Goal: Task Accomplishment & Management: Manage account settings

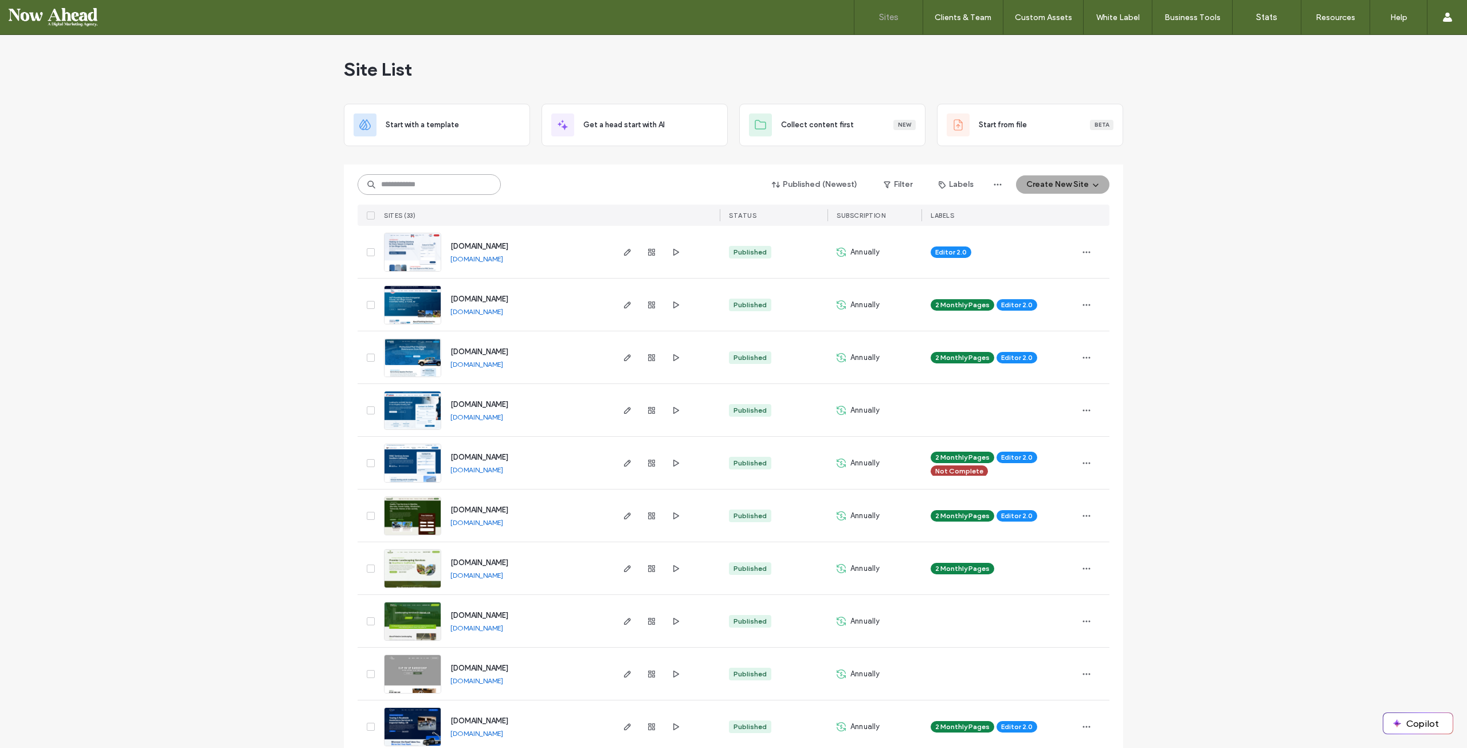
click at [413, 179] on input at bounding box center [429, 184] width 143 height 21
type input "*"
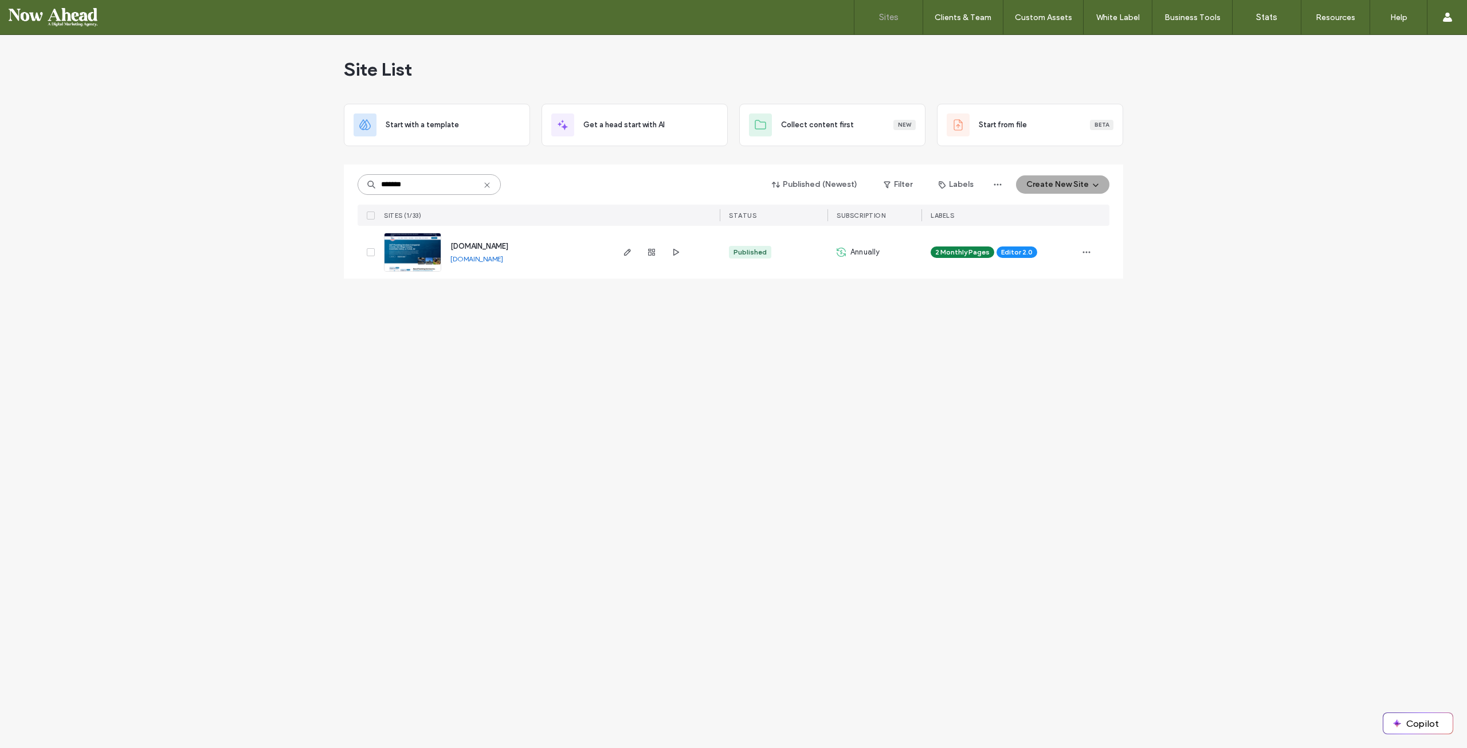
type input "*******"
click at [412, 246] on img at bounding box center [412, 272] width 56 height 78
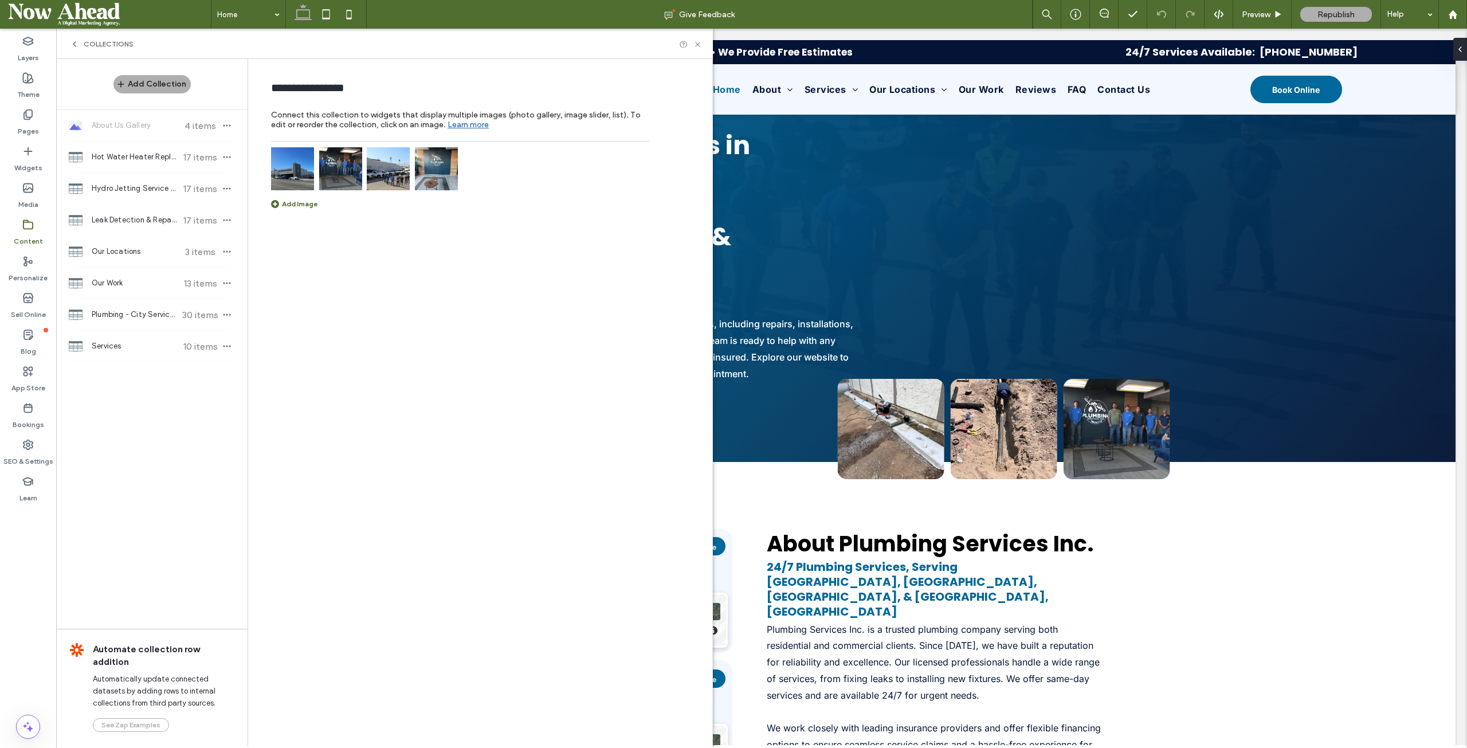
click at [125, 313] on span "Plumbing - City Service Areas Pages" at bounding box center [134, 314] width 85 height 11
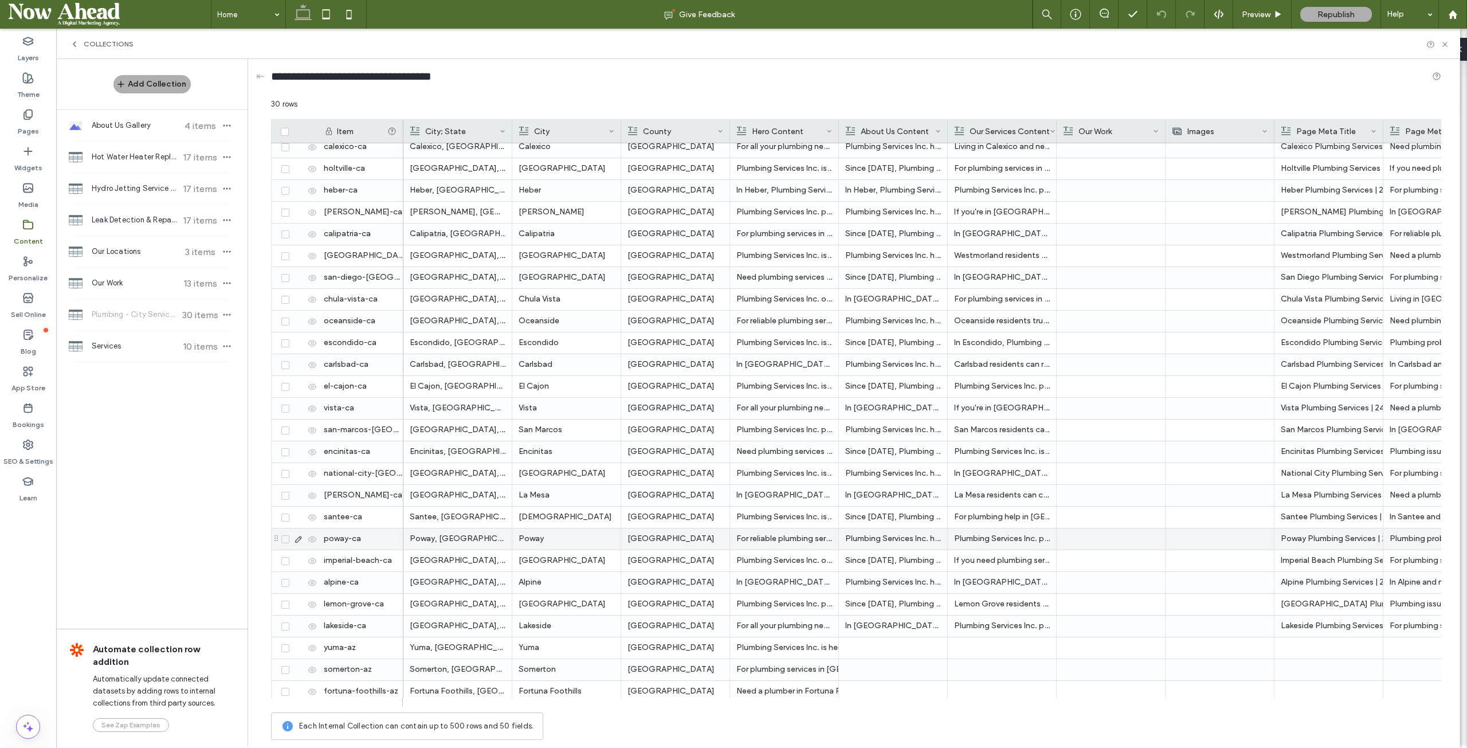
scroll to position [119, 0]
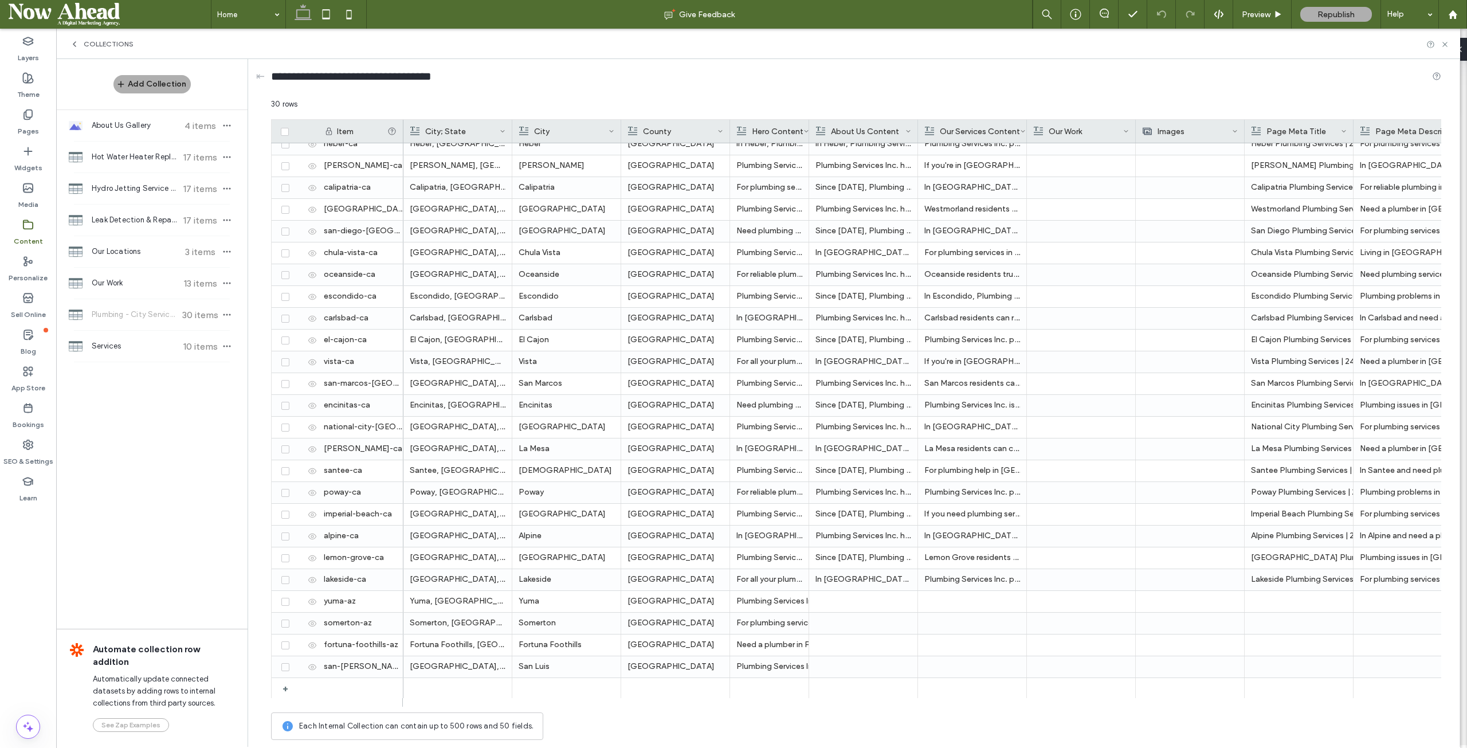
drag, startPoint x: 837, startPoint y: 125, endPoint x: 807, endPoint y: 132, distance: 30.7
click at [807, 132] on div at bounding box center [809, 131] width 5 height 23
click at [917, 127] on div at bounding box center [918, 131] width 5 height 23
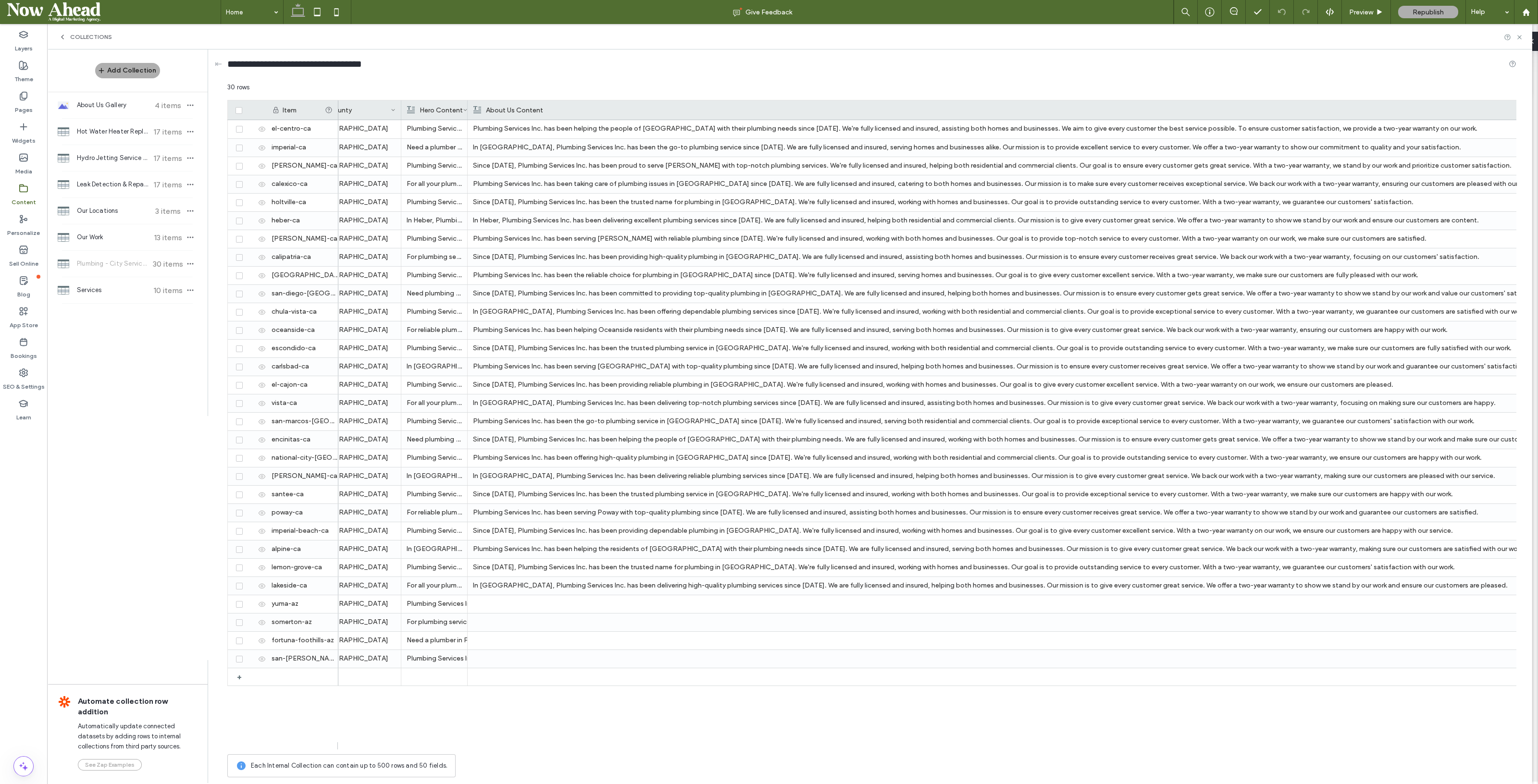
scroll to position [0, 213]
click at [519, 603] on div at bounding box center [1000, 604] width 1059 height 18
click at [550, 626] on div at bounding box center [1000, 658] width 1059 height 18
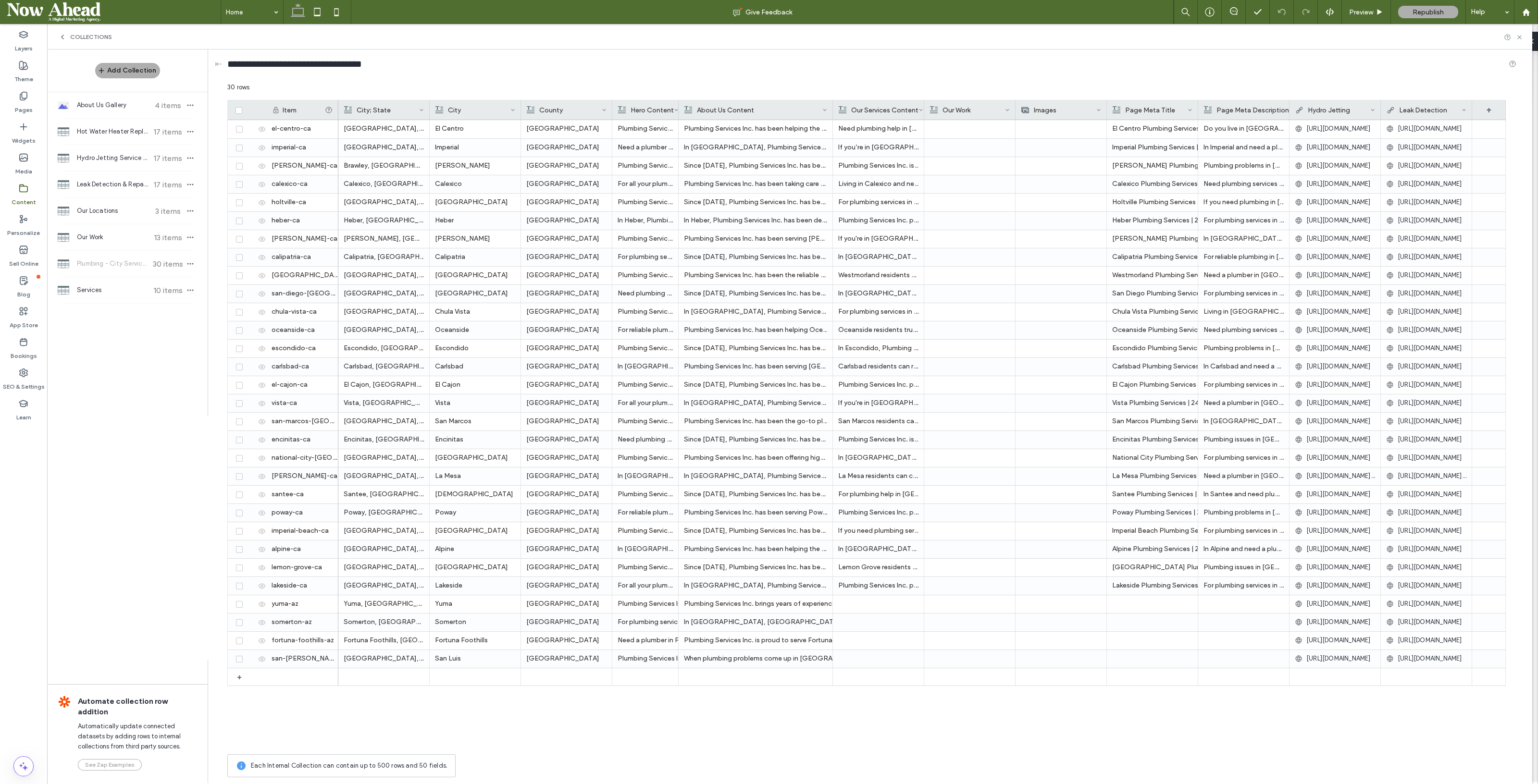
scroll to position [0, 0]
drag, startPoint x: 864, startPoint y: 100, endPoint x: 380, endPoint y: 119, distance: 484.4
click at [380, 119] on div "Item About Us Content Our Services Content Our Work Images Page Meta Title Page…" at bounding box center [864, 424] width 1273 height 650
click at [917, 104] on div at bounding box center [919, 110] width 4 height 19
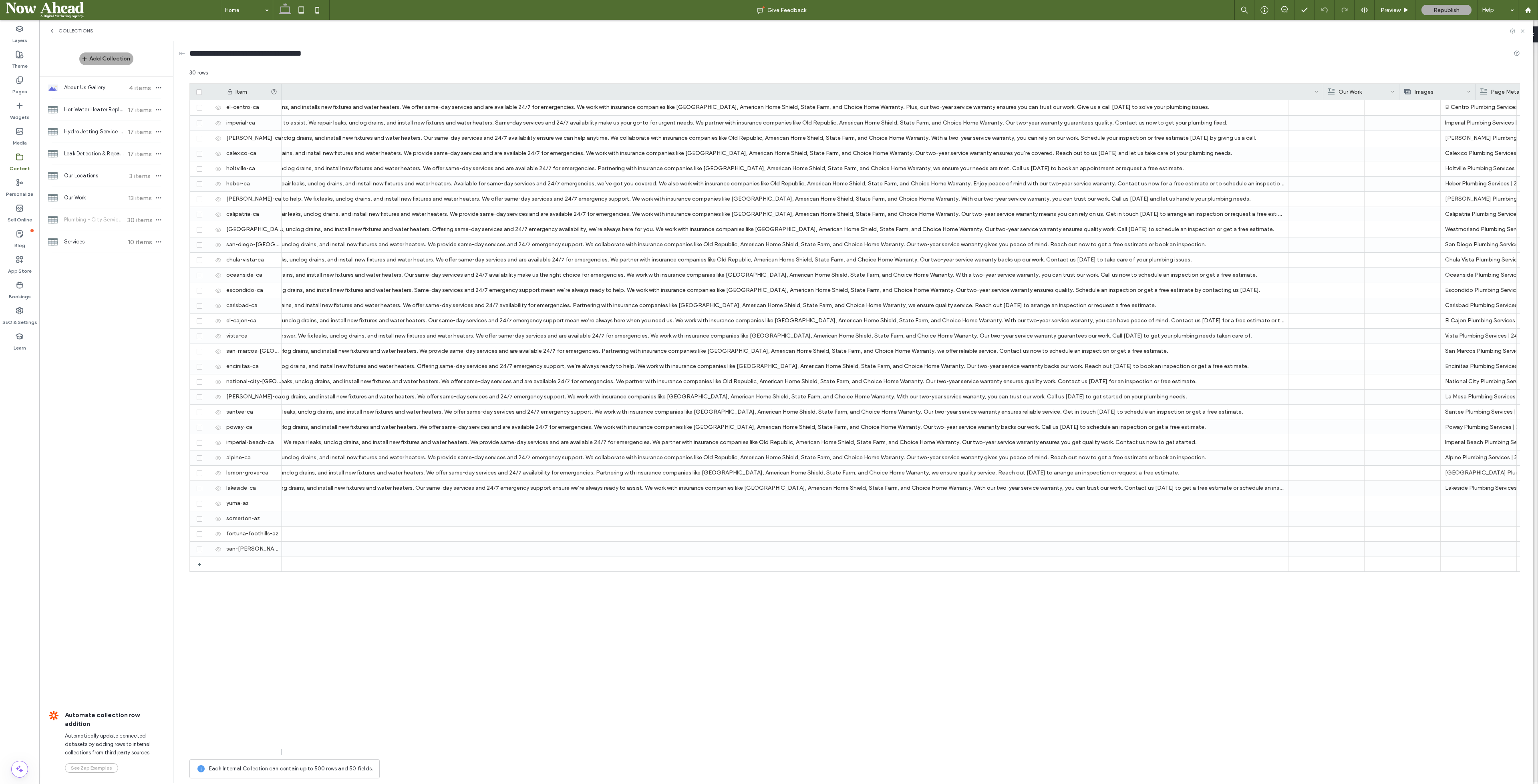
scroll to position [0, 619]
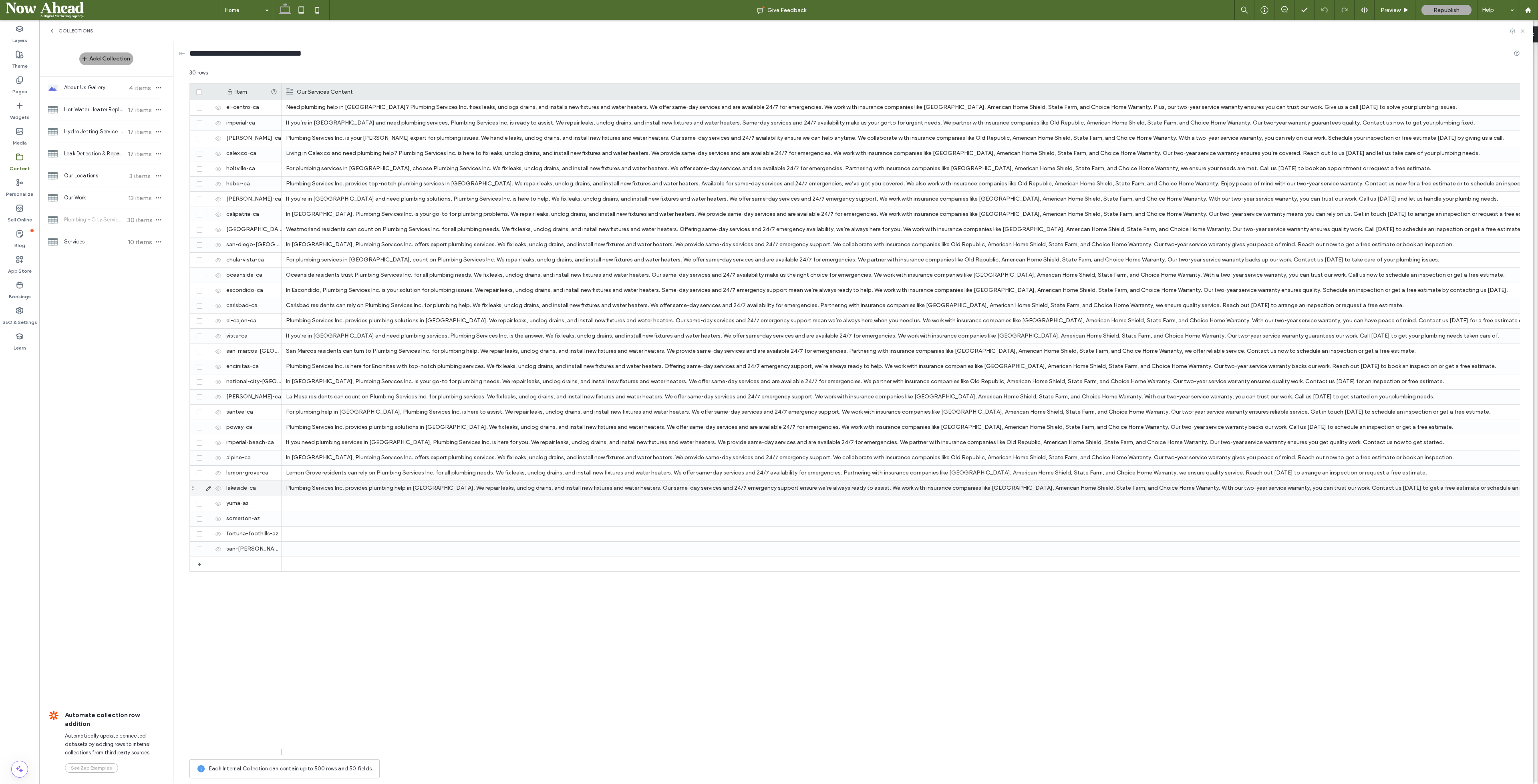
click at [402, 486] on p "Plumbing Services Inc. provides plumbing help in Lakeside. We repair leaks, unc…" at bounding box center [908, 488] width 1245 height 15
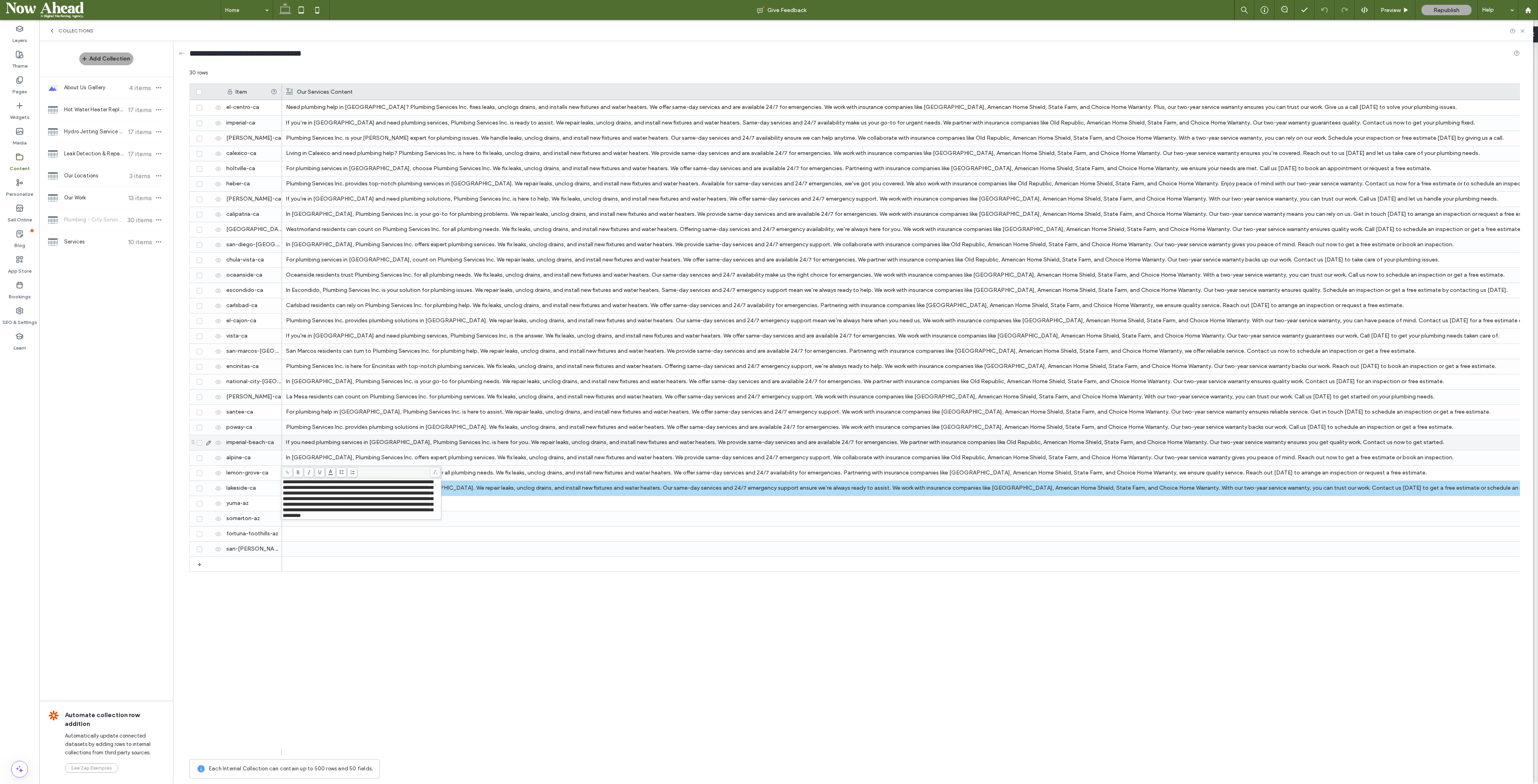
click at [383, 421] on p "Plumbing Services Inc. provides plumbing solutions in Poway. We fix leaks, uncl…" at bounding box center [908, 427] width 1245 height 15
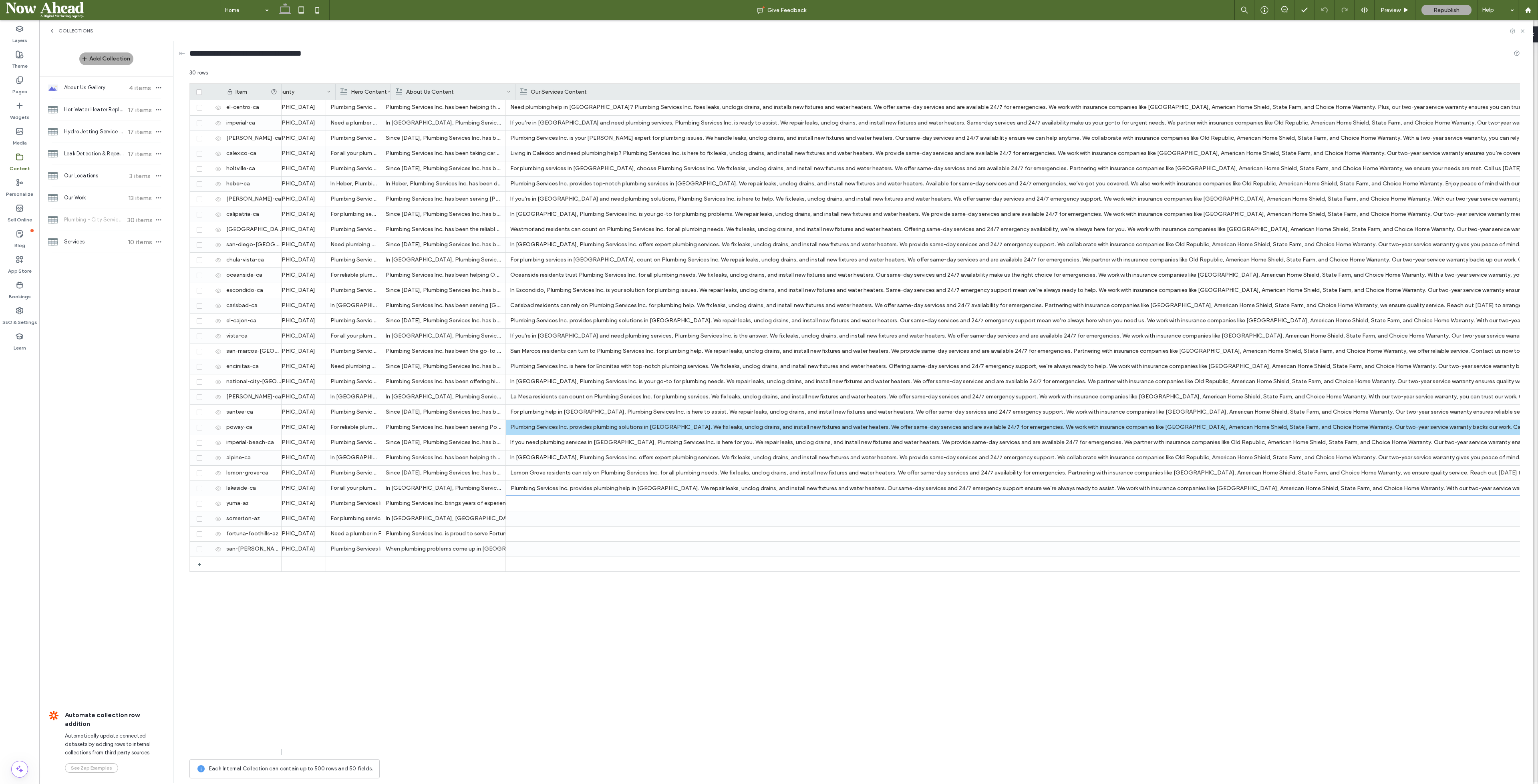
scroll to position [0, 173]
click at [429, 453] on p "Plumbing Services Inc. has been helping the residents of Alpine with their plum…" at bounding box center [454, 458] width 115 height 15
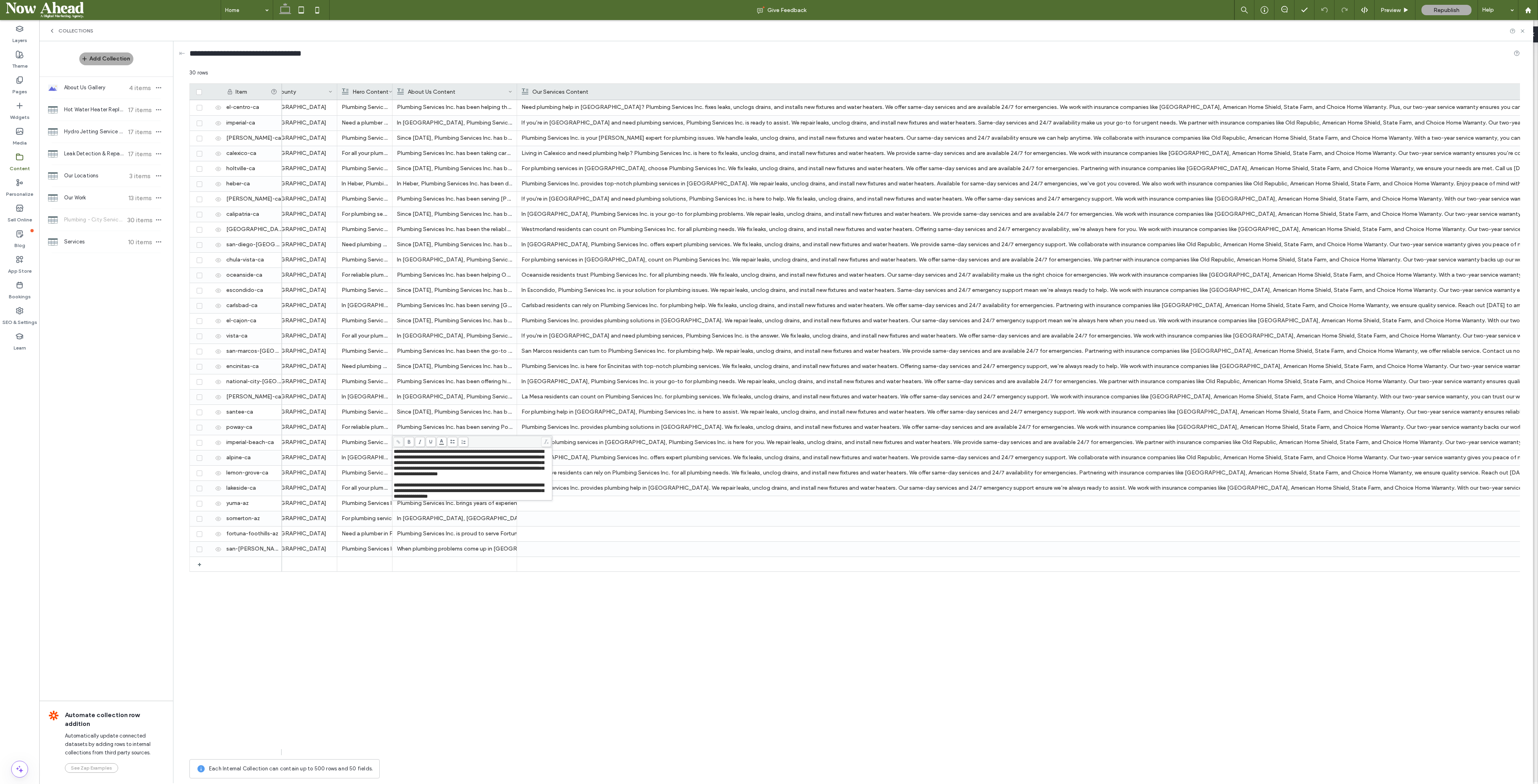
click at [405, 498] on span "**********" at bounding box center [468, 490] width 150 height 16
copy span "**********"
click at [457, 522] on div "In Somerton, AZ, Plumbing Services Inc. is trusted for a full range of plumbing…" at bounding box center [454, 518] width 115 height 15
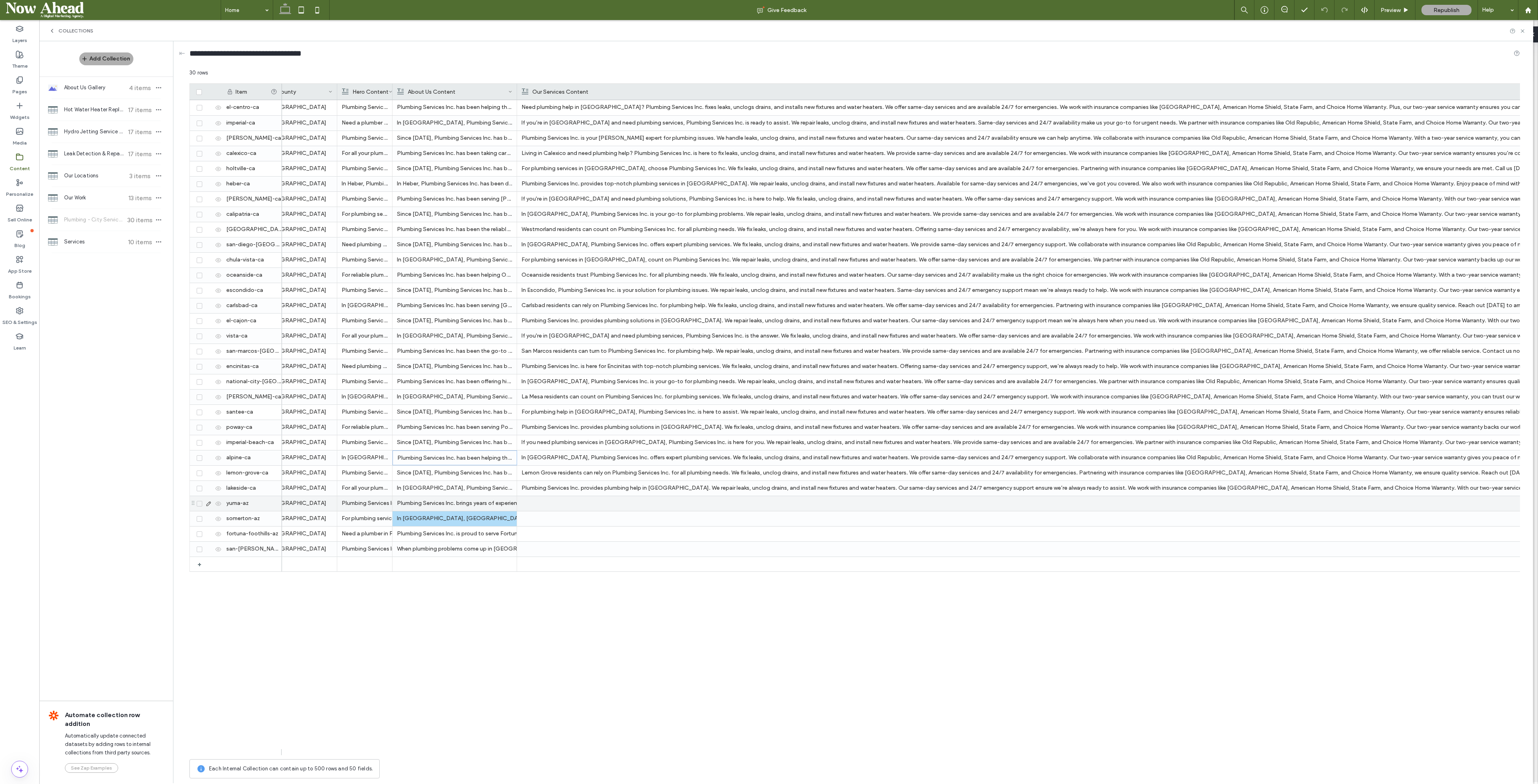
click at [440, 498] on div "Plumbing Services Inc. brings years of experience to Yuma, AZ, providing licens…" at bounding box center [454, 503] width 115 height 15
click at [429, 522] on div "**********" at bounding box center [472, 509] width 157 height 28
click at [436, 500] on div "Plumbing Services Inc. brings years of experience to Yuma, AZ, providing licens…" at bounding box center [454, 504] width 115 height 15
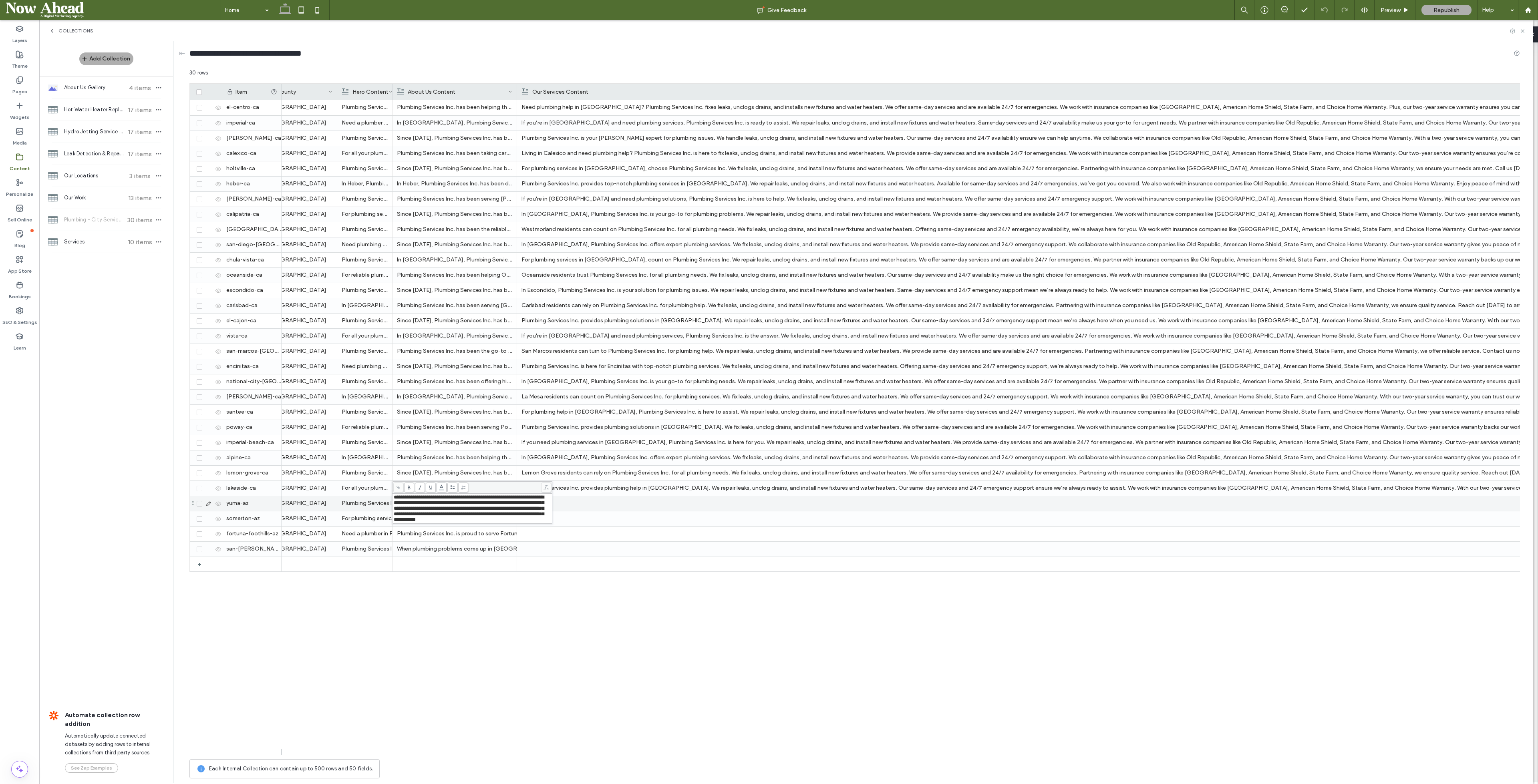
click at [418, 522] on span "**********" at bounding box center [468, 509] width 150 height 28
click at [412, 522] on div "**********" at bounding box center [472, 509] width 157 height 28
click at [421, 505] on div "Plumbing Services Inc. brings years of experience to Yuma, AZ, providing licens…" at bounding box center [454, 504] width 115 height 15
click at [207, 504] on use at bounding box center [208, 503] width 4 height 4
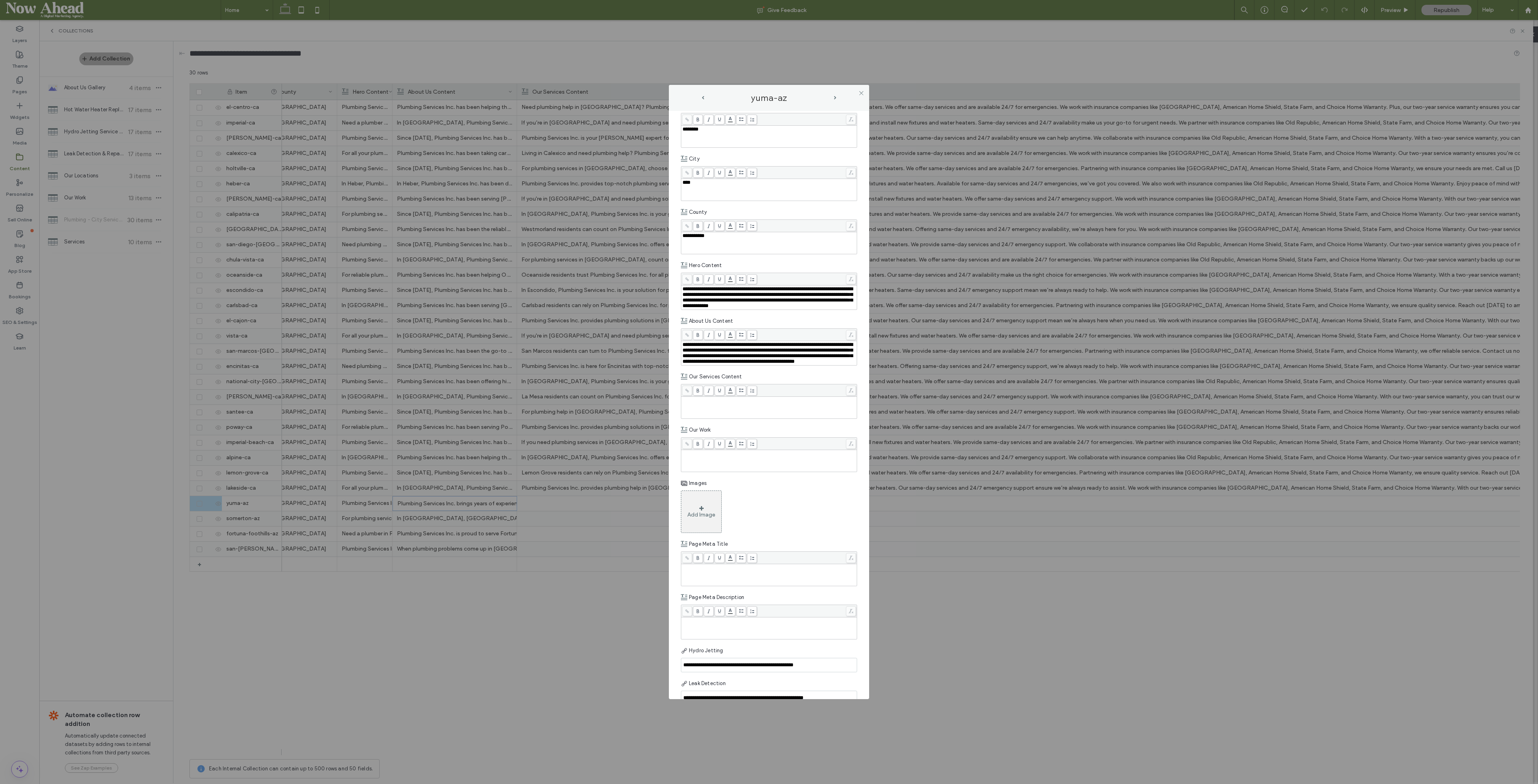
scroll to position [76, 0]
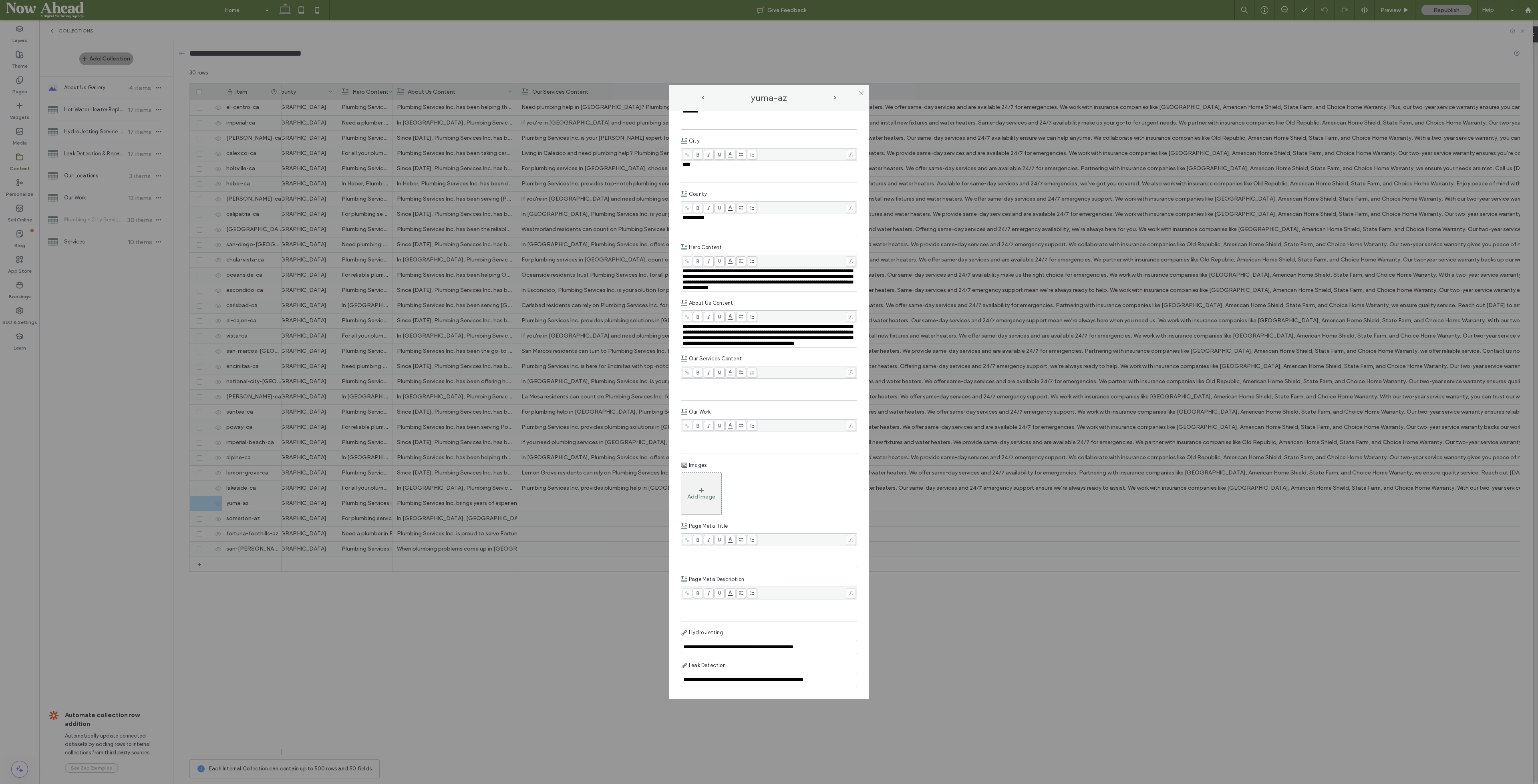
click at [704, 98] on span "prev-arrow" at bounding box center [703, 98] width 2 height 3
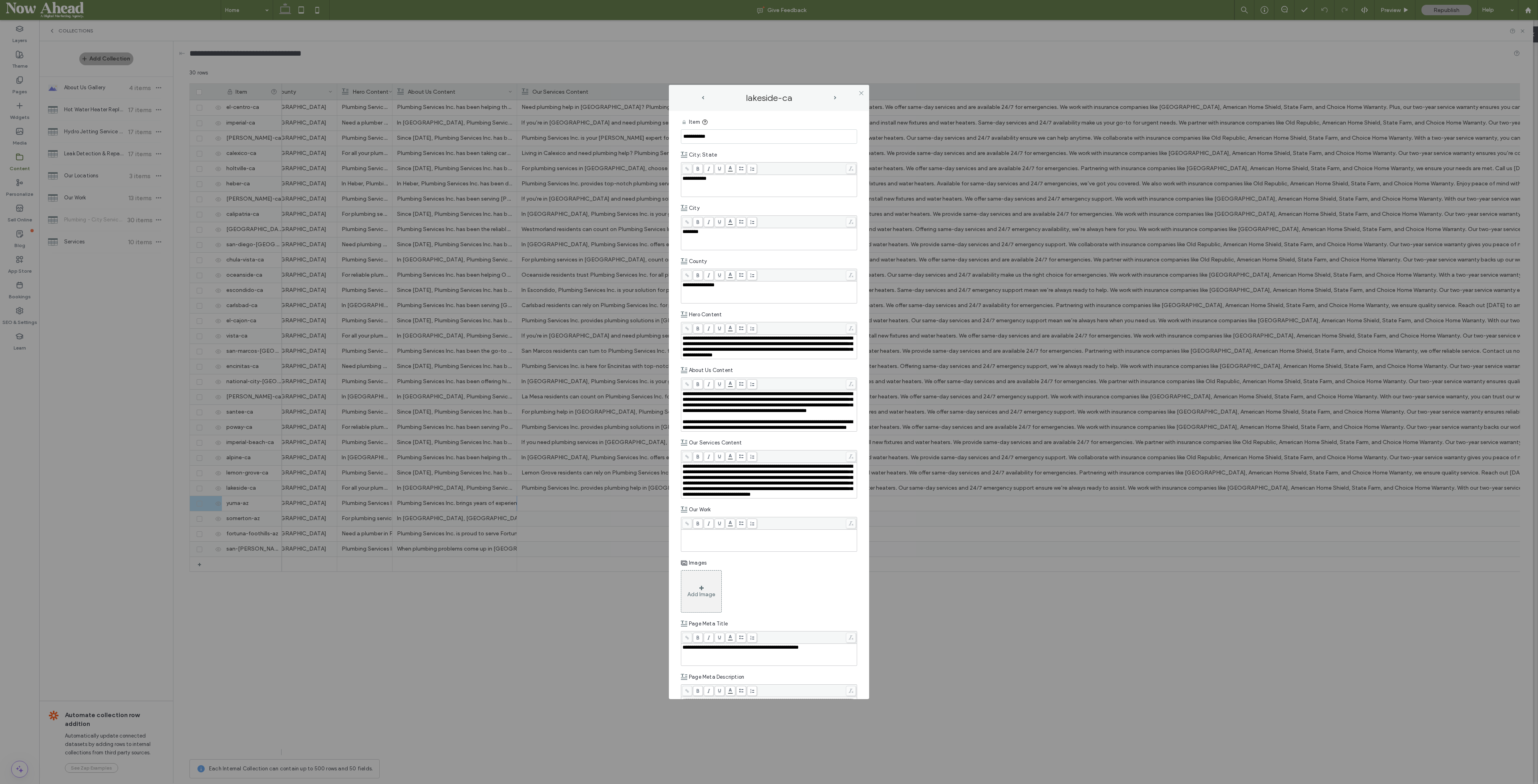
click at [702, 98] on span "prev-arrow" at bounding box center [703, 98] width 2 height 3
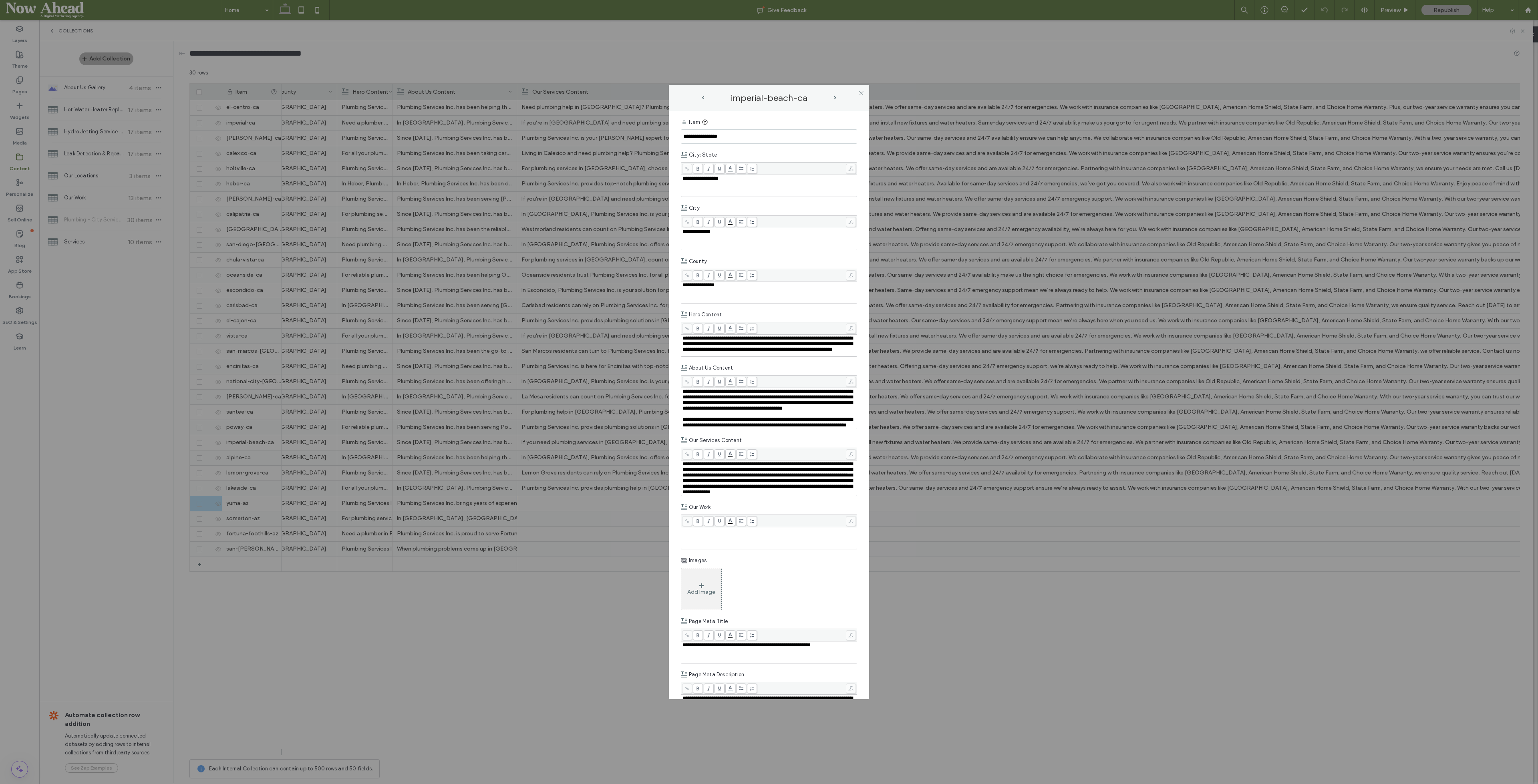
click at [702, 98] on span "prev-arrow" at bounding box center [703, 98] width 2 height 3
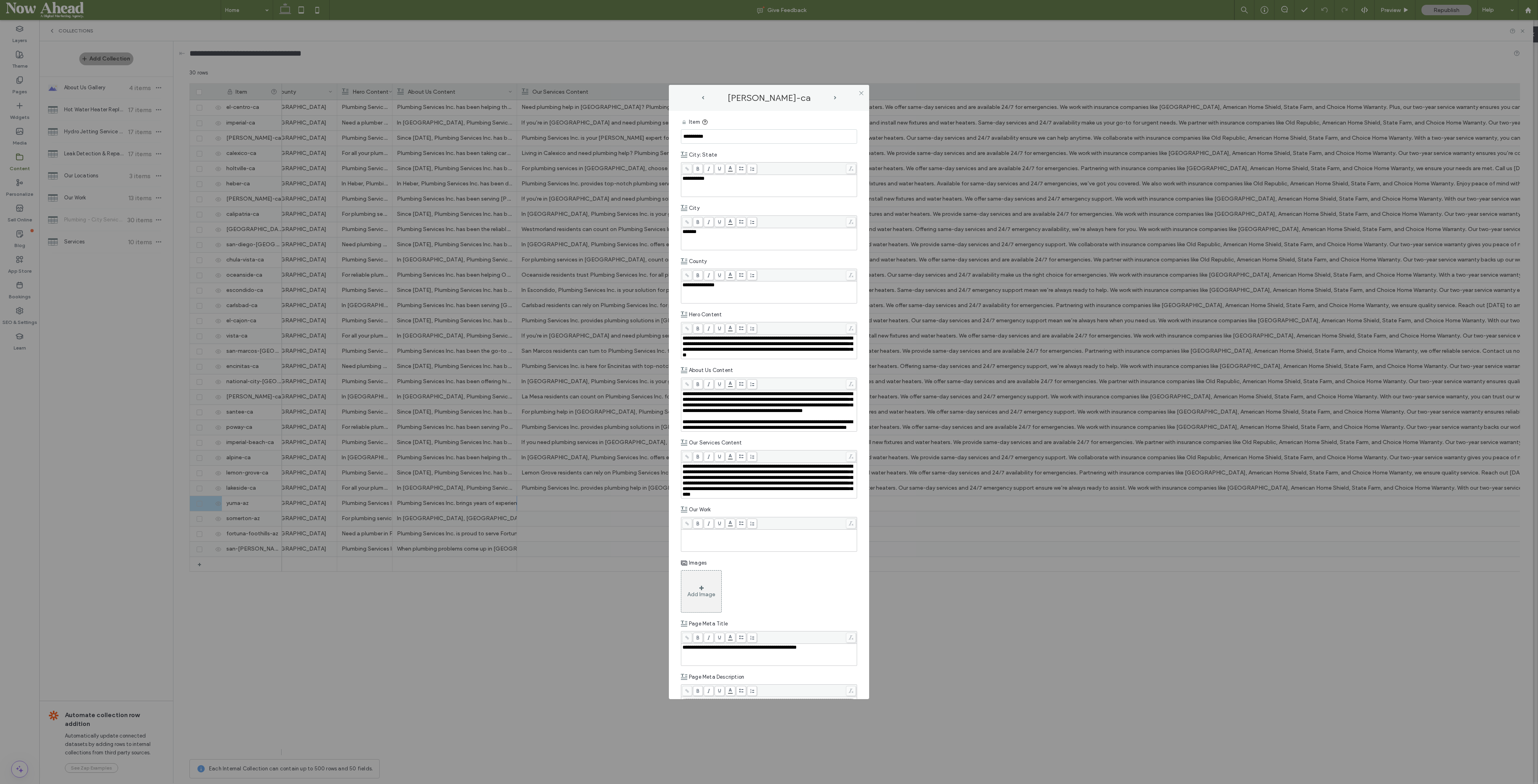
click at [702, 98] on span "prev-arrow" at bounding box center [703, 98] width 2 height 3
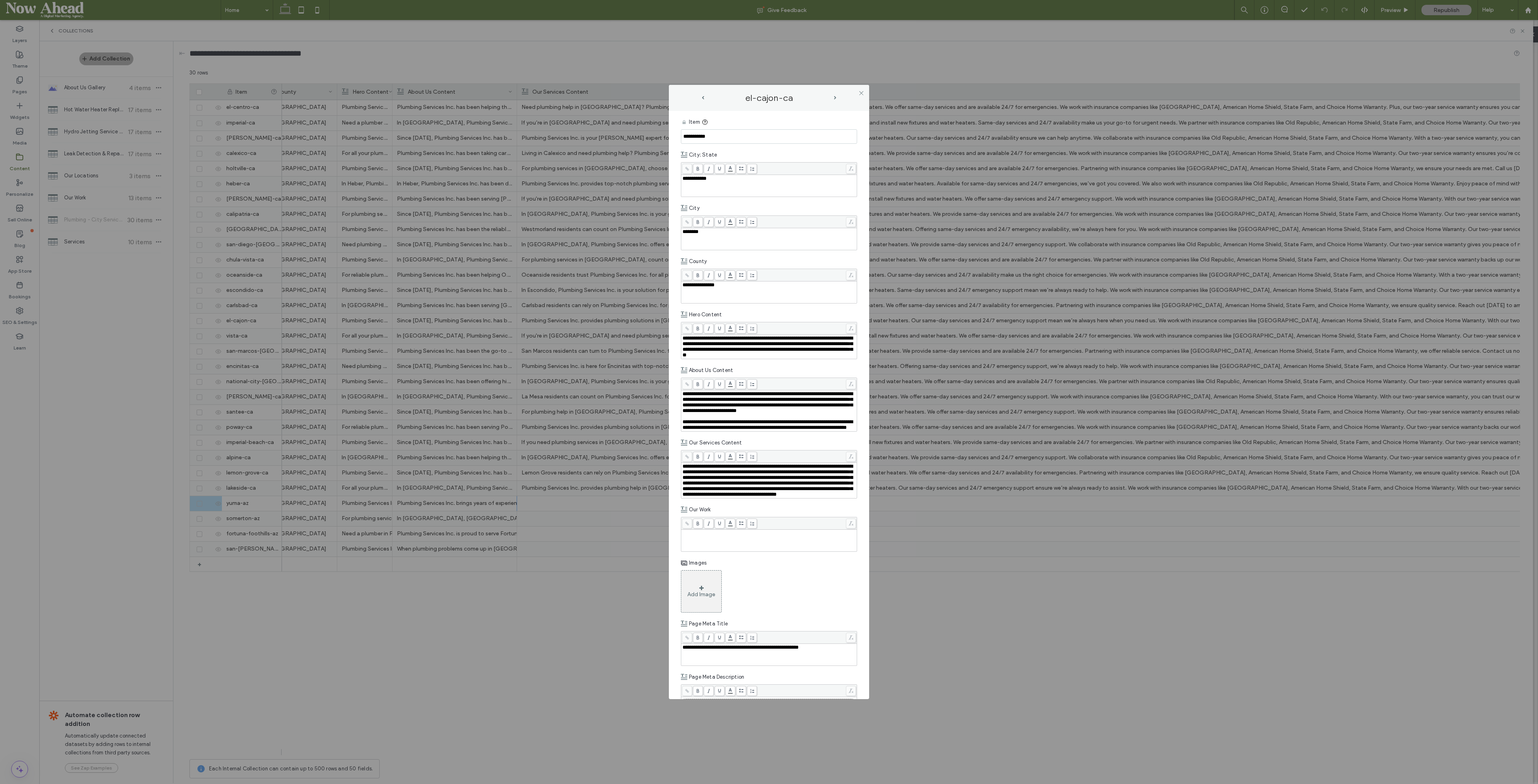
click at [702, 98] on span "prev-arrow" at bounding box center [703, 98] width 2 height 3
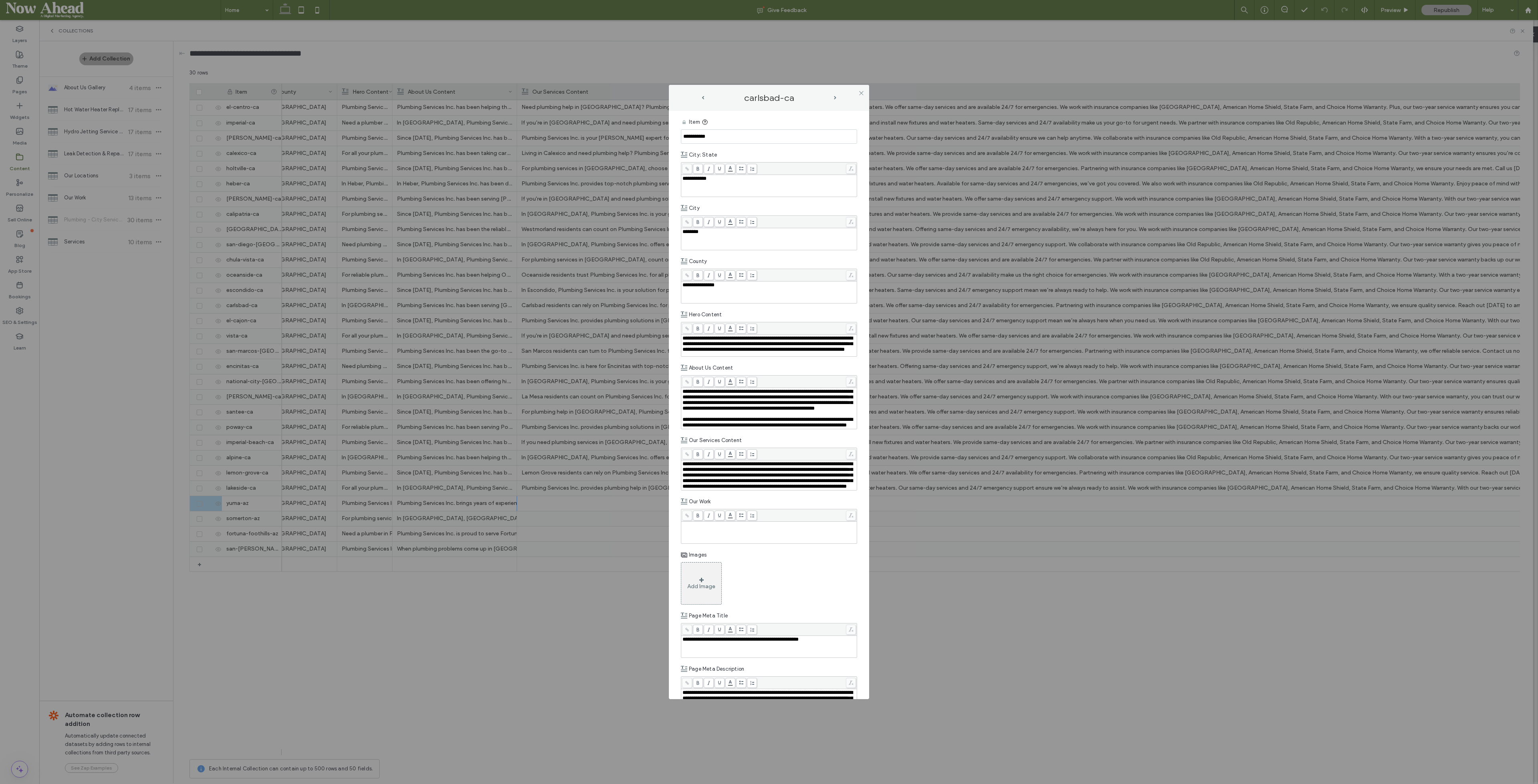
click at [702, 98] on span "prev-arrow" at bounding box center [703, 98] width 2 height 3
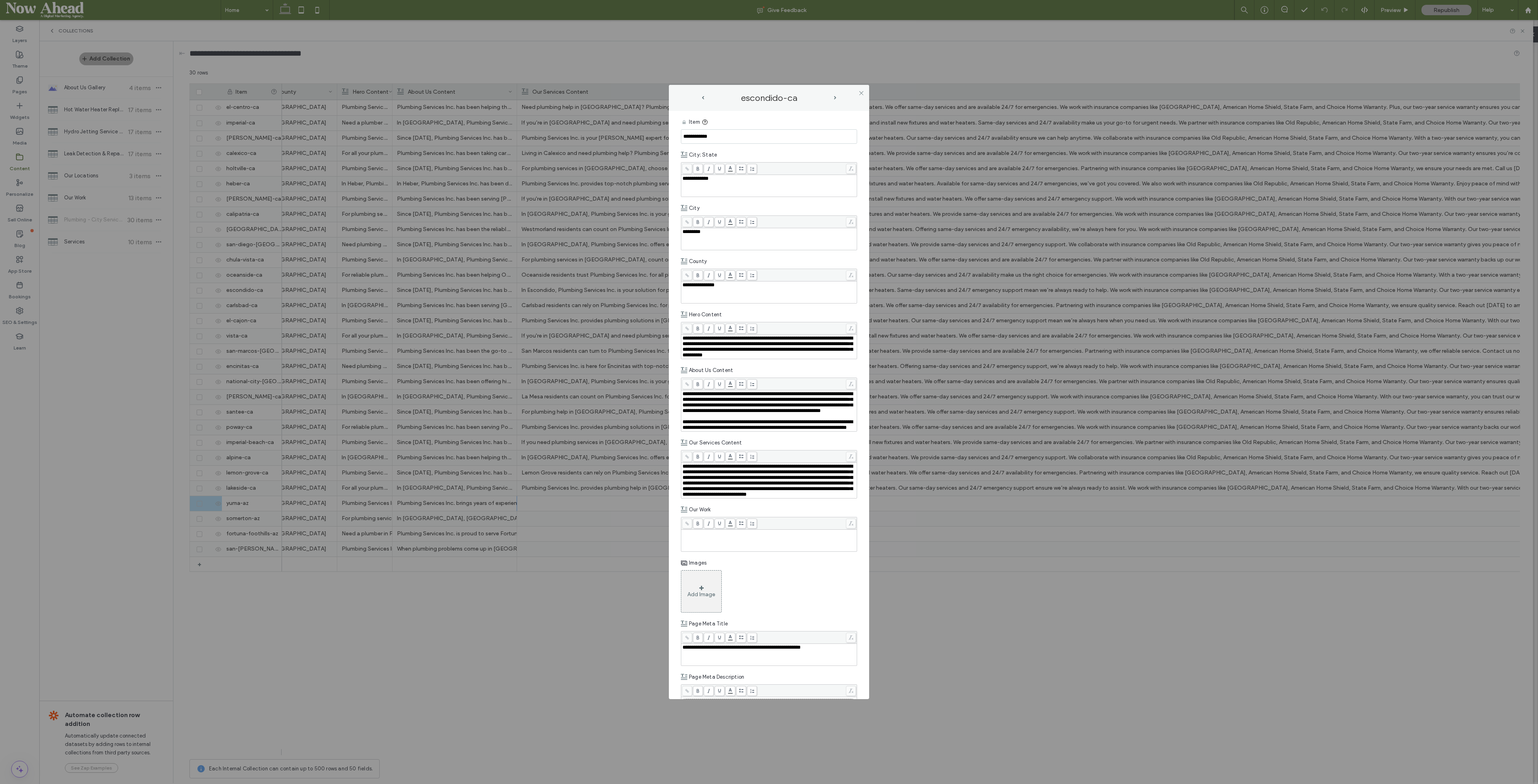
click at [702, 98] on span "prev-arrow" at bounding box center [703, 98] width 2 height 3
click at [859, 91] on icon at bounding box center [861, 93] width 6 height 6
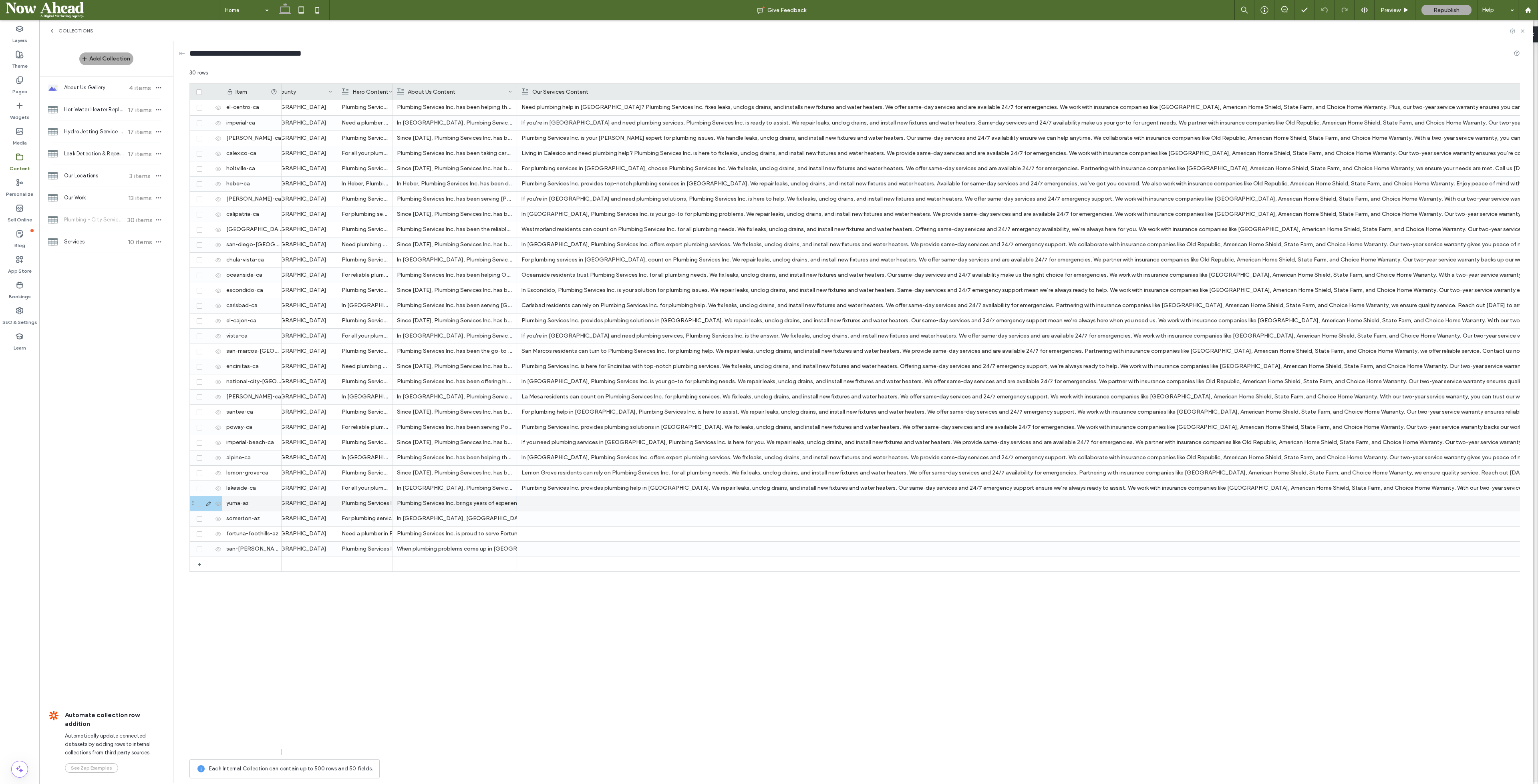
click at [210, 501] on use at bounding box center [208, 503] width 4 height 4
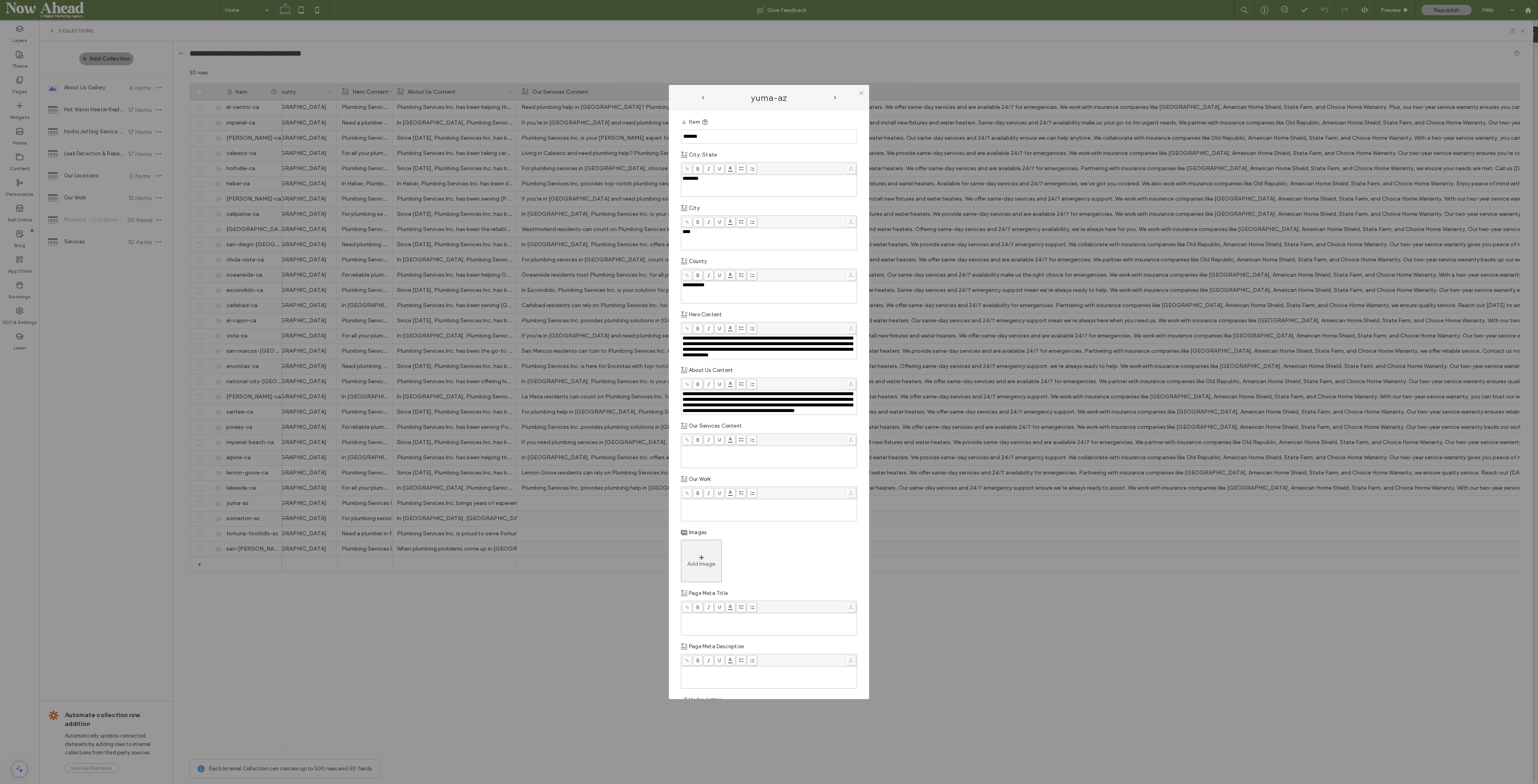
click at [833, 414] on div "**********" at bounding box center [769, 402] width 173 height 22
click at [835, 96] on span "next-arrow" at bounding box center [835, 98] width 2 height 3
click at [826, 414] on div "**********" at bounding box center [769, 402] width 173 height 22
click at [835, 98] on span "next-arrow" at bounding box center [835, 98] width 2 height 3
click at [833, 414] on div "**********" at bounding box center [769, 402] width 173 height 22
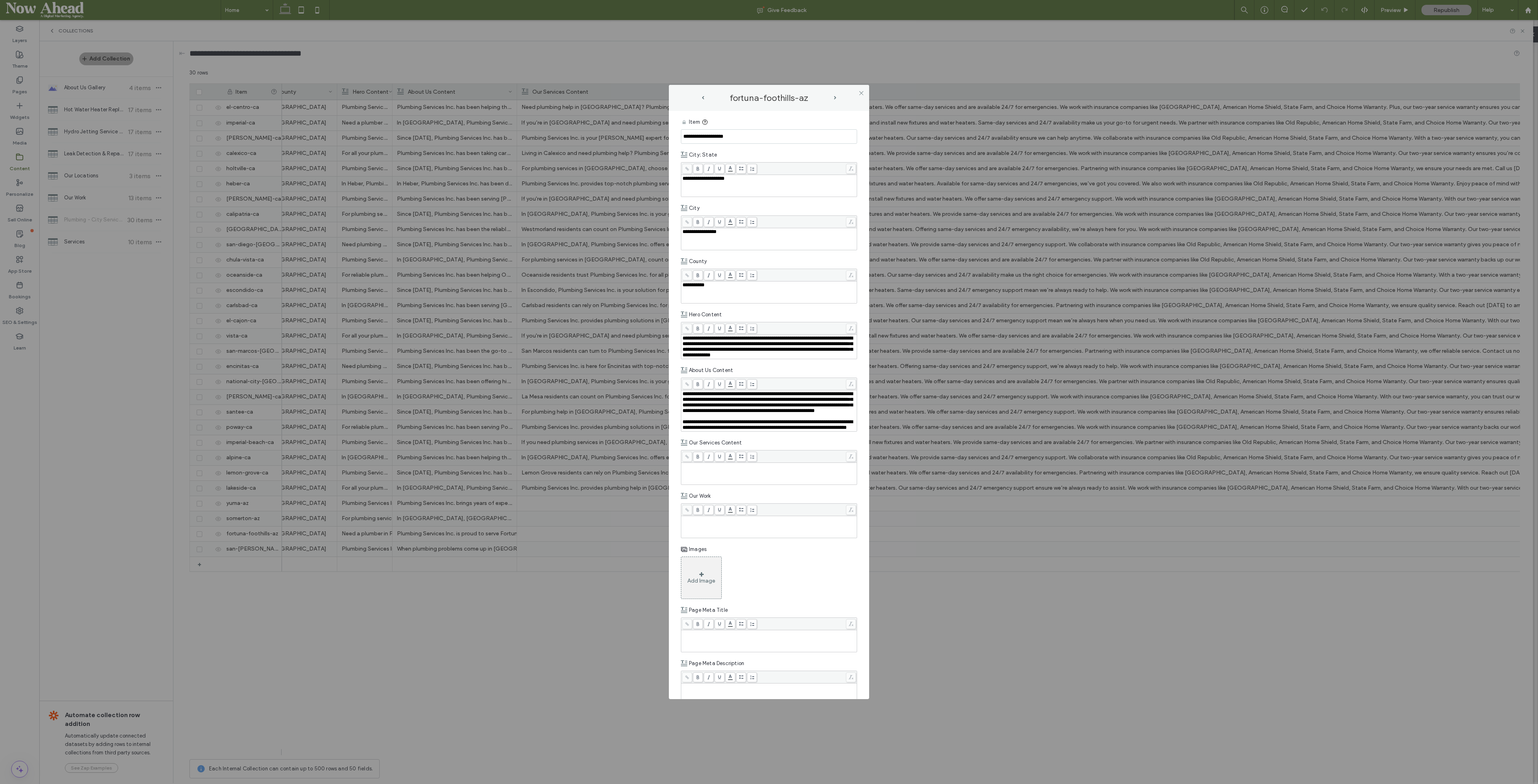
click at [833, 96] on span "next-arrow" at bounding box center [835, 98] width 4 height 3
click at [713, 414] on div "**********" at bounding box center [769, 402] width 173 height 22
click at [702, 98] on span "prev-arrow" at bounding box center [703, 98] width 2 height 3
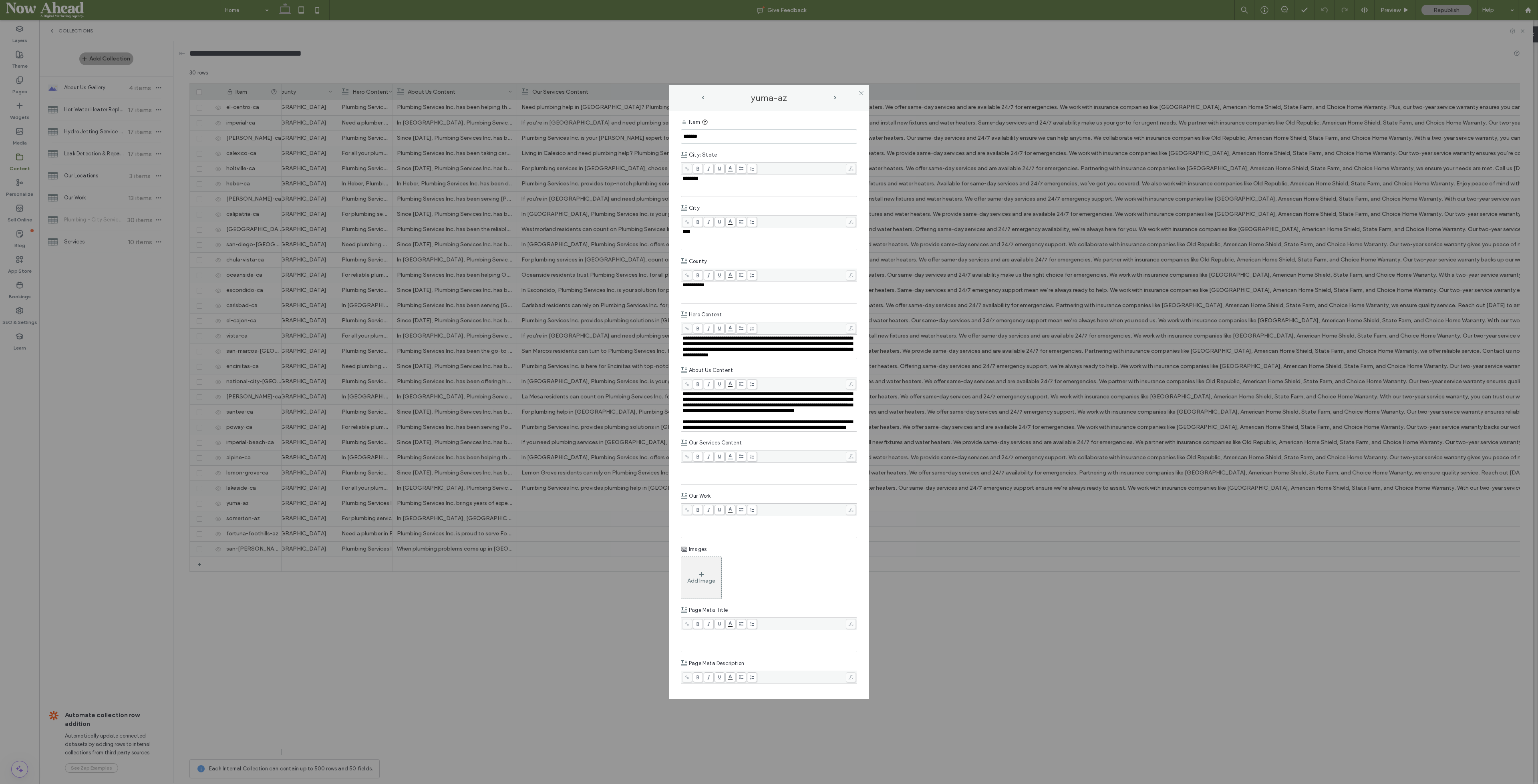
click at [863, 91] on icon at bounding box center [861, 93] width 6 height 6
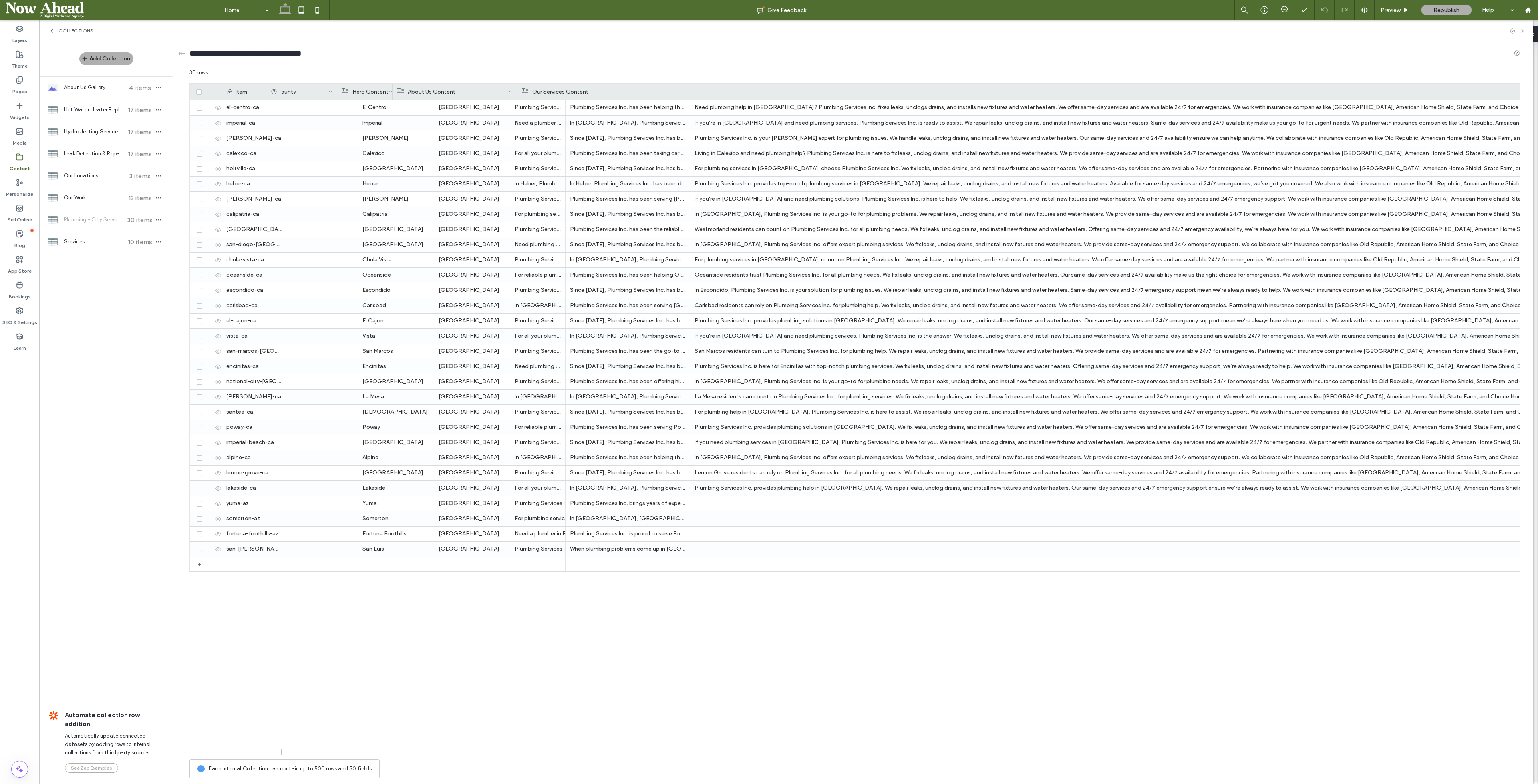
scroll to position [0, 173]
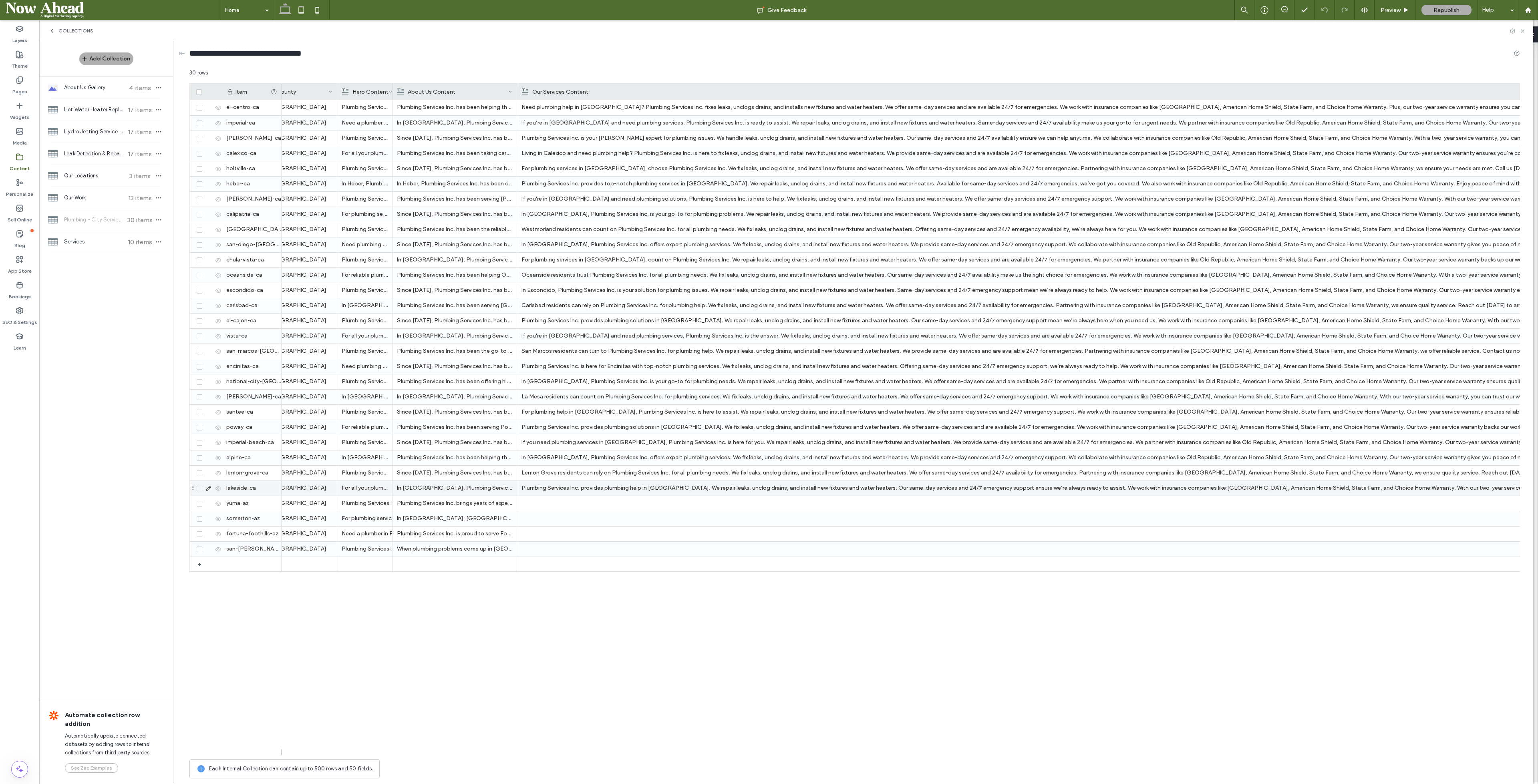
click at [610, 485] on p "Plumbing Services Inc. provides plumbing help in Lakeside. We repair leaks, unc…" at bounding box center [1144, 488] width 1245 height 15
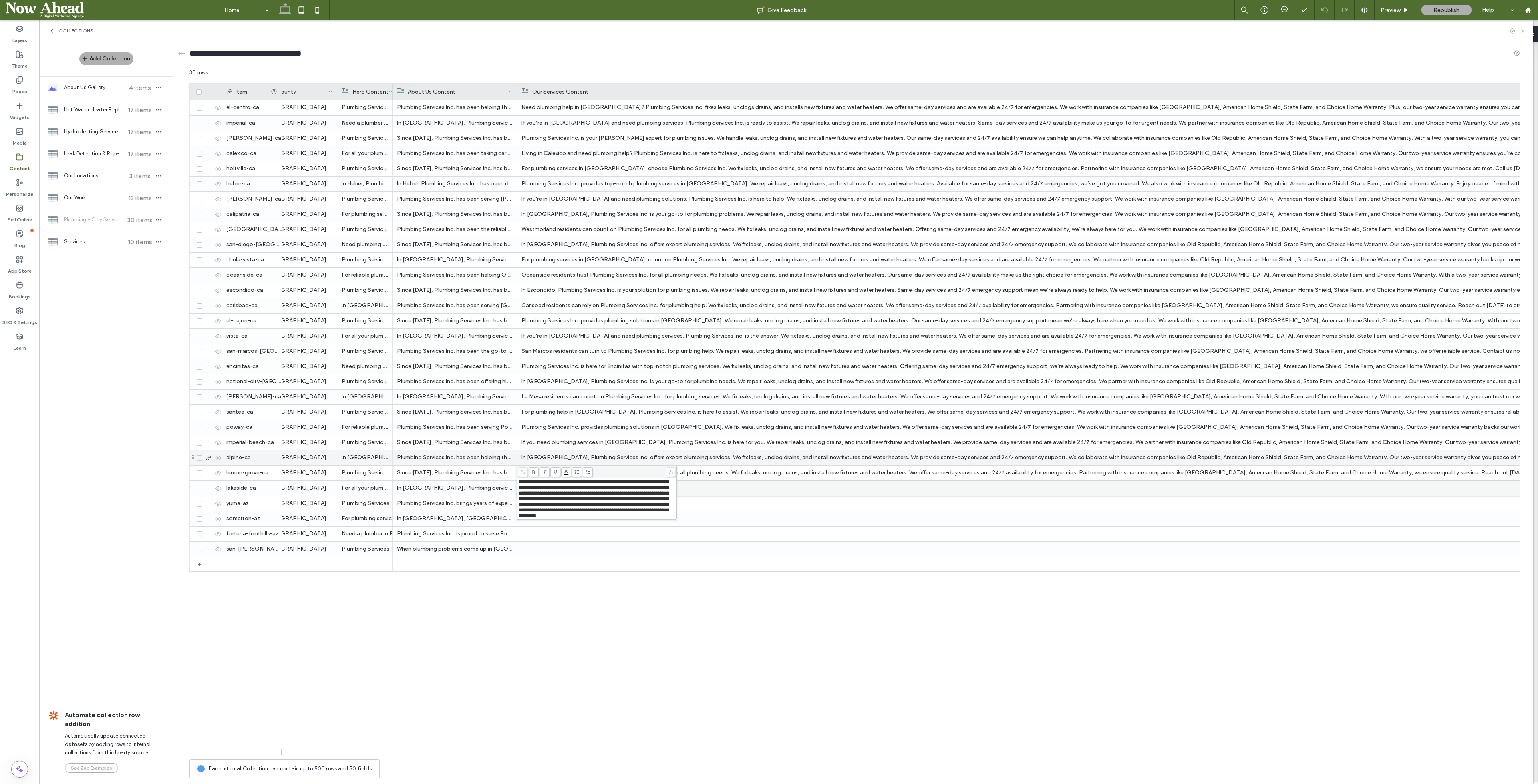
click at [659, 456] on p "In Alpine, Plumbing Services Inc. offers expert plumbing services. We fix leaks…" at bounding box center [1144, 458] width 1245 height 15
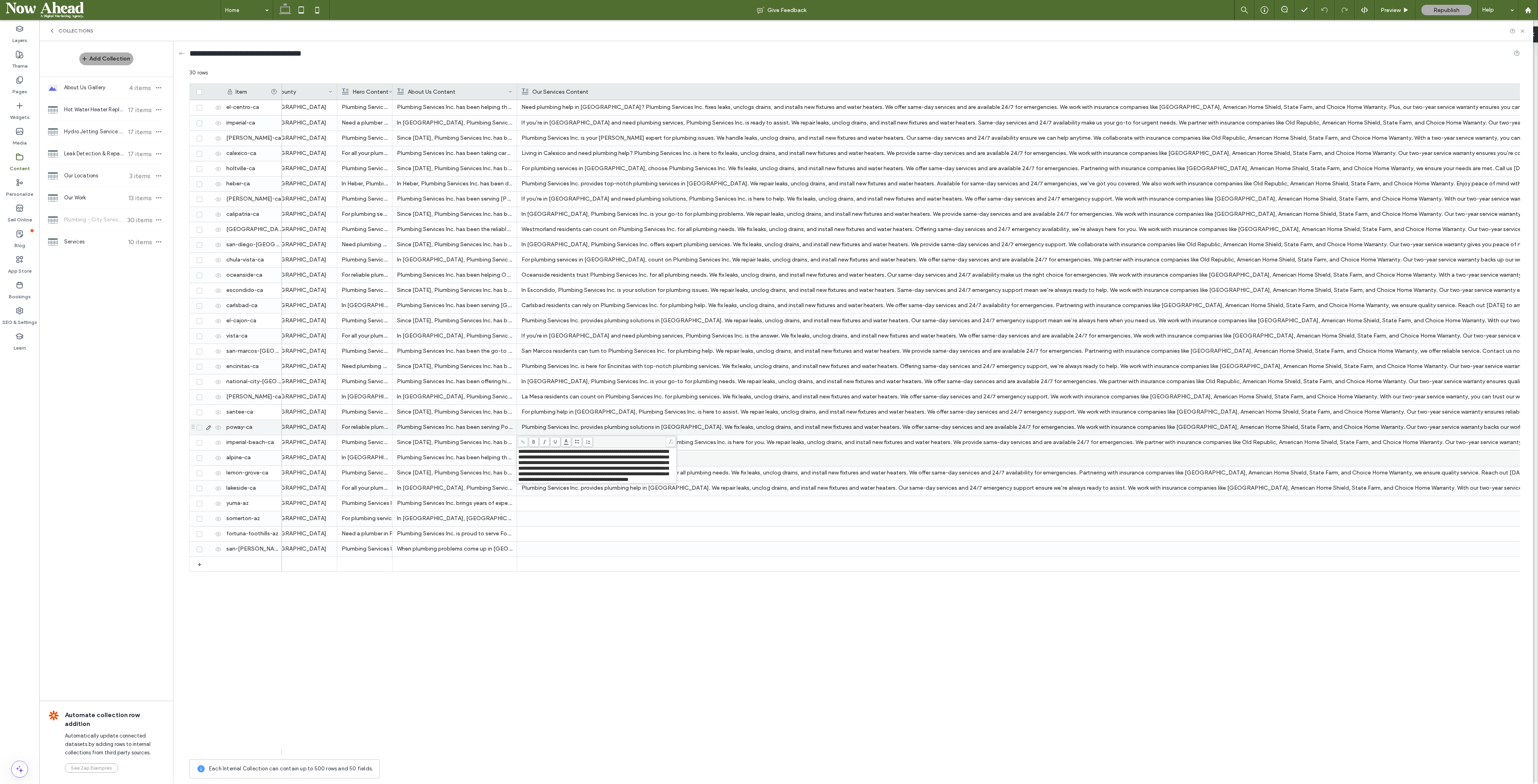
click at [644, 421] on p "Plumbing Services Inc. provides plumbing solutions in Poway. We fix leaks, uncl…" at bounding box center [1144, 427] width 1245 height 15
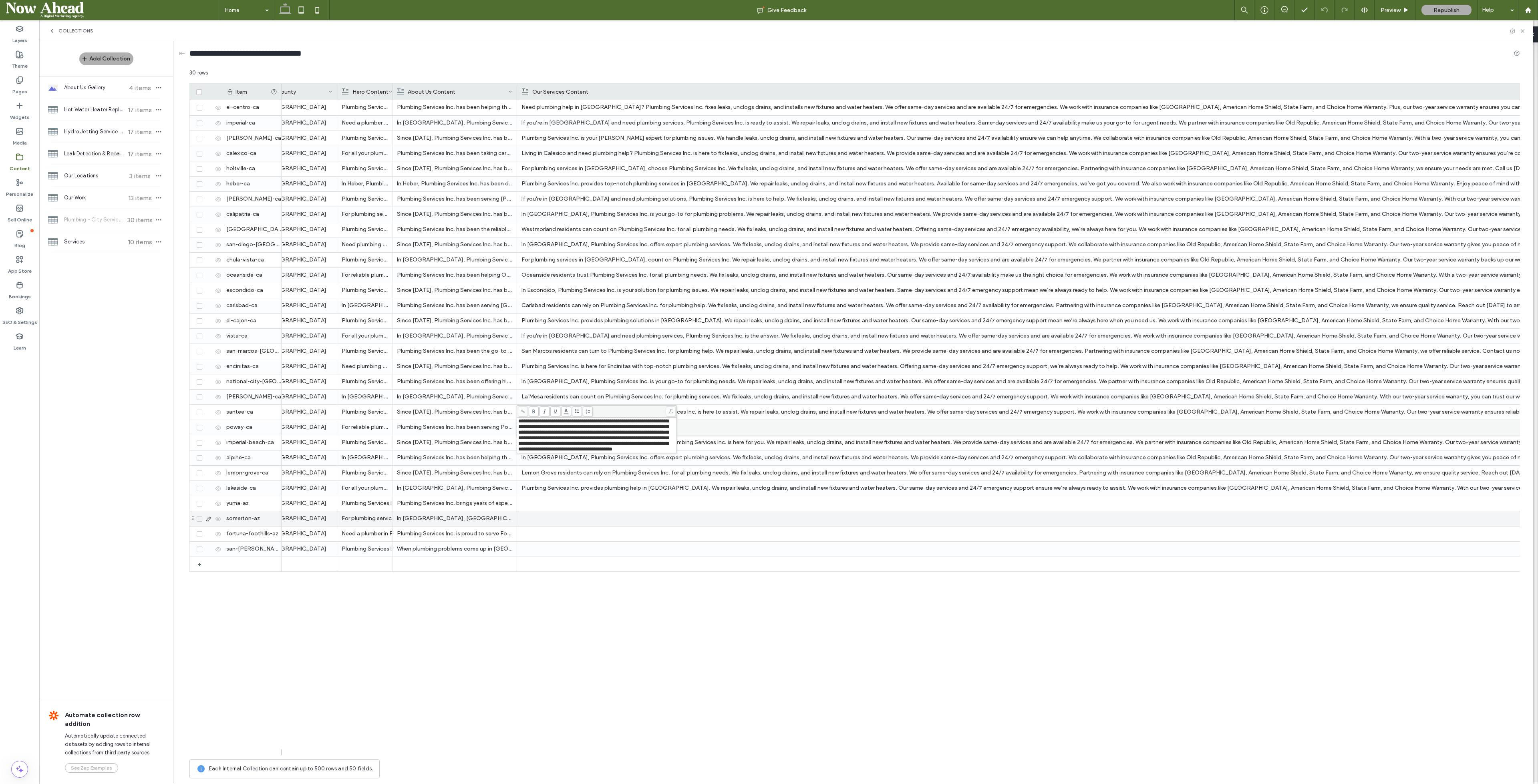
click at [750, 517] on div at bounding box center [1144, 518] width 1245 height 15
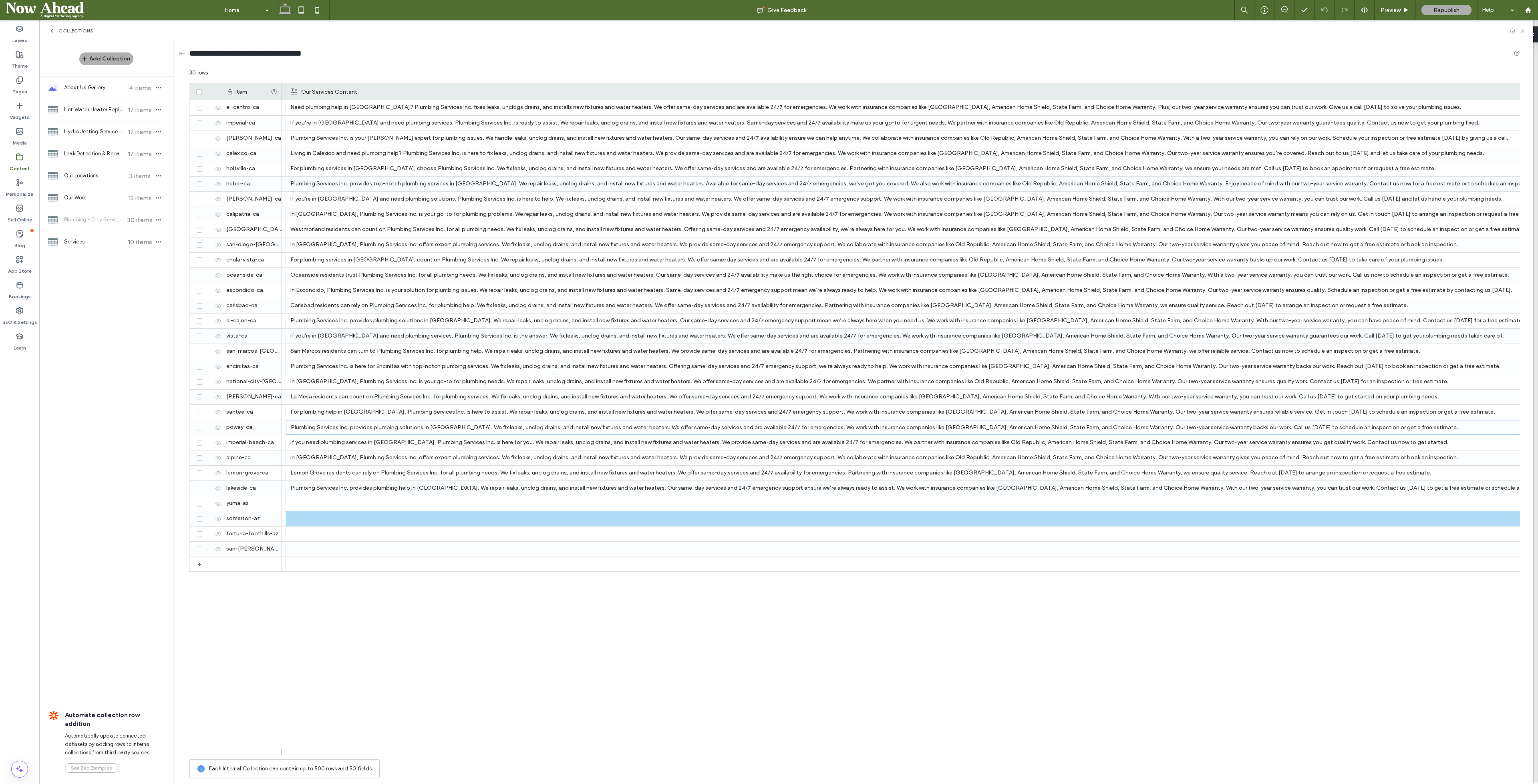
scroll to position [0, 400]
click at [389, 507] on div at bounding box center [917, 503] width 1245 height 15
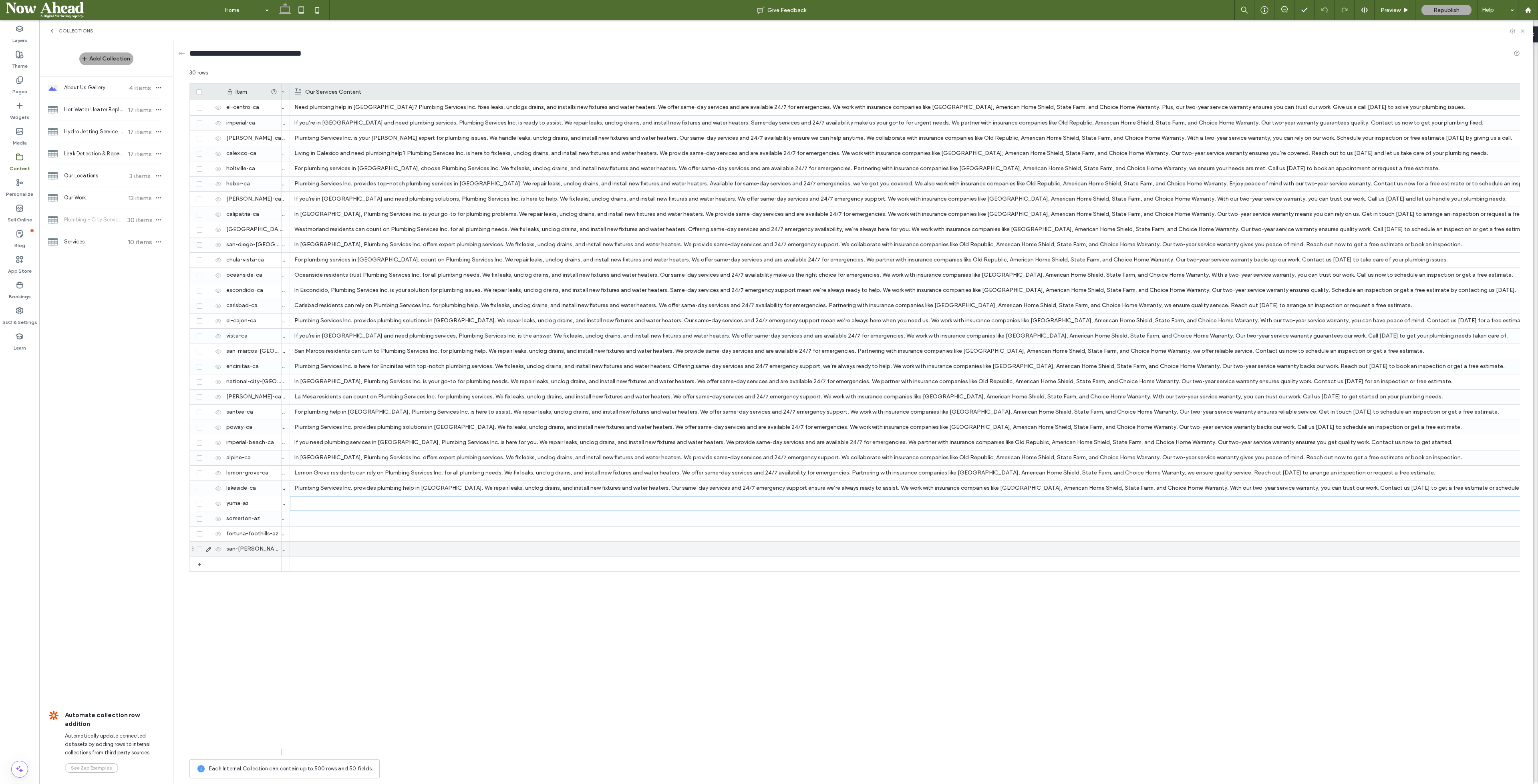
click at [364, 548] on div at bounding box center [917, 549] width 1245 height 15
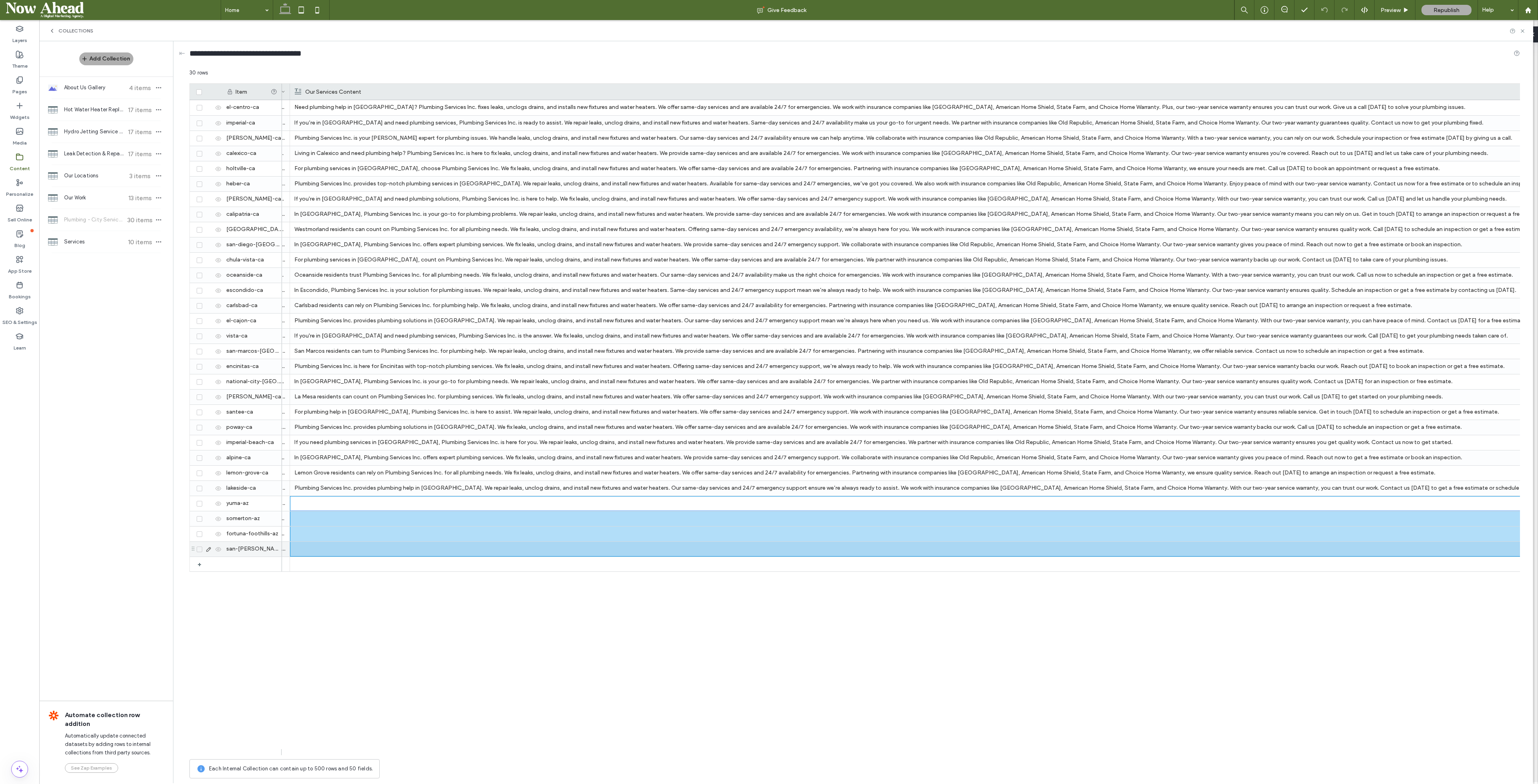
scroll to position [0, 0]
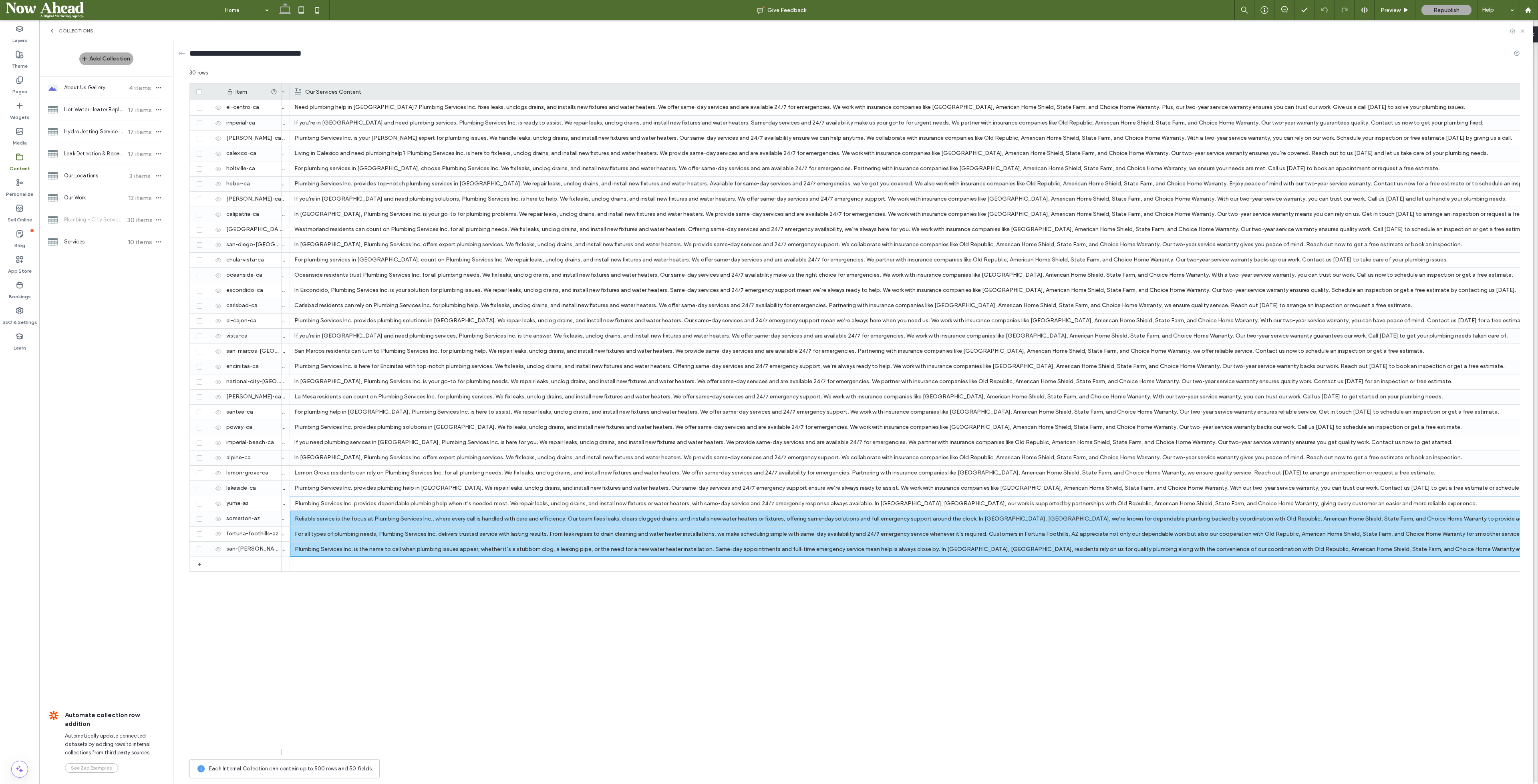
click at [913, 755] on div at bounding box center [901, 752] width 1239 height 6
drag, startPoint x: 945, startPoint y: 756, endPoint x: 959, endPoint y: 756, distance: 14.0
click at [959, 756] on div "30 rows Drag here to set row groups Drag here to set column labels Item About U…" at bounding box center [855, 426] width 1331 height 713
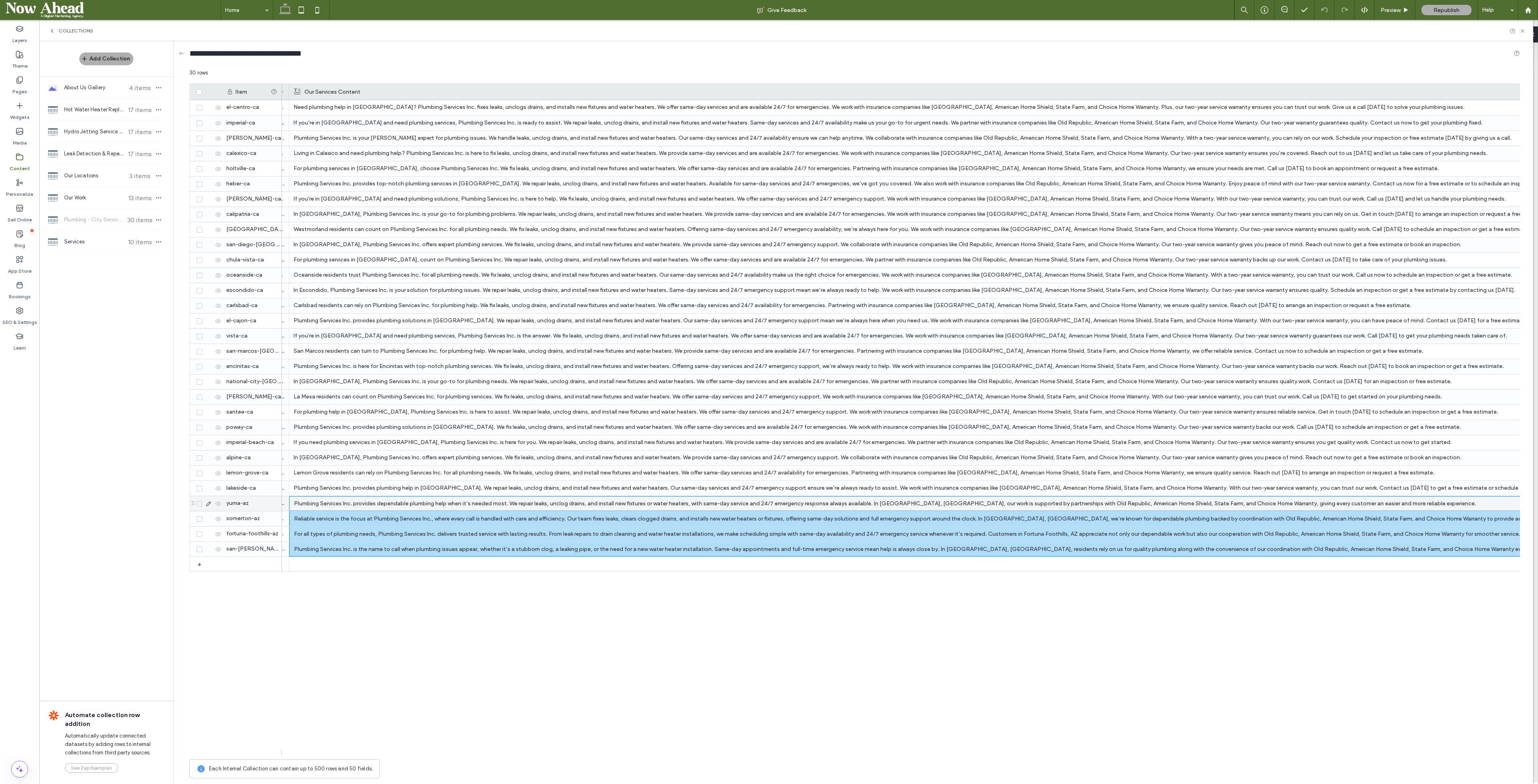
click at [358, 497] on div "Plumbing Services Inc. provides dependable plumbing help when it’s needed most.…" at bounding box center [917, 504] width 1245 height 15
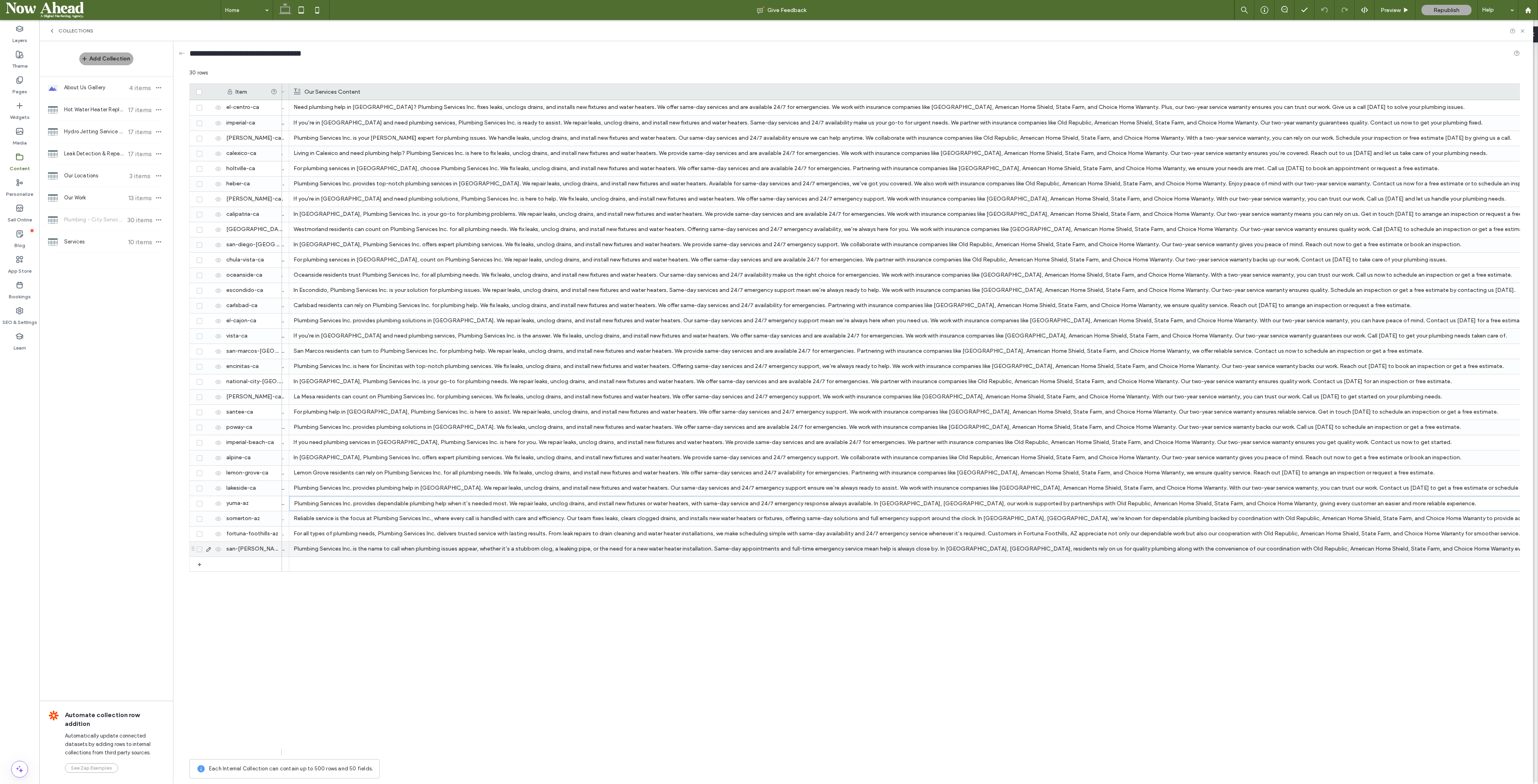
click at [361, 549] on div "Plumbing Services Inc. is the name to call when plumbing issues appear, whether…" at bounding box center [916, 549] width 1245 height 15
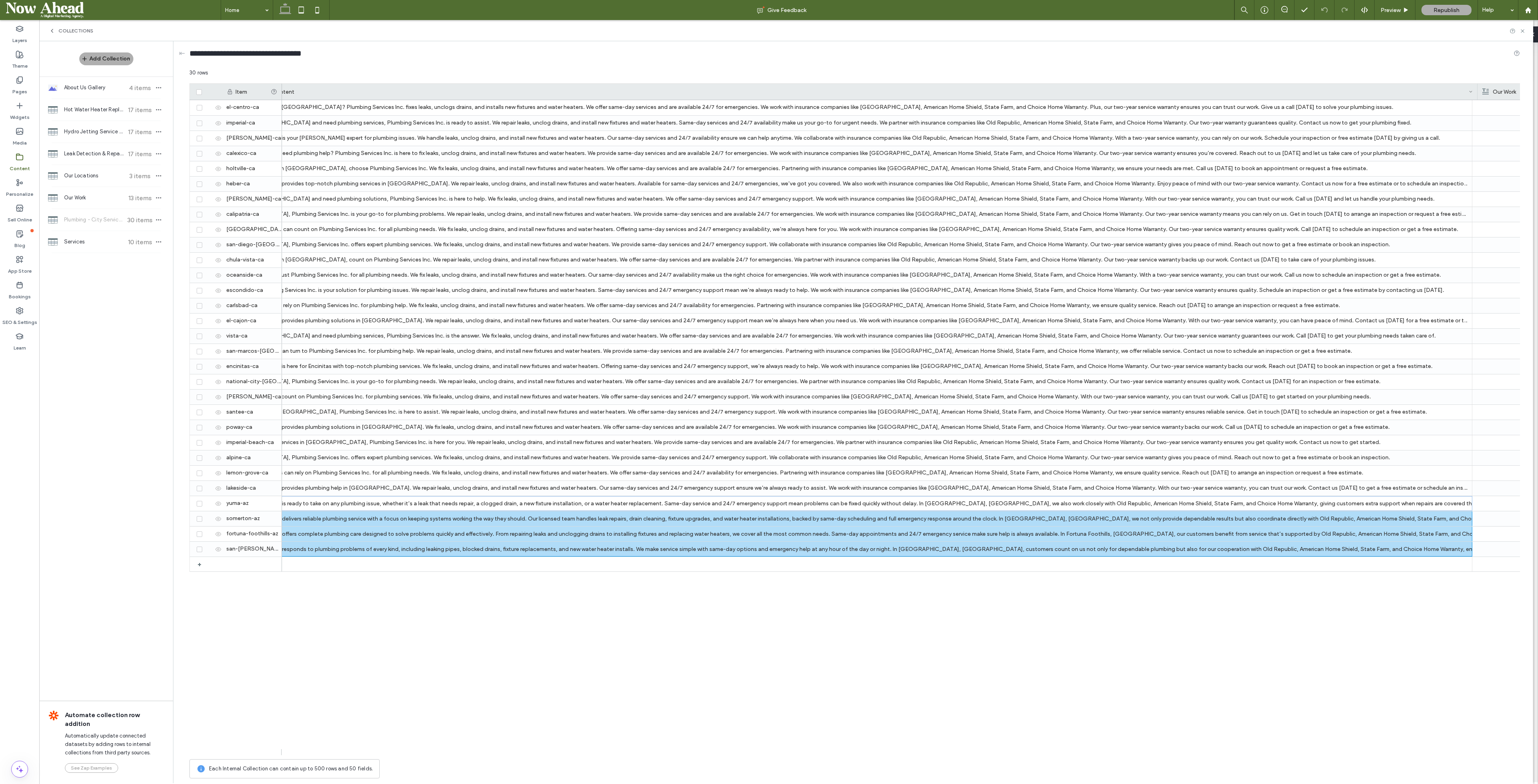
scroll to position [0, 512]
click at [1432, 88] on div at bounding box center [1432, 92] width 3 height 16
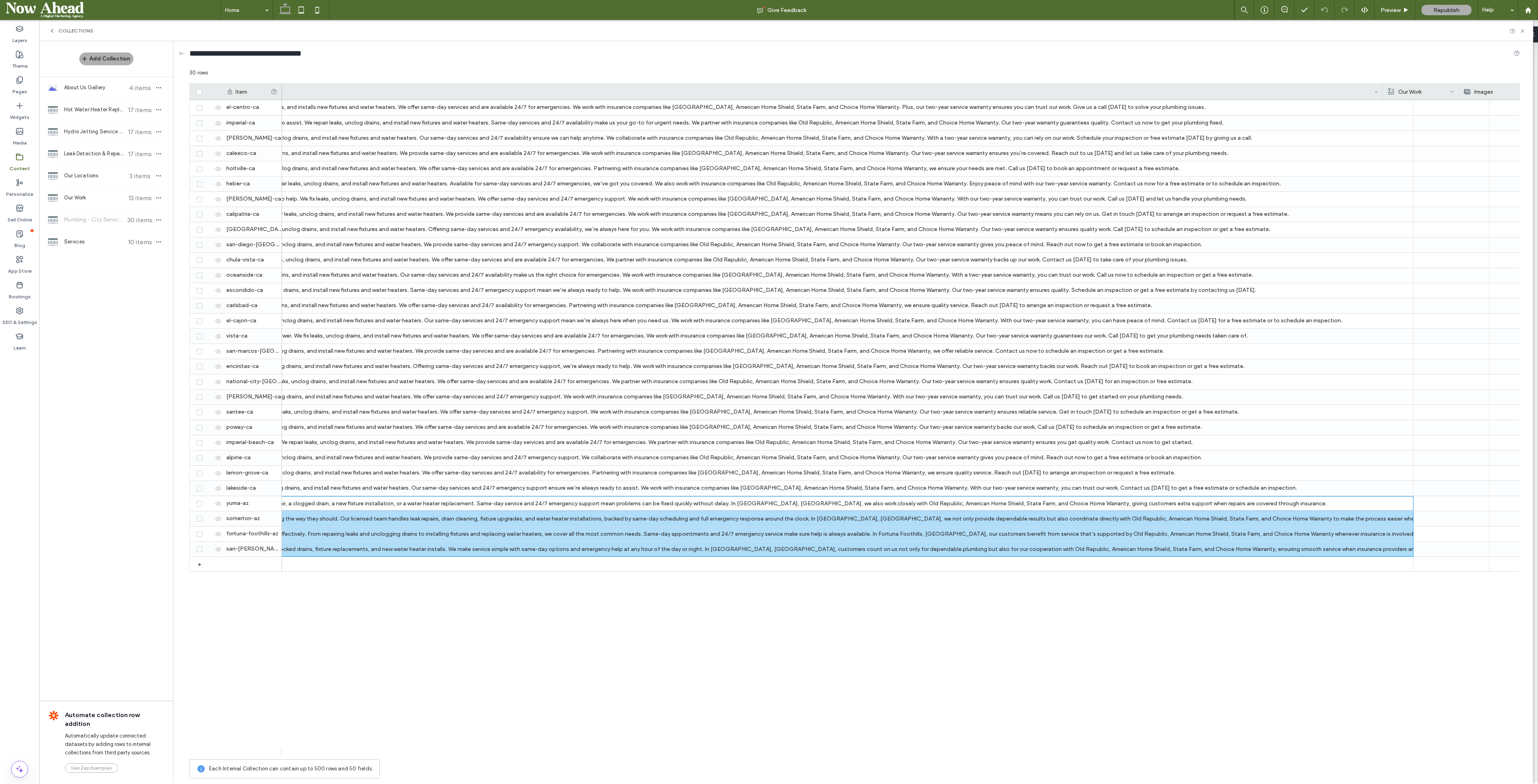
scroll to position [0, 696]
click at [354, 502] on div "Plumbing Services Inc. is ready to take on any plumbing issue, whether it’s a l…" at bounding box center [686, 504] width 1374 height 15
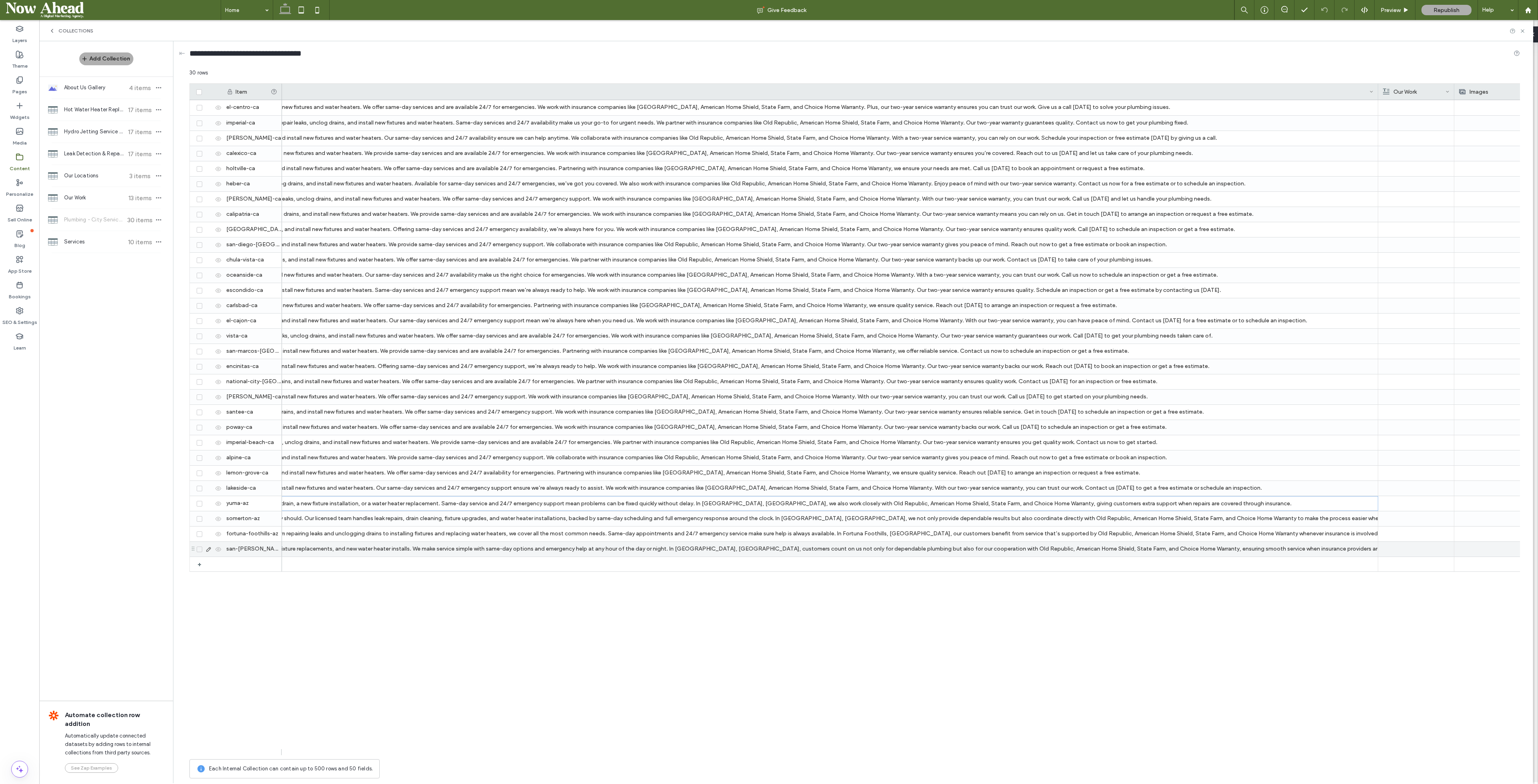
click at [345, 549] on div "Plumbing Services Inc. responds to plumbing problems of every kind, including l…" at bounding box center [687, 549] width 1374 height 15
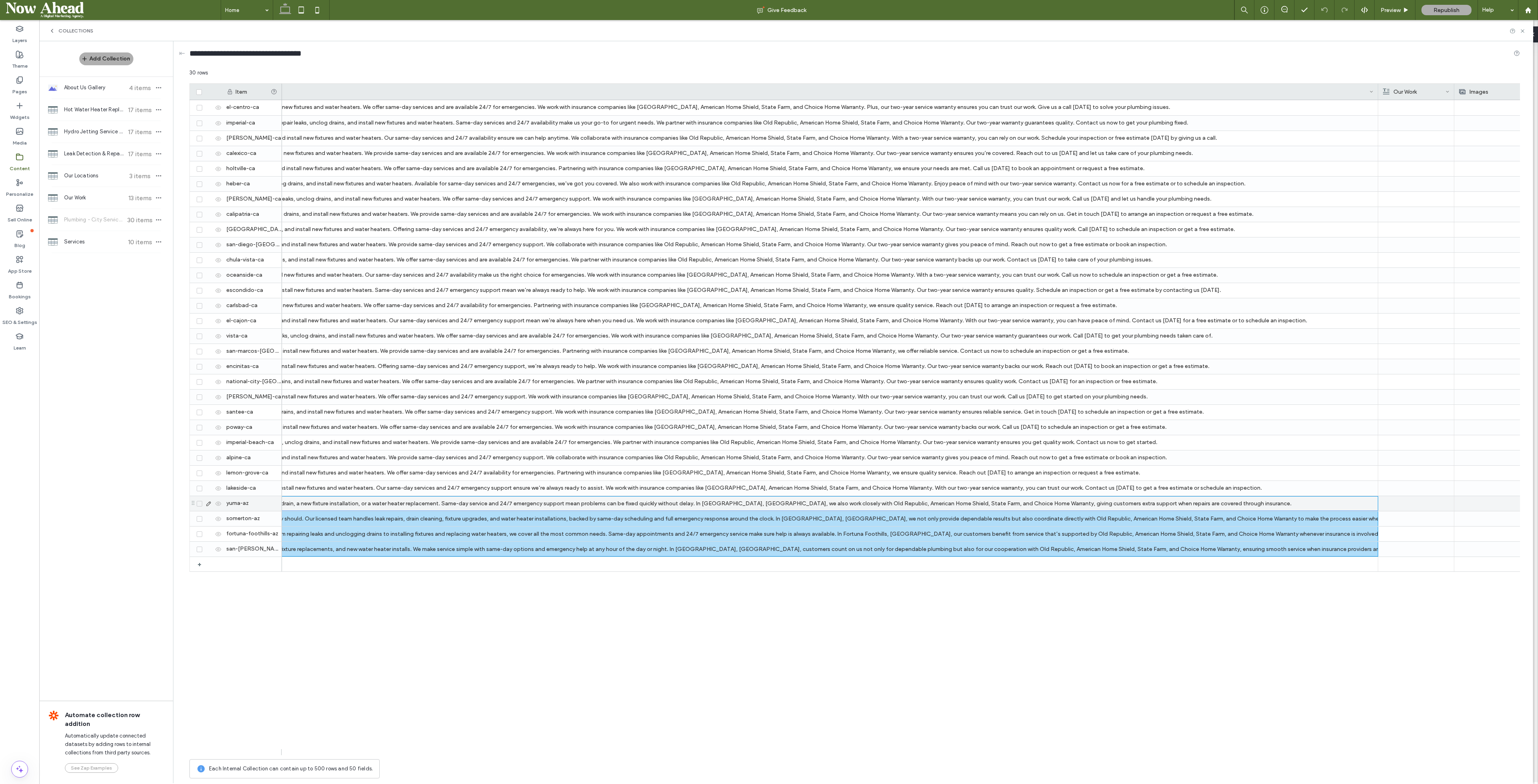
click at [352, 504] on div "Plumbing Services Inc. is ready to take on any plumbing issue, whether it’s a l…" at bounding box center [686, 504] width 1374 height 15
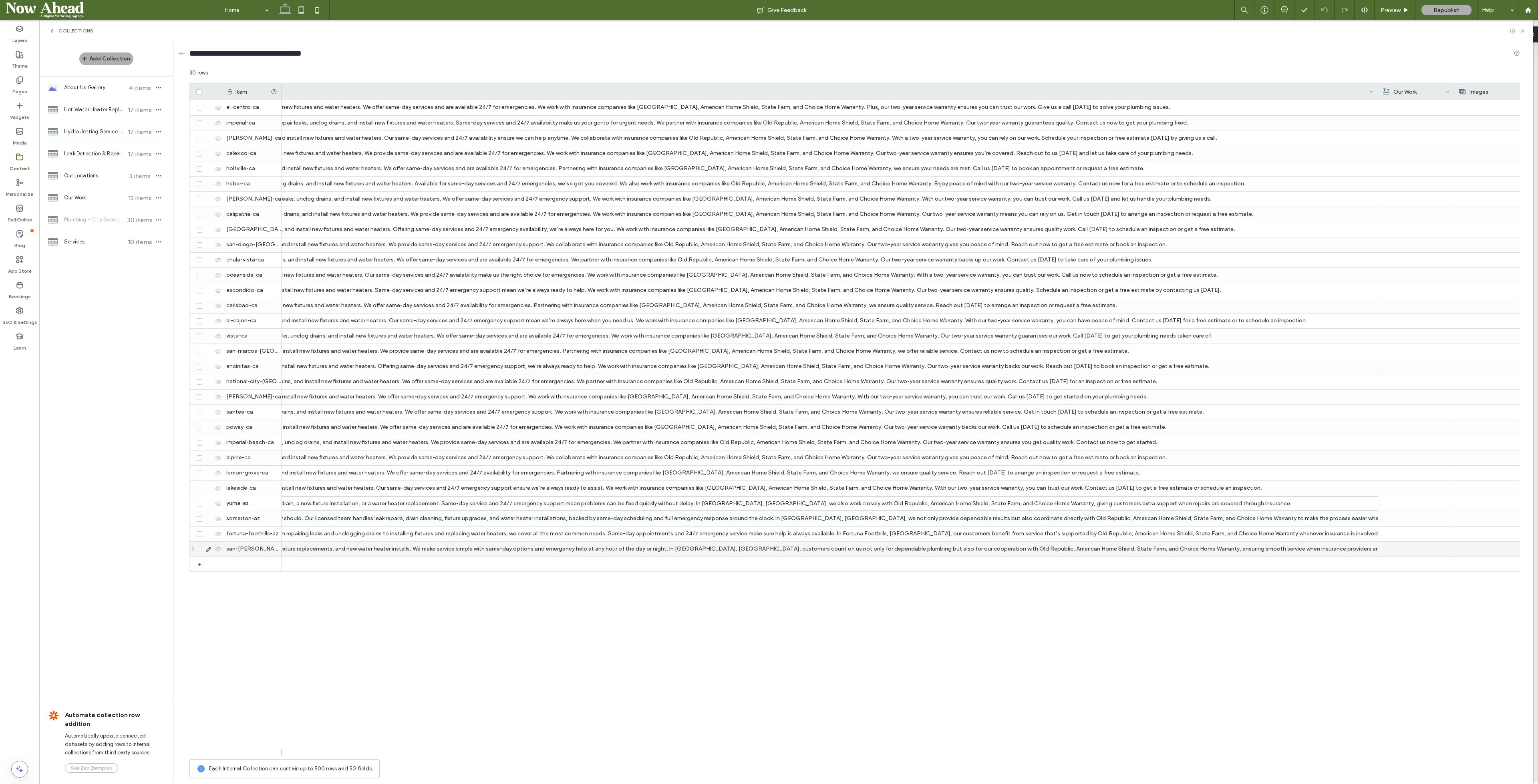
click at [353, 548] on div "Plumbing Services Inc. responds to plumbing problems of every kind, including l…" at bounding box center [687, 549] width 1374 height 15
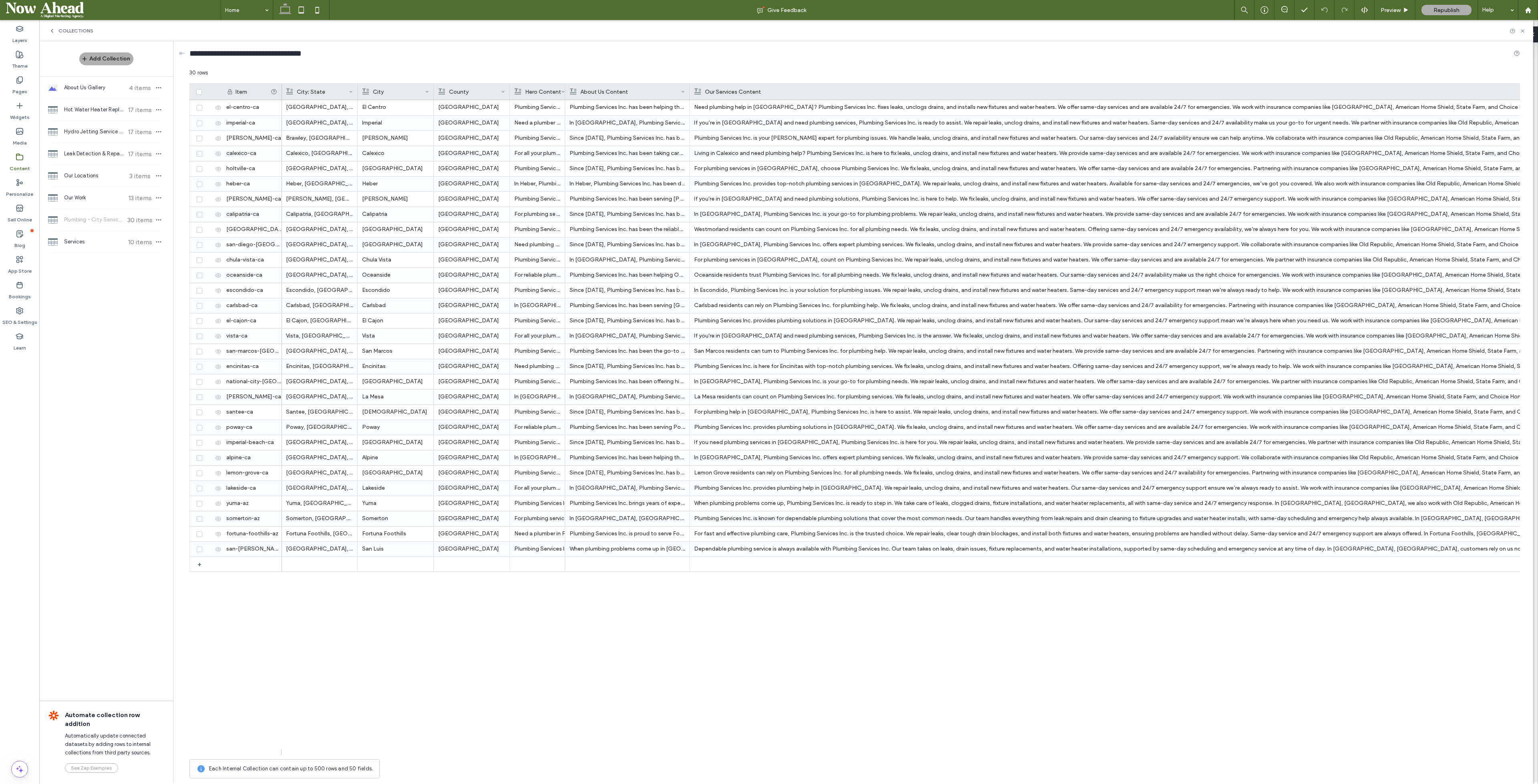
click at [687, 87] on div "About Us Content" at bounding box center [628, 92] width 124 height 16
click at [688, 87] on div at bounding box center [689, 92] width 3 height 16
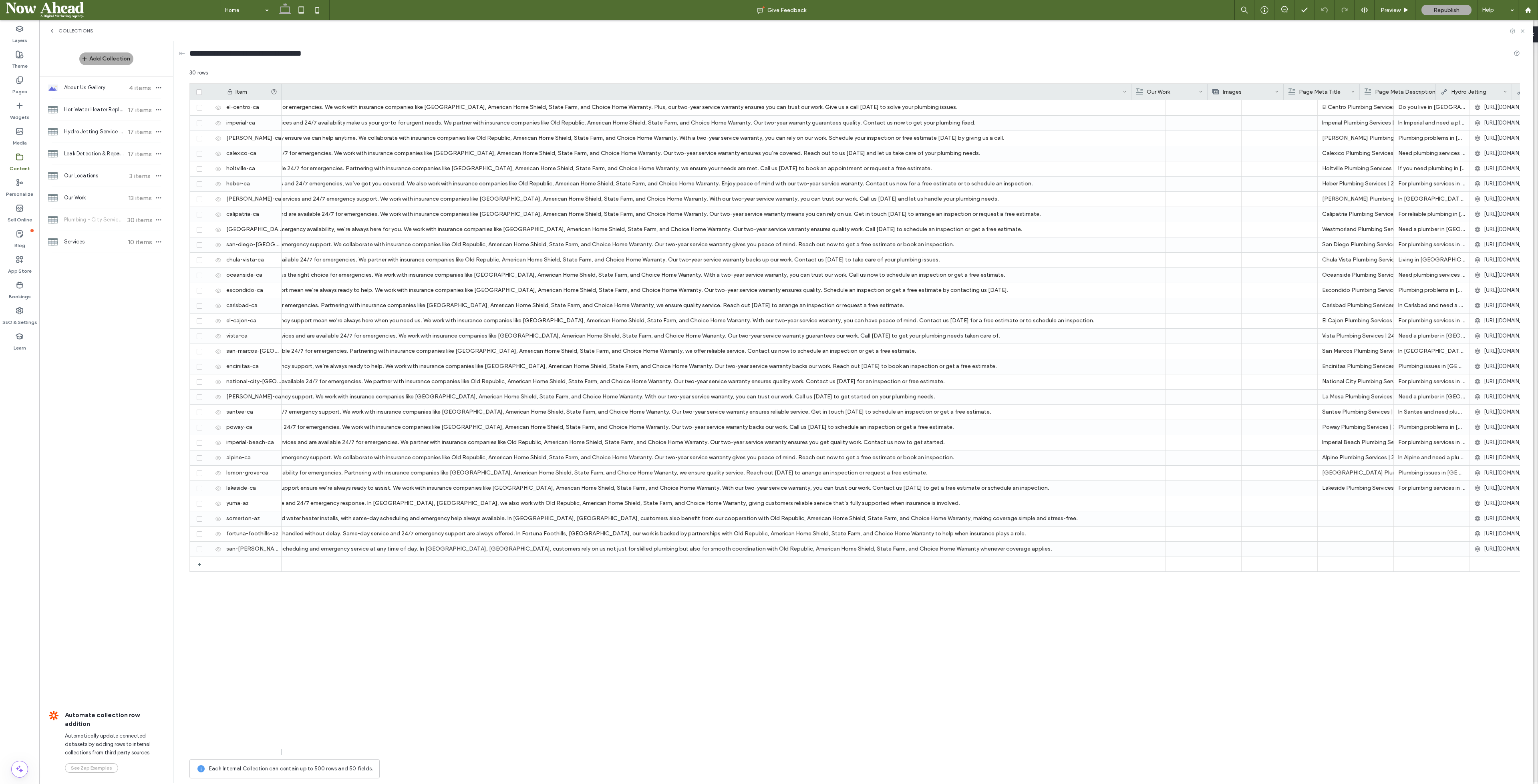
scroll to position [0, 1806]
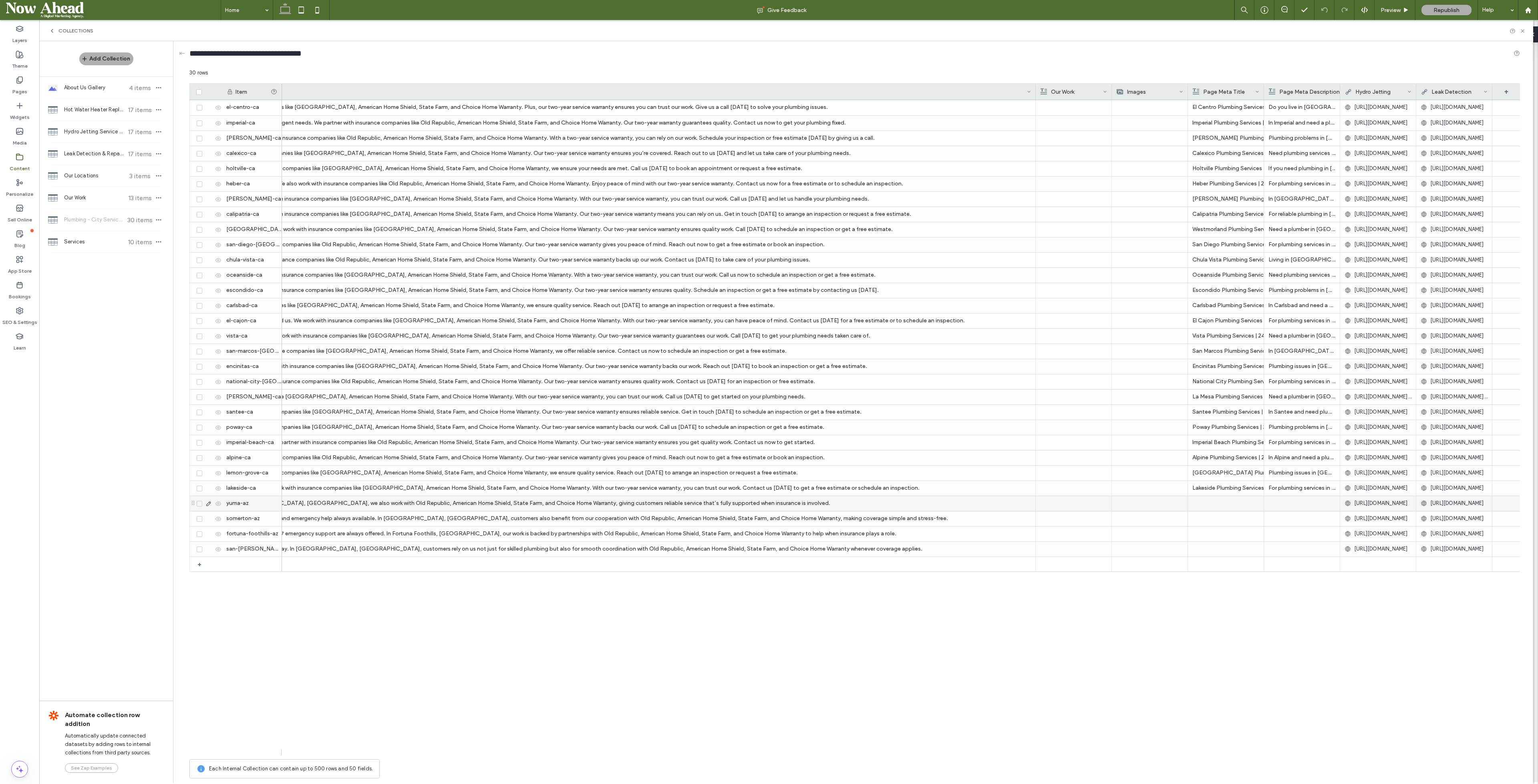
click at [425, 504] on div "When plumbing problems come up, Plumbing Services Inc. is ready to step in. We …" at bounding box center [344, 503] width 1374 height 15
click at [426, 546] on div "Dependable plumbing service is always available with Plumbing Services Inc. Our…" at bounding box center [344, 549] width 1374 height 15
click at [422, 500] on div "When plumbing problems come up, Plumbing Services Inc. is ready to step in. We …" at bounding box center [344, 503] width 1374 height 15
click at [408, 551] on div "Dependable plumbing service is always available with Plumbing Services Inc. Our…" at bounding box center [344, 549] width 1374 height 15
click at [355, 522] on div "Plumbing Services Inc. is known for dependable plumbing solutions that cover th…" at bounding box center [344, 518] width 1374 height 15
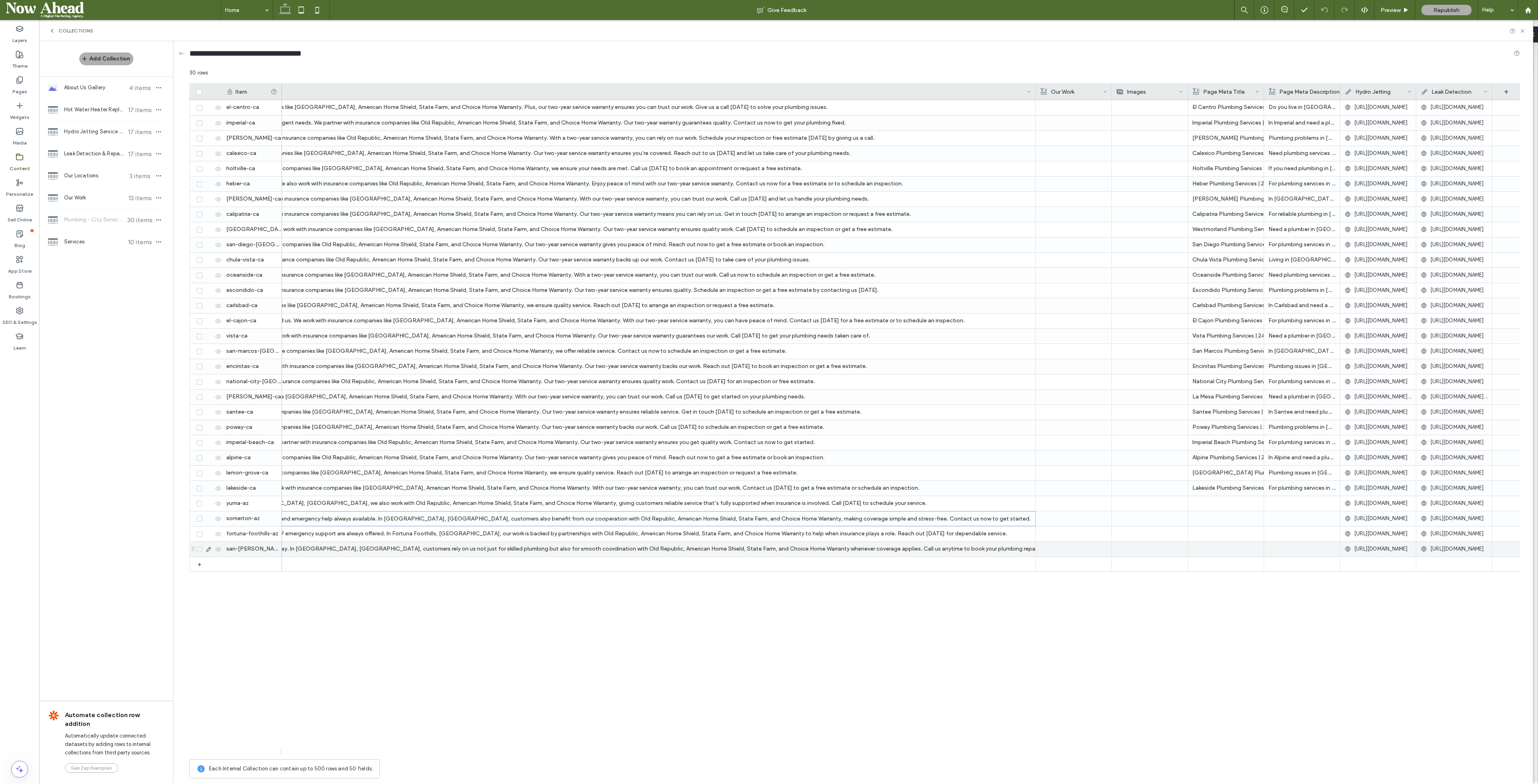
click at [356, 548] on div "Dependable plumbing service is always available with Plumbing Services Inc. Our…" at bounding box center [344, 549] width 1374 height 15
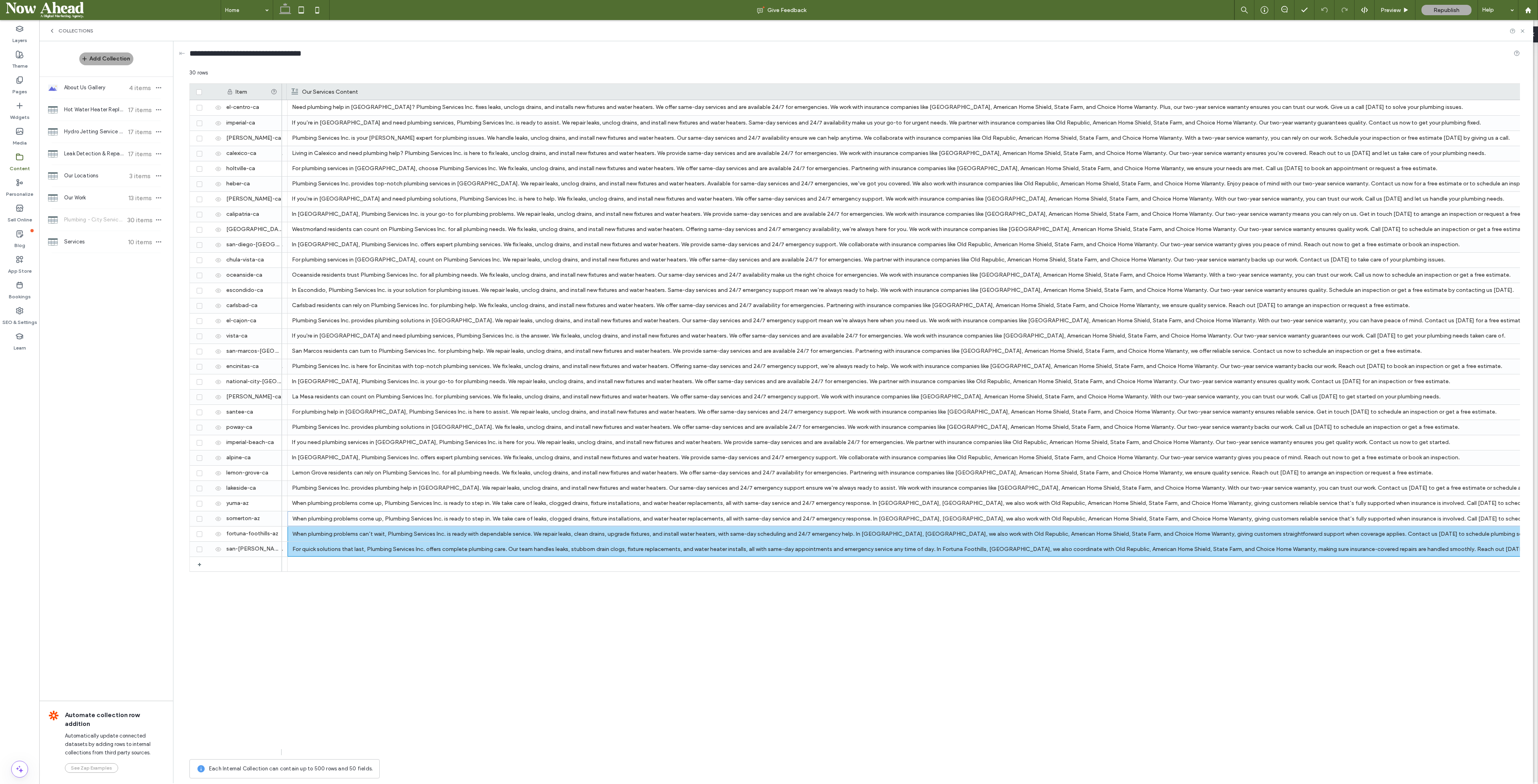
scroll to position [0, 1171]
click at [526, 504] on div "When plumbing problems come up, Plumbing Services Inc. is ready to step in. We …" at bounding box center [979, 503] width 1374 height 15
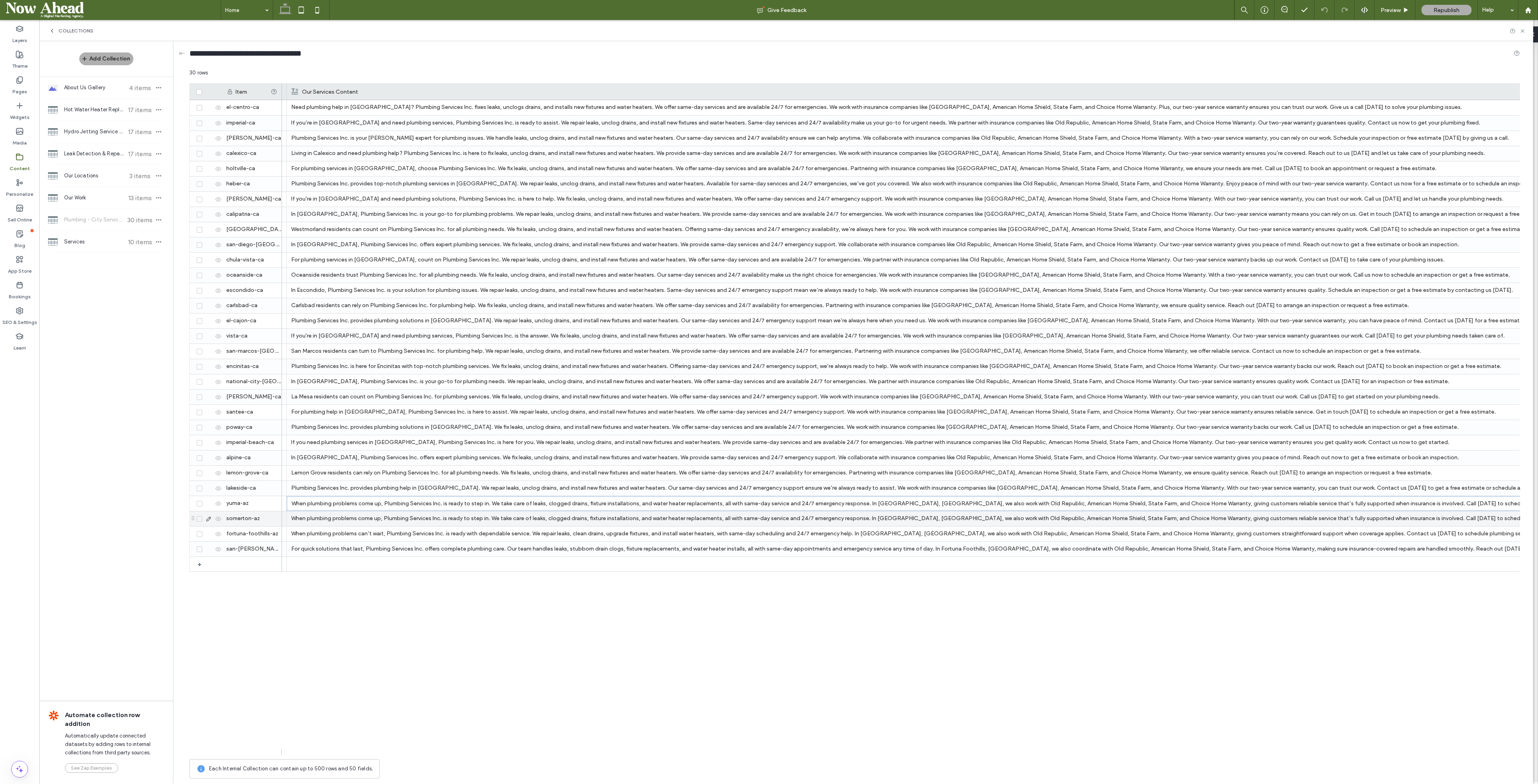
click at [525, 514] on div "When plumbing problems come up, Plumbing Services Inc. is ready to step in. We …" at bounding box center [979, 518] width 1374 height 15
click at [390, 546] on div "For quick solutions that last, Plumbing Services Inc. offers complete plumbing …" at bounding box center [979, 549] width 1374 height 15
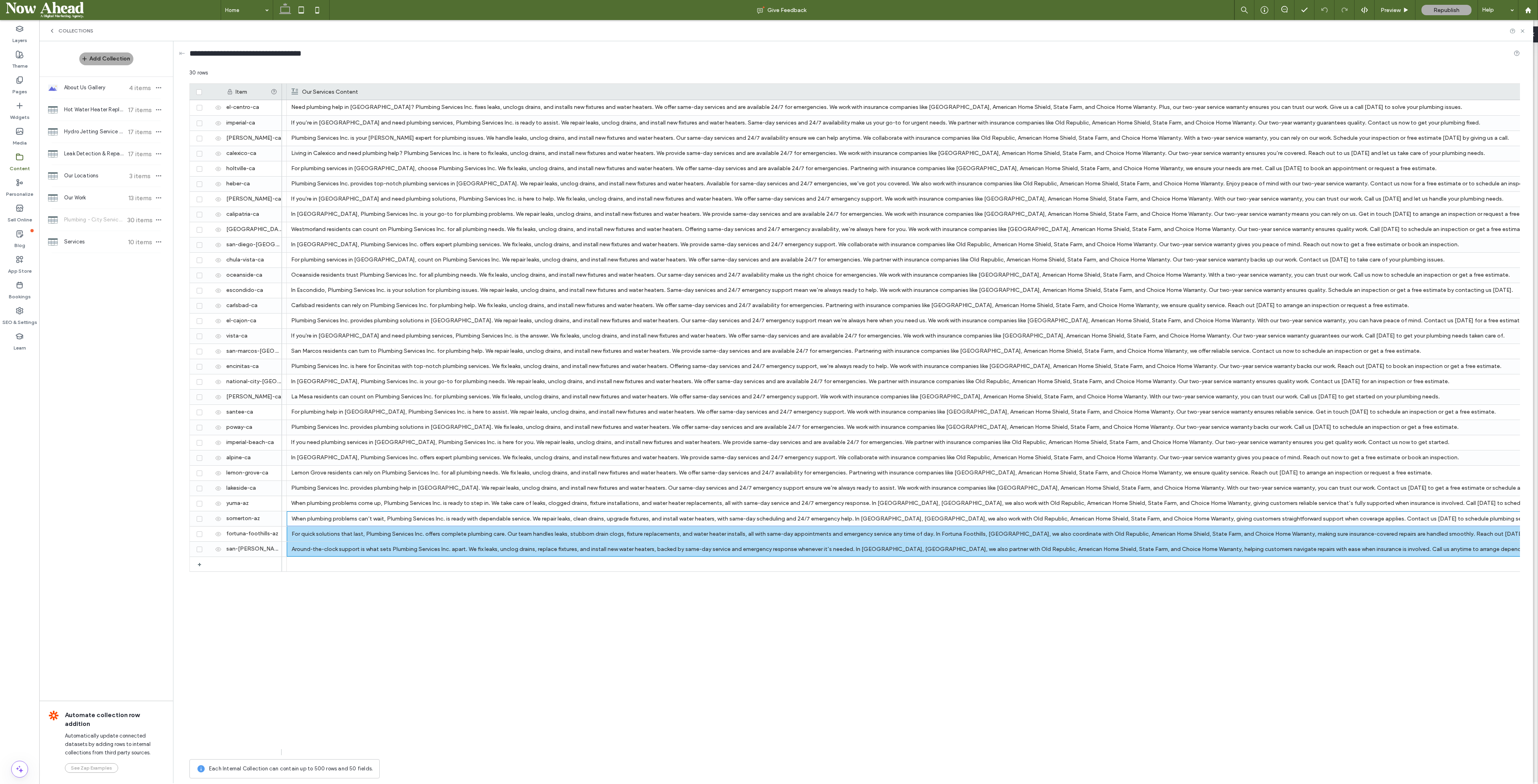
click at [951, 633] on div "Plumbing Services Inc. has been helping the people of El Centro with their plum…" at bounding box center [900, 427] width 1238 height 655
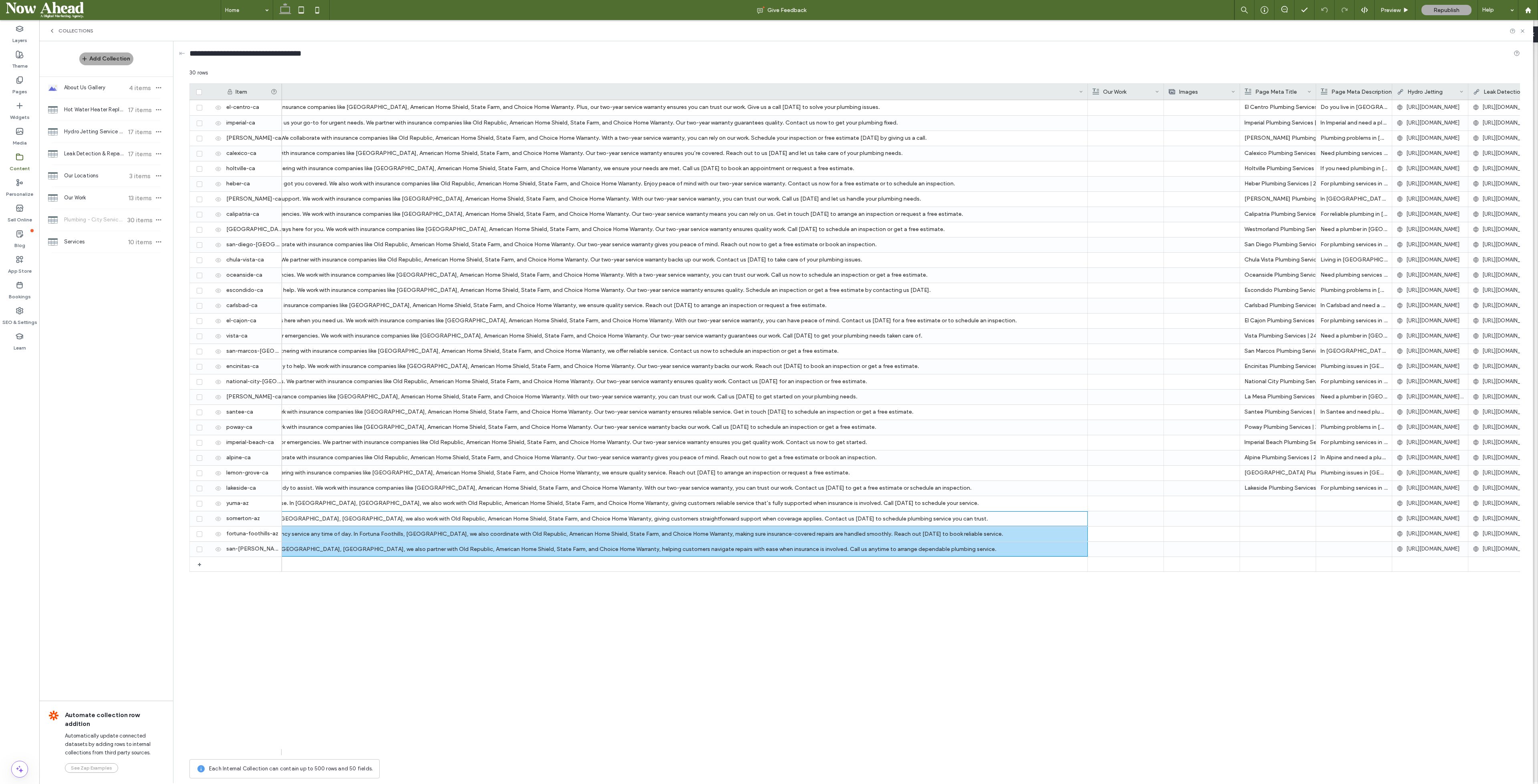
scroll to position [0, 1806]
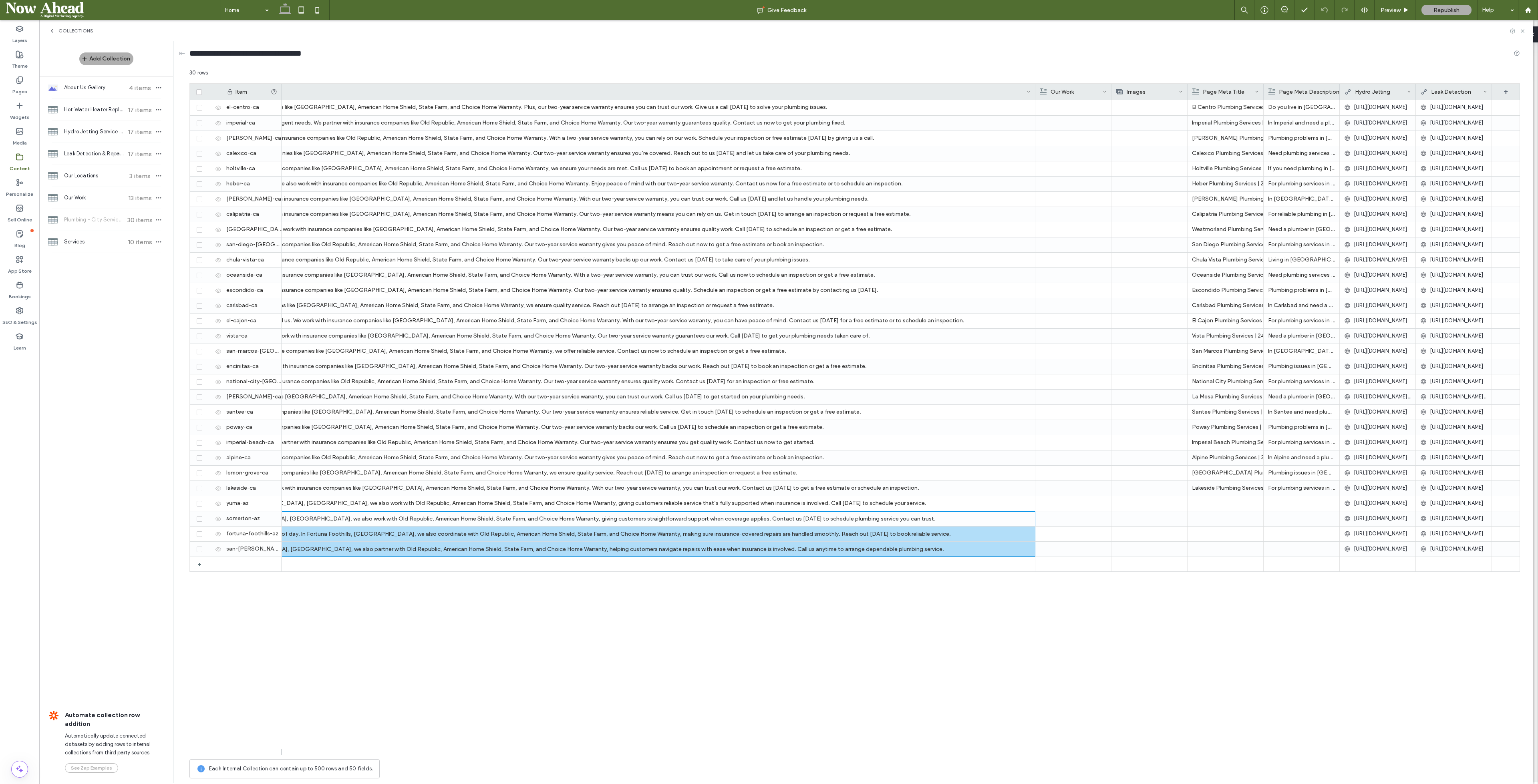
click at [997, 632] on div "https://www.plumbing-servicesinc.com/services/leak-detection https://www.plumbi…" at bounding box center [900, 427] width 1238 height 655
click at [752, 468] on p "Lemon Grove residents can rely on Plumbing Services Inc. for all plumbing needs…" at bounding box center [343, 472] width 1374 height 15
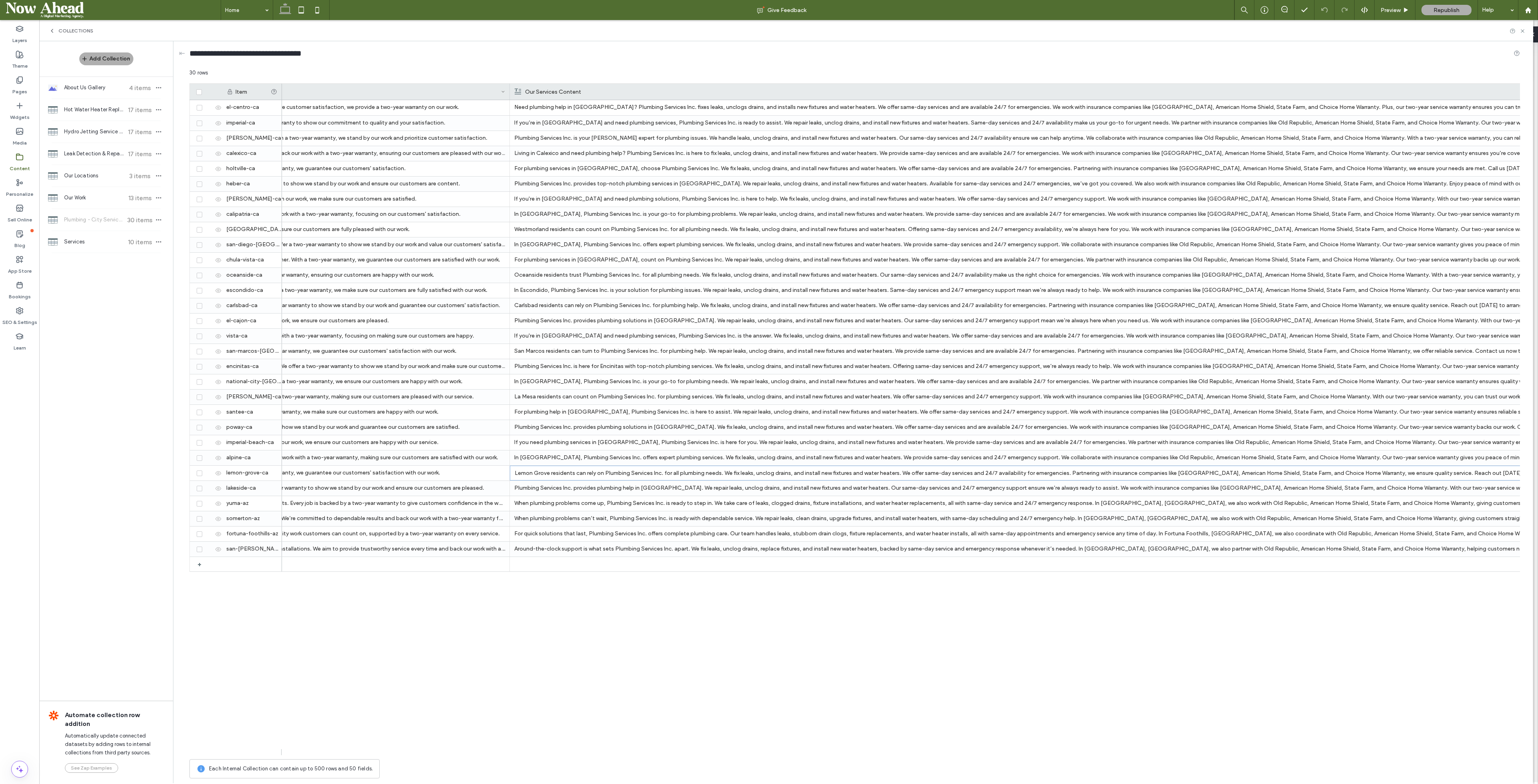
scroll to position [0, 946]
click at [612, 477] on p "Lemon Grove residents can rely on Plumbing Services Inc. for all plumbing needs…" at bounding box center [1203, 473] width 1374 height 15
click at [602, 400] on p "La Mesa residents can count on Plumbing Services Inc. for plumbing services. We…" at bounding box center [1204, 397] width 1374 height 15
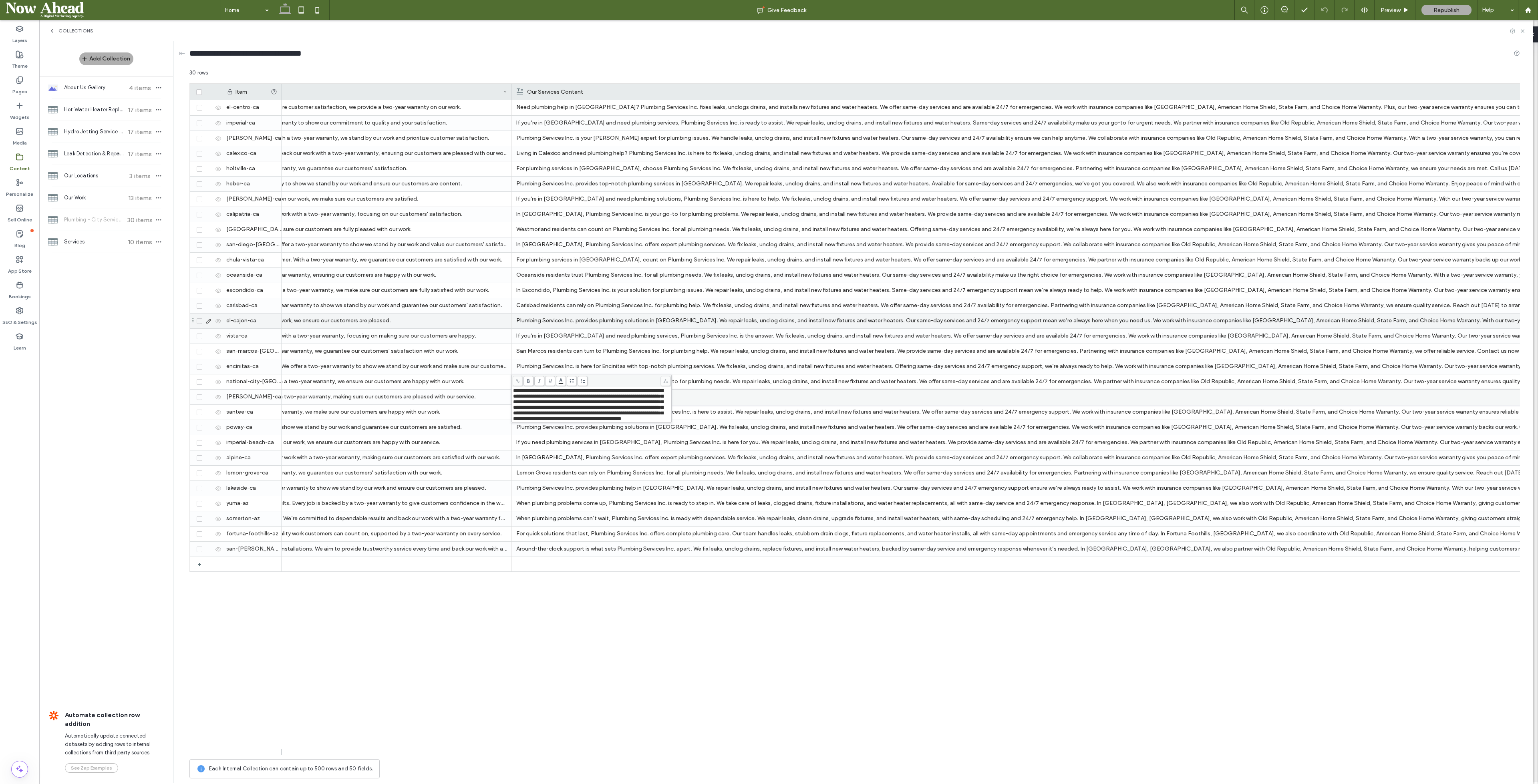
click at [607, 320] on p "Plumbing Services Inc. provides plumbing solutions in El Cajon. We repair leaks…" at bounding box center [1204, 321] width 1374 height 15
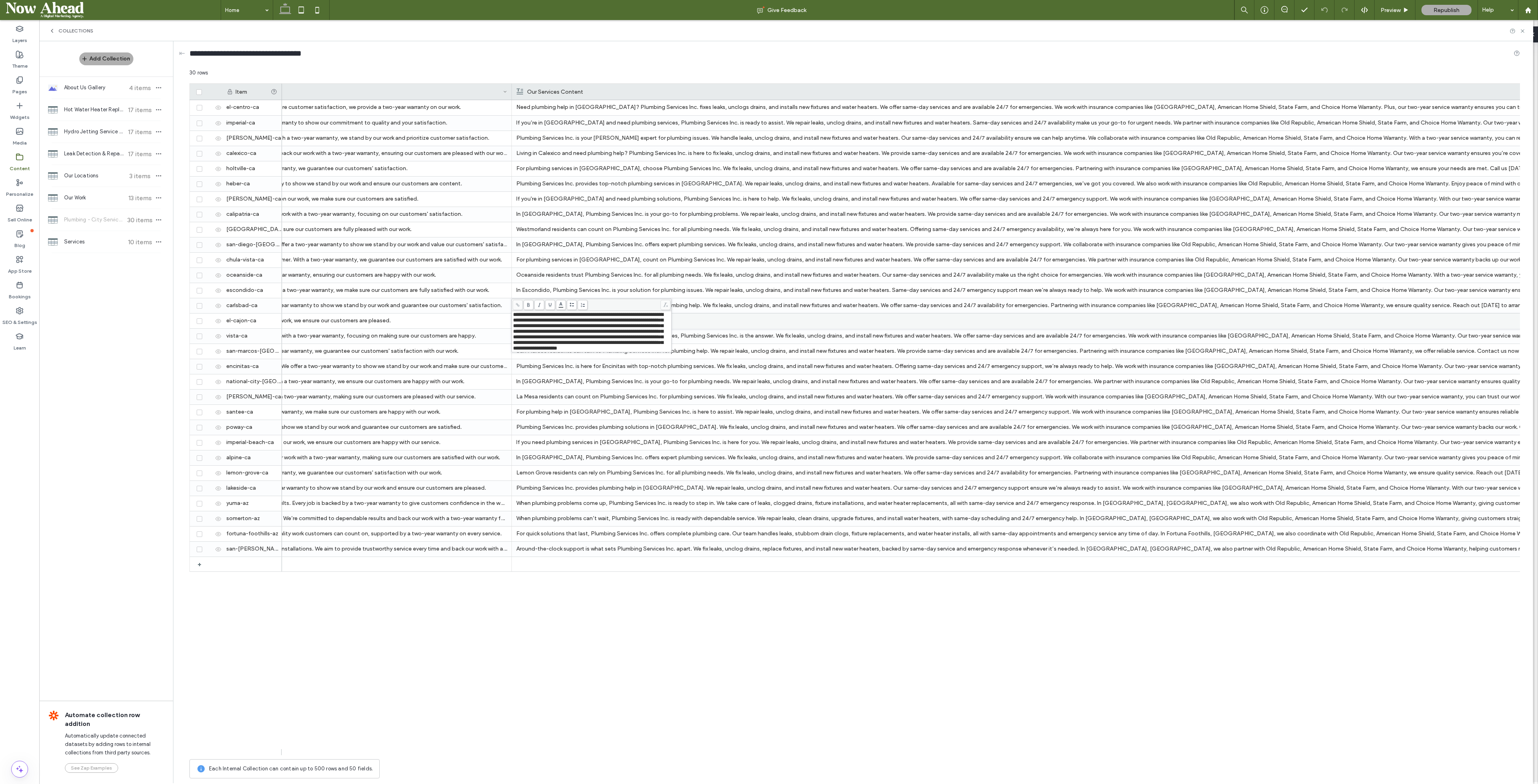
click at [765, 648] on div "Plumbing Services Inc. has been helping the people of El Centro with their plum…" at bounding box center [900, 427] width 1238 height 655
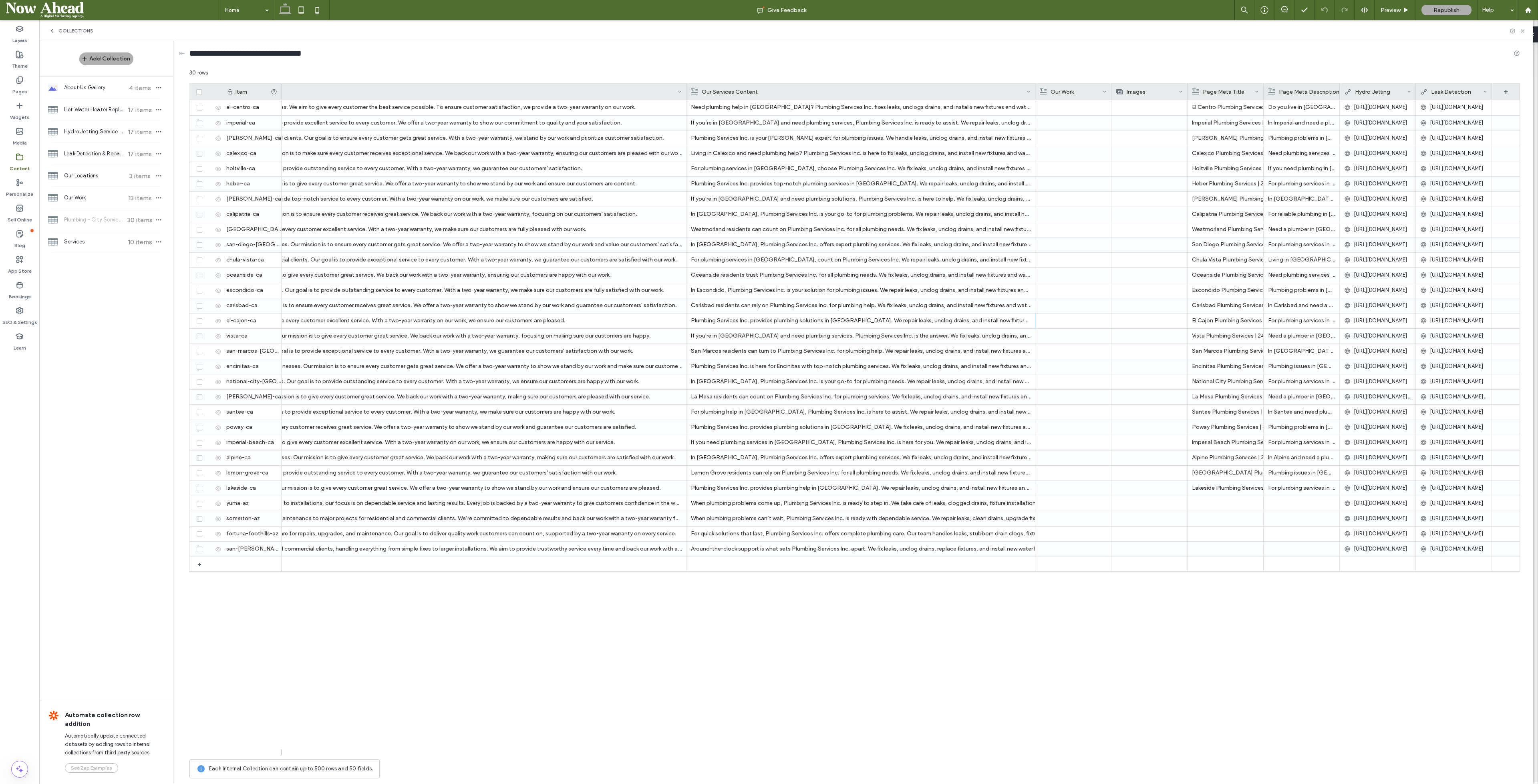
scroll to position [0, 771]
drag, startPoint x: 1035, startPoint y: 89, endPoint x: 0, endPoint y: 100, distance: 1035.1
click at [0, 100] on div "**********" at bounding box center [20, 402] width 39 height 764
click at [1263, 87] on div at bounding box center [1264, 92] width 3 height 16
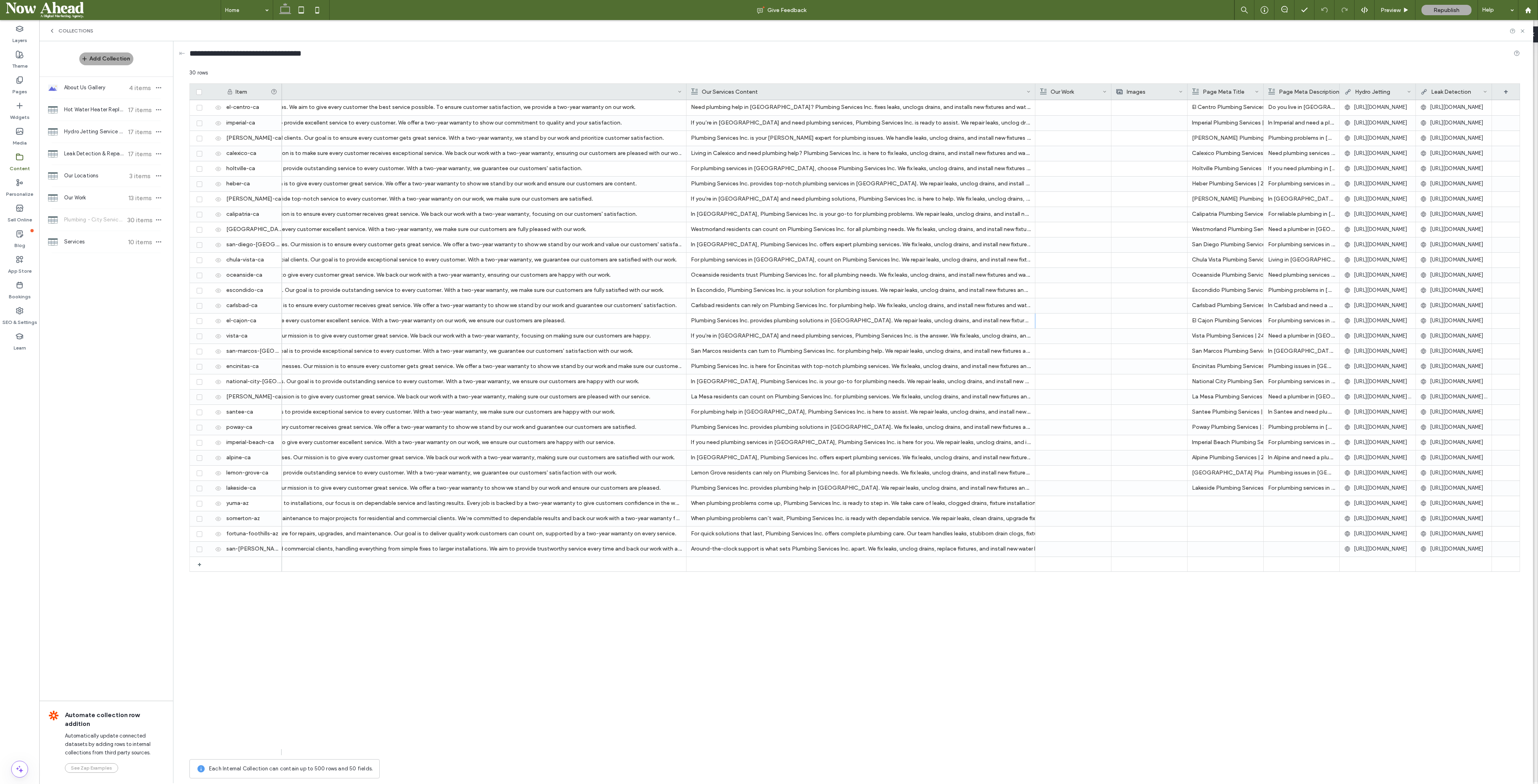
click at [1255, 87] on div "Page Meta Title" at bounding box center [1223, 92] width 62 height 16
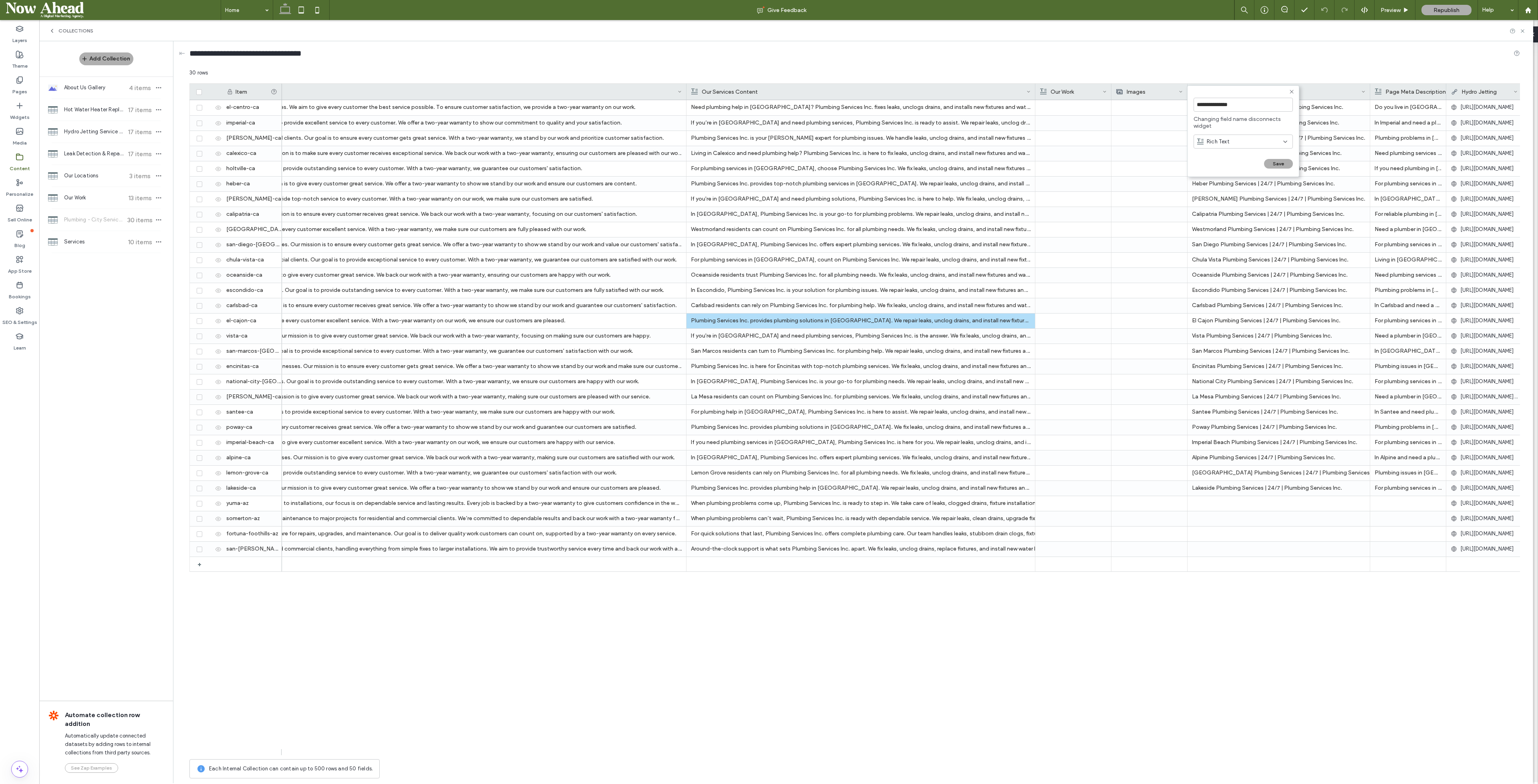
click at [1267, 61] on div "**********" at bounding box center [855, 55] width 1331 height 15
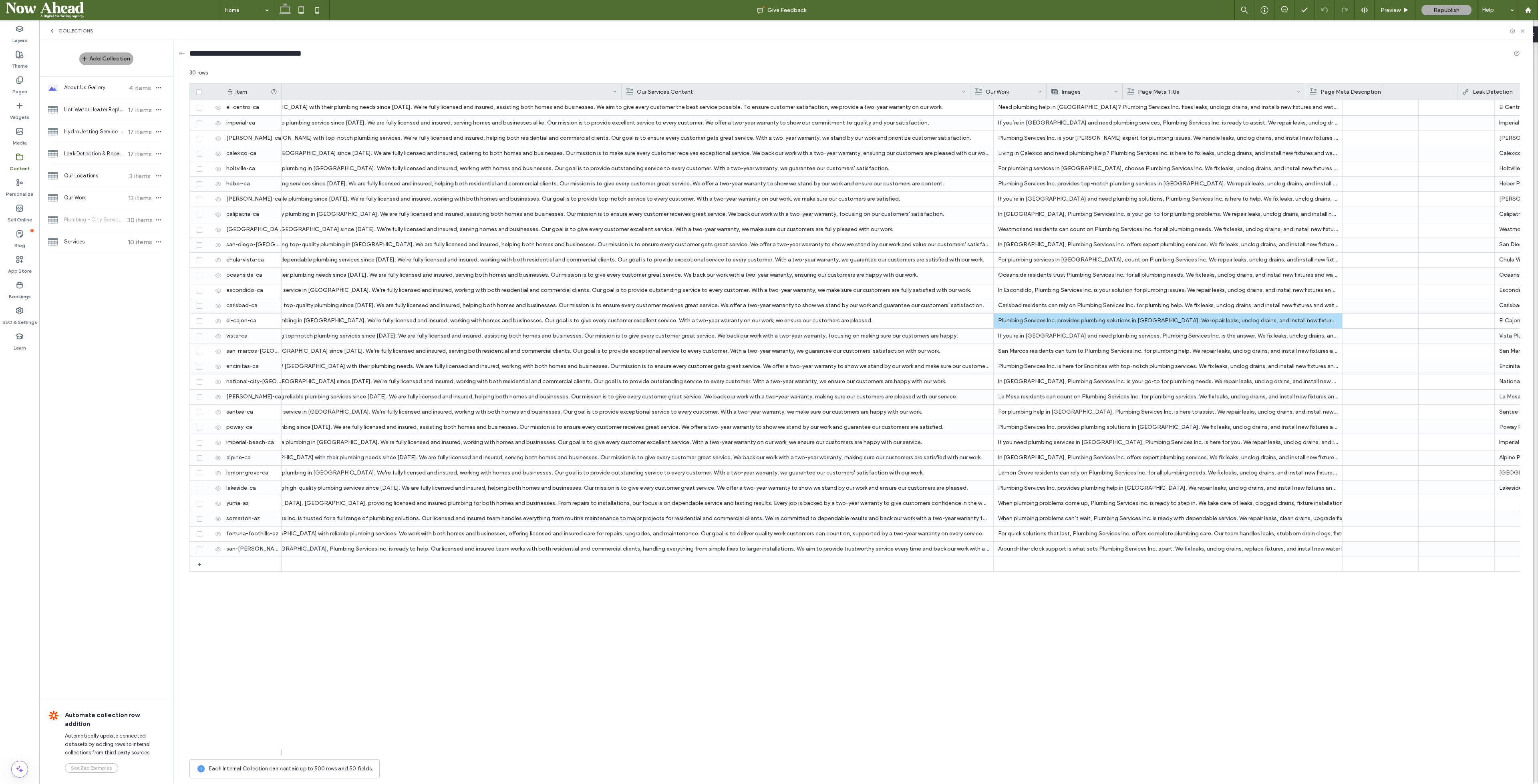
scroll to position [0, 849]
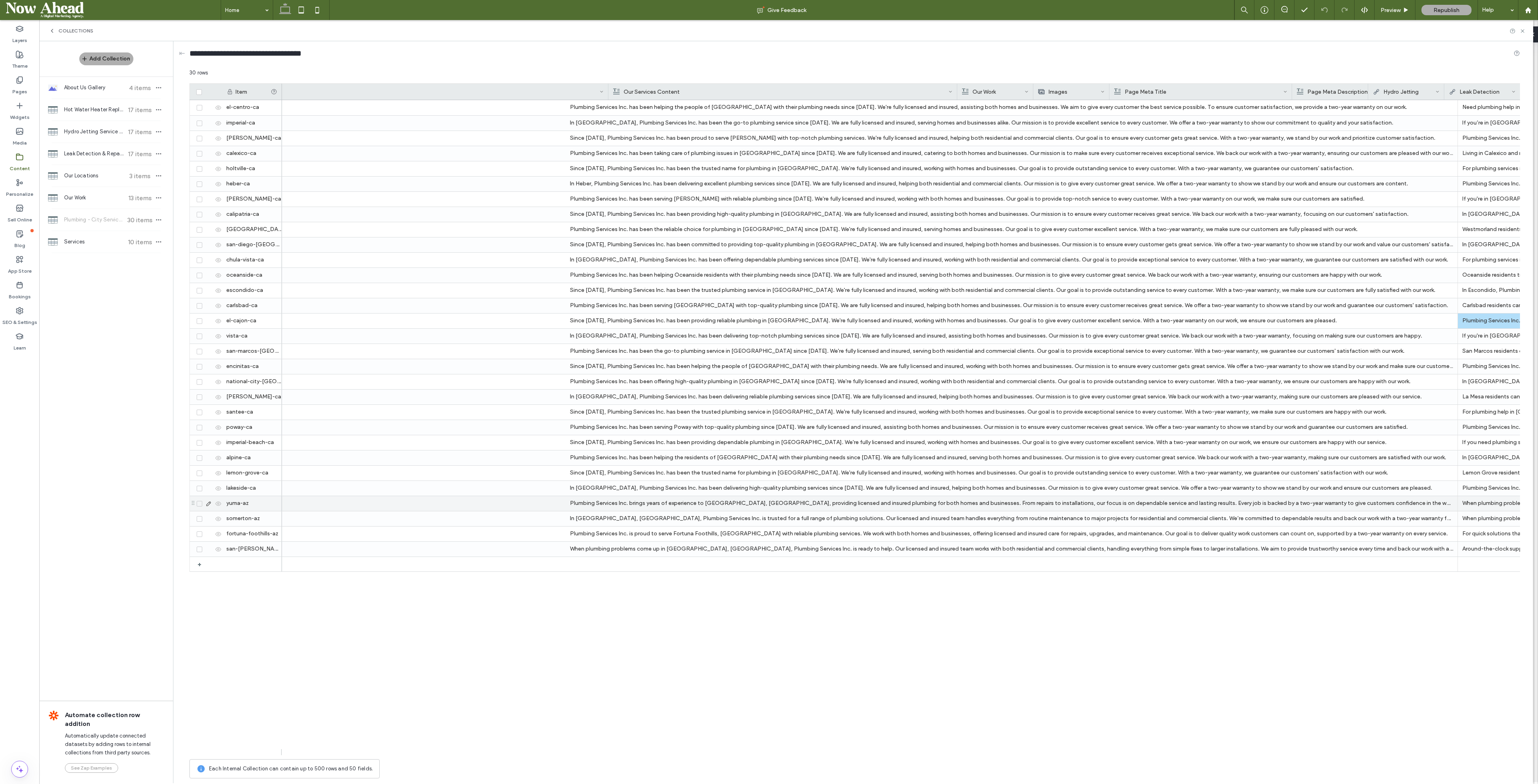
scroll to position [0, 849]
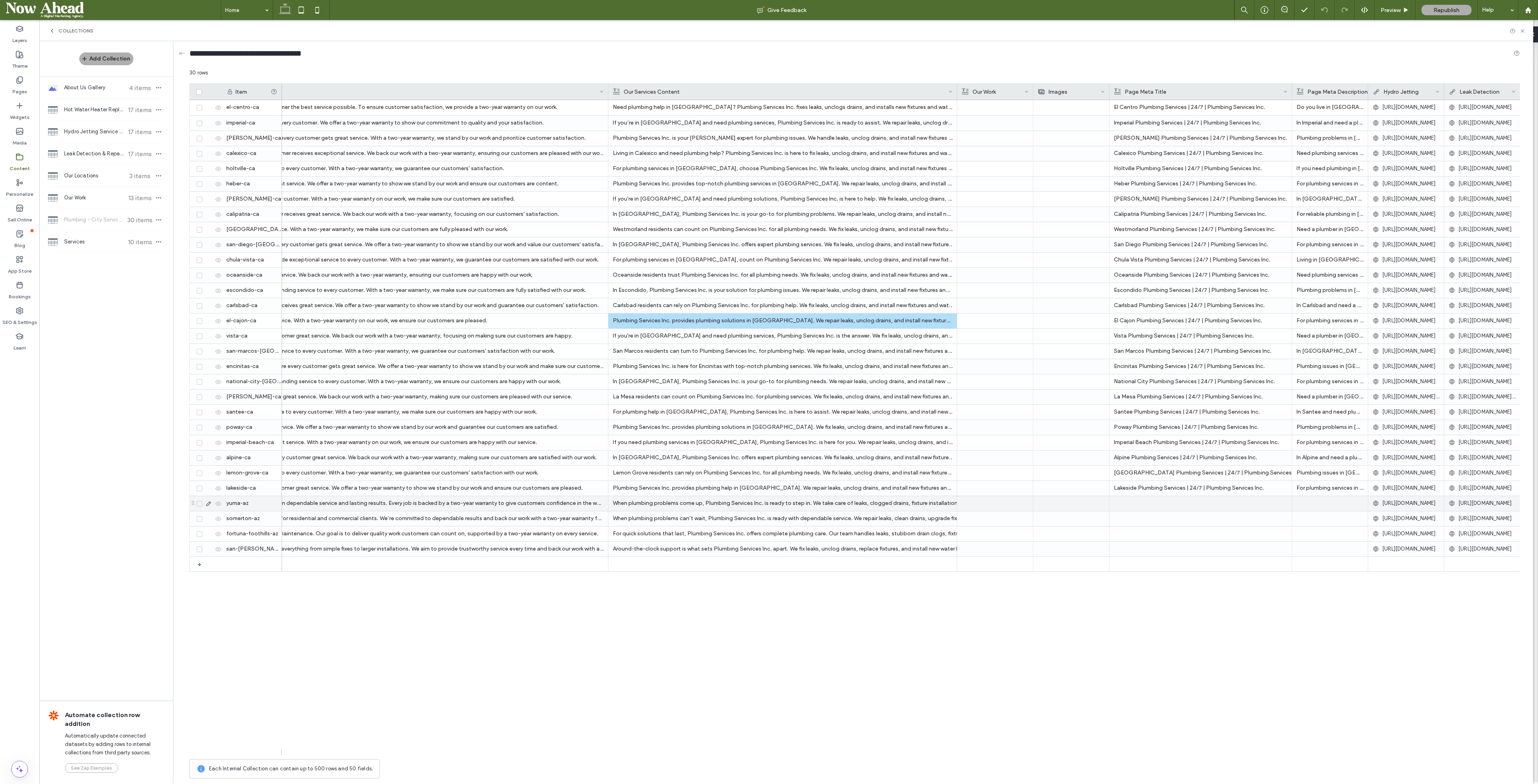
click at [1167, 500] on div at bounding box center [1201, 503] width 173 height 15
click at [1169, 547] on div at bounding box center [1201, 549] width 173 height 15
click at [1165, 508] on div at bounding box center [1201, 503] width 173 height 15
click at [1157, 549] on div at bounding box center [1201, 549] width 173 height 15
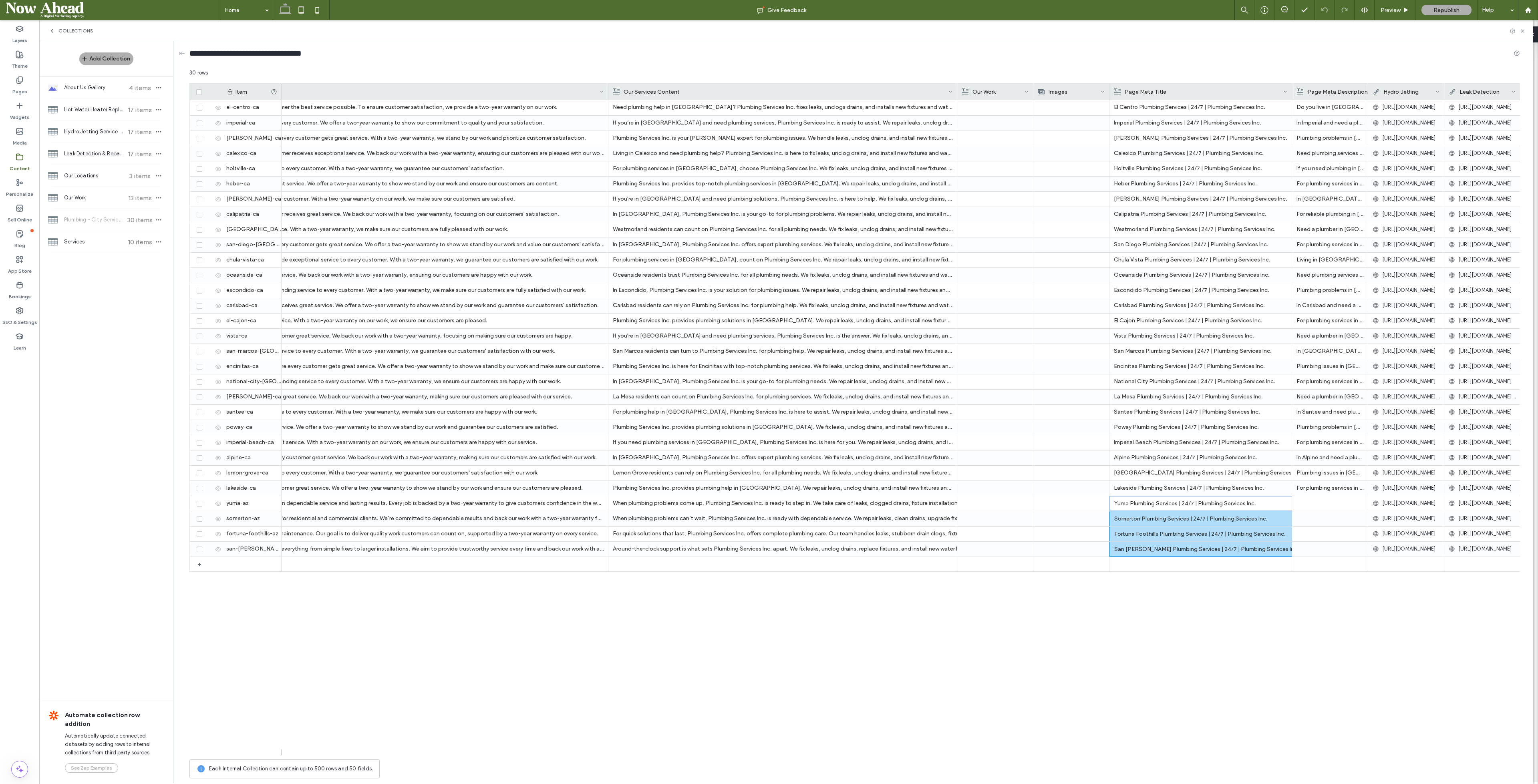
click at [1367, 86] on div at bounding box center [1368, 92] width 3 height 16
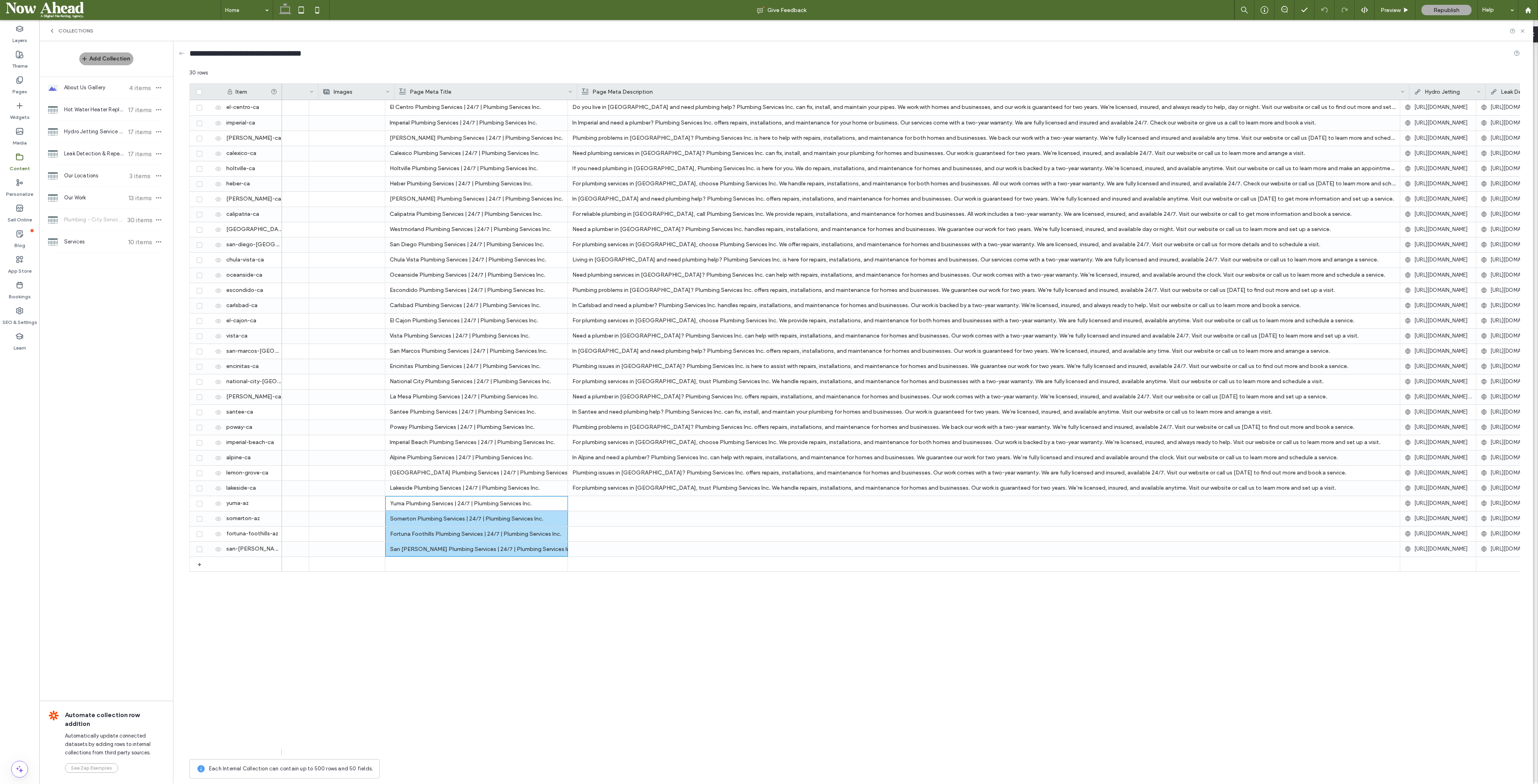
scroll to position [0, 1555]
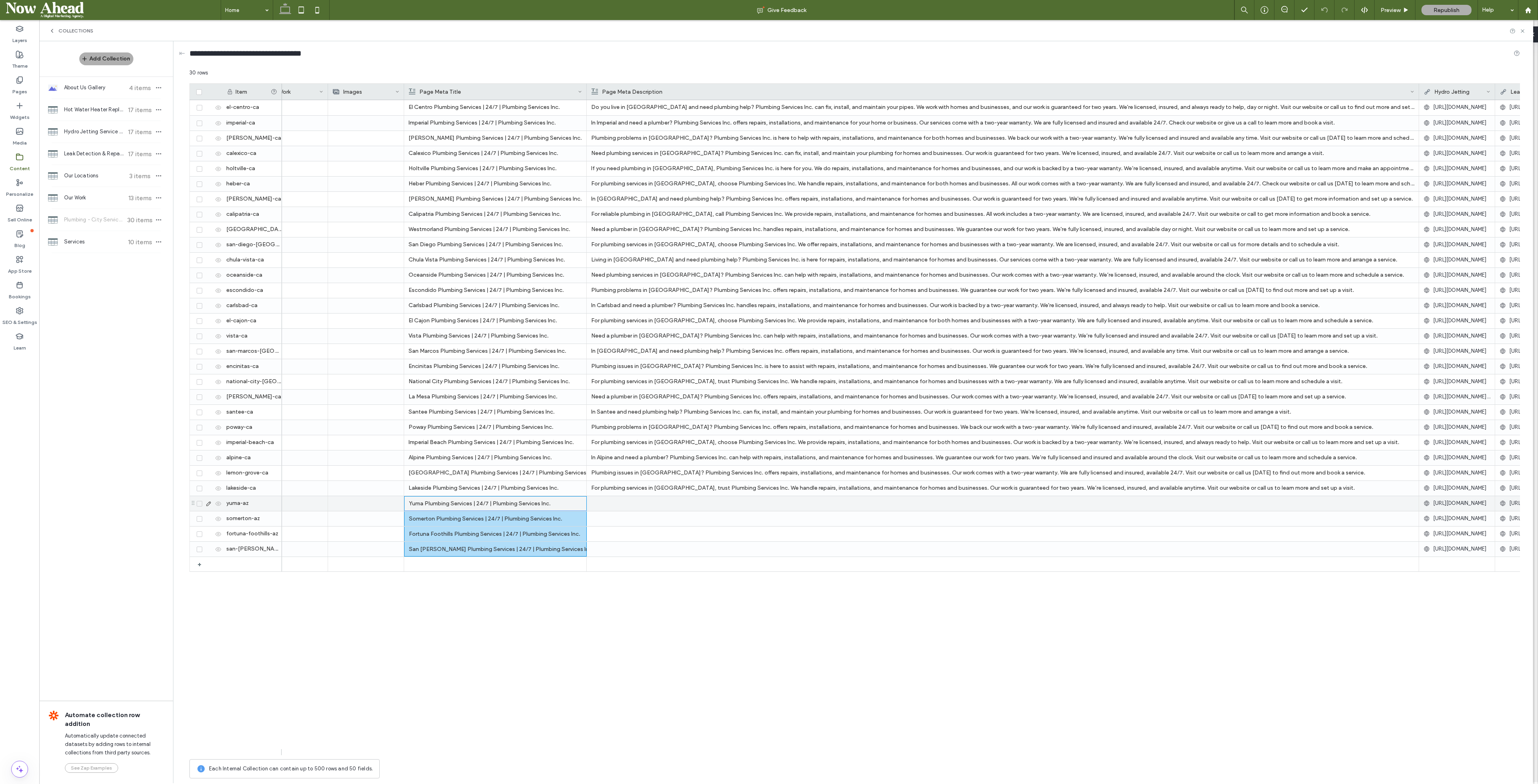
click at [647, 506] on div at bounding box center [1003, 503] width 824 height 15
click at [657, 551] on div at bounding box center [1003, 549] width 824 height 15
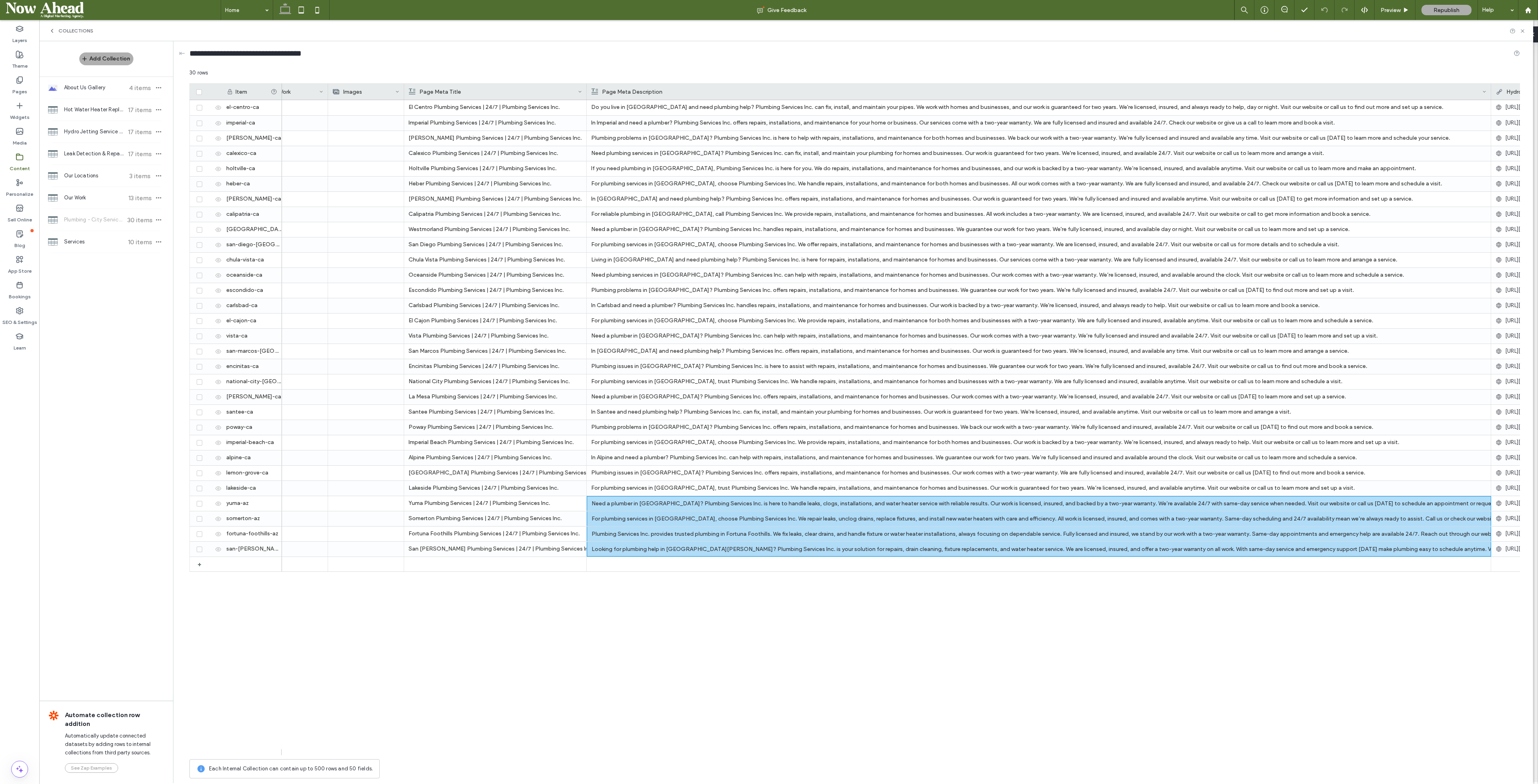
drag, startPoint x: 1441, startPoint y: 89, endPoint x: 1490, endPoint y: 92, distance: 49.1
click at [1490, 92] on div at bounding box center [1491, 92] width 3 height 16
drag, startPoint x: 1111, startPoint y: 759, endPoint x: 1169, endPoint y: 761, distance: 58.0
click at [1169, 761] on div "Each Internal Collection can contain up to 500 rows and 50 fields." at bounding box center [855, 769] width 1331 height 20
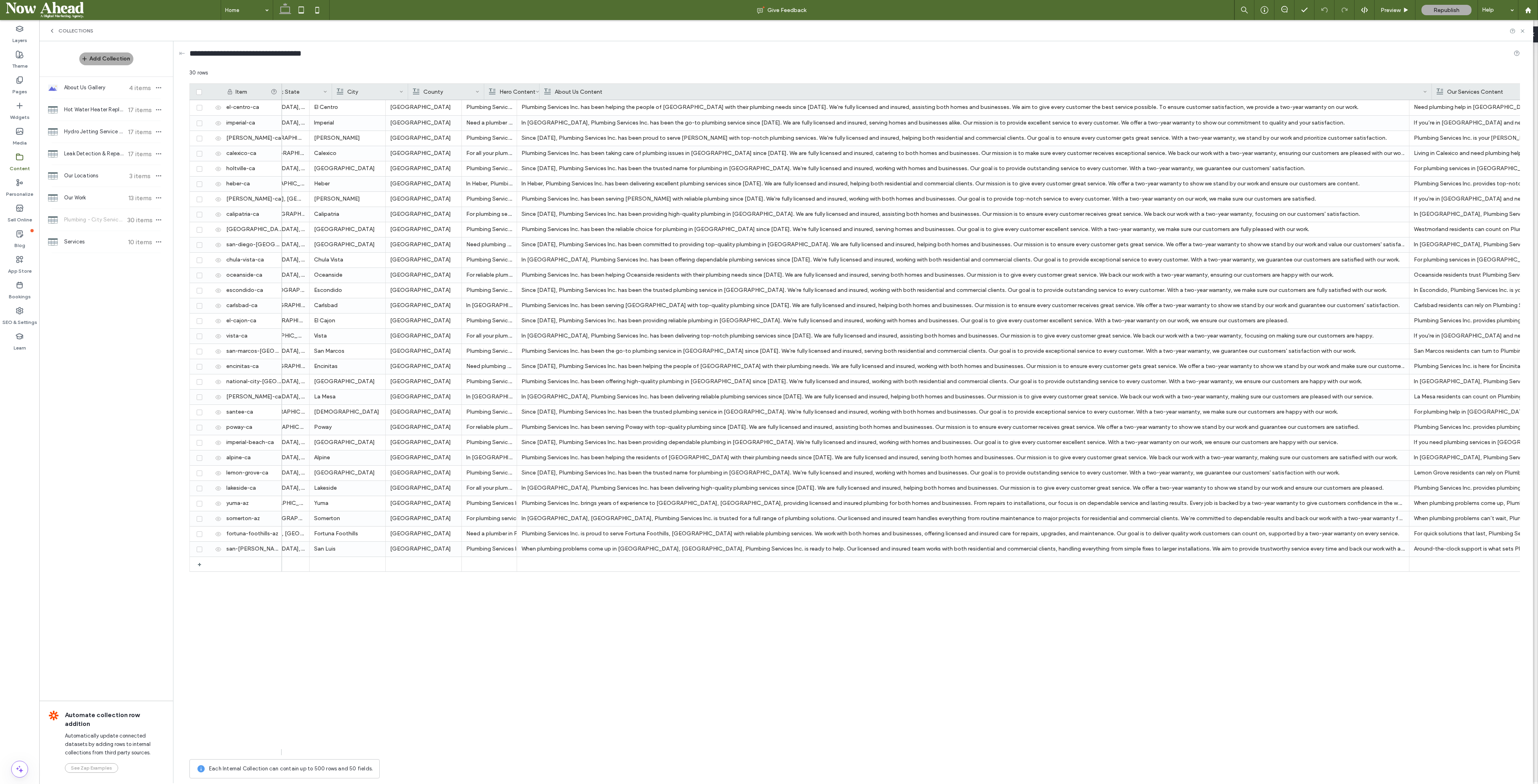
scroll to position [0, 0]
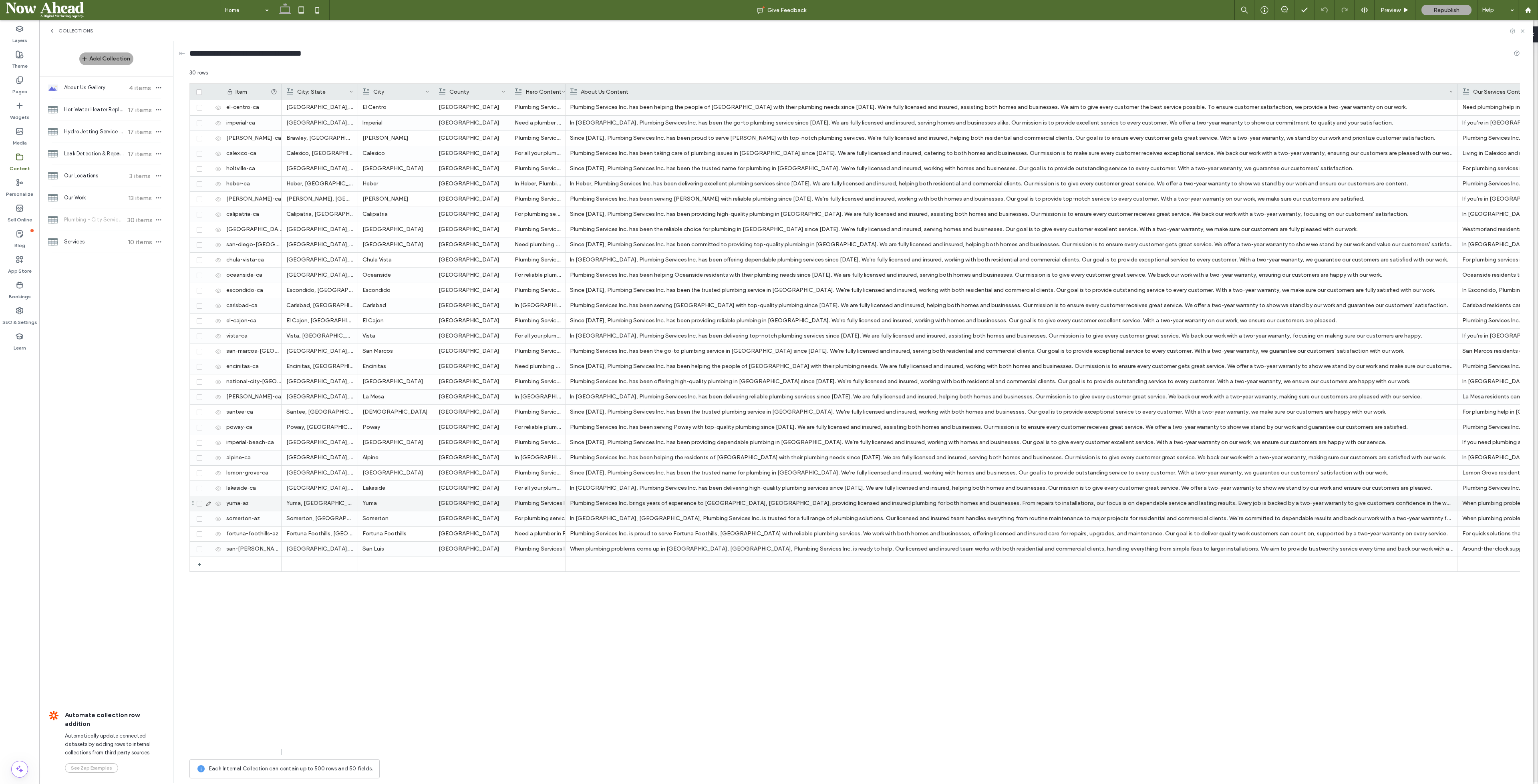
click at [208, 503] on use at bounding box center [208, 503] width 4 height 4
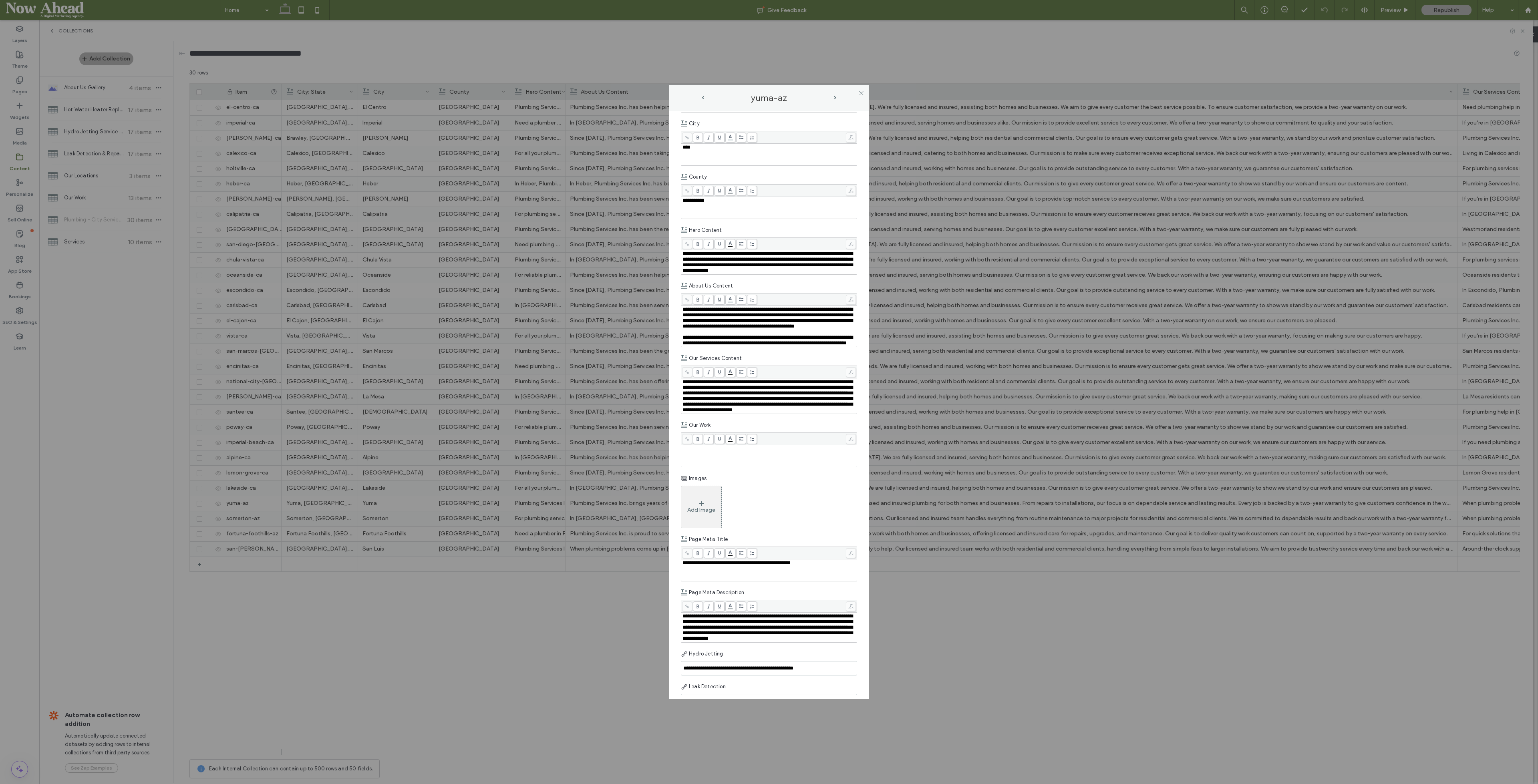
scroll to position [84, 0]
click at [833, 99] on span "next-arrow" at bounding box center [835, 98] width 4 height 3
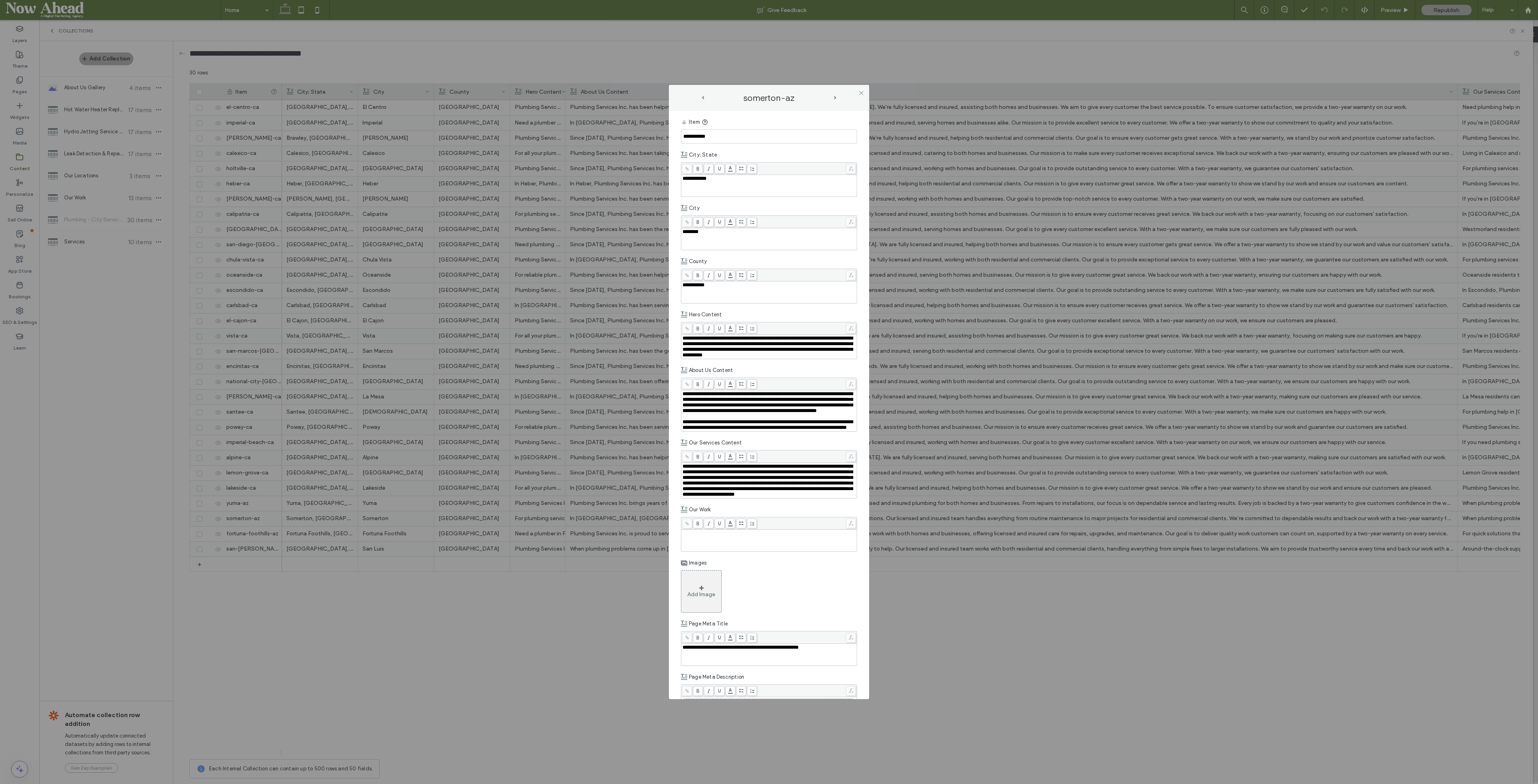
scroll to position [145, 0]
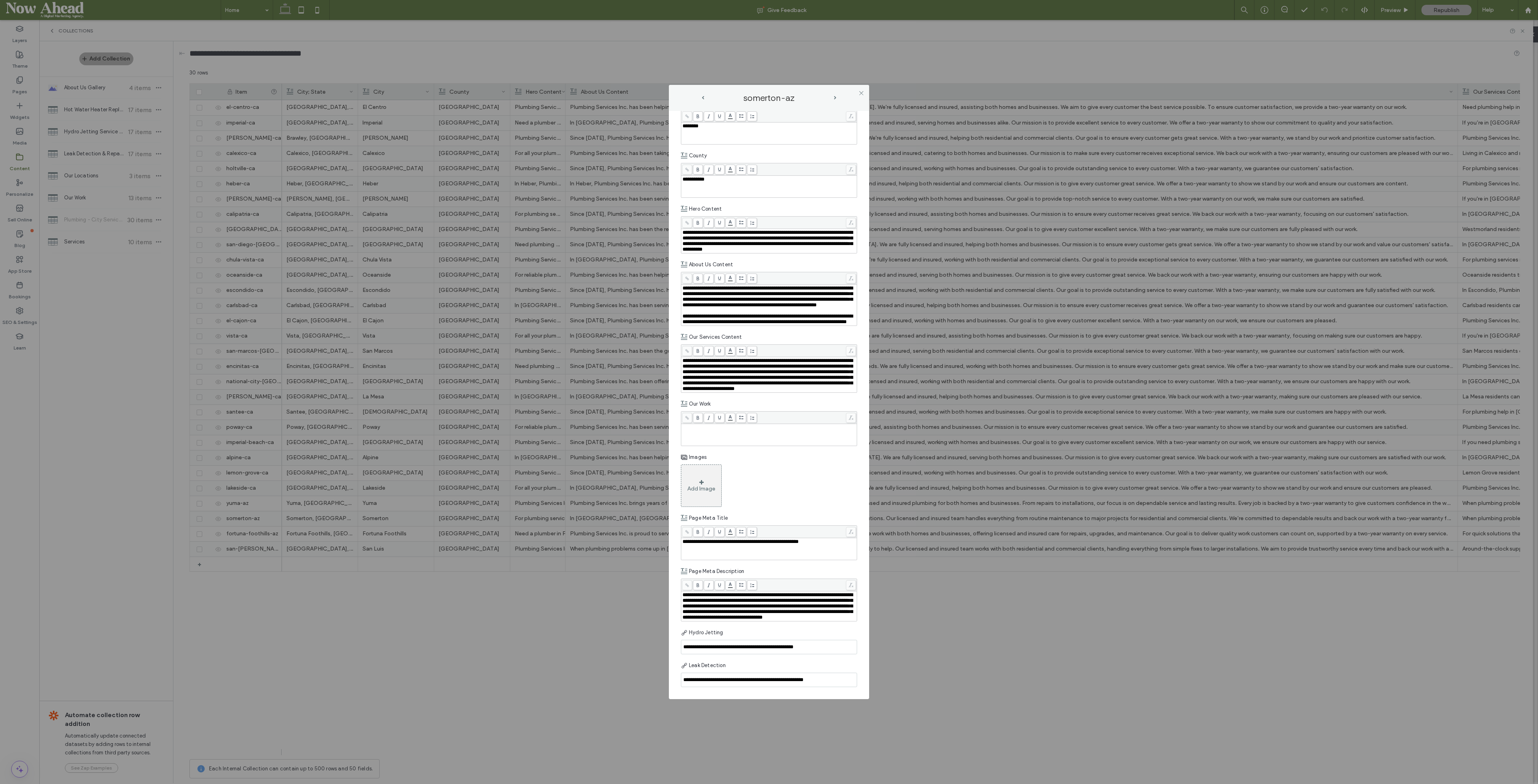
click at [835, 98] on span "next-arrow" at bounding box center [835, 98] width 2 height 3
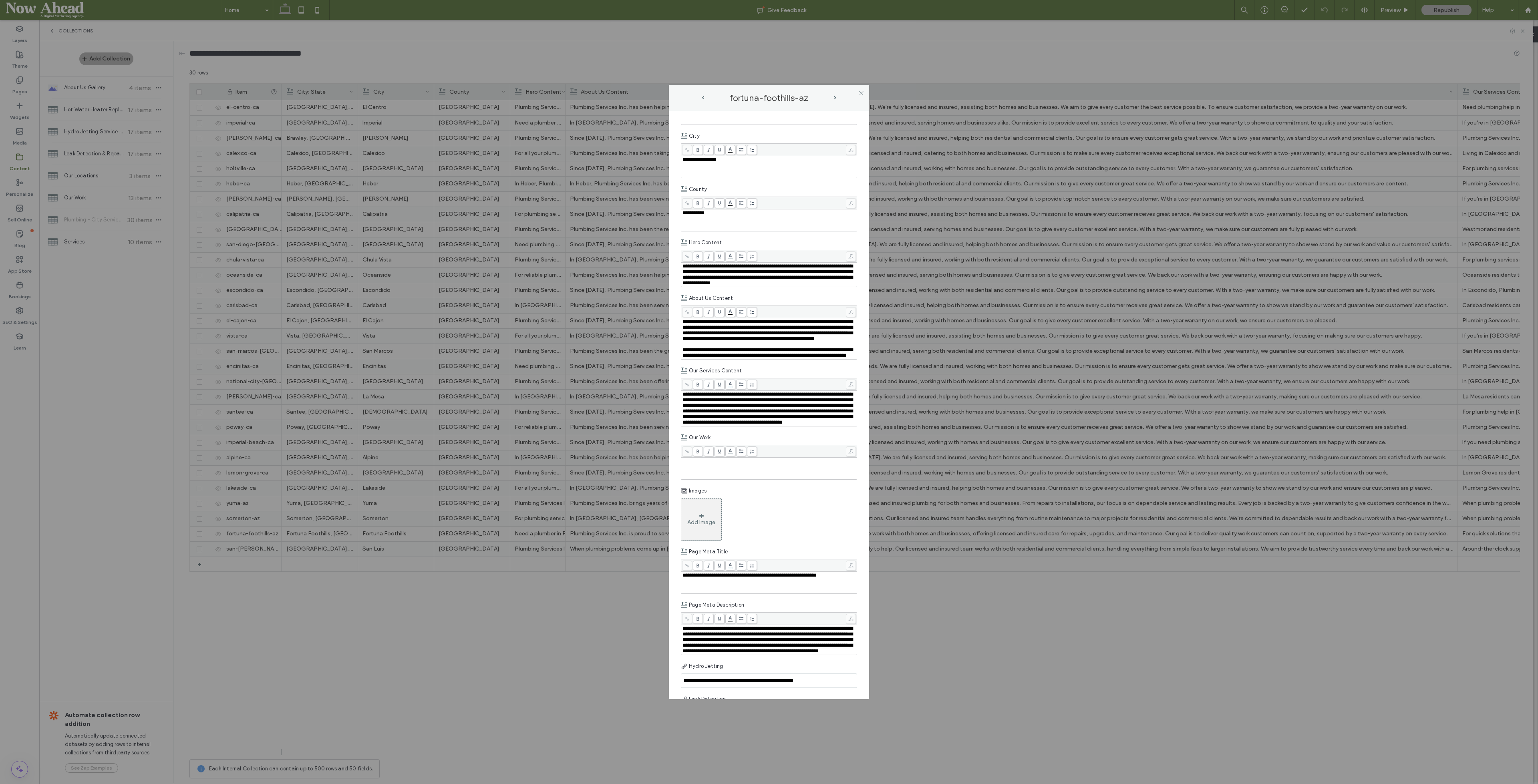
scroll to position [150, 0]
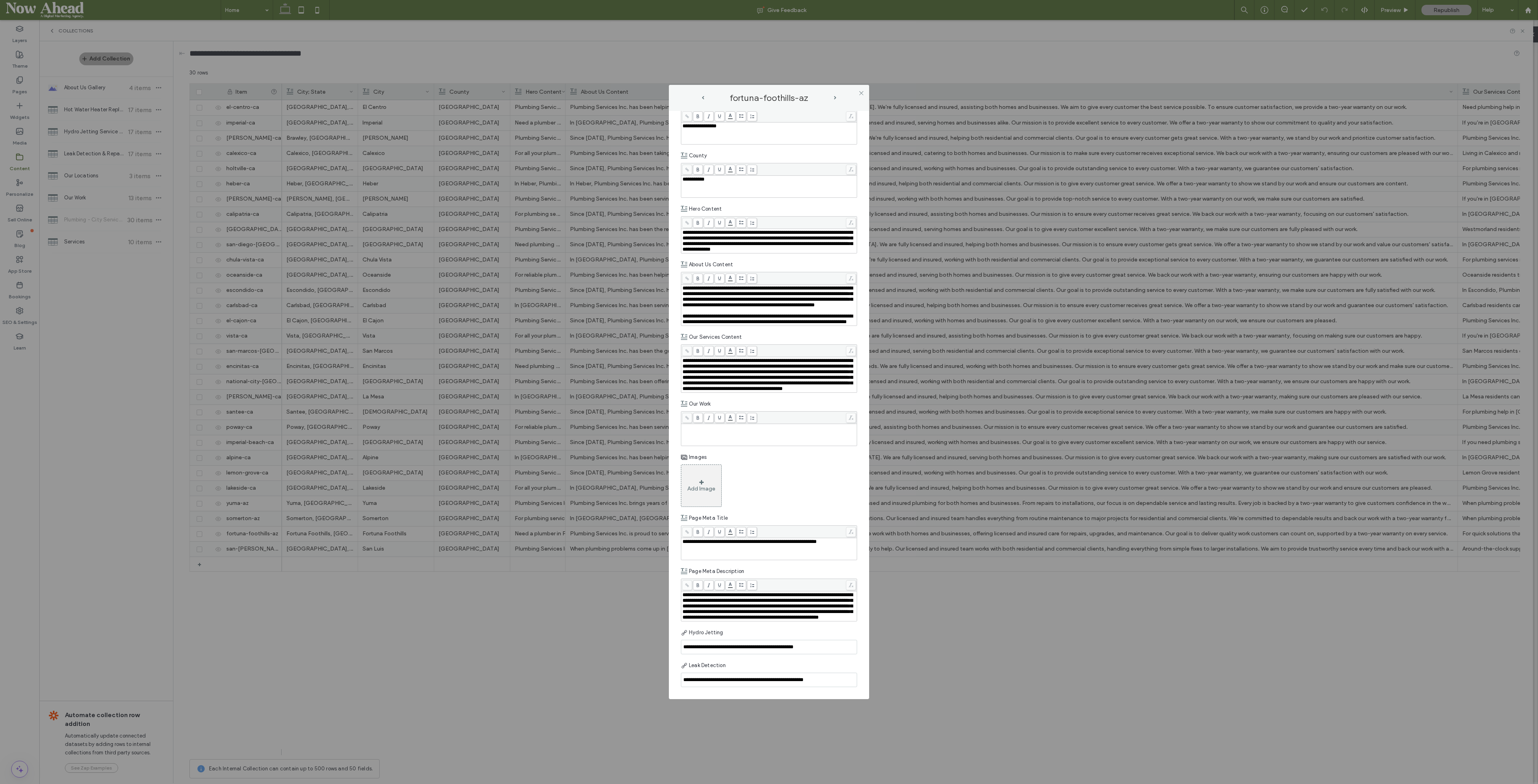
click at [861, 90] on icon at bounding box center [861, 93] width 6 height 6
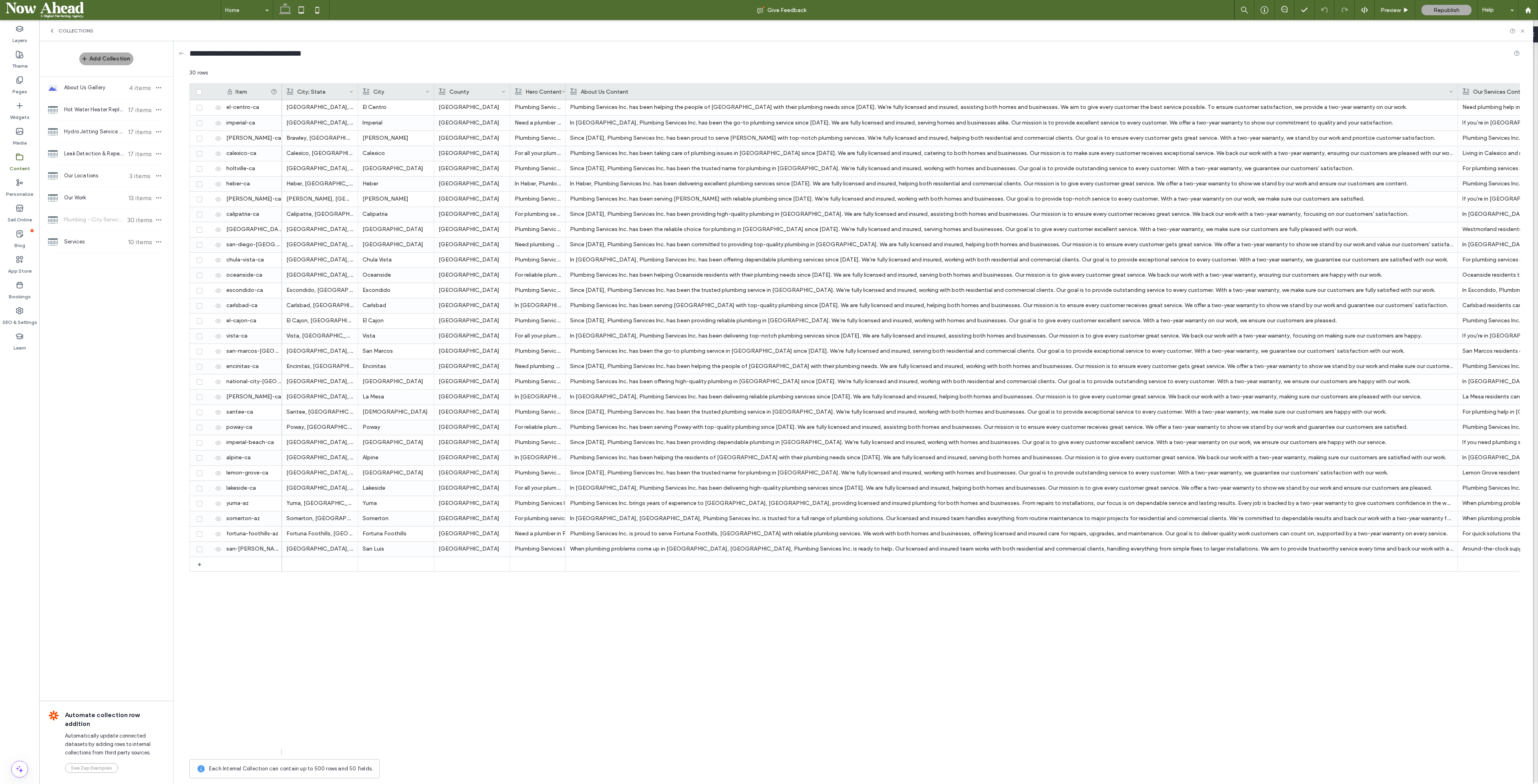
click at [96, 108] on span "Hot Water Heater Replacement & Repair - Cities" at bounding box center [94, 109] width 59 height 8
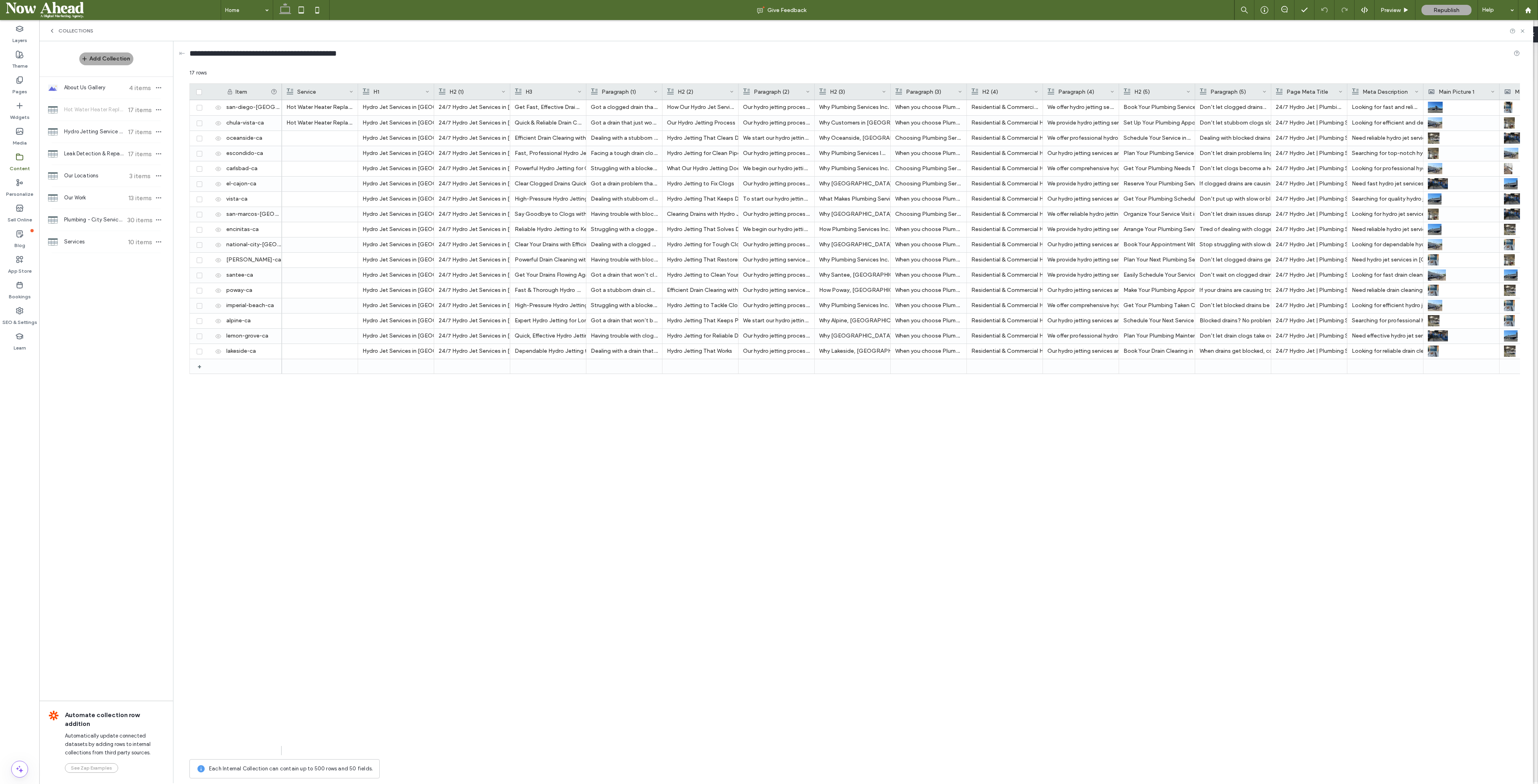
click at [96, 138] on div "Hydro Jetting Service - Cities 17 items" at bounding box center [106, 131] width 134 height 22
click at [92, 106] on span "Hot Water Heater Replacement & Repair - Cities" at bounding box center [94, 109] width 59 height 8
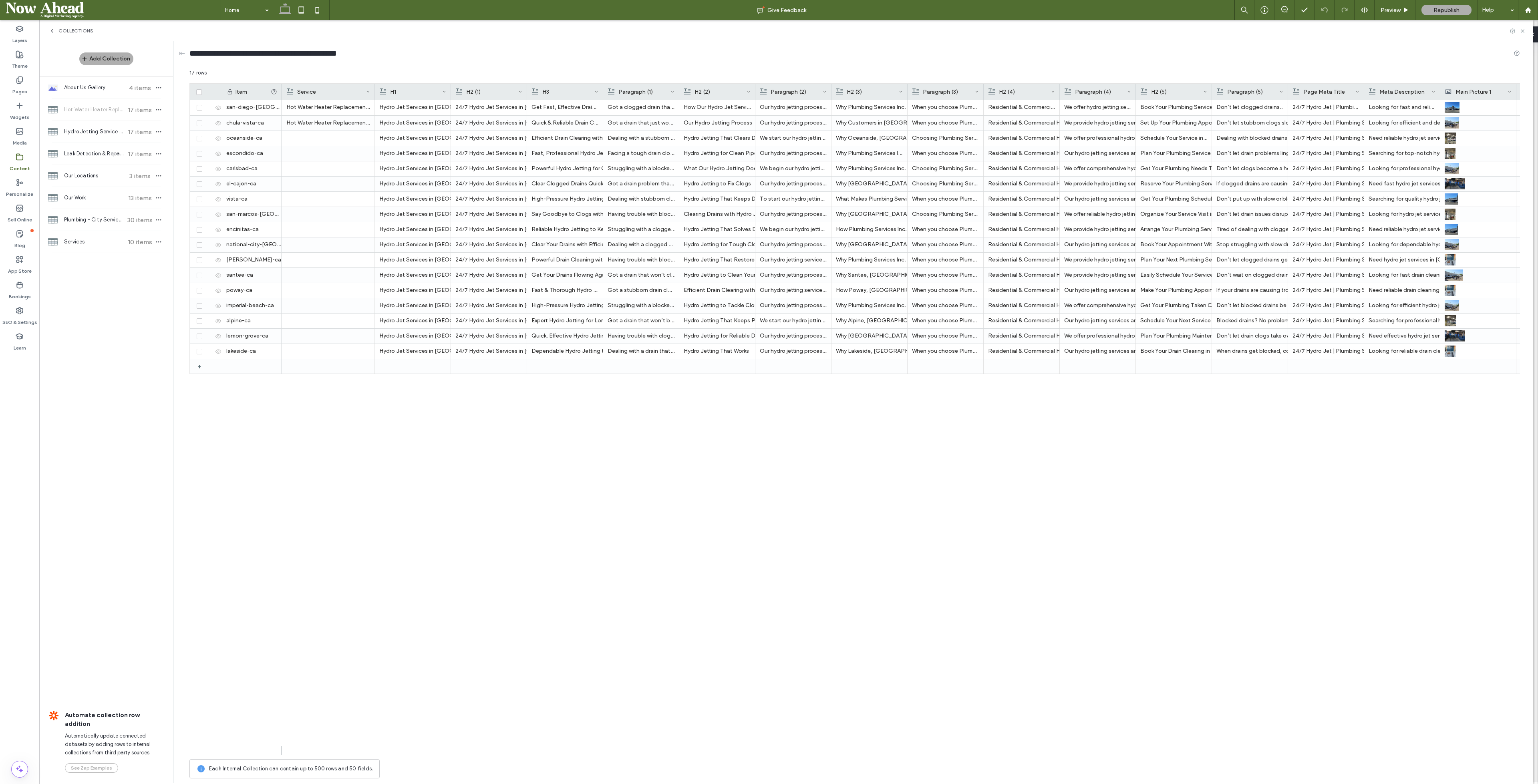
drag, startPoint x: 357, startPoint y: 89, endPoint x: 374, endPoint y: 96, distance: 18.4
click at [374, 96] on div at bounding box center [375, 92] width 3 height 16
click at [92, 222] on span "Plumbing - City Service Areas Pages" at bounding box center [94, 219] width 59 height 8
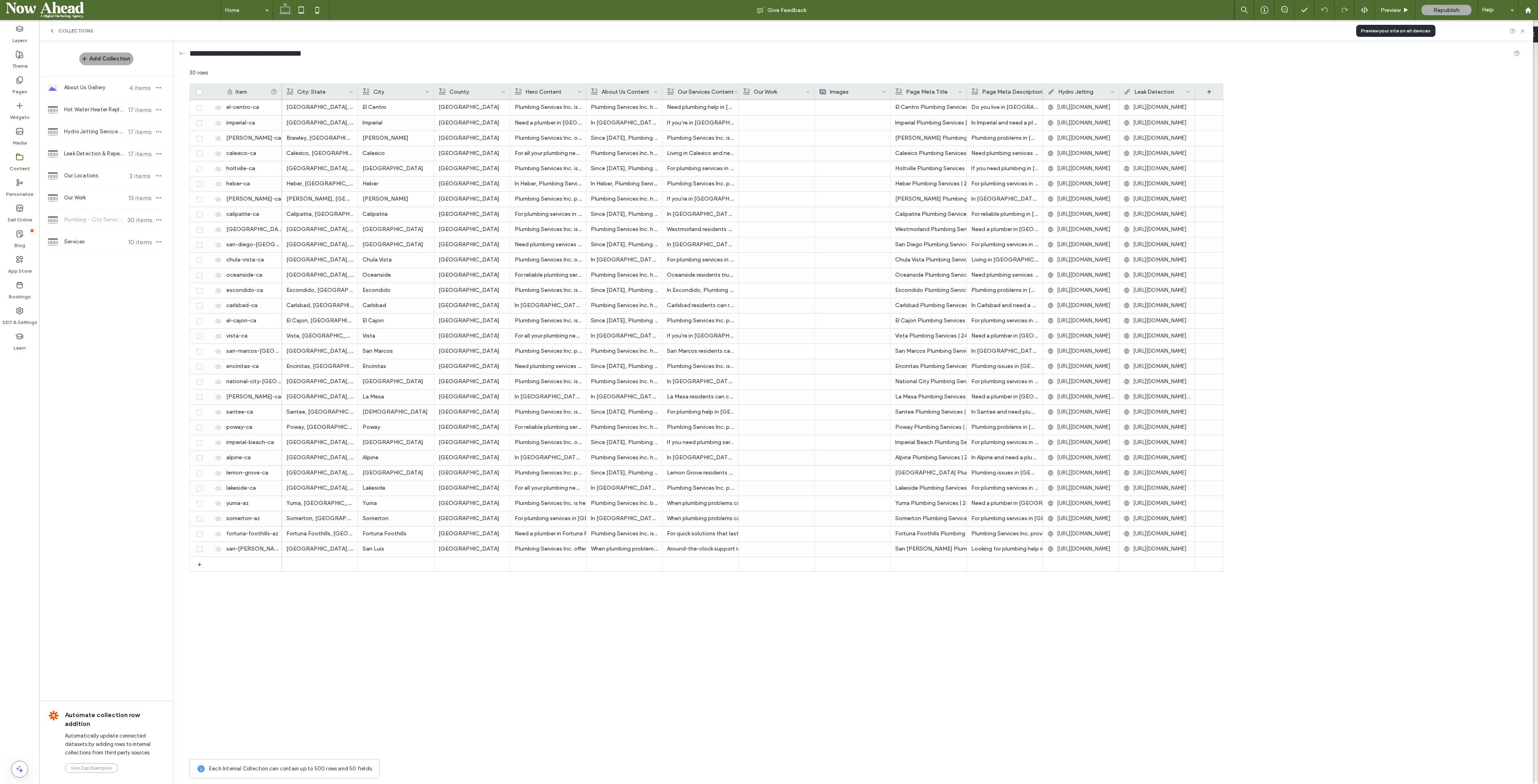
click at [1390, 10] on span "Preview" at bounding box center [1390, 10] width 20 height 7
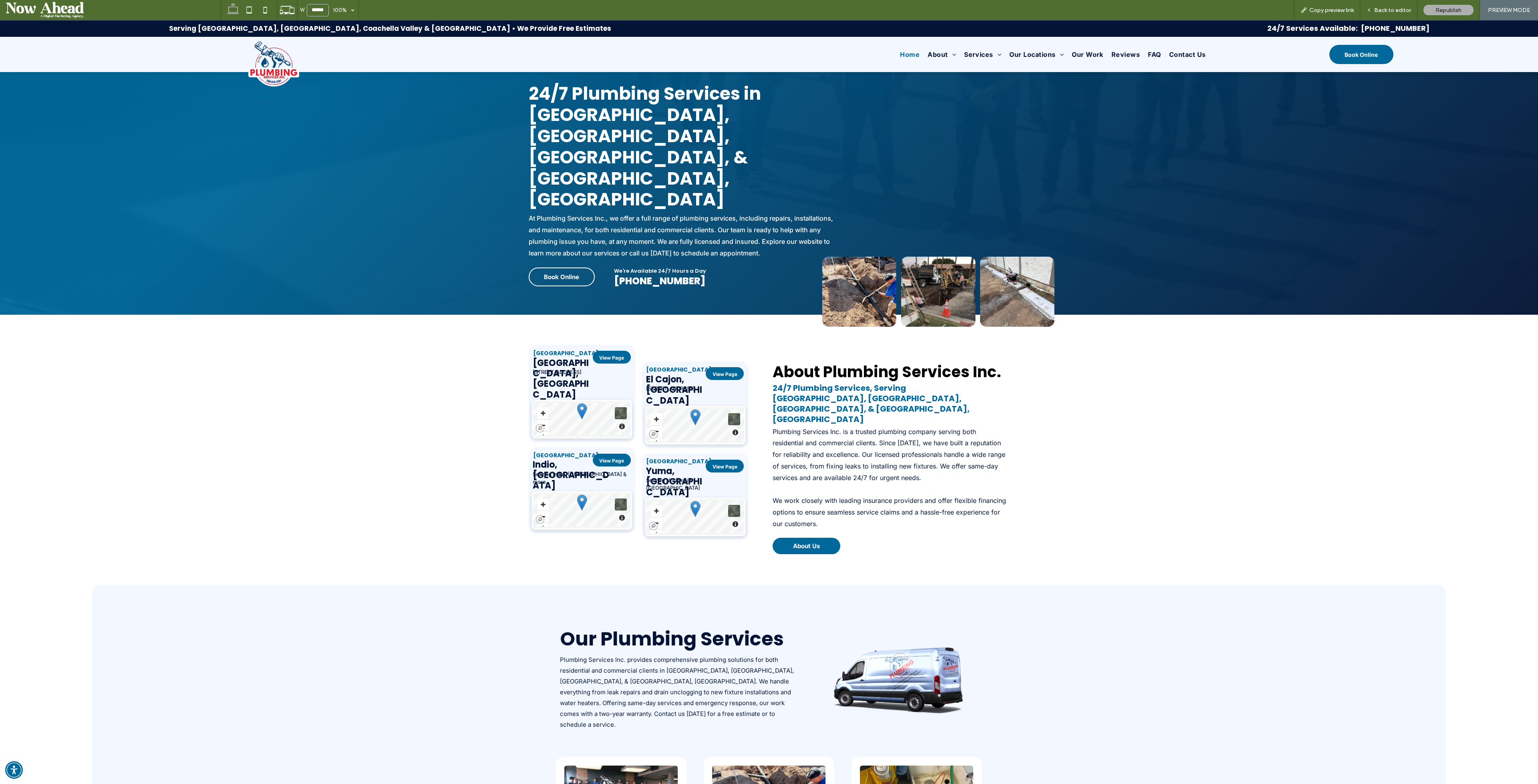
click at [1390, 9] on span "Back to editor" at bounding box center [1393, 10] width 37 height 7
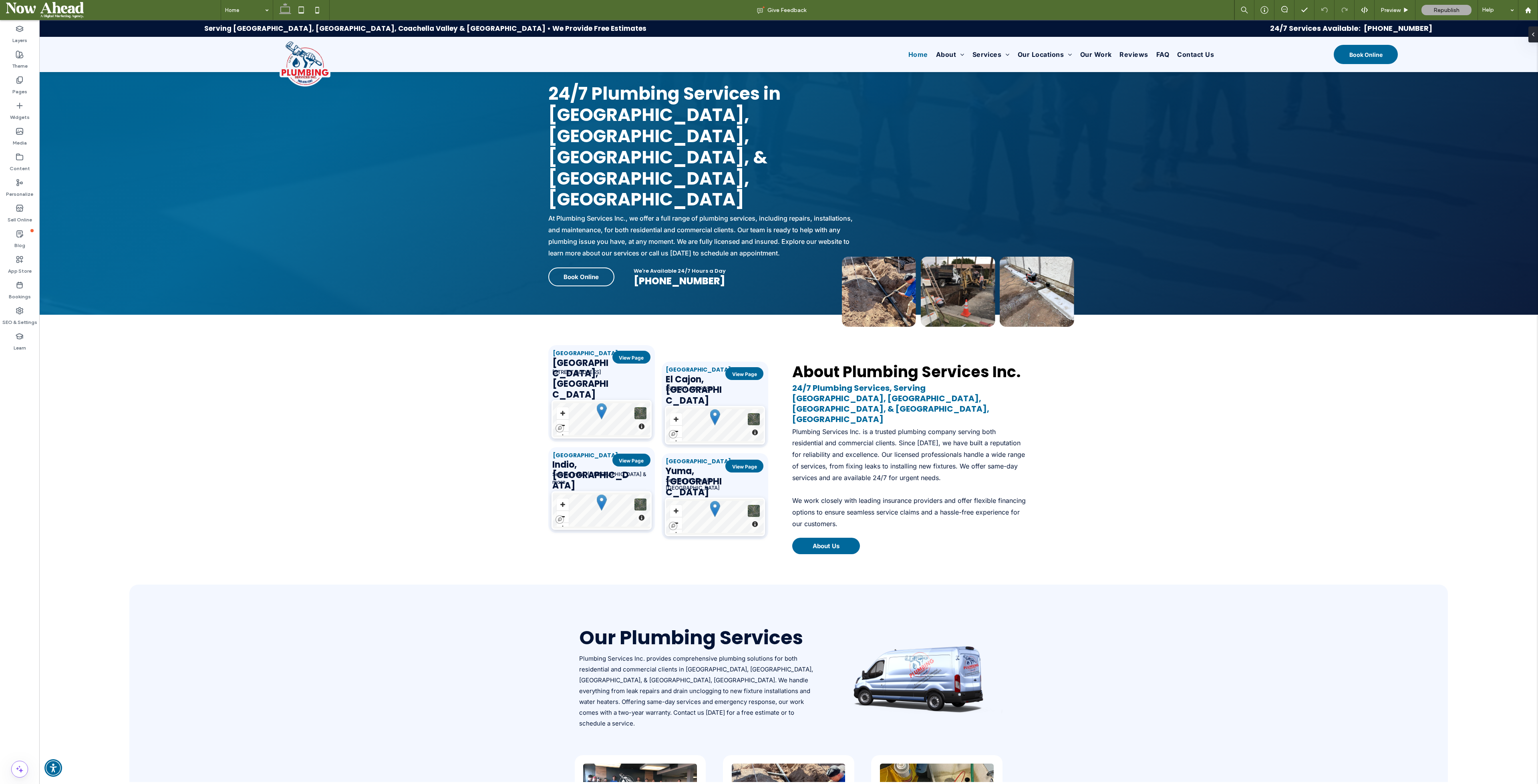
click at [16, 156] on use at bounding box center [19, 157] width 6 height 6
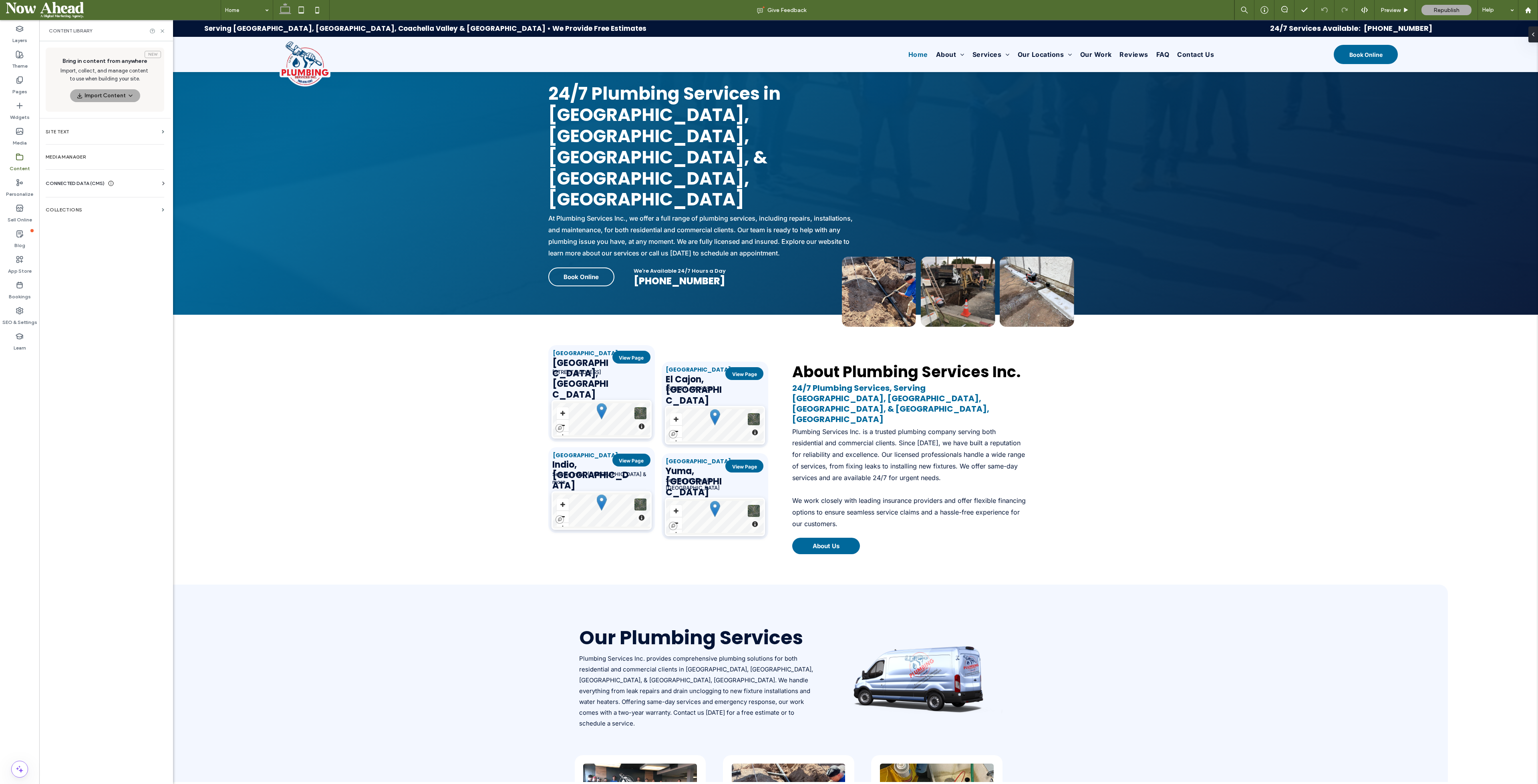
click at [65, 208] on label "Collections" at bounding box center [102, 210] width 113 height 6
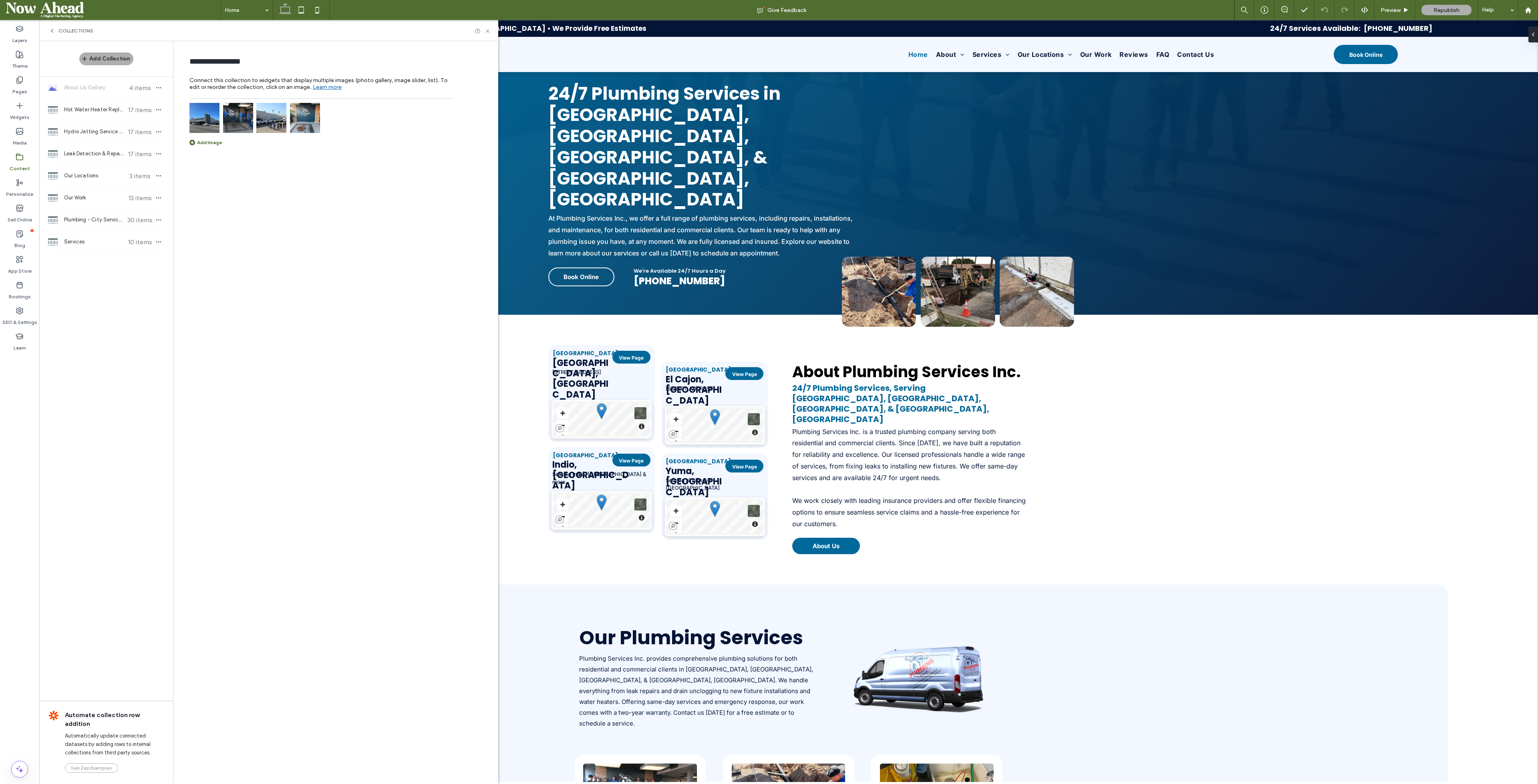
click at [87, 220] on span "Plumbing - City Service Areas Pages" at bounding box center [94, 219] width 59 height 8
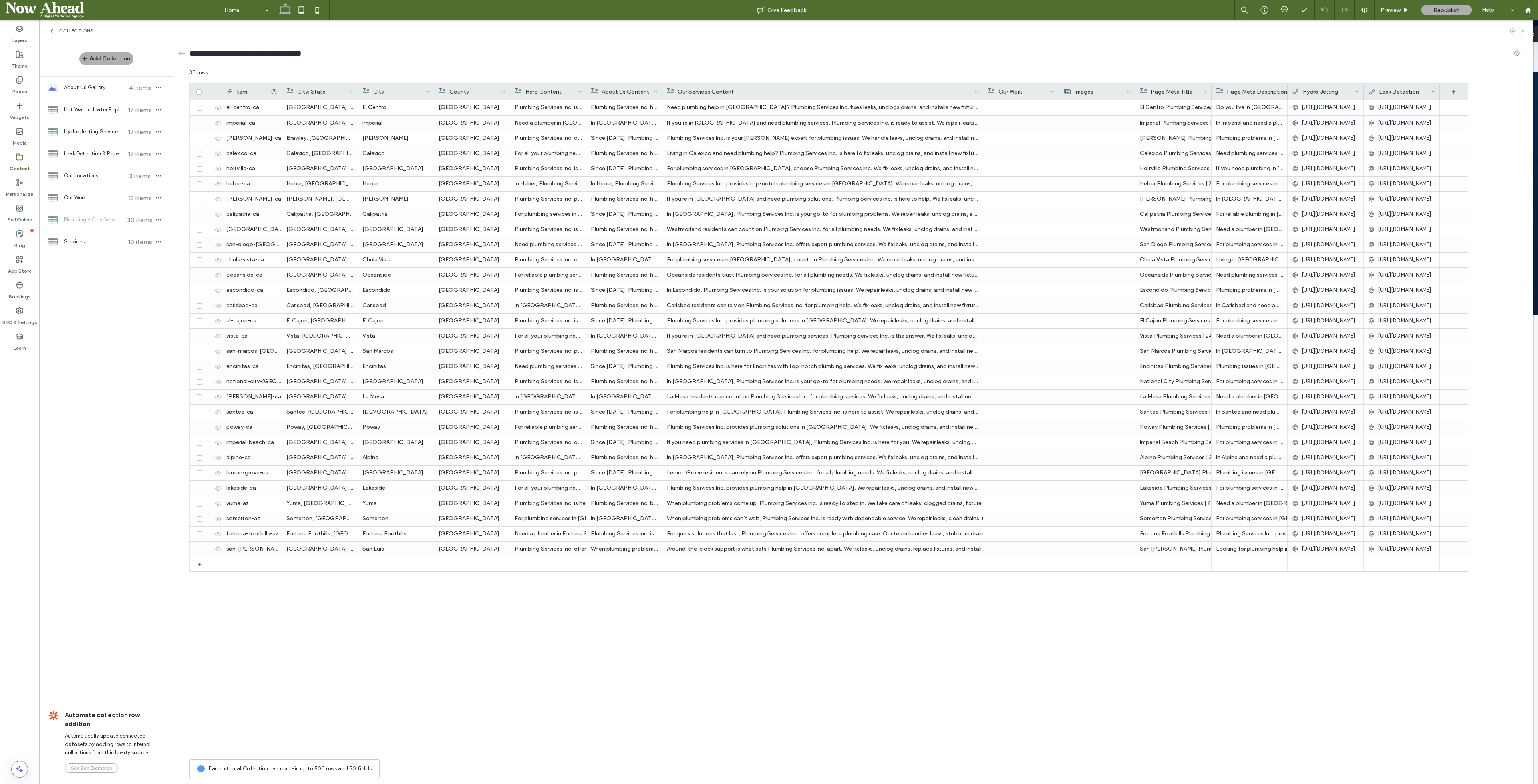
drag, startPoint x: 738, startPoint y: 87, endPoint x: 1059, endPoint y: 98, distance: 321.2
click at [985, 98] on div at bounding box center [983, 92] width 3 height 16
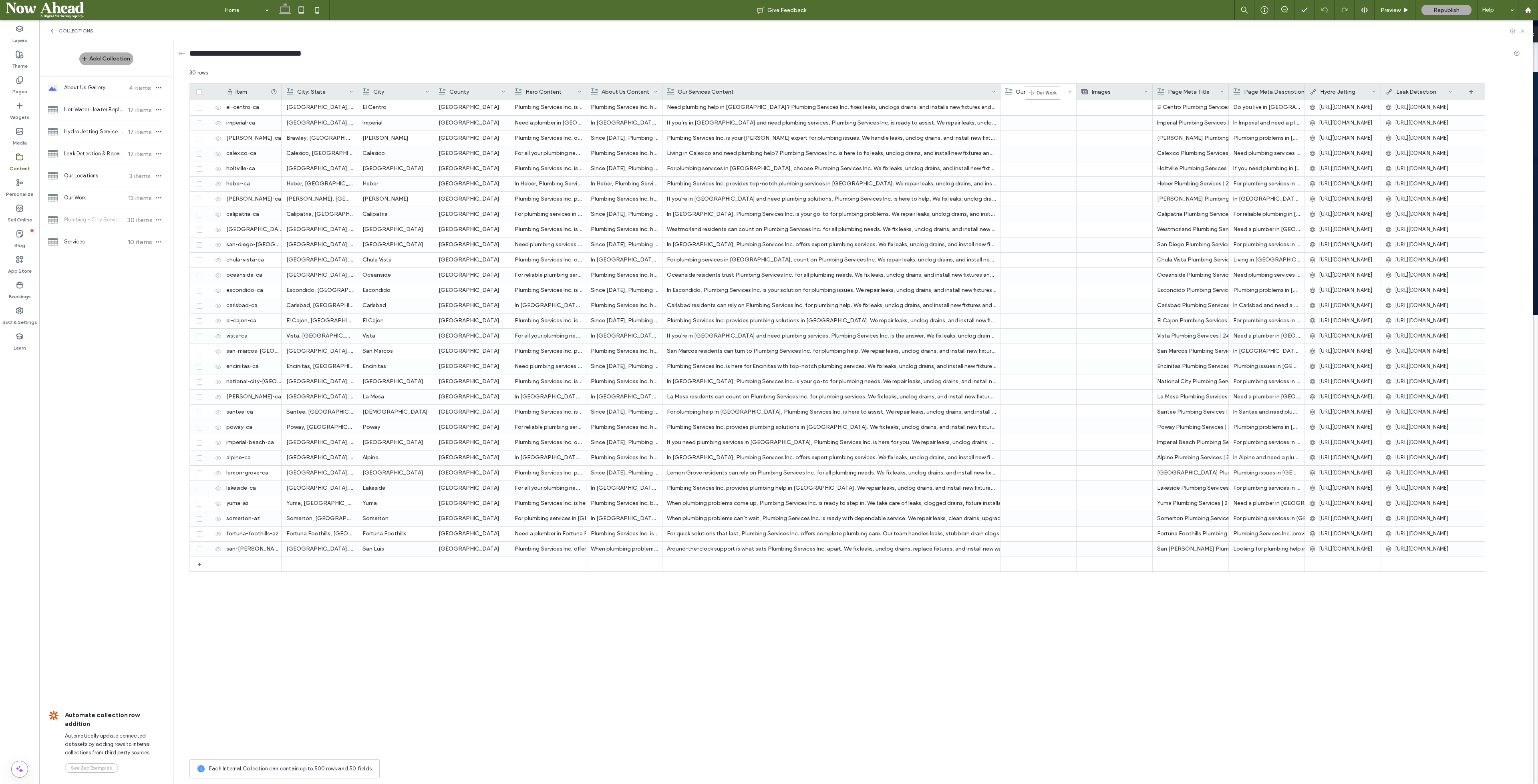
drag, startPoint x: 1059, startPoint y: 98, endPoint x: 1037, endPoint y: 89, distance: 23.8
click at [1260, 548] on div "Looking for plumbing help in San Luis? Plumbing Services Inc. is your solution …" at bounding box center [1267, 549] width 67 height 15
click at [1260, 548] on div "Looking for plumbing help in San Luis? Plumbing Services Inc. is your solution …" at bounding box center [1267, 549] width 66 height 15
click at [1169, 616] on div "El Centro, CA El Centro Imperial County Plumbing Services Inc. is here to help …" at bounding box center [883, 427] width 1203 height 655
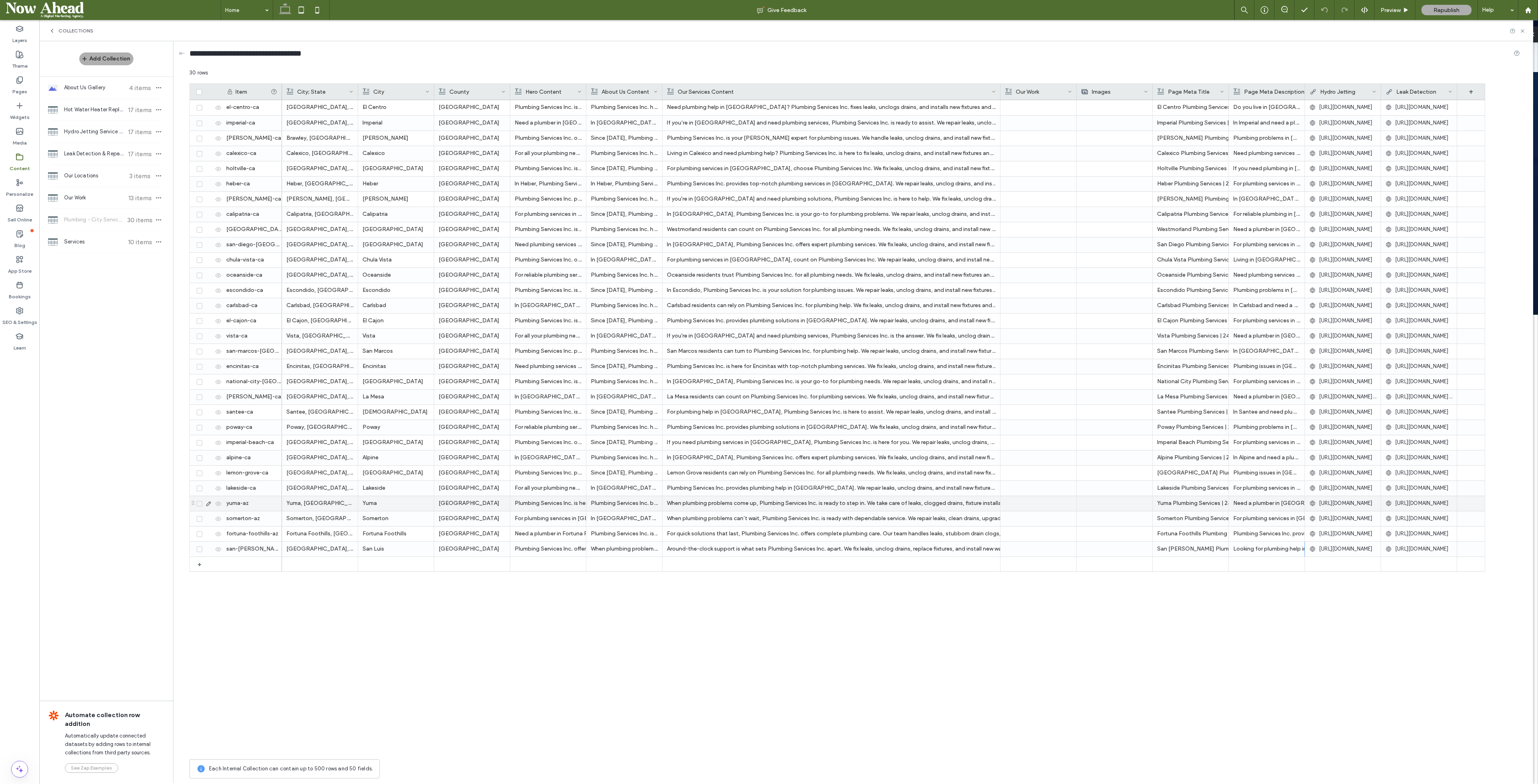
click at [206, 502] on icon at bounding box center [208, 503] width 6 height 6
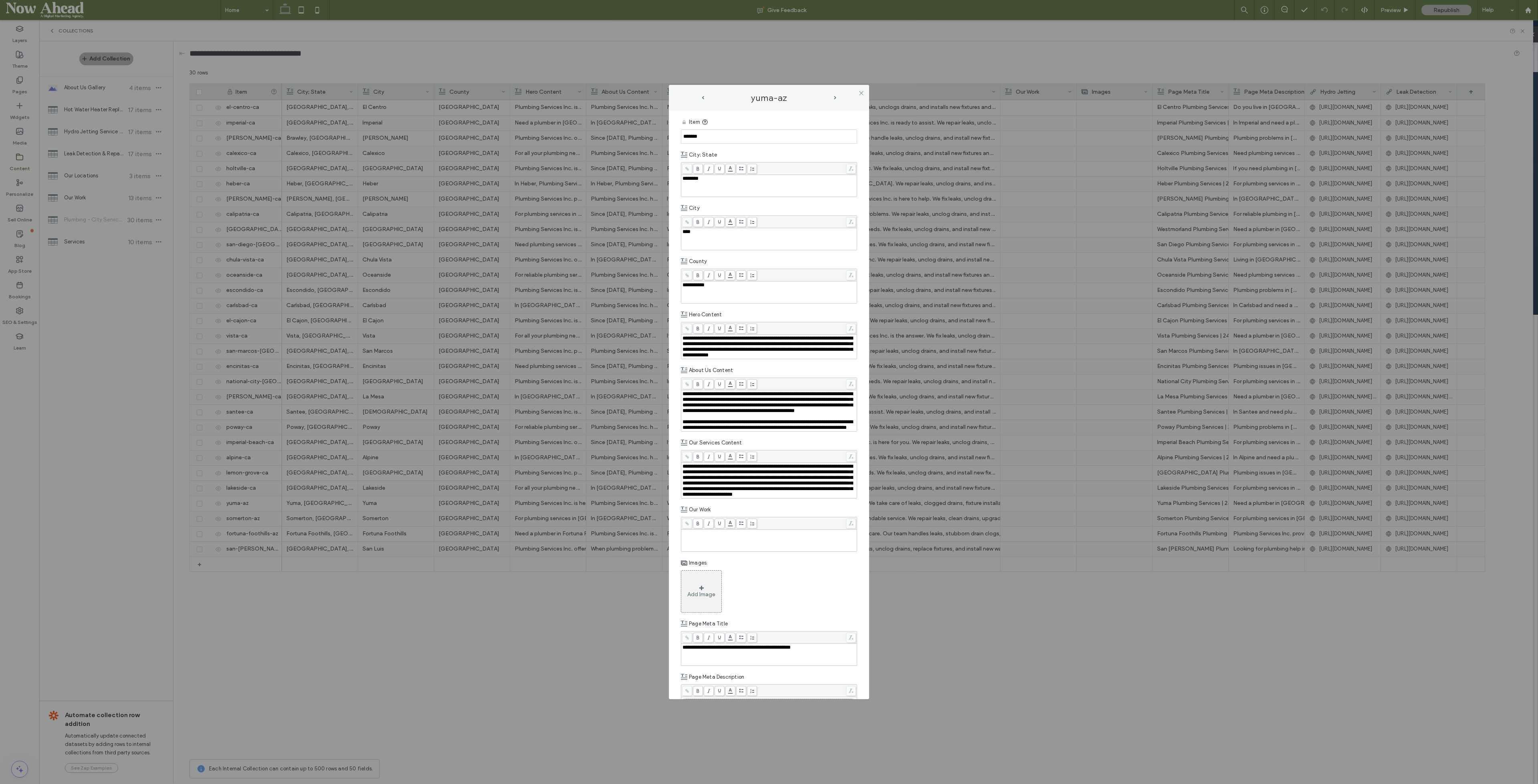
click at [834, 98] on span "next-arrow" at bounding box center [835, 98] width 2 height 3
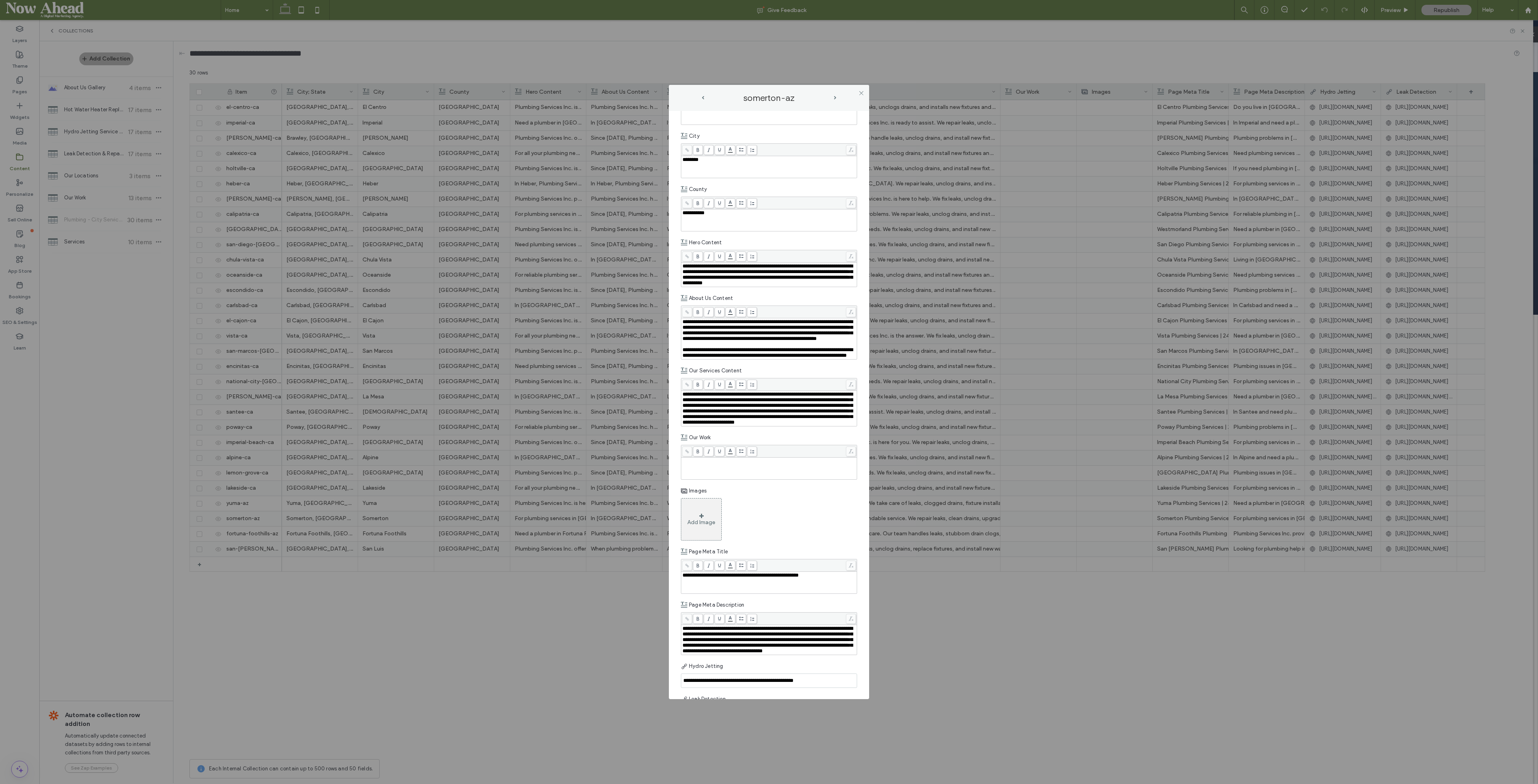
scroll to position [145, 0]
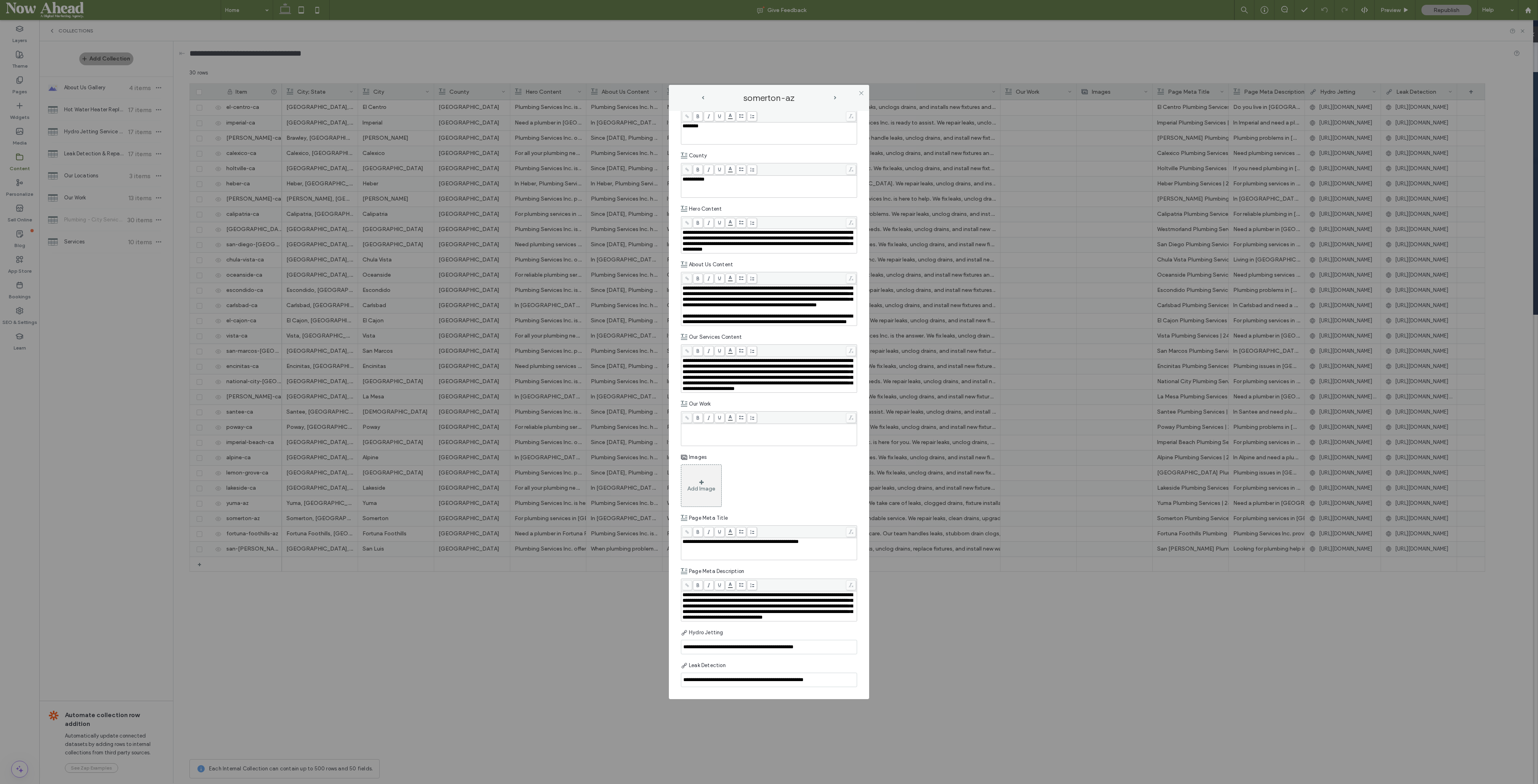
click at [837, 97] on span "next-arrow" at bounding box center [835, 98] width 4 height 3
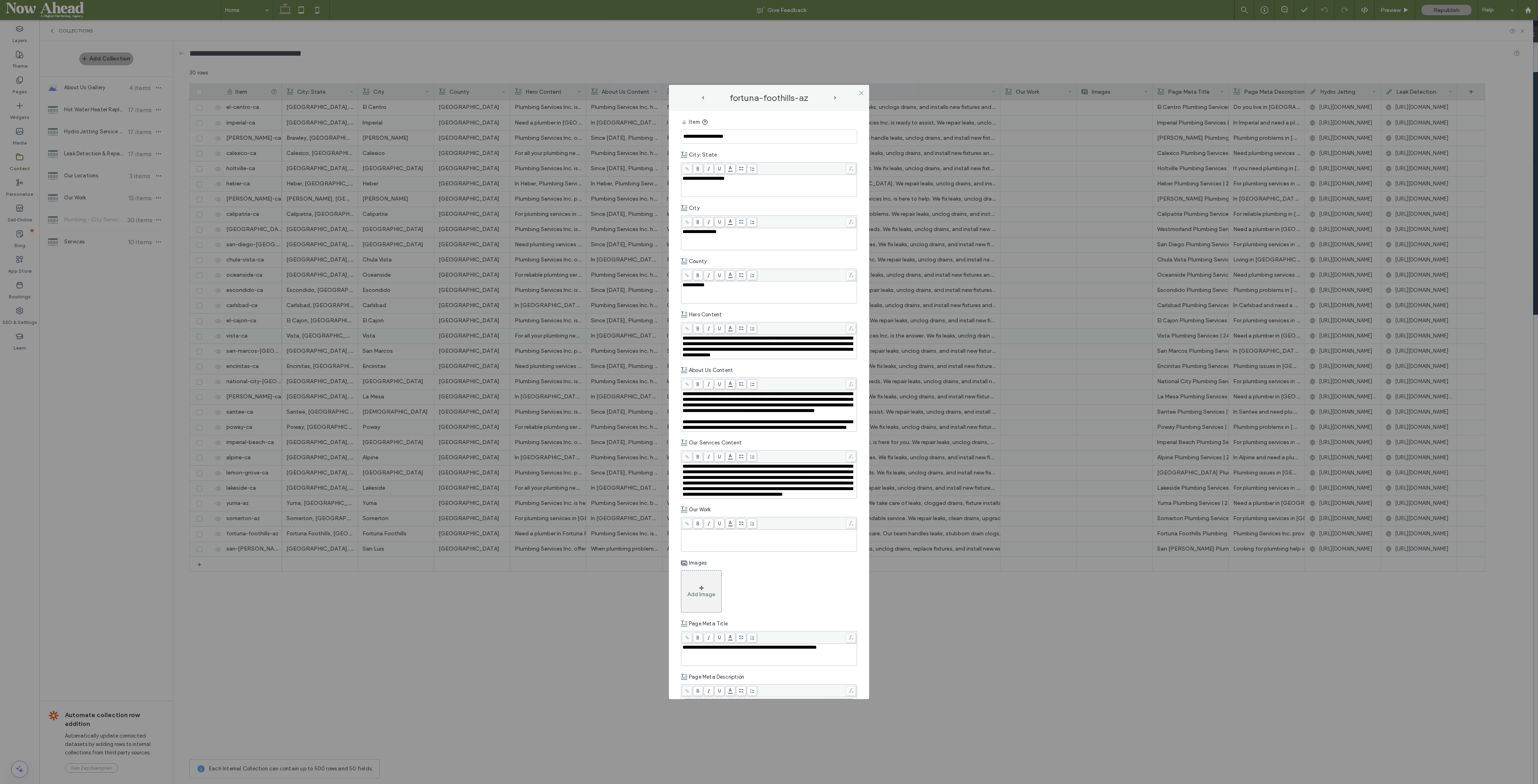
click at [835, 99] on span "next-arrow" at bounding box center [835, 98] width 2 height 3
click at [861, 89] on span at bounding box center [861, 92] width 6 height 12
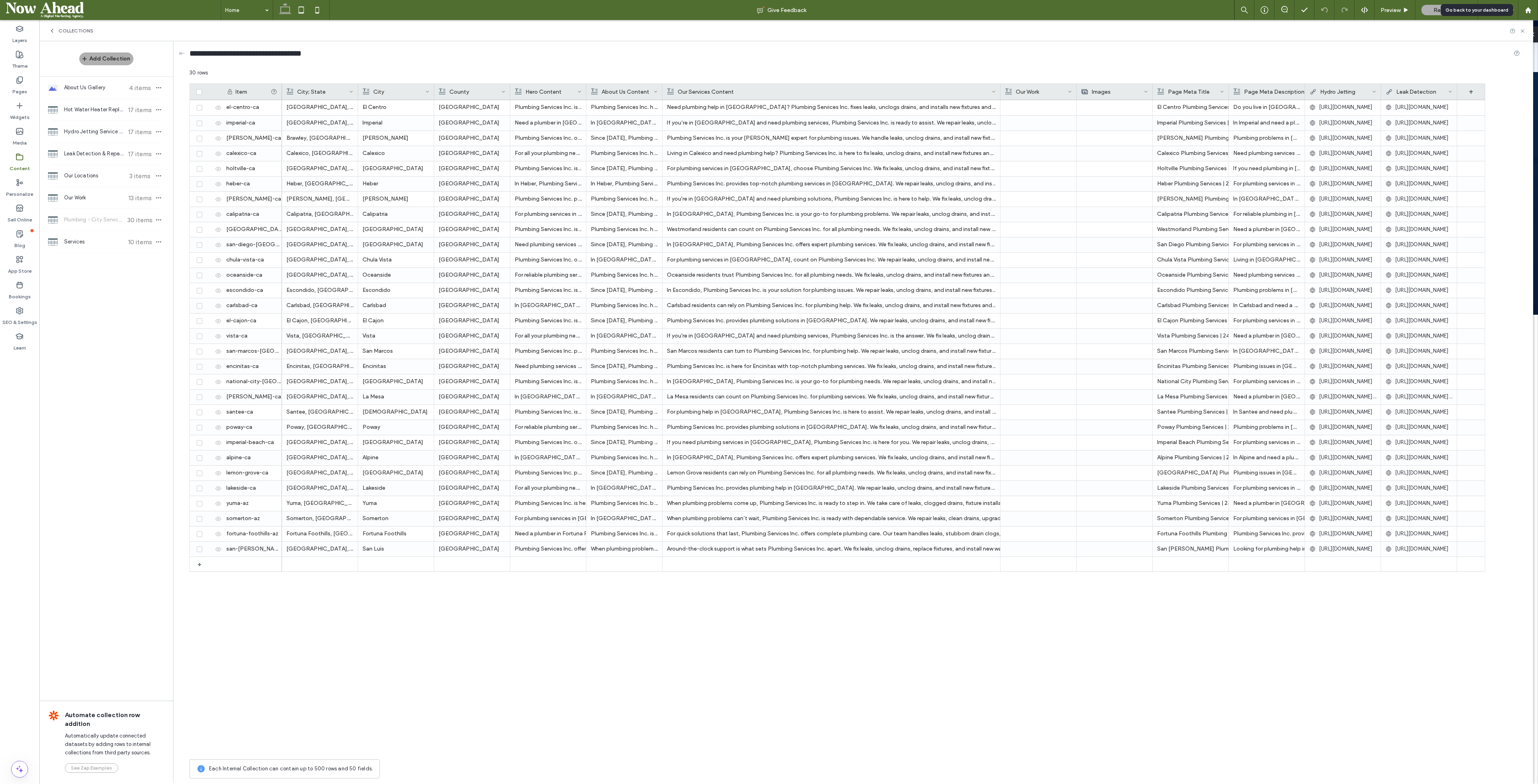
click at [1528, 9] on use at bounding box center [1528, 10] width 6 height 6
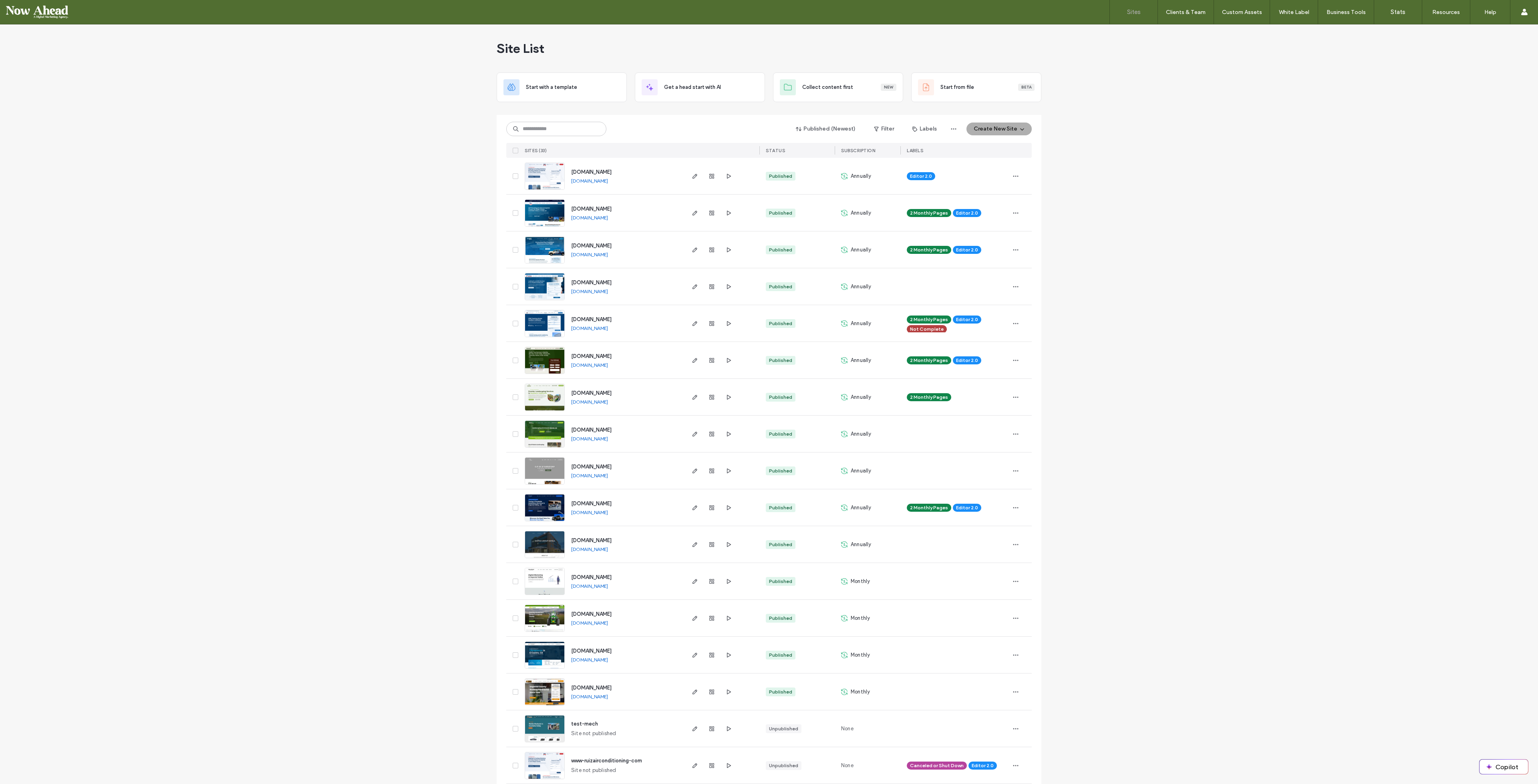
click at [612, 431] on span "[DOMAIN_NAME]" at bounding box center [591, 430] width 41 height 6
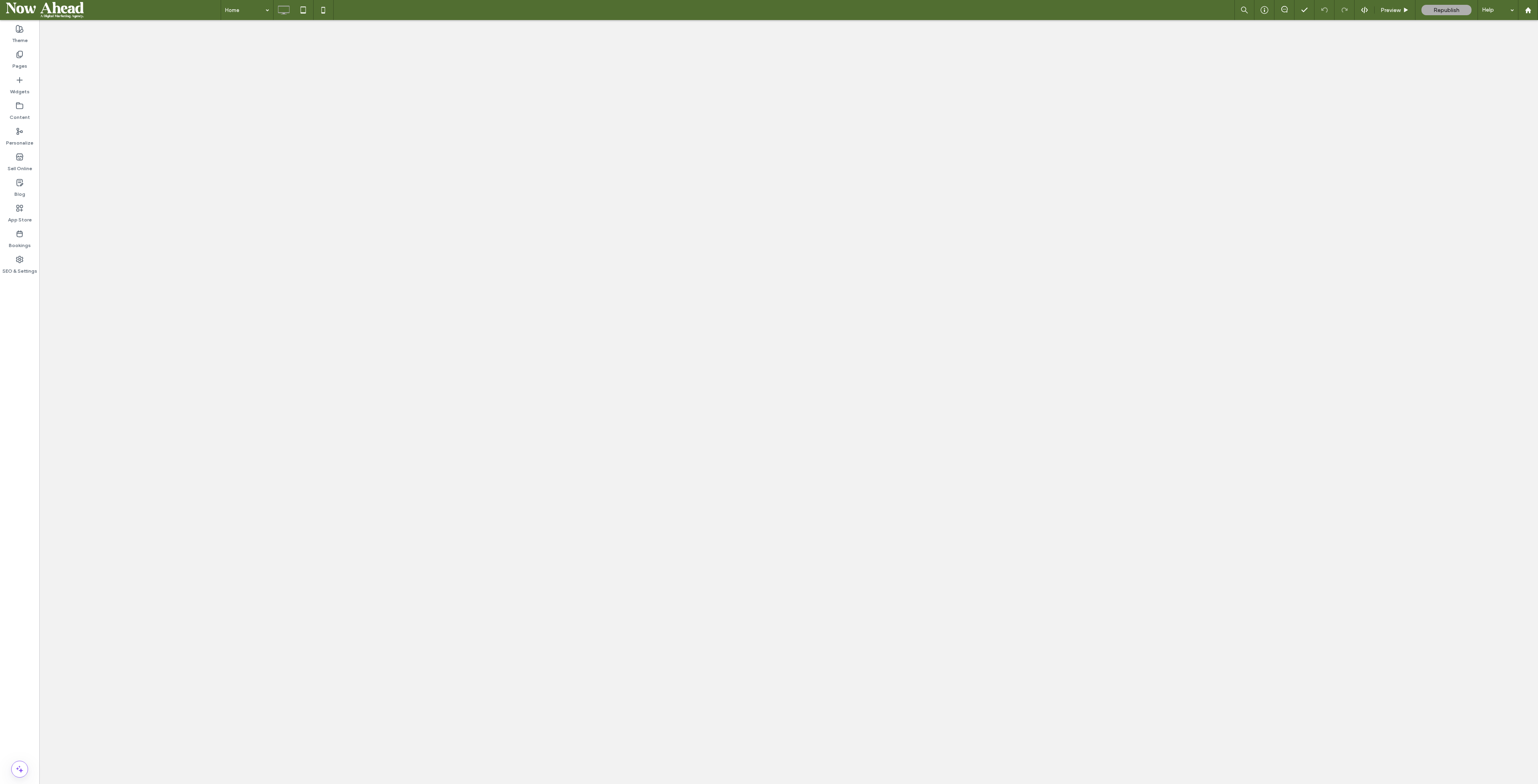
click at [21, 110] on label "Content" at bounding box center [20, 115] width 20 height 11
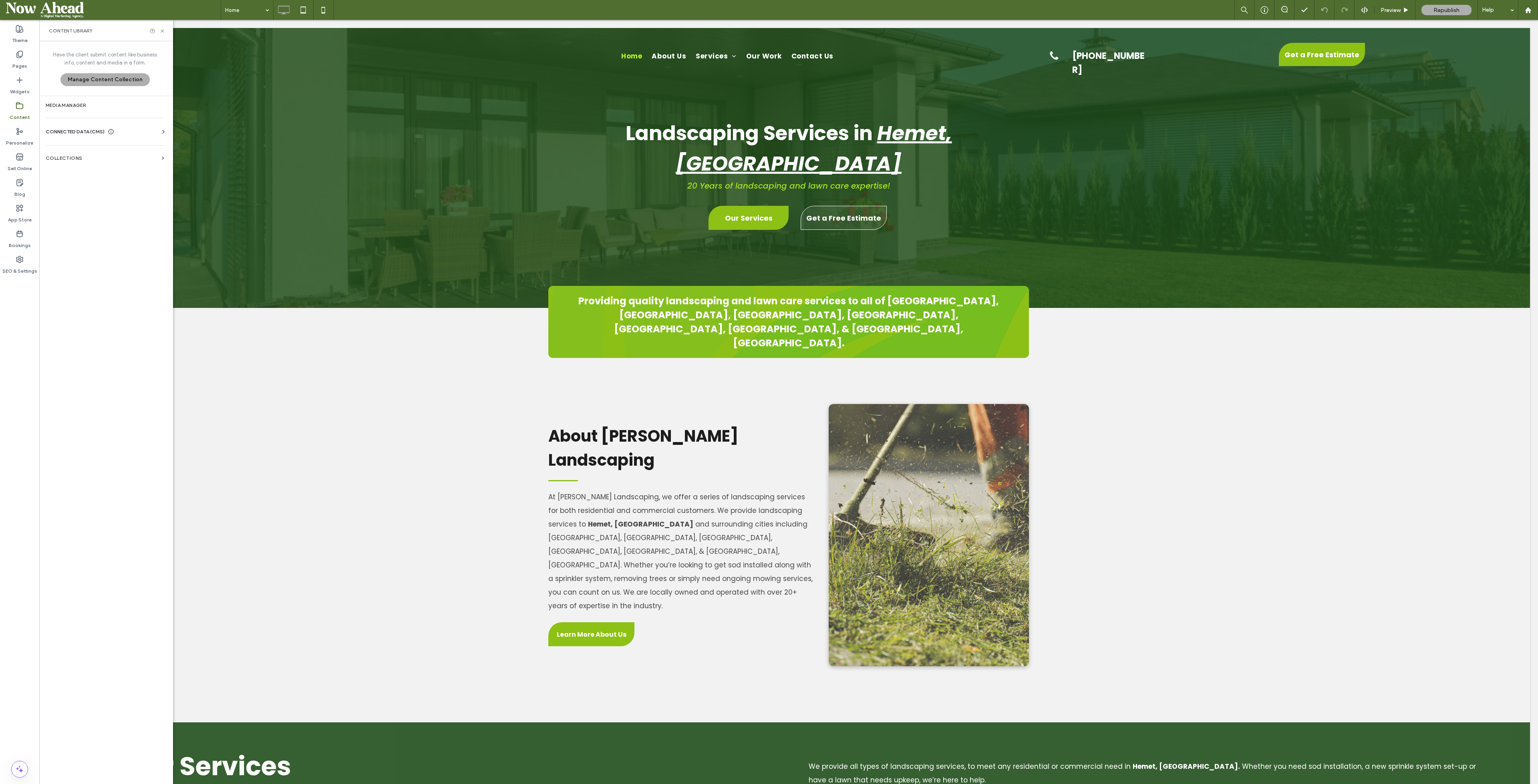
click at [82, 154] on section "Collections" at bounding box center [105, 158] width 131 height 18
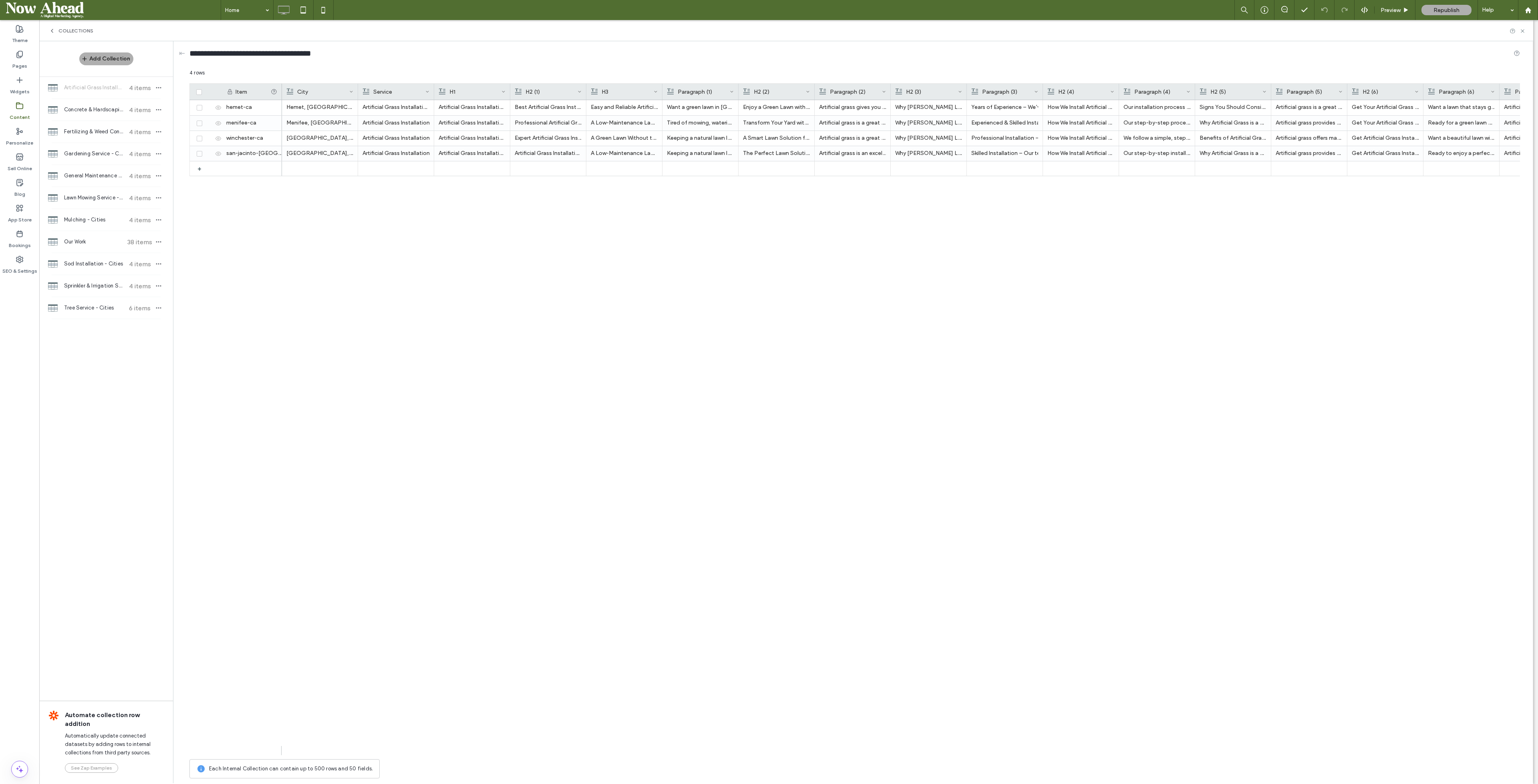
click at [24, 56] on div "Pages" at bounding box center [20, 60] width 39 height 26
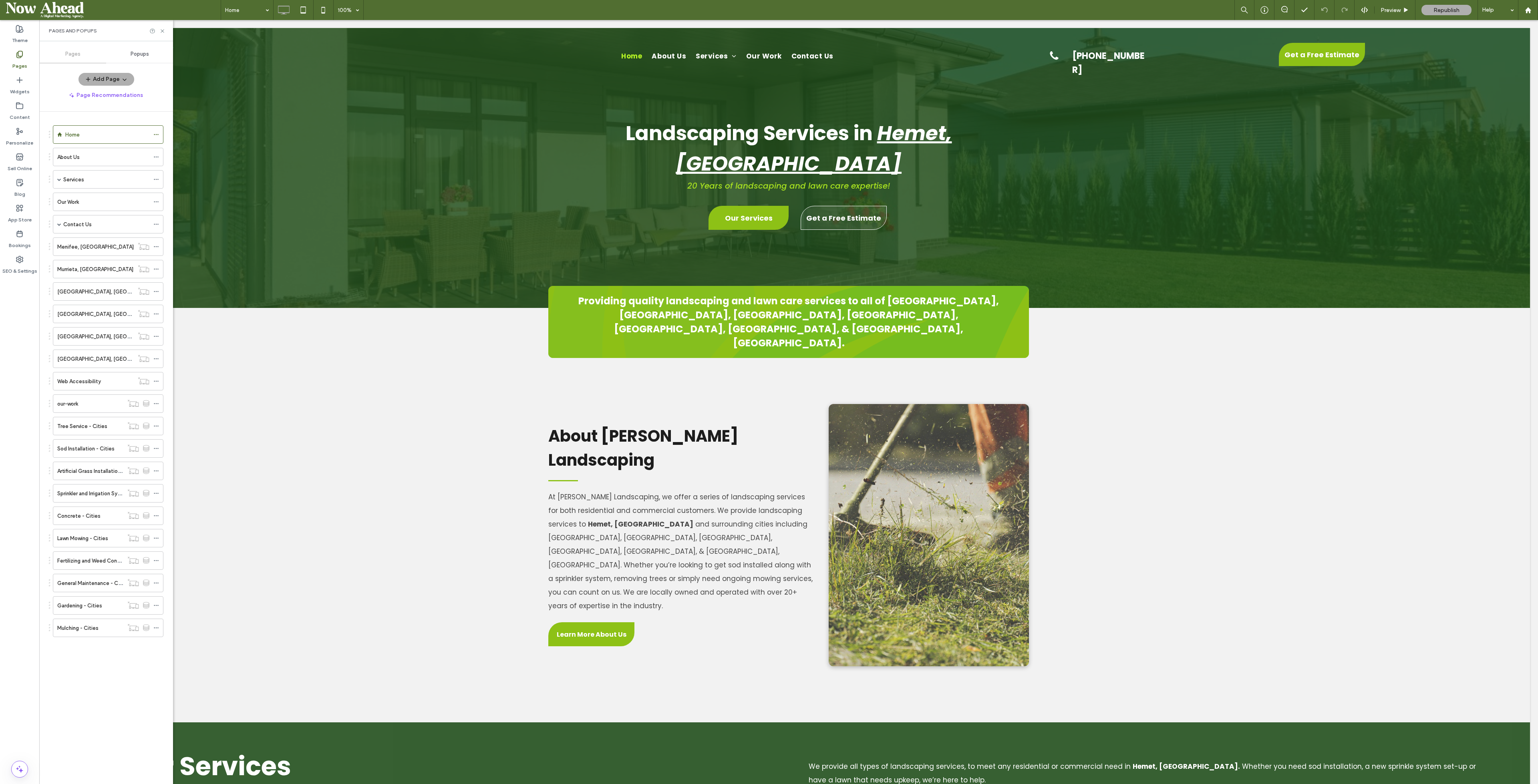
click at [13, 113] on label "Content" at bounding box center [20, 115] width 20 height 11
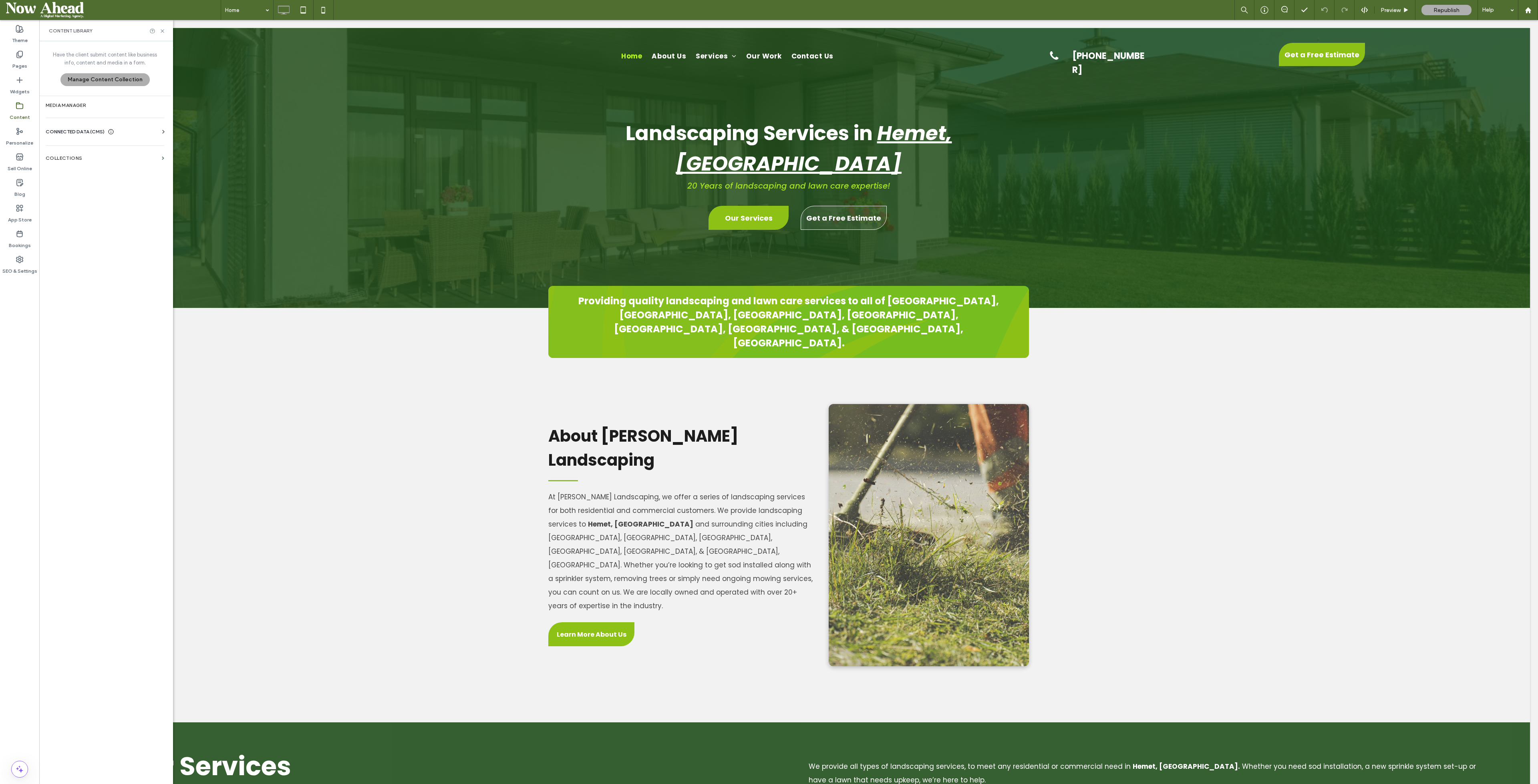
click at [82, 155] on label "Collections" at bounding box center [102, 158] width 113 height 6
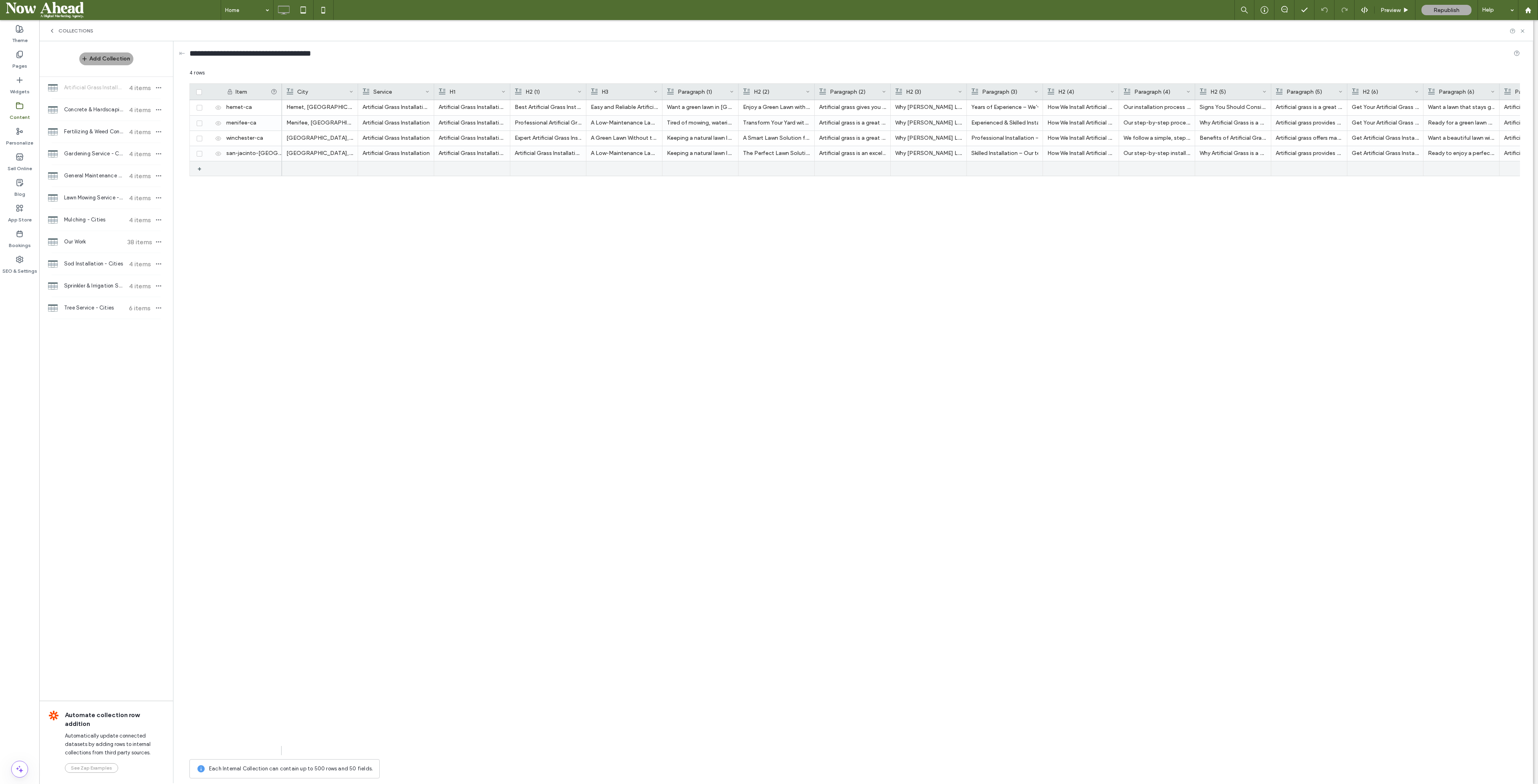
click at [197, 169] on div "+" at bounding box center [202, 168] width 10 height 15
click at [199, 186] on div "+" at bounding box center [202, 184] width 10 height 15
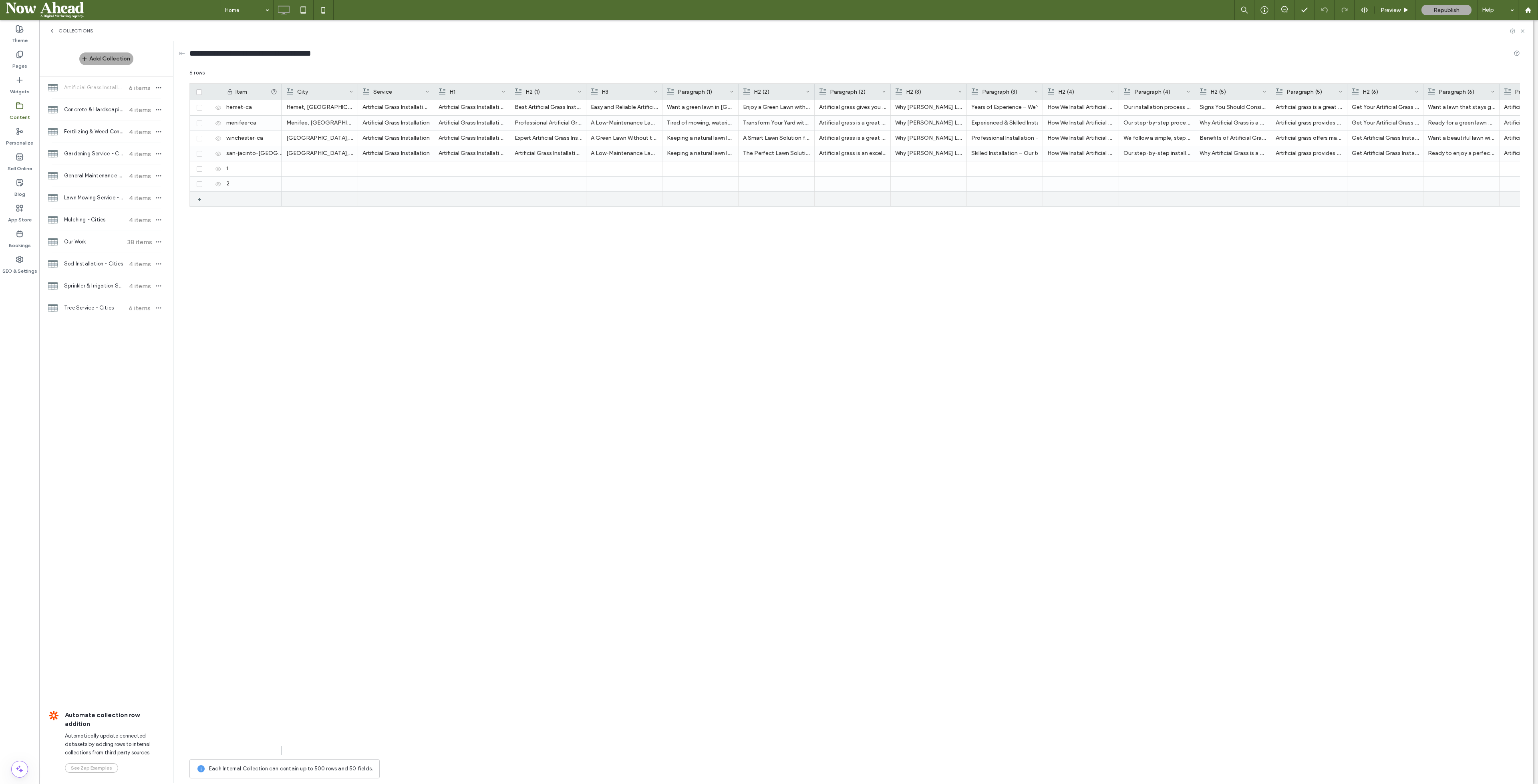
click at [201, 197] on div "+" at bounding box center [202, 198] width 10 height 15
click at [217, 168] on use at bounding box center [218, 168] width 6 height 4
click at [220, 185] on use at bounding box center [218, 184] width 6 height 4
click at [220, 197] on icon at bounding box center [218, 199] width 6 height 6
click at [315, 175] on div at bounding box center [320, 168] width 67 height 15
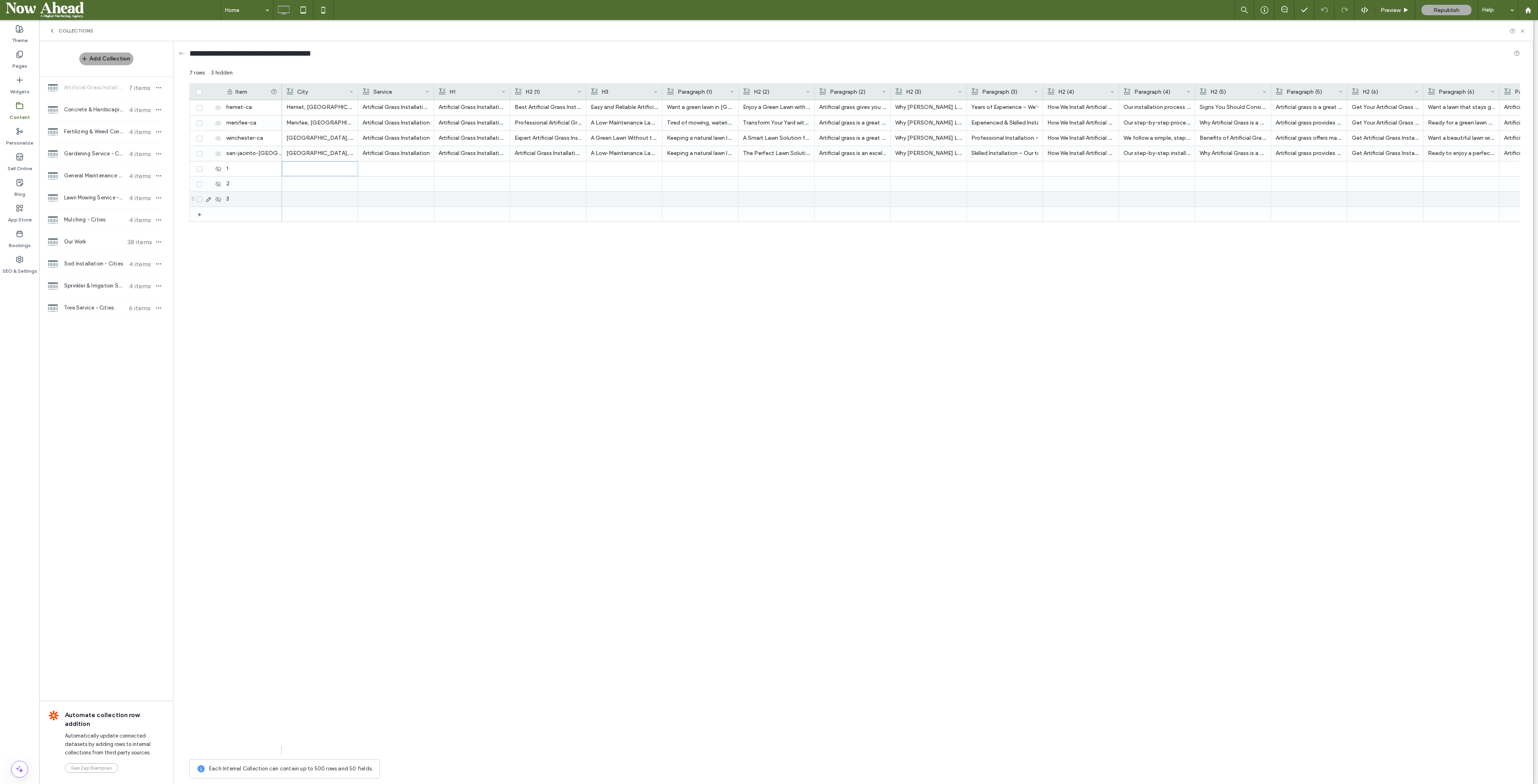
click at [324, 203] on div at bounding box center [320, 198] width 67 height 15
click at [90, 108] on span "Concrete & Hardscaping Services - Cities" at bounding box center [94, 109] width 59 height 8
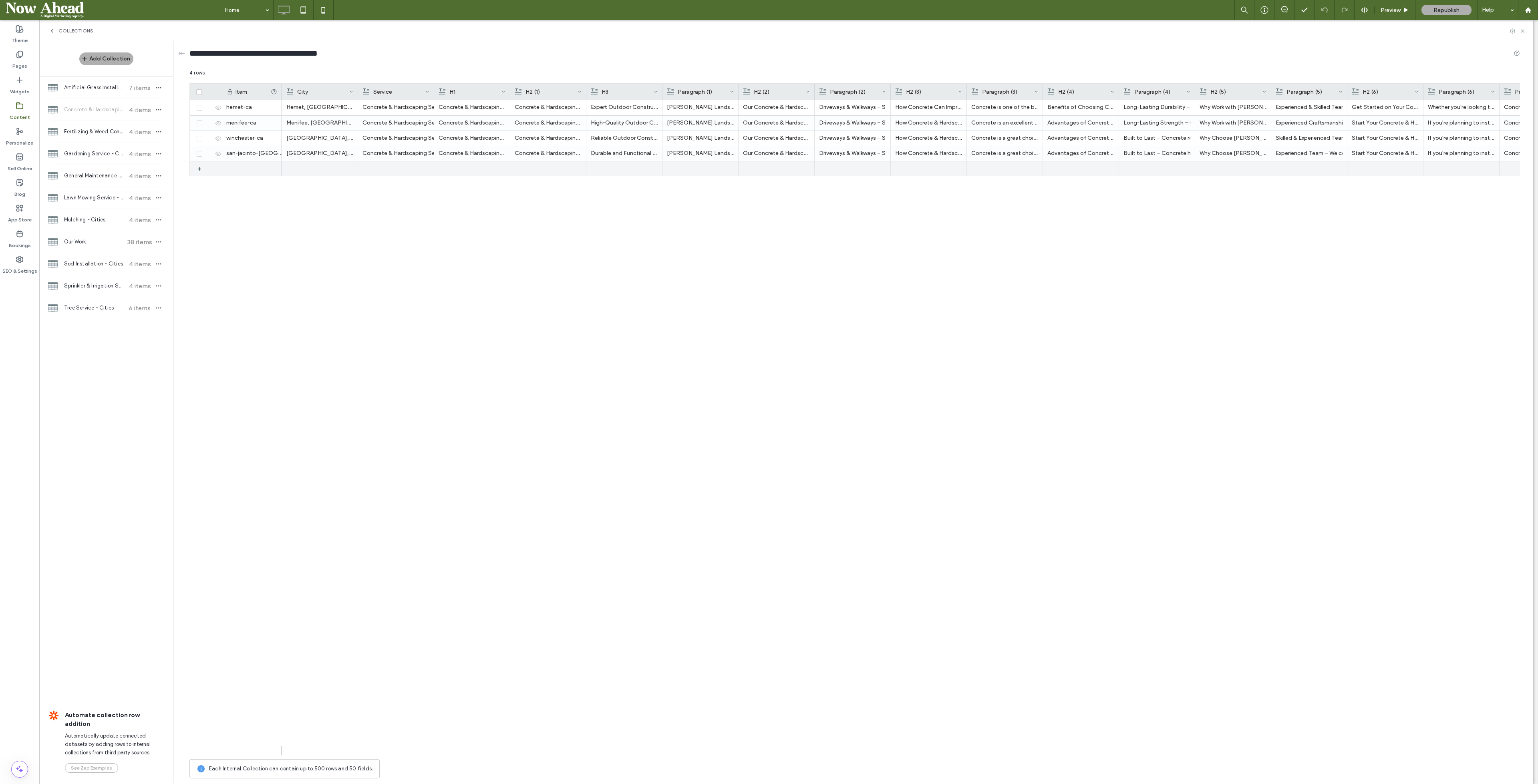
click at [203, 168] on div "+" at bounding box center [202, 168] width 10 height 15
click at [202, 180] on div "+" at bounding box center [202, 184] width 10 height 15
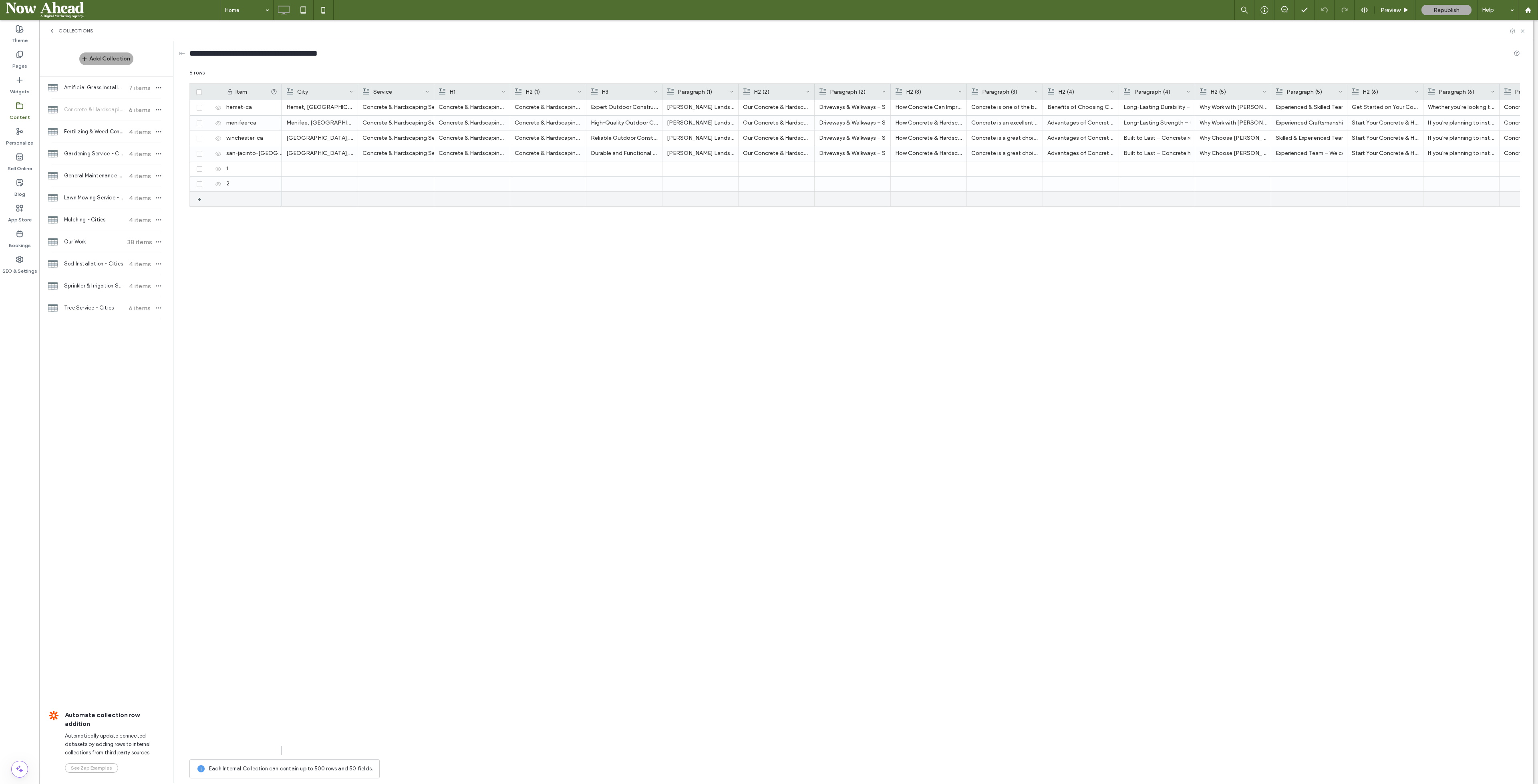
click at [201, 196] on div "+" at bounding box center [202, 198] width 10 height 15
click at [218, 169] on use at bounding box center [218, 168] width 6 height 4
click at [219, 183] on use at bounding box center [218, 184] width 6 height 4
click at [220, 198] on use at bounding box center [218, 199] width 6 height 4
click at [308, 165] on div at bounding box center [320, 168] width 67 height 15
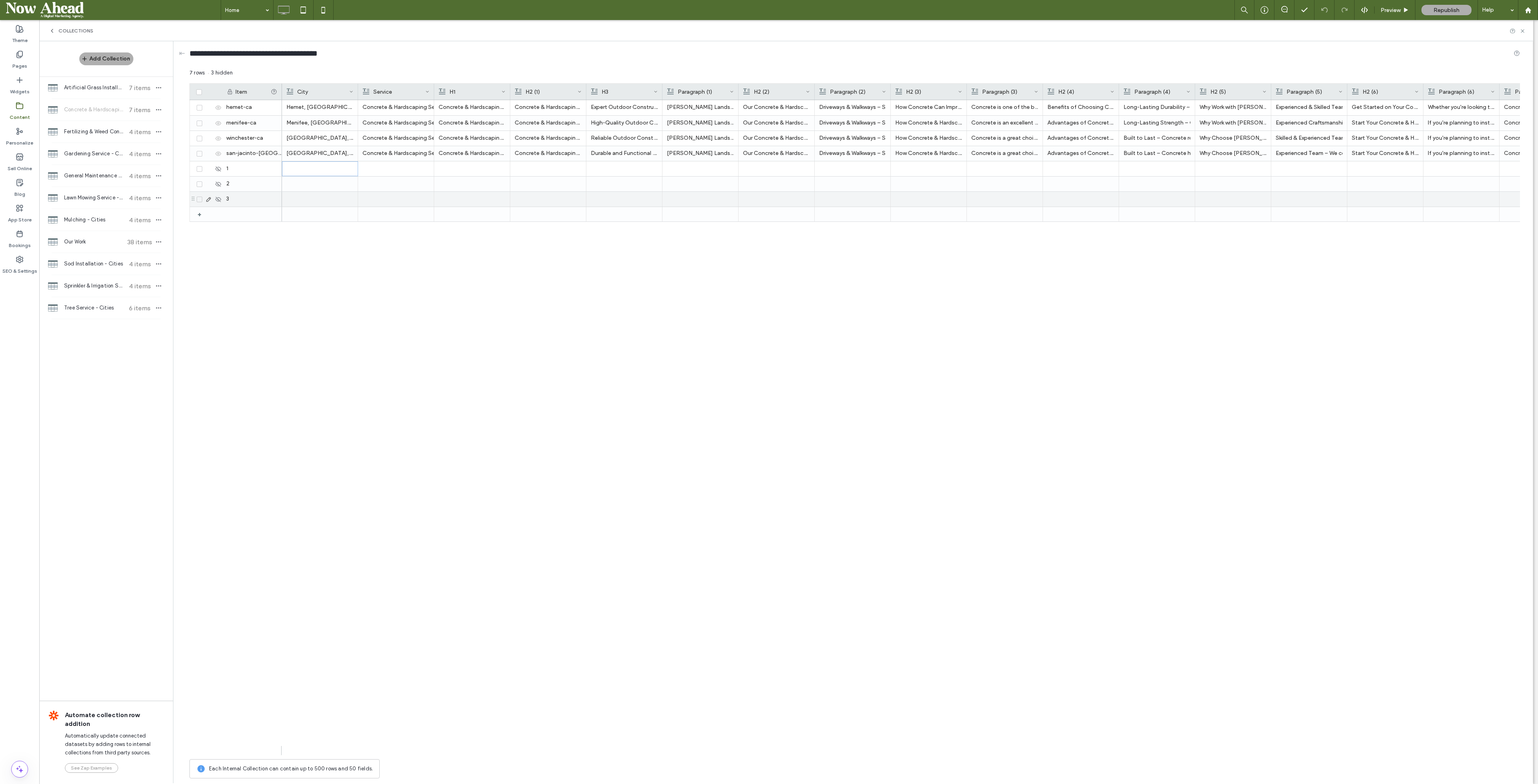
click at [319, 199] on div at bounding box center [320, 198] width 67 height 15
click at [91, 128] on span "Fertilizing & Weed Control - Cities" at bounding box center [94, 131] width 59 height 8
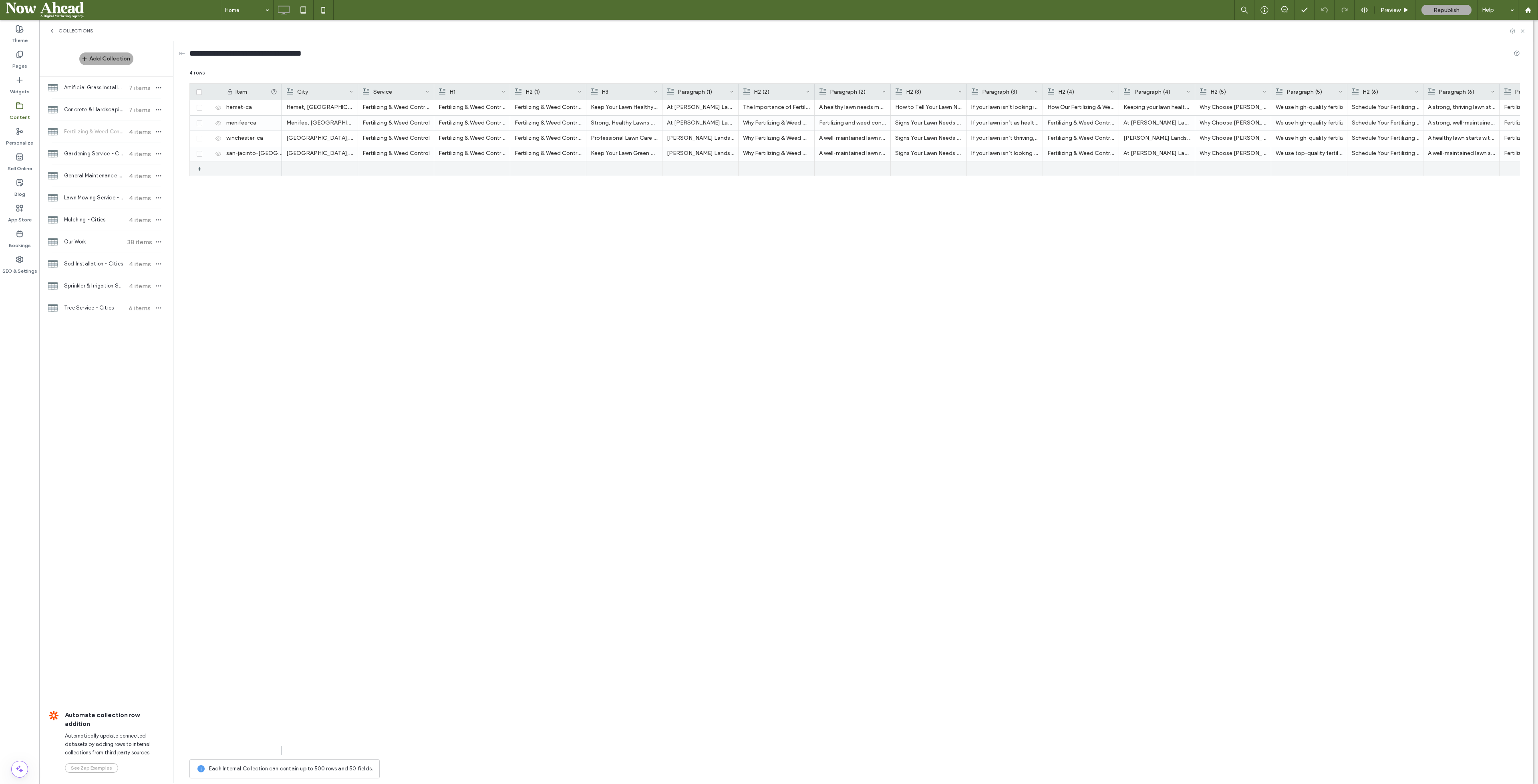
click at [200, 168] on div "+" at bounding box center [202, 168] width 10 height 15
click at [199, 184] on div "+" at bounding box center [202, 184] width 10 height 15
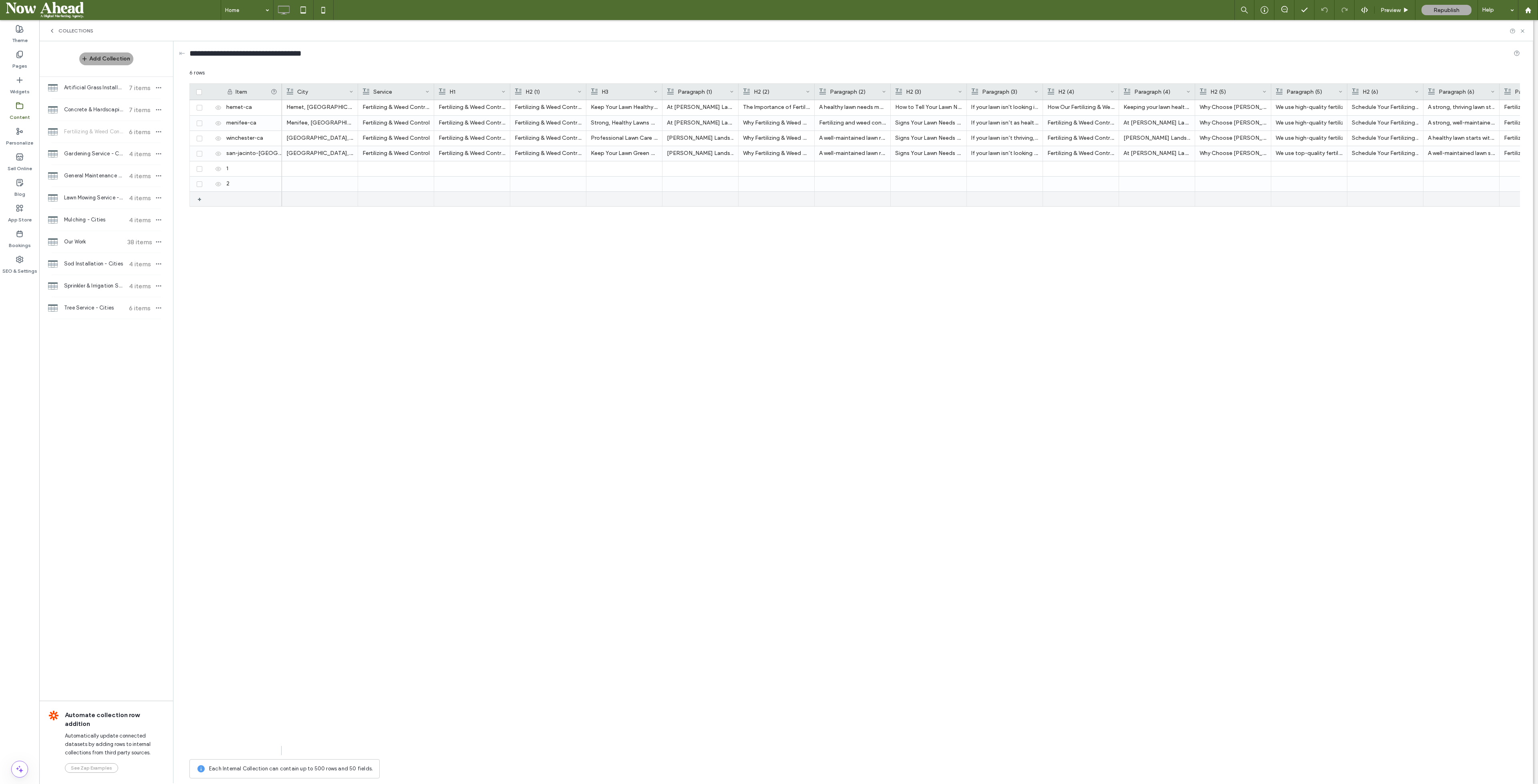
click at [199, 196] on div "+" at bounding box center [202, 198] width 10 height 15
click at [217, 172] on div at bounding box center [208, 168] width 28 height 15
click at [218, 170] on use at bounding box center [218, 168] width 6 height 4
click at [217, 182] on use at bounding box center [218, 184] width 6 height 4
click at [220, 199] on icon at bounding box center [218, 199] width 6 height 6
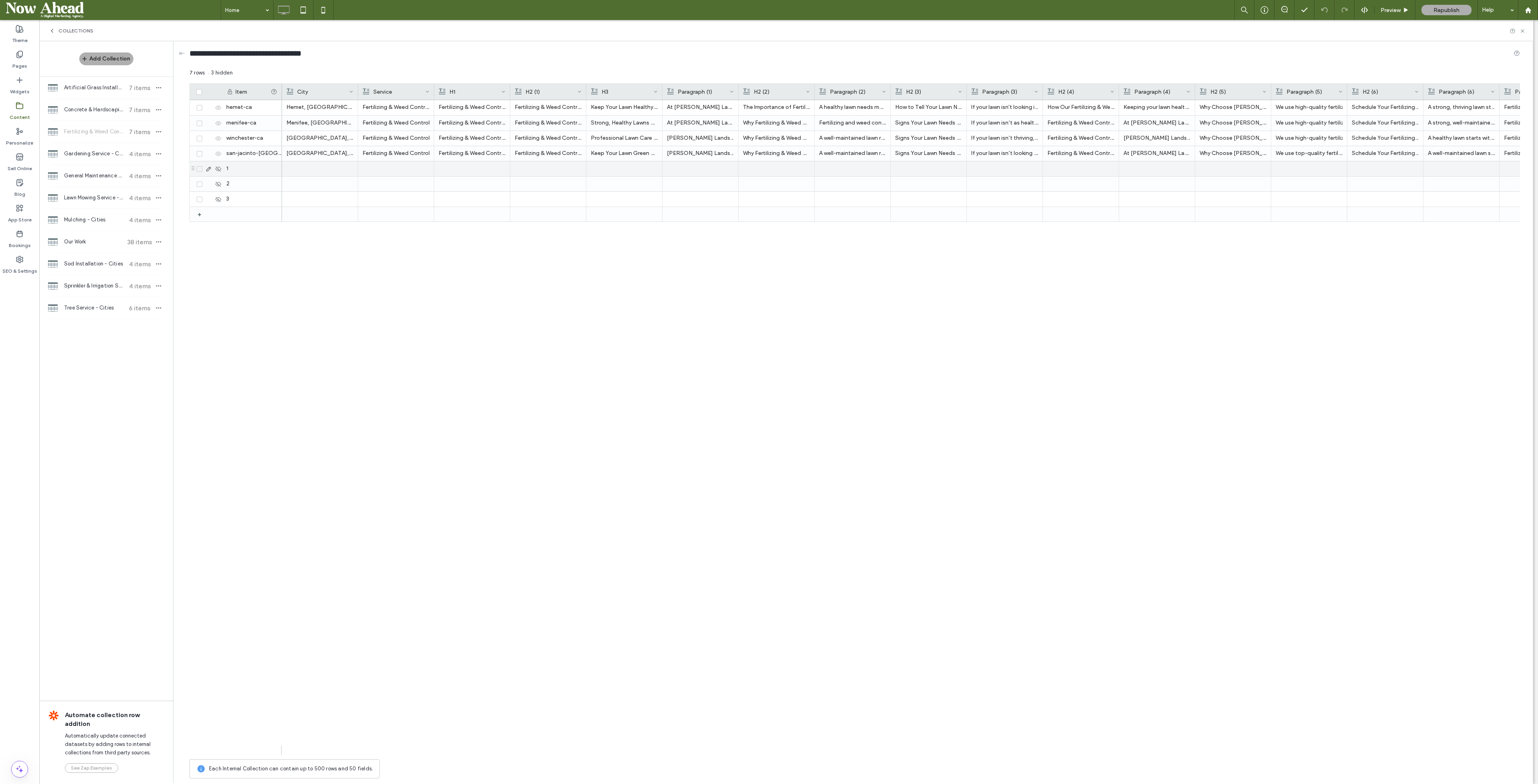
click at [316, 170] on div at bounding box center [320, 168] width 67 height 15
click at [317, 198] on div at bounding box center [320, 198] width 67 height 15
click at [91, 154] on span "Gardening Service - Cities" at bounding box center [94, 153] width 59 height 8
click at [199, 170] on div "+" at bounding box center [202, 168] width 10 height 15
click at [201, 188] on div "+" at bounding box center [202, 184] width 10 height 15
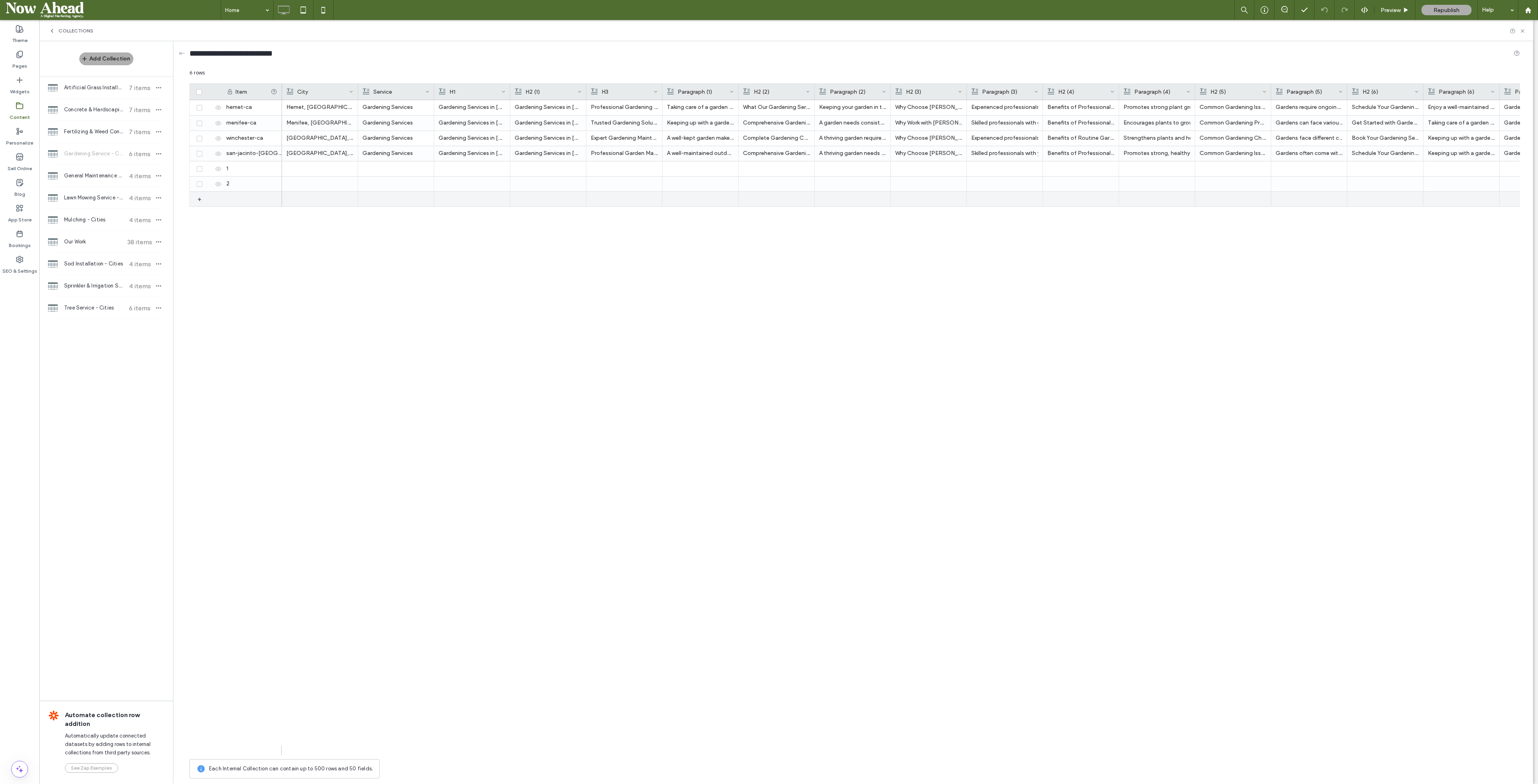
click at [199, 196] on div "+" at bounding box center [202, 198] width 10 height 15
click at [296, 168] on div at bounding box center [320, 168] width 67 height 15
click at [308, 196] on div at bounding box center [320, 198] width 67 height 15
click at [216, 166] on icon at bounding box center [218, 168] width 6 height 6
click at [217, 183] on icon at bounding box center [218, 184] width 6 height 6
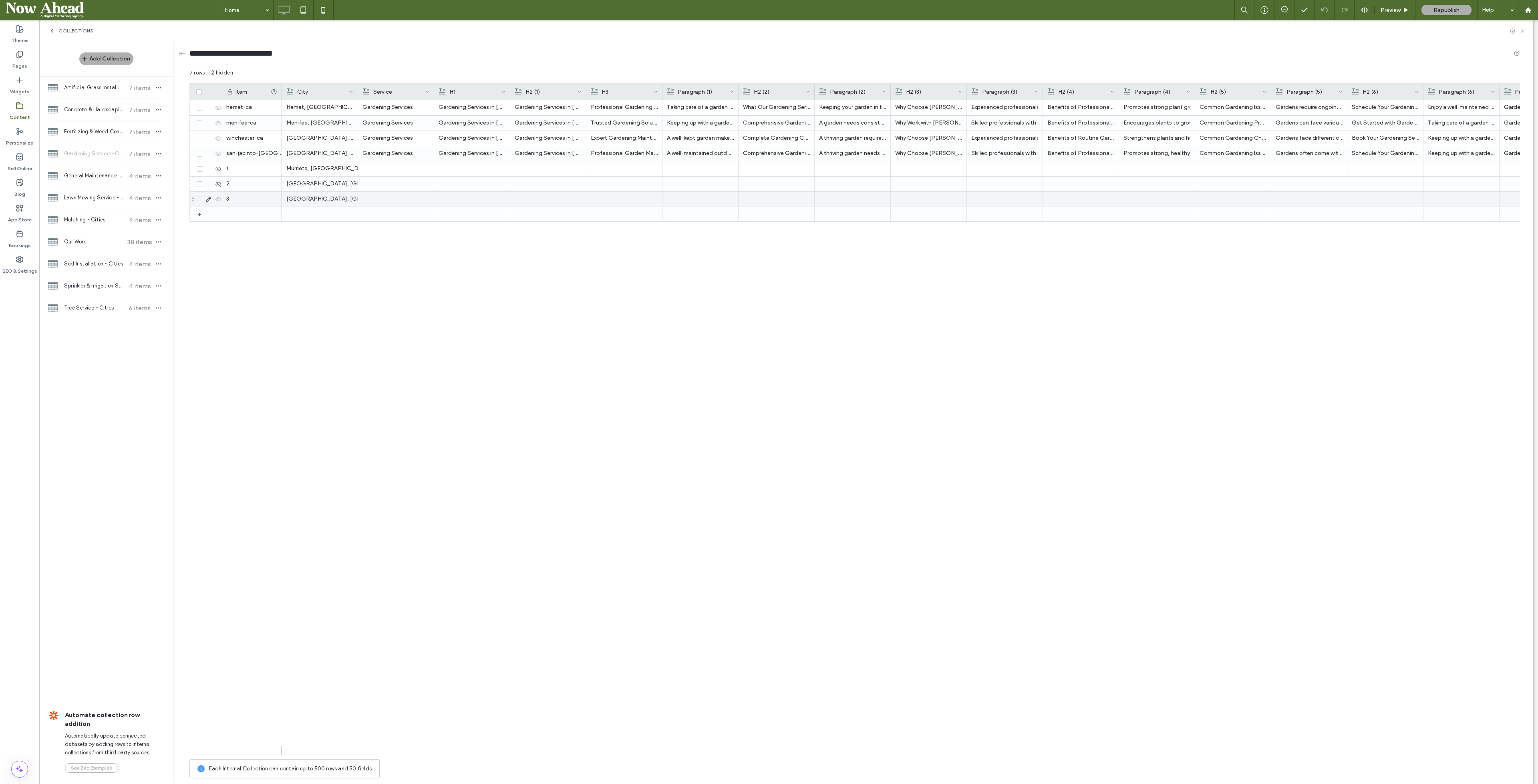
click at [218, 199] on icon at bounding box center [218, 199] width 6 height 6
click at [87, 170] on div "General Maintenance & Clean up - Cities 4 items" at bounding box center [106, 175] width 134 height 22
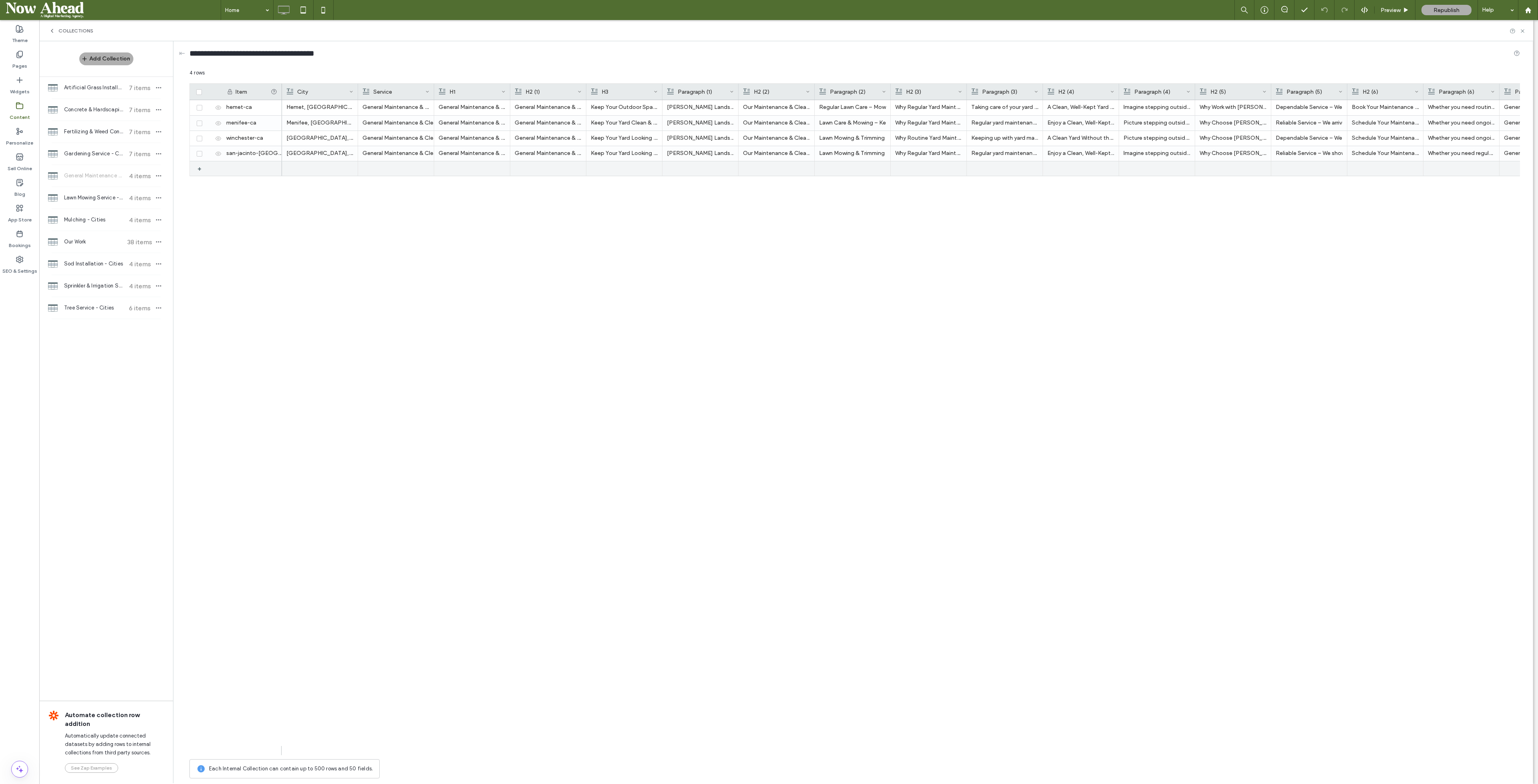
click at [199, 168] on div "+" at bounding box center [202, 168] width 10 height 15
click at [199, 188] on div "+" at bounding box center [202, 184] width 10 height 15
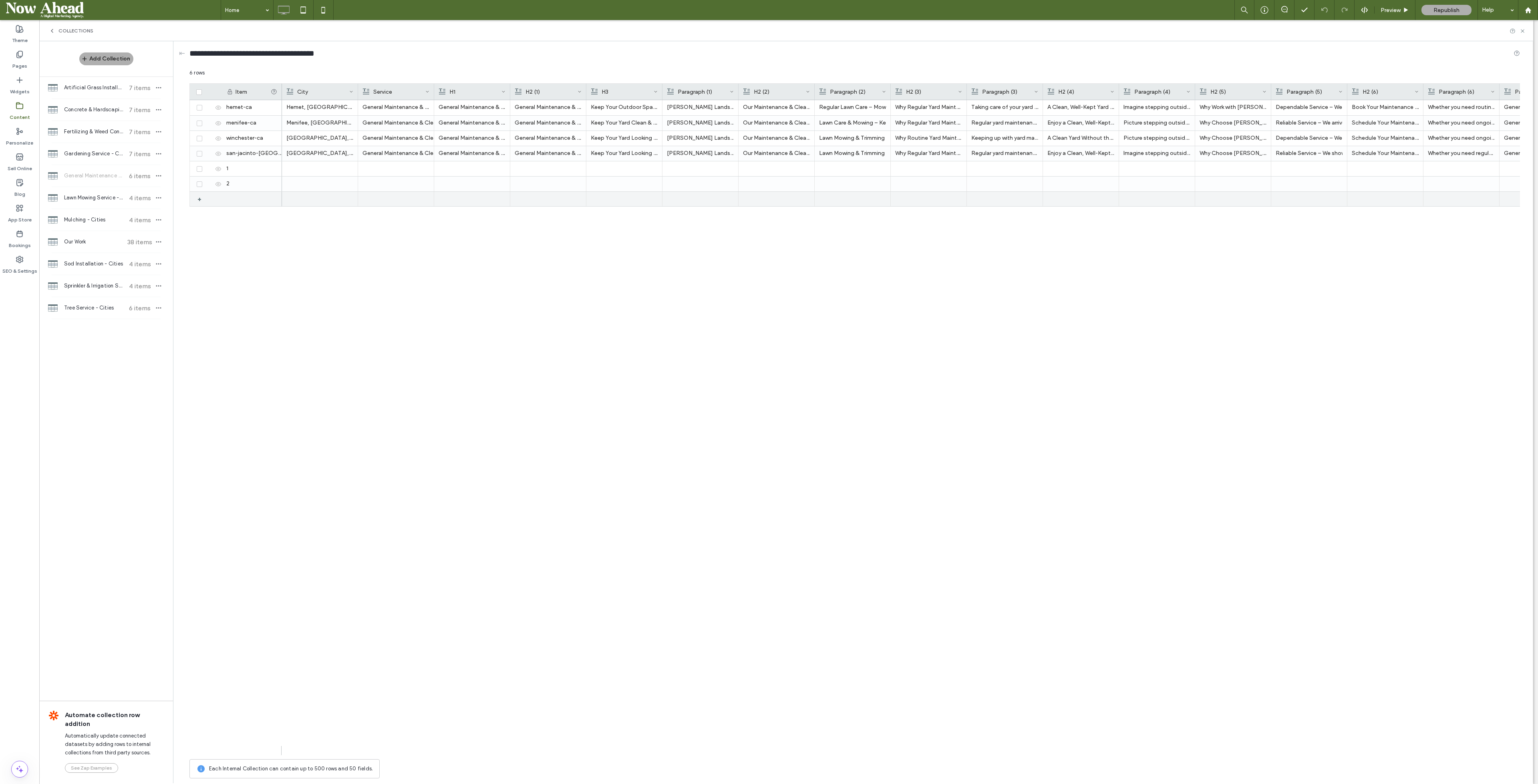
click at [199, 197] on div "+" at bounding box center [202, 198] width 10 height 15
click at [220, 170] on icon at bounding box center [218, 168] width 6 height 6
click at [220, 184] on icon at bounding box center [218, 184] width 6 height 6
click at [216, 198] on use at bounding box center [218, 199] width 6 height 4
click at [303, 171] on div at bounding box center [320, 168] width 67 height 15
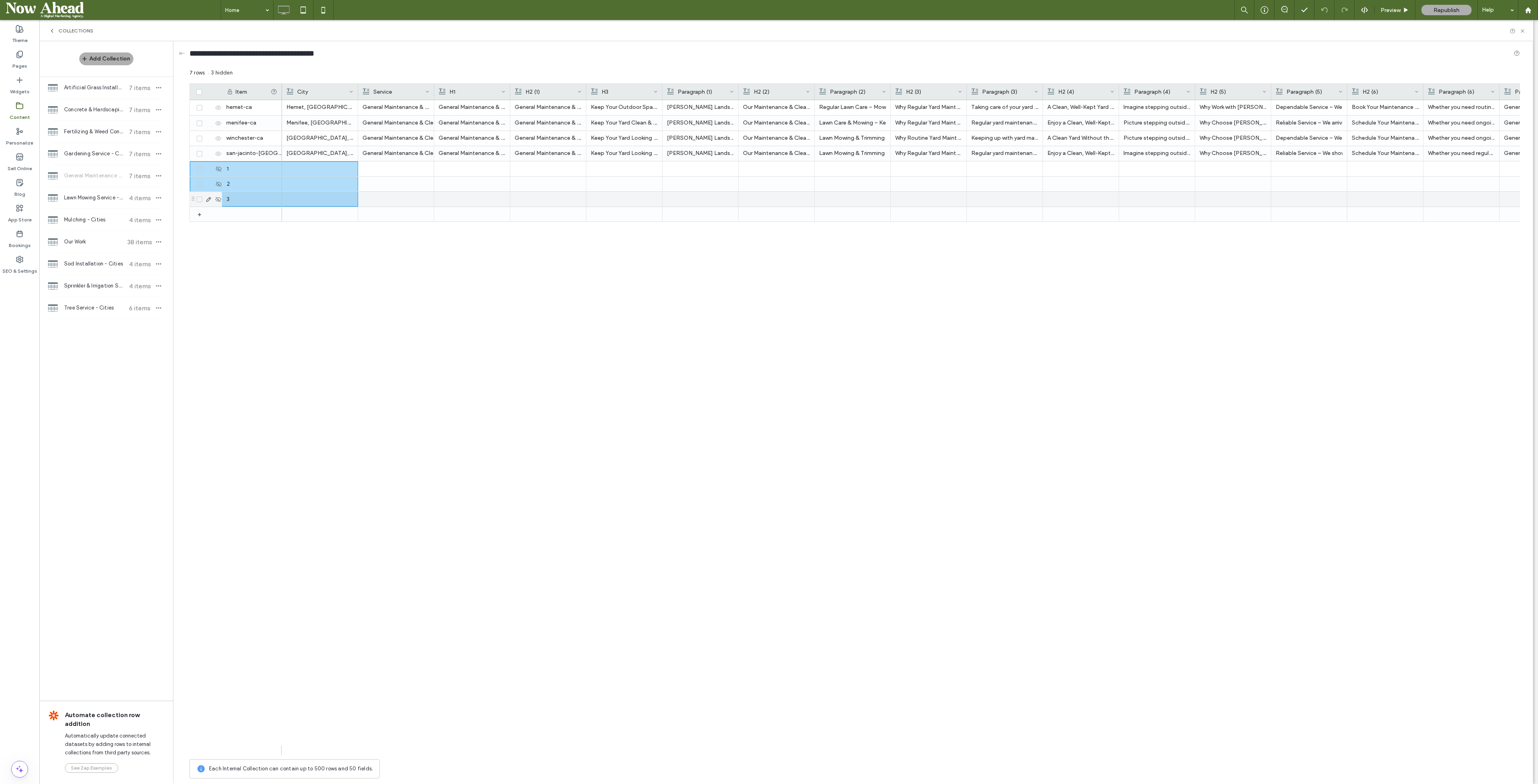
click at [310, 201] on div at bounding box center [319, 199] width 66 height 14
click at [315, 171] on div at bounding box center [320, 168] width 67 height 15
click at [313, 194] on div at bounding box center [320, 198] width 67 height 15
click at [94, 198] on span "Lawn Mowing Service - Cities" at bounding box center [94, 197] width 59 height 8
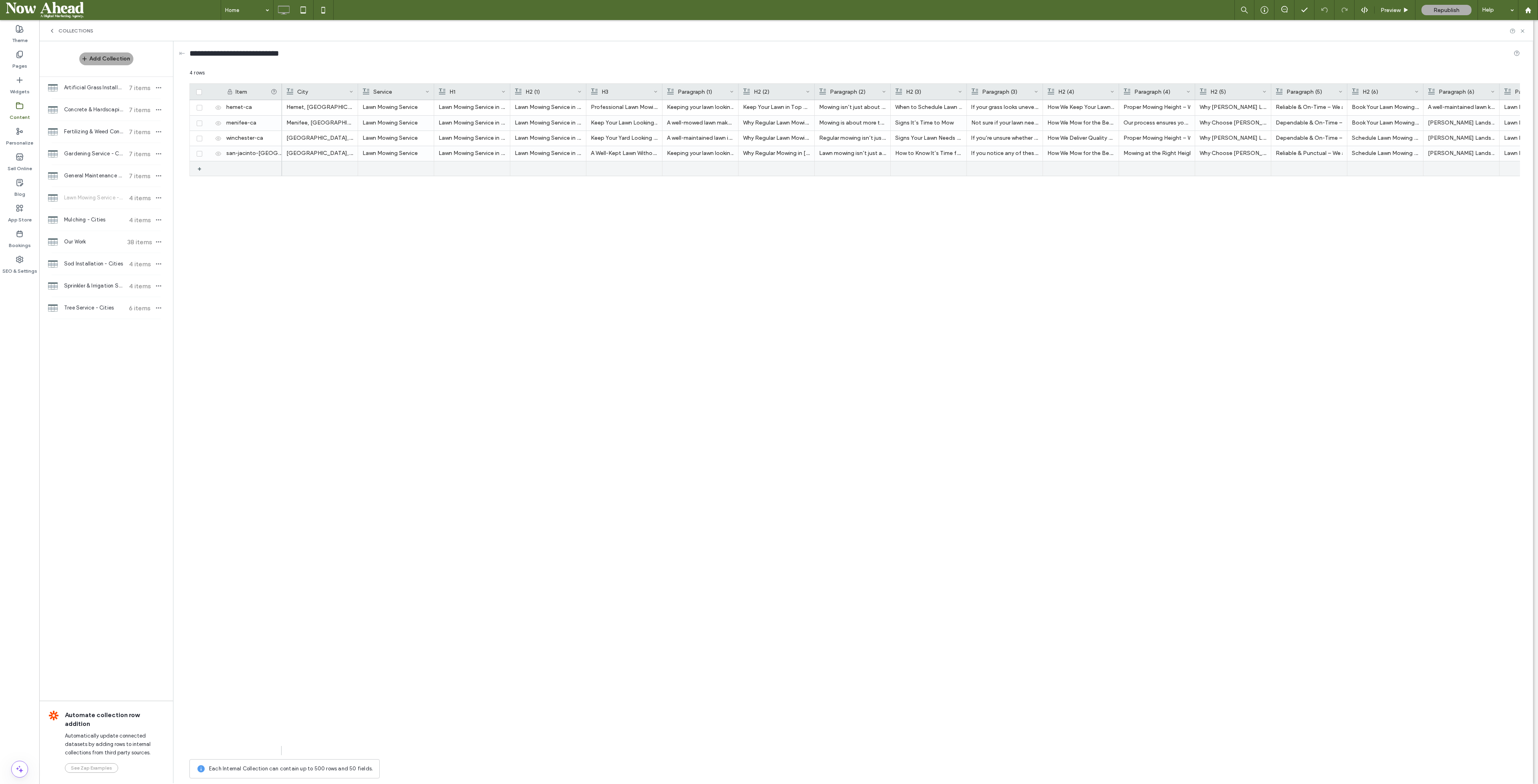
click at [199, 167] on div "+" at bounding box center [202, 168] width 10 height 15
click at [199, 185] on div "+" at bounding box center [202, 184] width 10 height 15
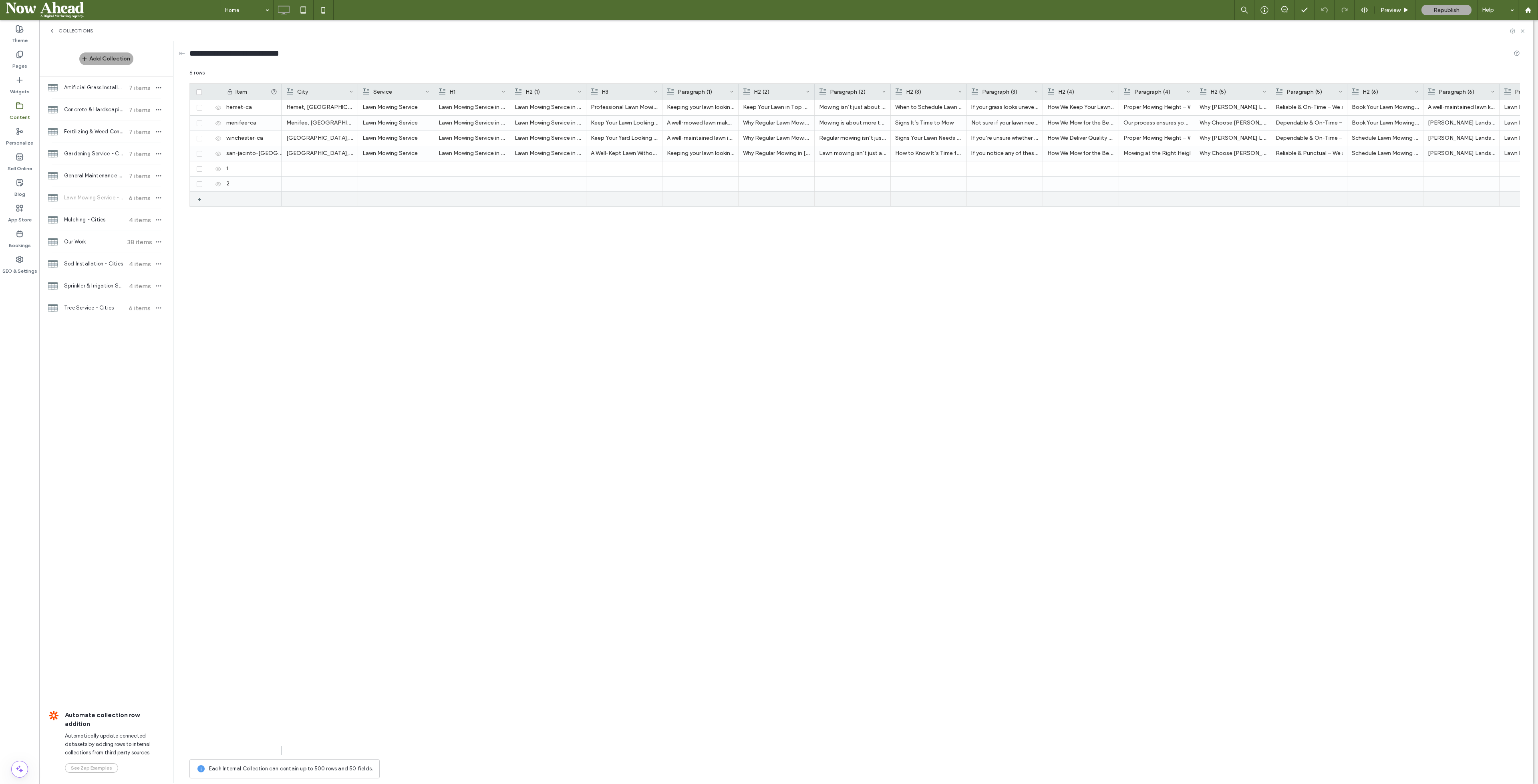
click at [201, 201] on div "+" at bounding box center [202, 198] width 10 height 15
click at [303, 168] on div at bounding box center [320, 168] width 67 height 15
click at [308, 196] on div at bounding box center [320, 198] width 67 height 15
click at [92, 222] on span "Mulching - Cities" at bounding box center [94, 219] width 59 height 8
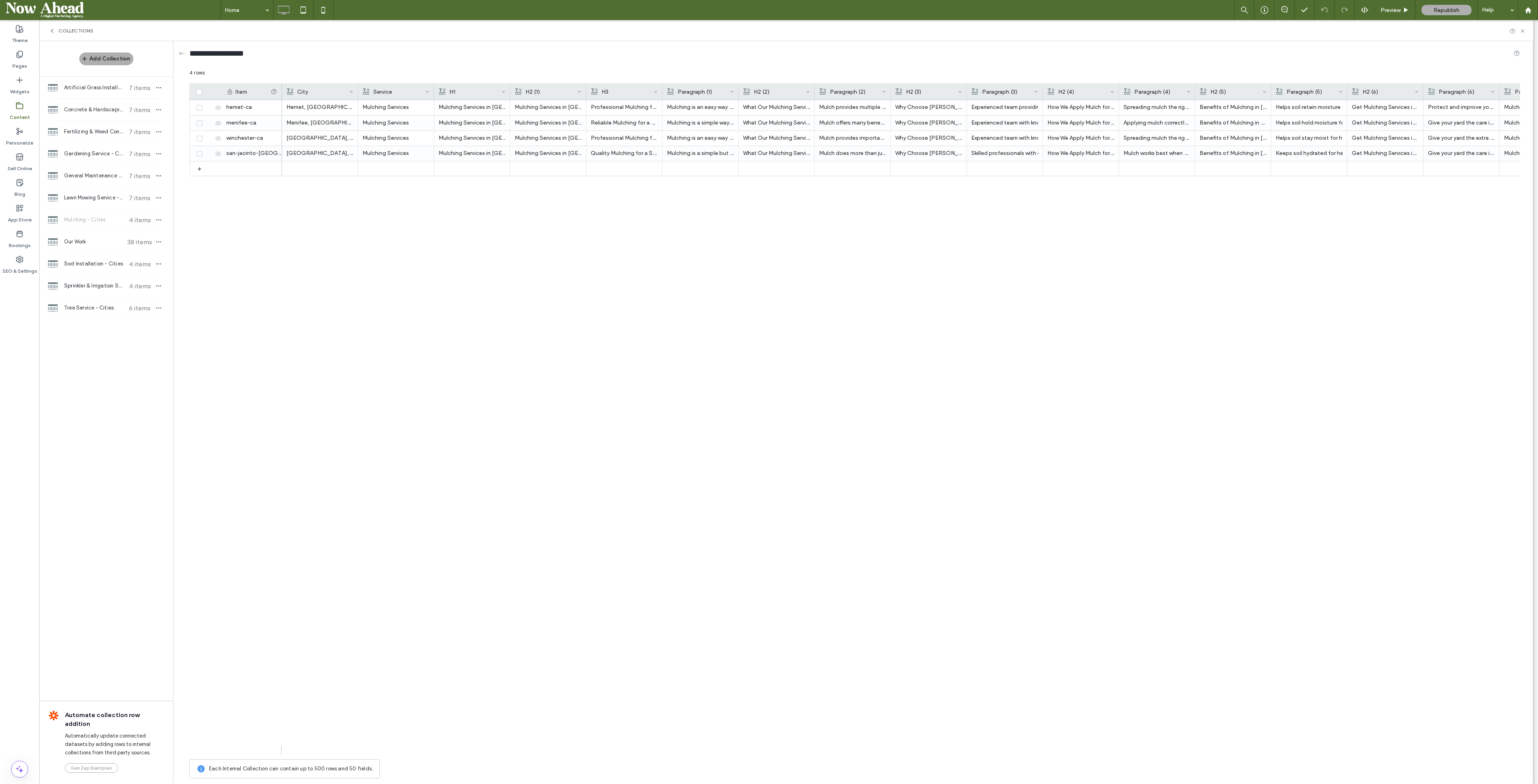
click at [94, 203] on div "Lawn Mowing Service - Cities 7 items" at bounding box center [106, 198] width 134 height 22
click at [217, 168] on icon at bounding box center [218, 168] width 6 height 6
click at [215, 184] on icon at bounding box center [218, 184] width 6 height 6
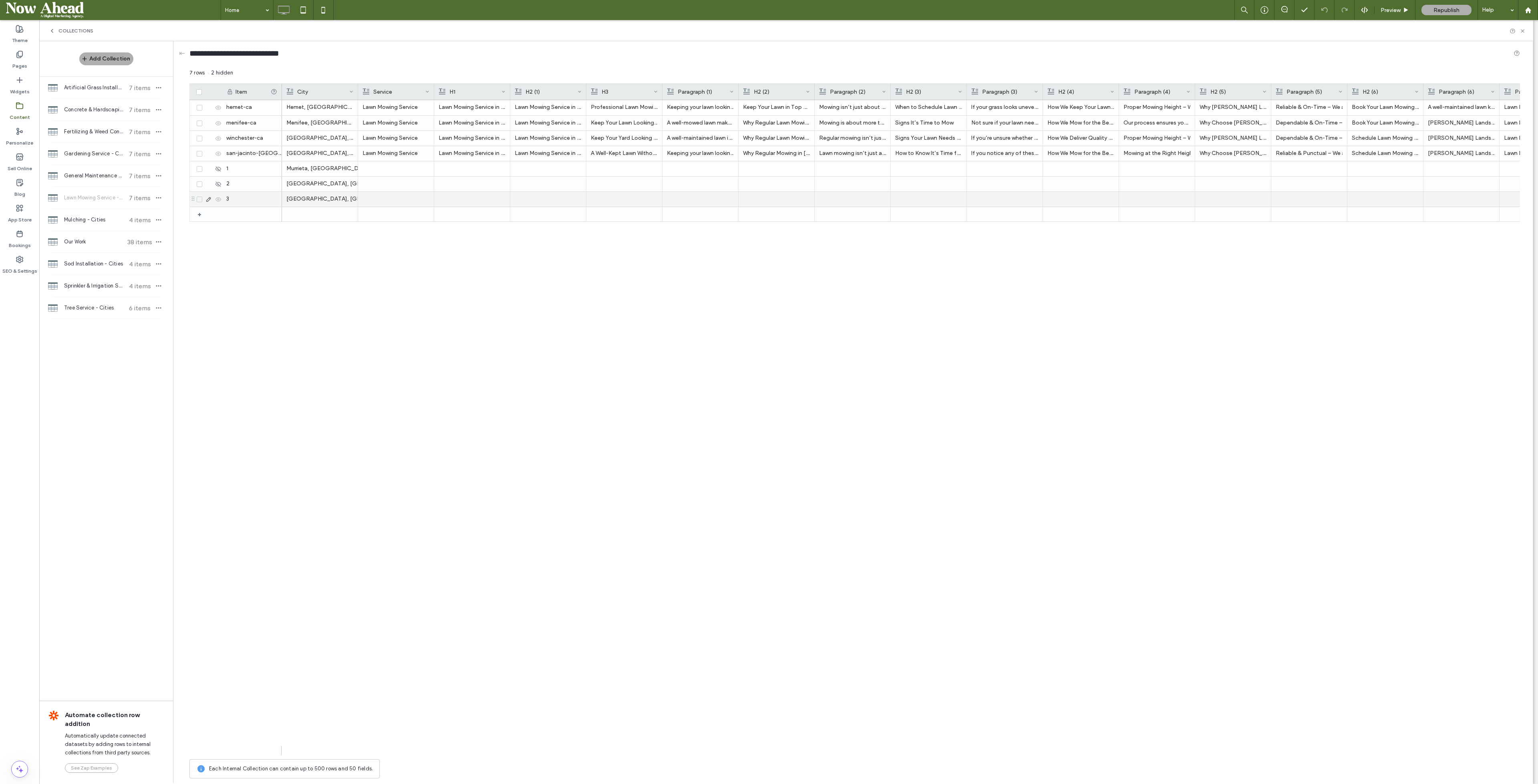
click at [216, 197] on icon at bounding box center [218, 199] width 6 height 6
click at [92, 222] on span "Mulching - Cities" at bounding box center [94, 219] width 59 height 8
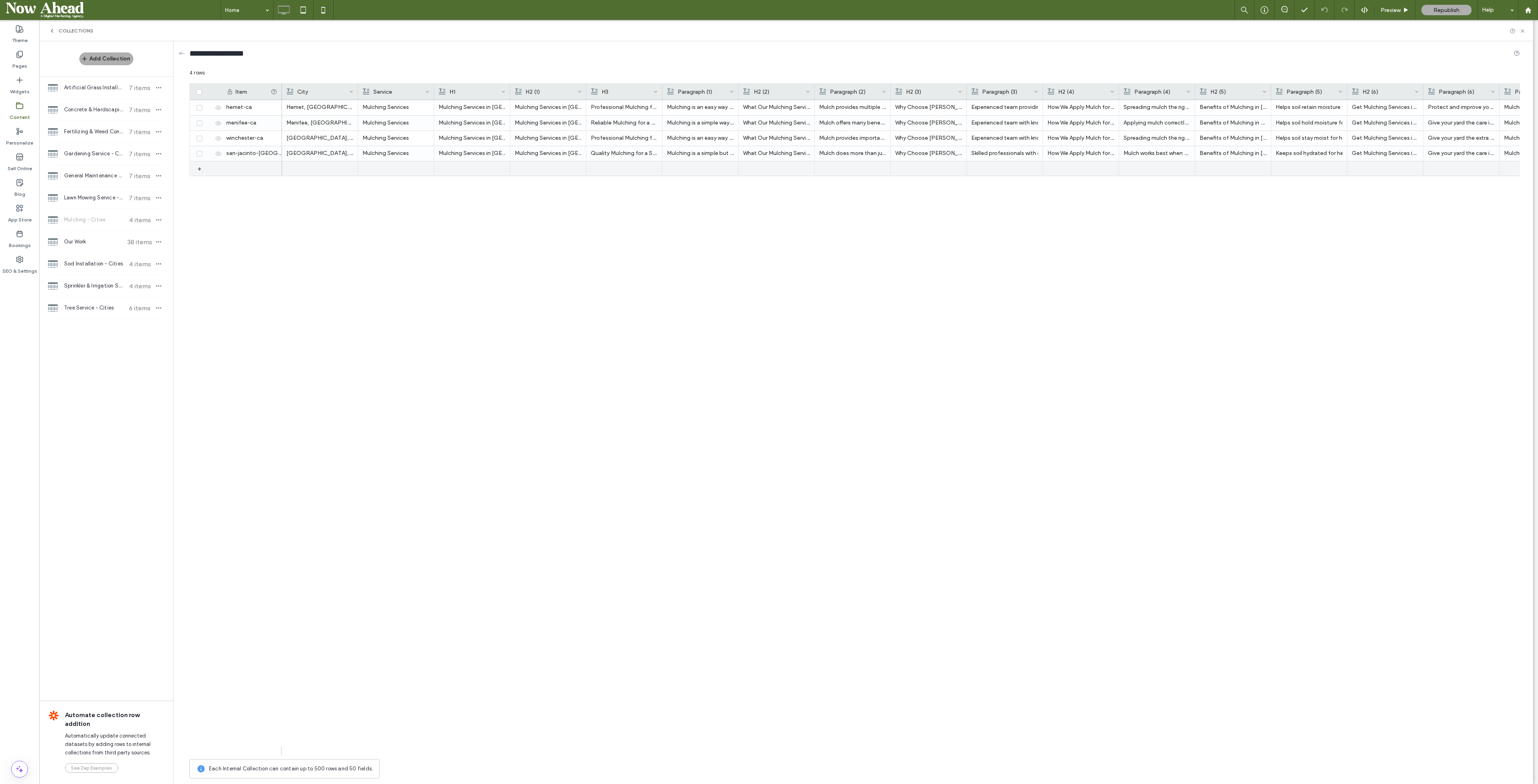
click at [201, 167] on div "+" at bounding box center [202, 168] width 10 height 15
click at [197, 186] on div "+" at bounding box center [202, 184] width 10 height 15
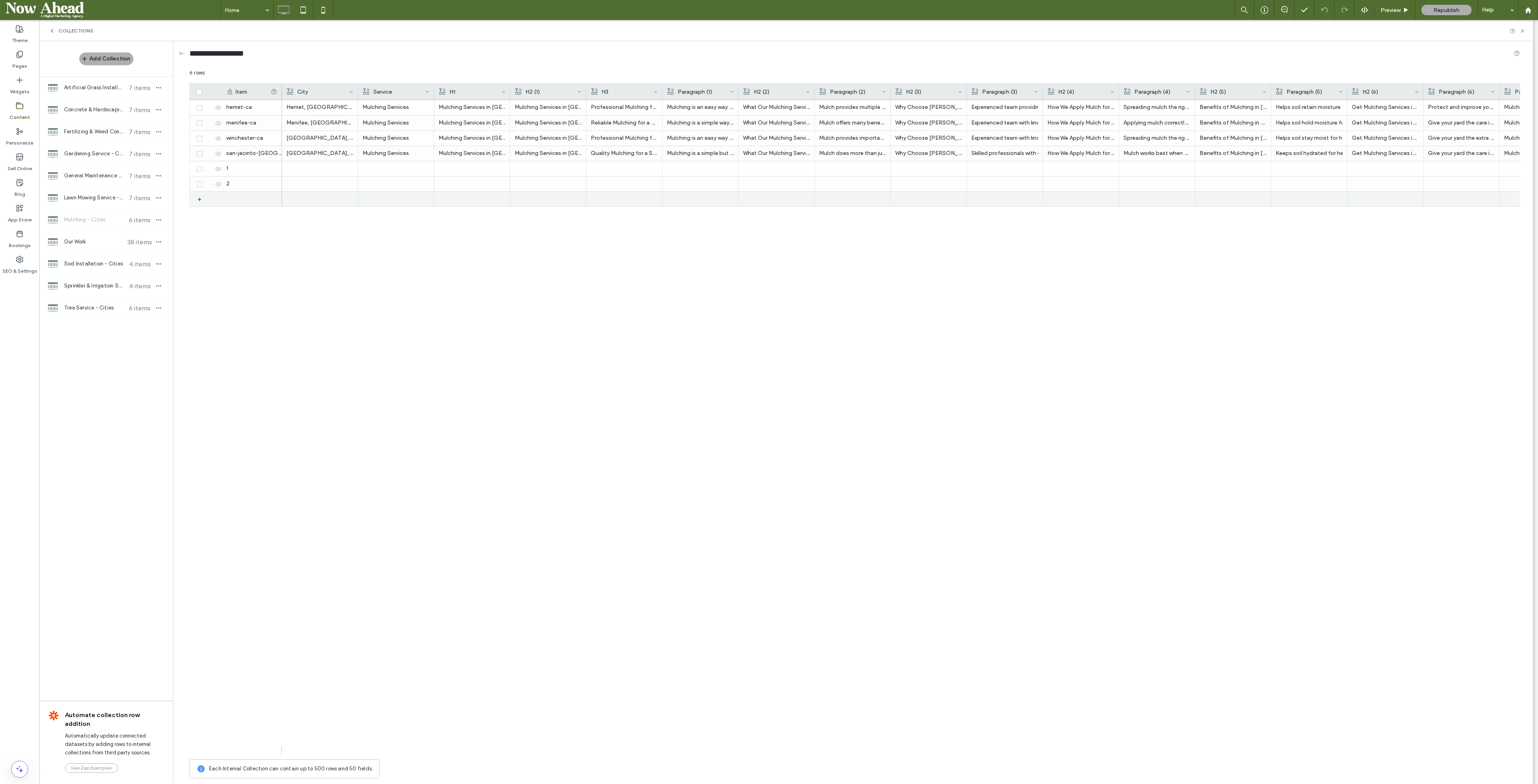
click at [197, 197] on div "+" at bounding box center [201, 198] width 13 height 15
click at [217, 170] on icon at bounding box center [218, 168] width 6 height 6
click at [219, 183] on icon at bounding box center [218, 184] width 6 height 6
click at [220, 197] on icon at bounding box center [218, 199] width 6 height 6
click at [303, 169] on div at bounding box center [320, 168] width 67 height 15
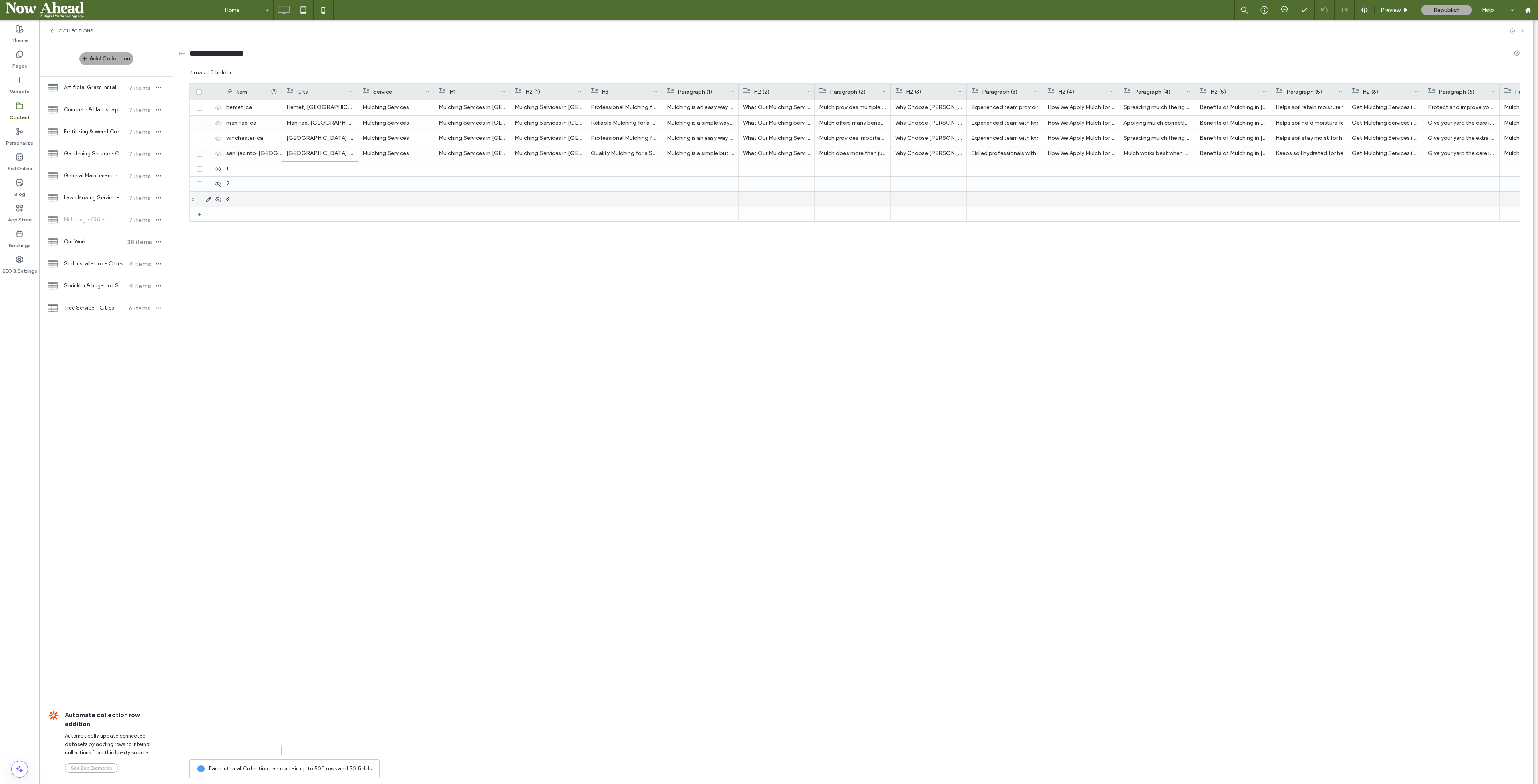
click at [306, 201] on div at bounding box center [320, 198] width 67 height 15
click at [95, 257] on div "Sod Installation - Cities 4 items" at bounding box center [106, 263] width 134 height 22
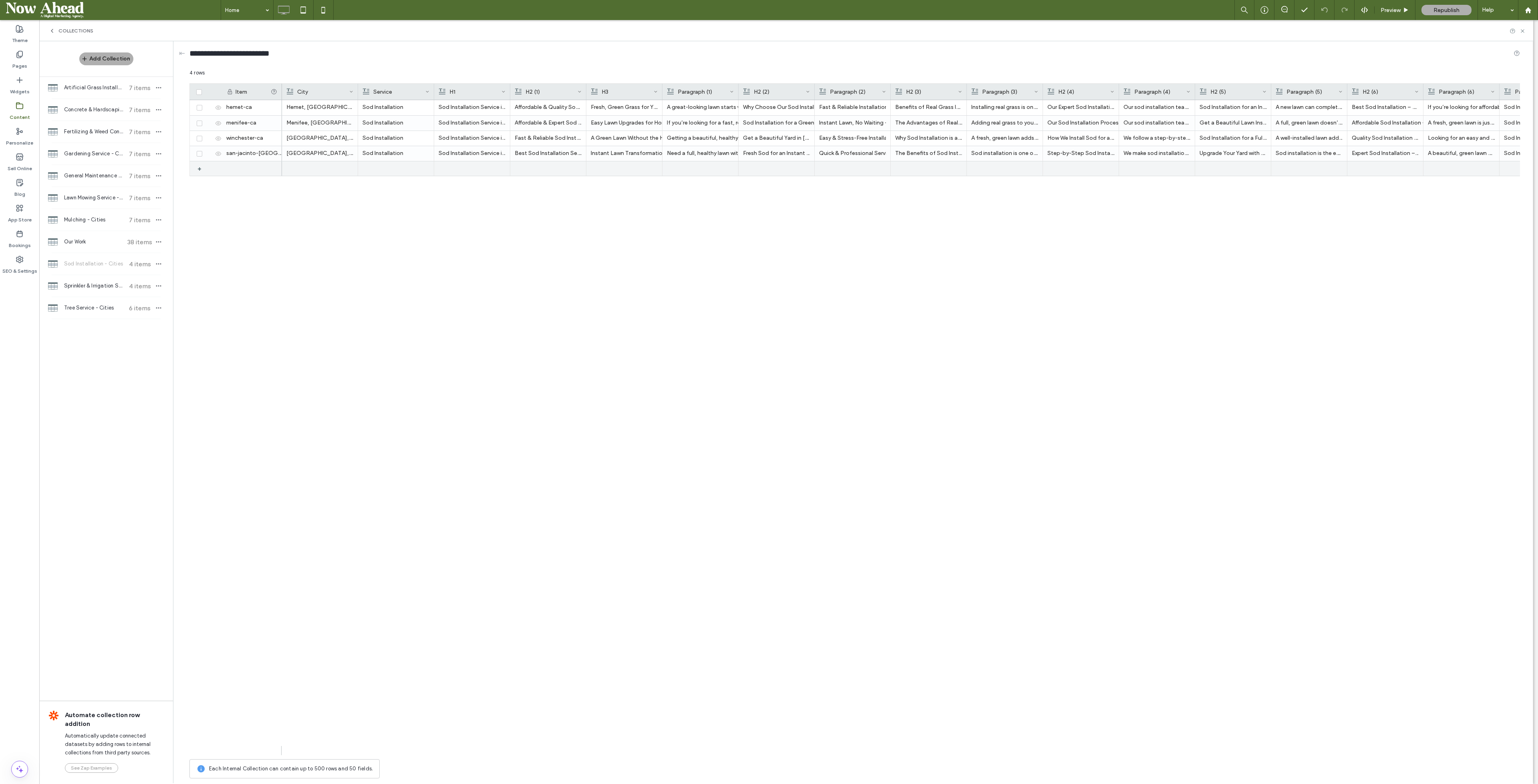
click at [199, 168] on div "+" at bounding box center [202, 168] width 10 height 15
click at [203, 180] on div "+" at bounding box center [202, 184] width 10 height 15
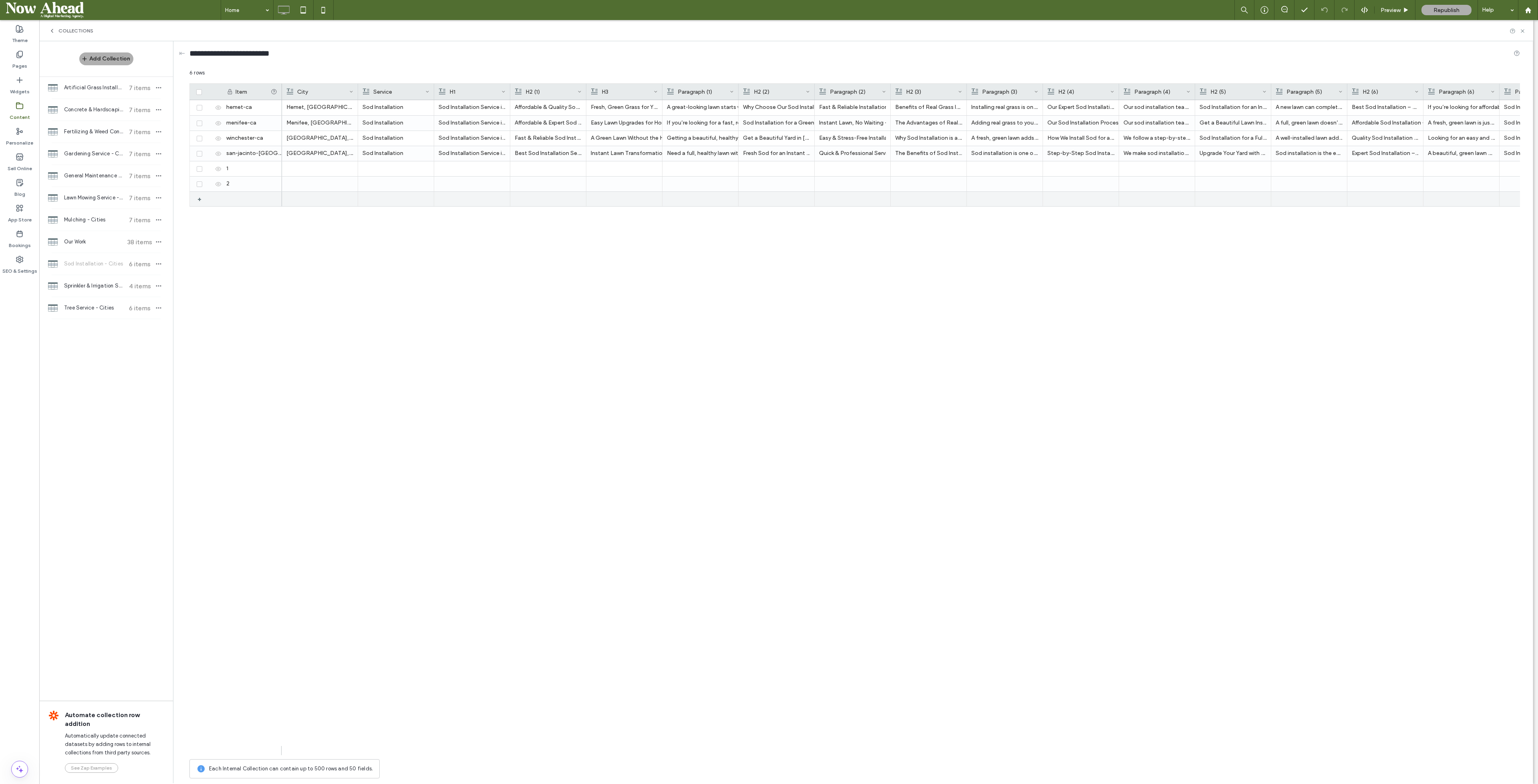
click at [201, 196] on div "+" at bounding box center [202, 198] width 10 height 15
click at [217, 172] on div at bounding box center [208, 168] width 28 height 15
click at [219, 170] on icon at bounding box center [218, 168] width 6 height 6
click at [217, 182] on icon at bounding box center [218, 184] width 6 height 6
click at [220, 197] on icon at bounding box center [218, 199] width 6 height 6
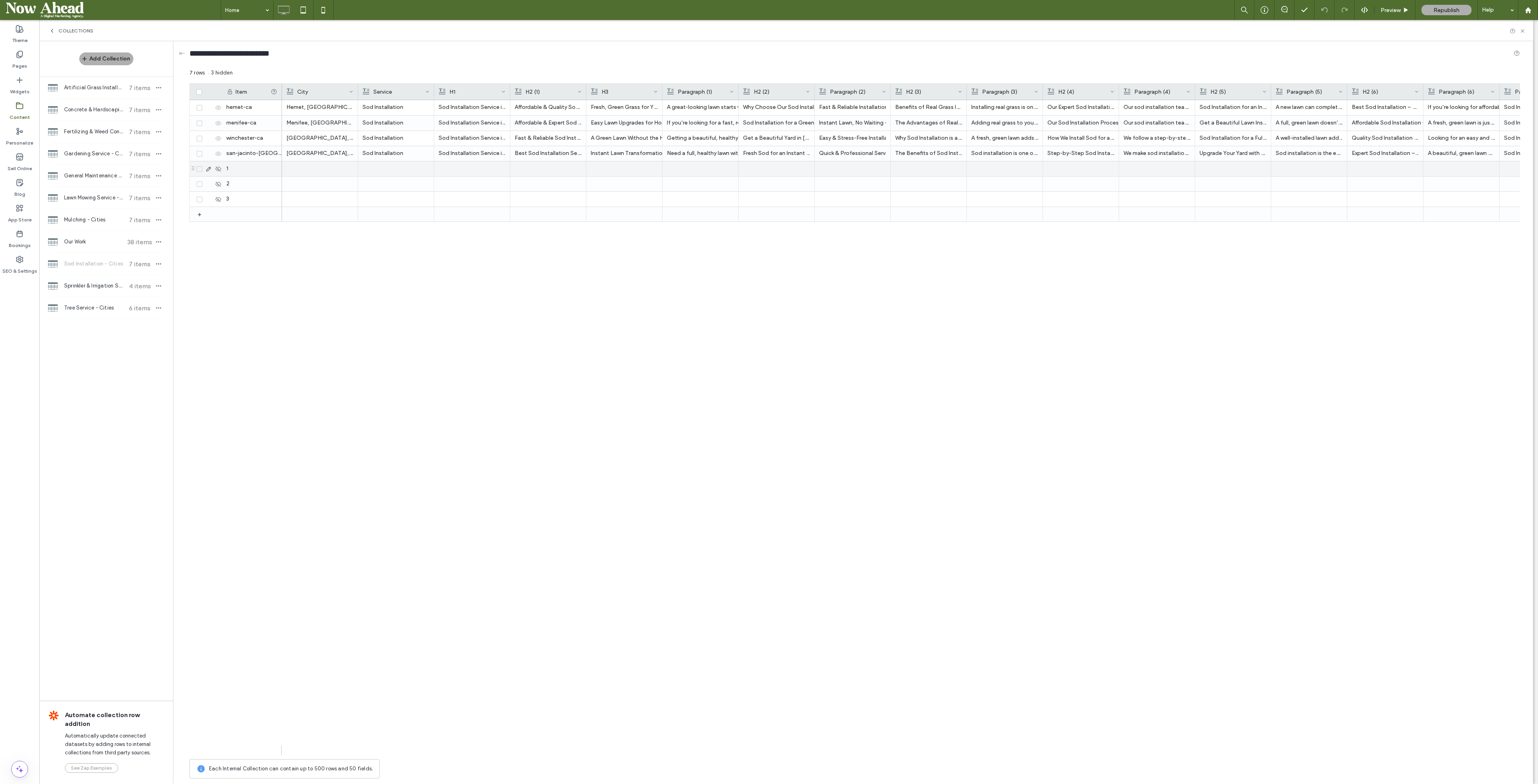
click at [298, 170] on div at bounding box center [320, 168] width 67 height 15
click at [306, 194] on div at bounding box center [320, 198] width 67 height 15
click at [87, 282] on span "Sprinkler & Irrigation System - Cities" at bounding box center [94, 285] width 59 height 8
click at [201, 168] on div "+" at bounding box center [202, 168] width 10 height 15
click at [199, 187] on div "+" at bounding box center [202, 184] width 10 height 15
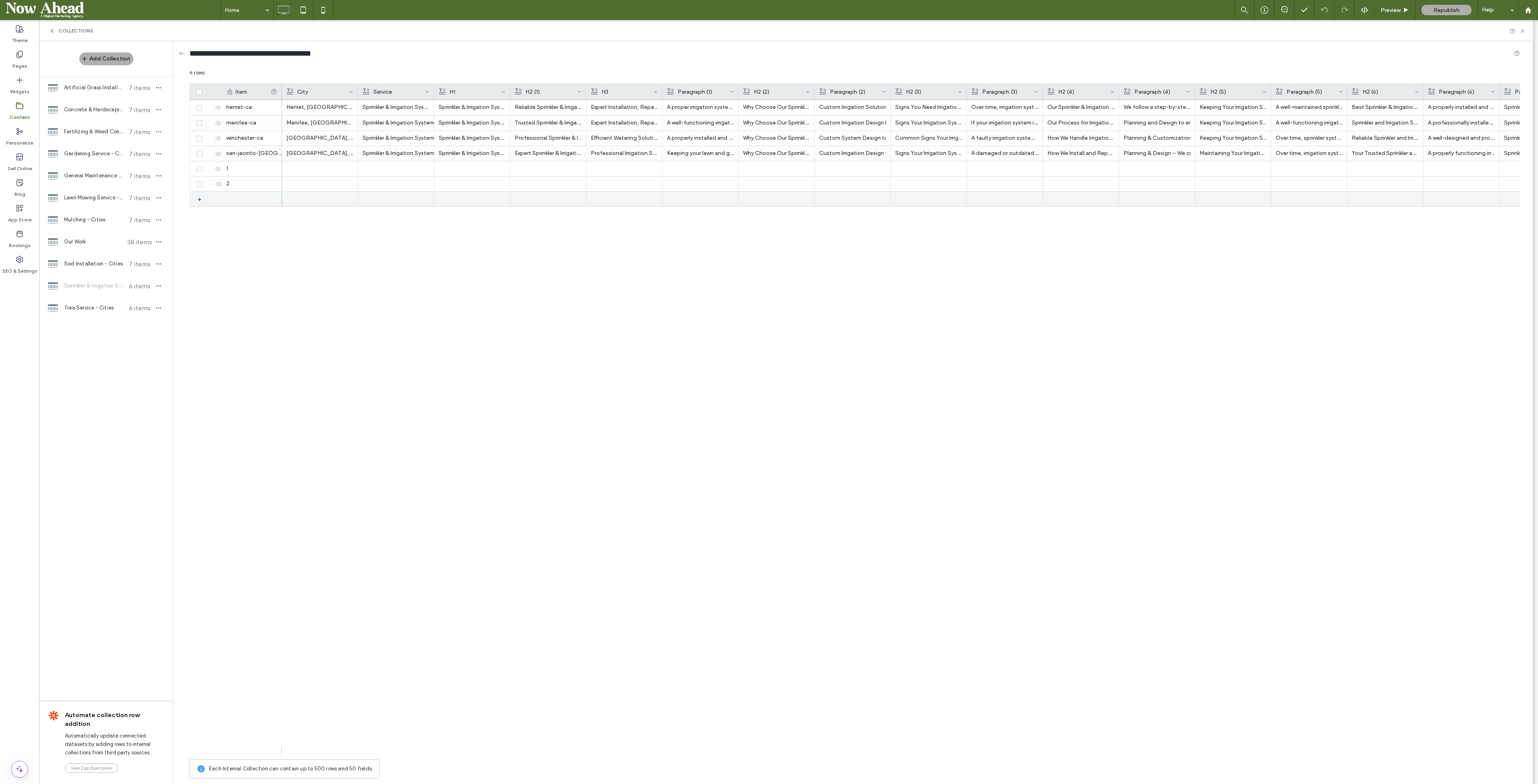
click at [197, 199] on div "+" at bounding box center [201, 198] width 13 height 15
click at [220, 169] on use at bounding box center [218, 168] width 6 height 4
click at [218, 182] on icon at bounding box center [218, 184] width 6 height 6
click at [218, 196] on icon at bounding box center [218, 199] width 6 height 6
click at [294, 168] on div at bounding box center [320, 168] width 67 height 15
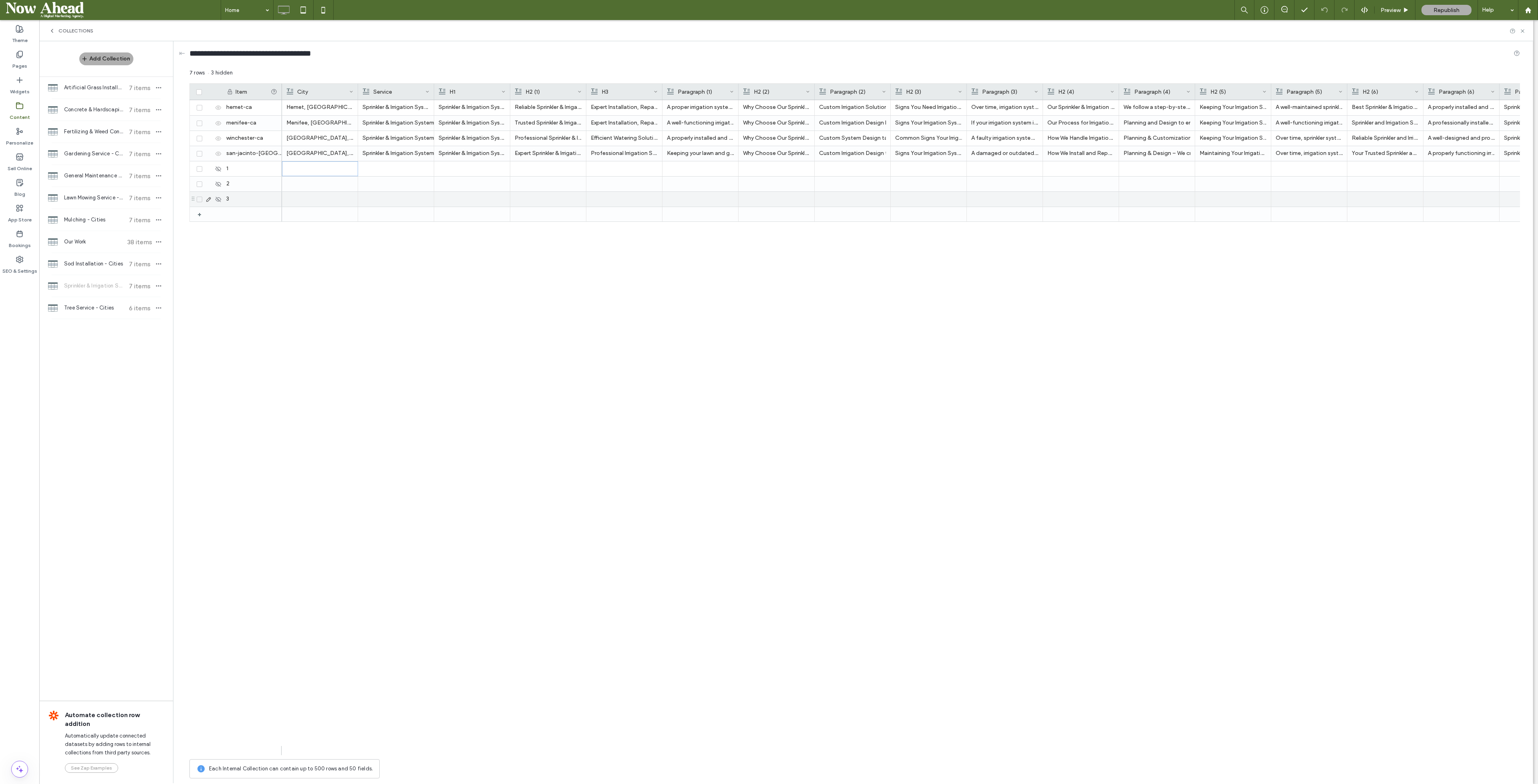
click at [296, 202] on div at bounding box center [320, 198] width 67 height 15
click at [105, 306] on span "Tree Service - Cities" at bounding box center [94, 307] width 59 height 8
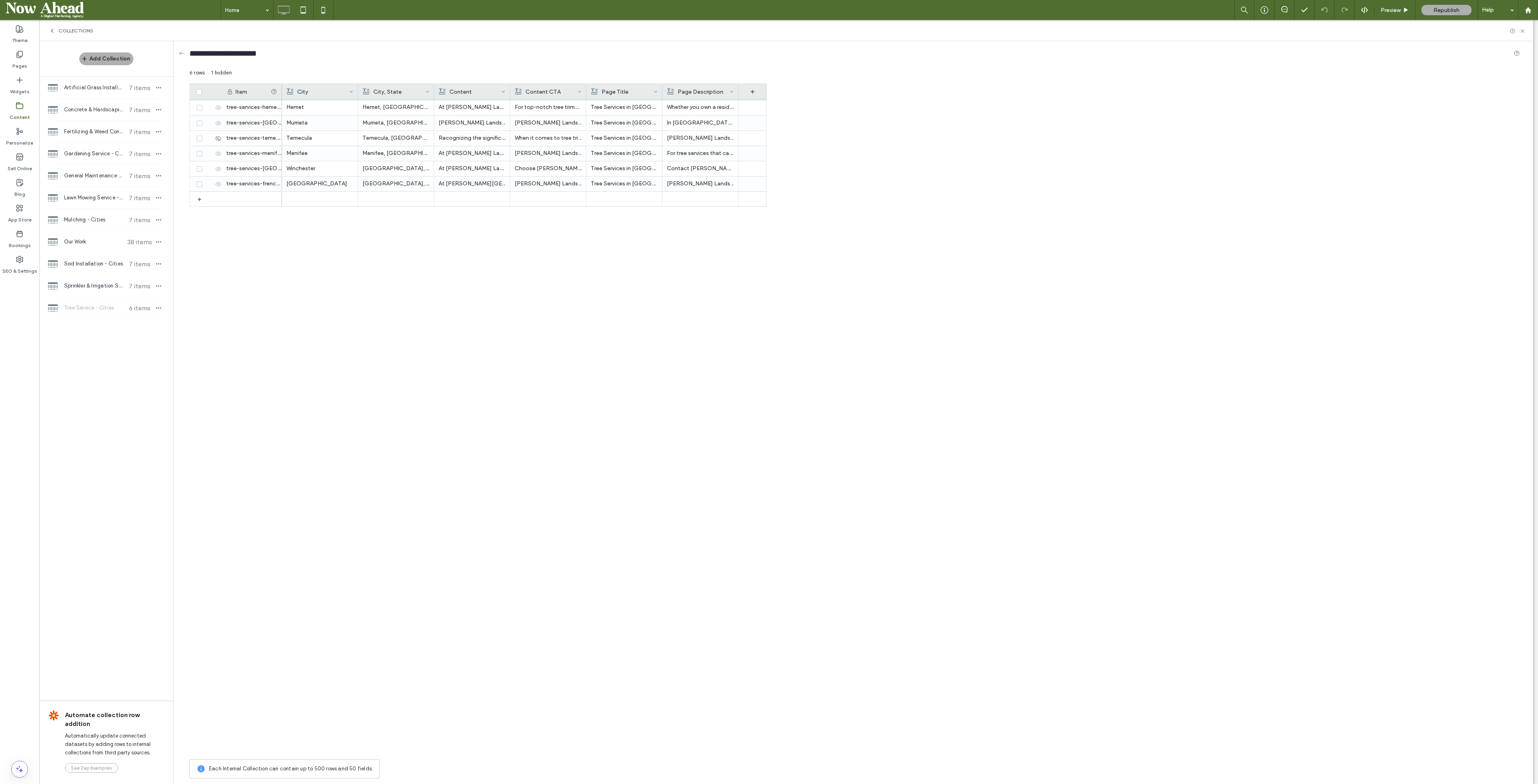
click at [98, 286] on span "Sprinkler & Irrigation System - Cities" at bounding box center [94, 285] width 59 height 8
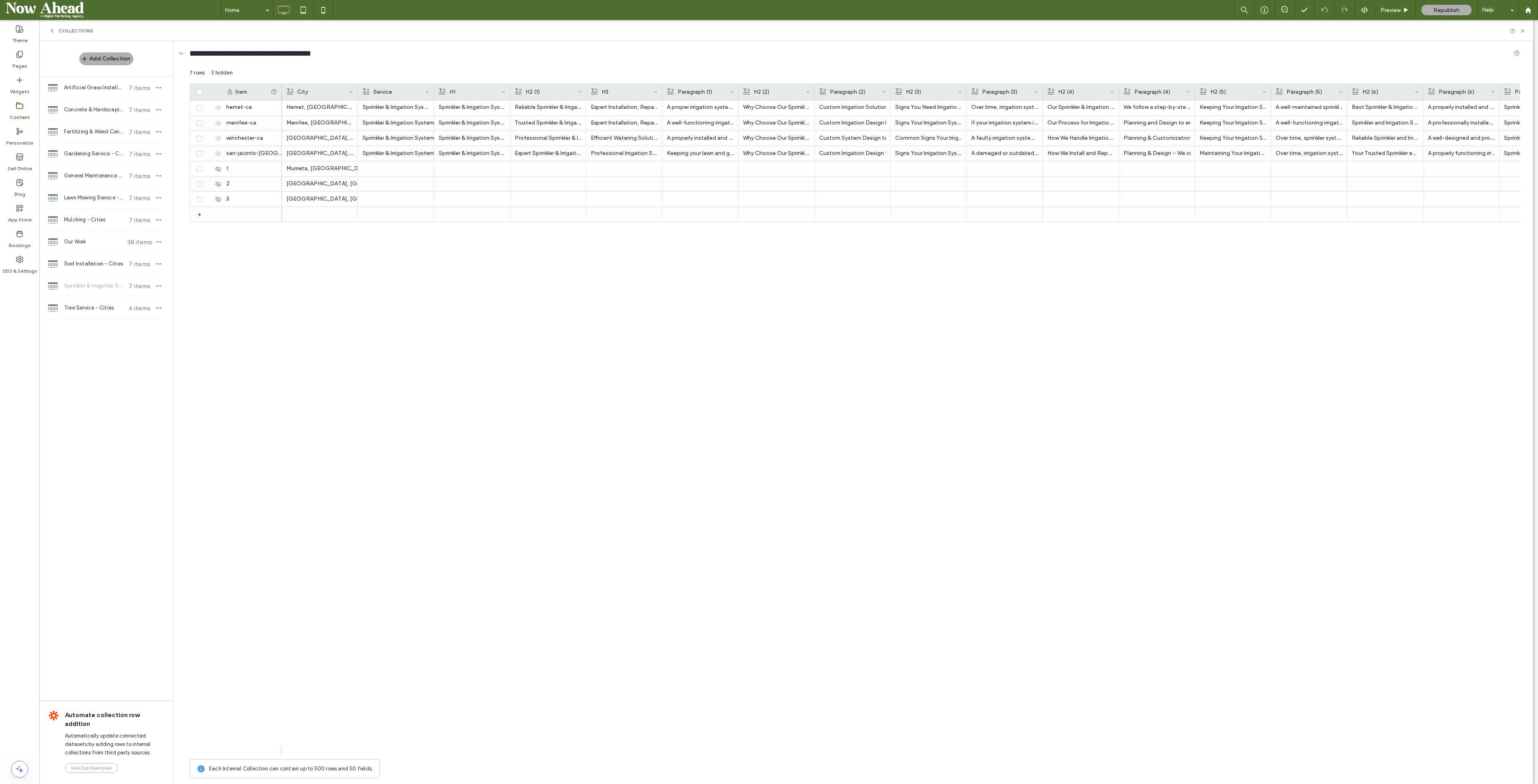
click at [96, 302] on div "Tree Service - Cities 6 items" at bounding box center [106, 307] width 134 height 22
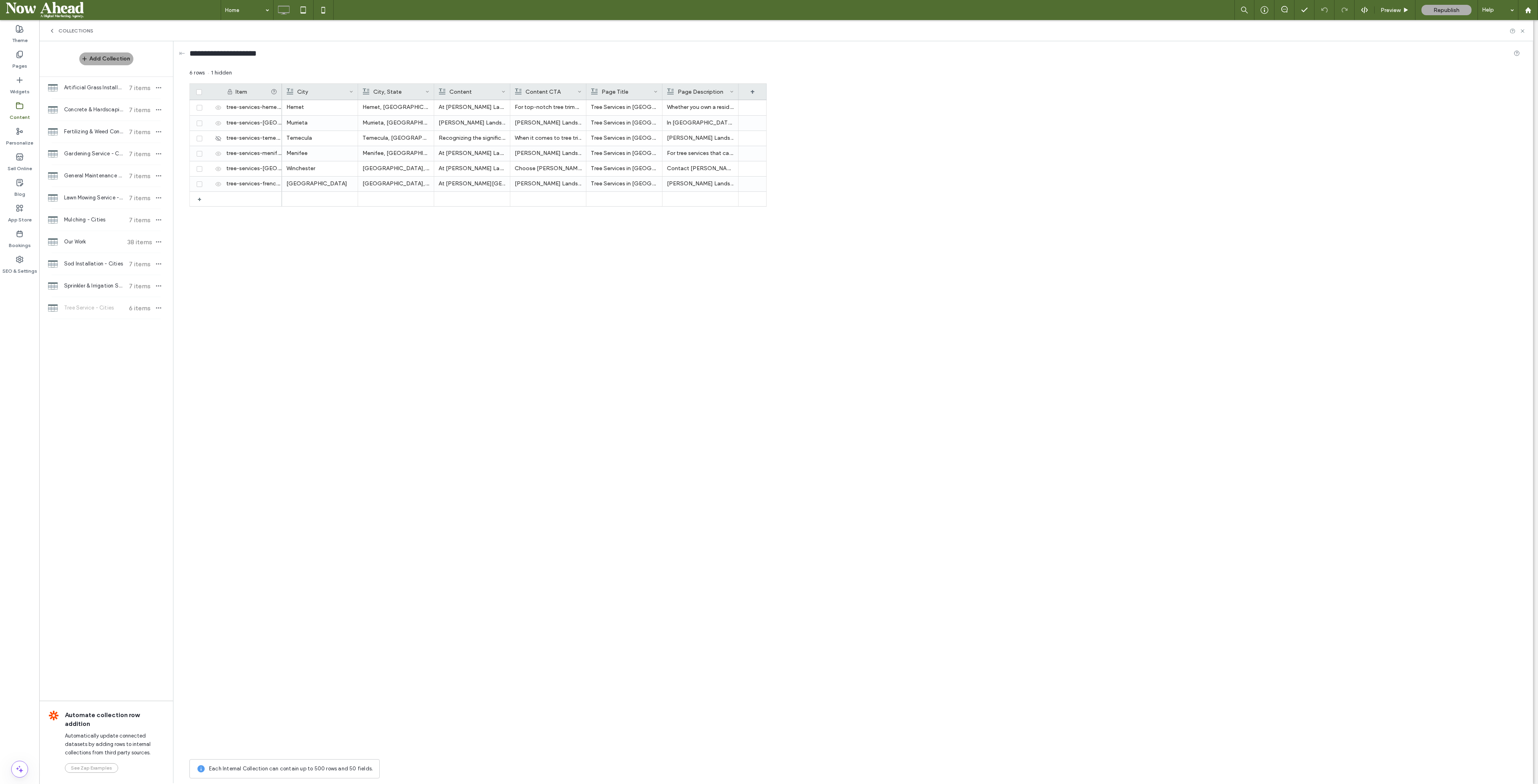
click at [510, 88] on div at bounding box center [510, 92] width 3 height 16
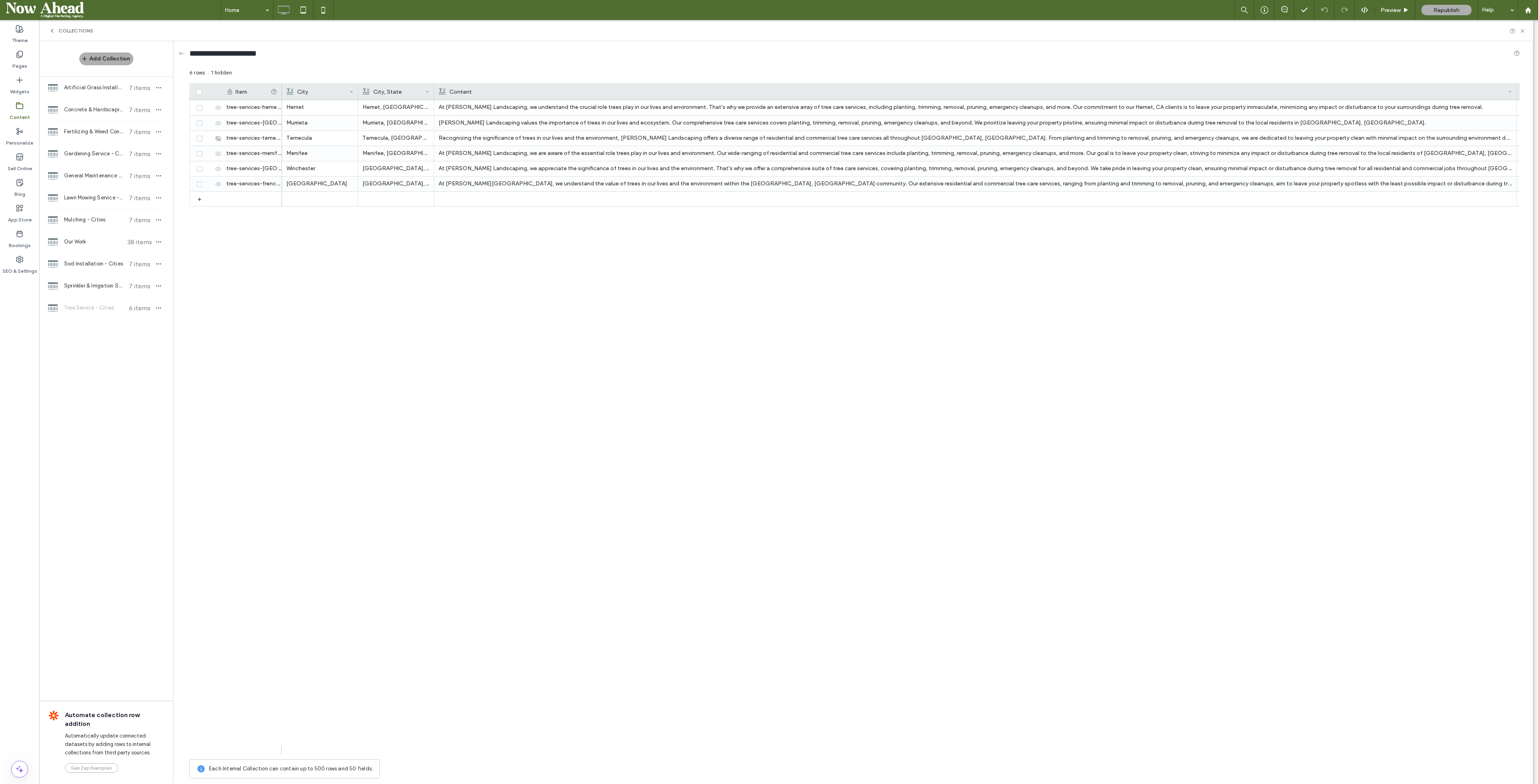
click at [85, 279] on div "Sprinkler & Irrigation System - Cities 7 items" at bounding box center [106, 286] width 134 height 22
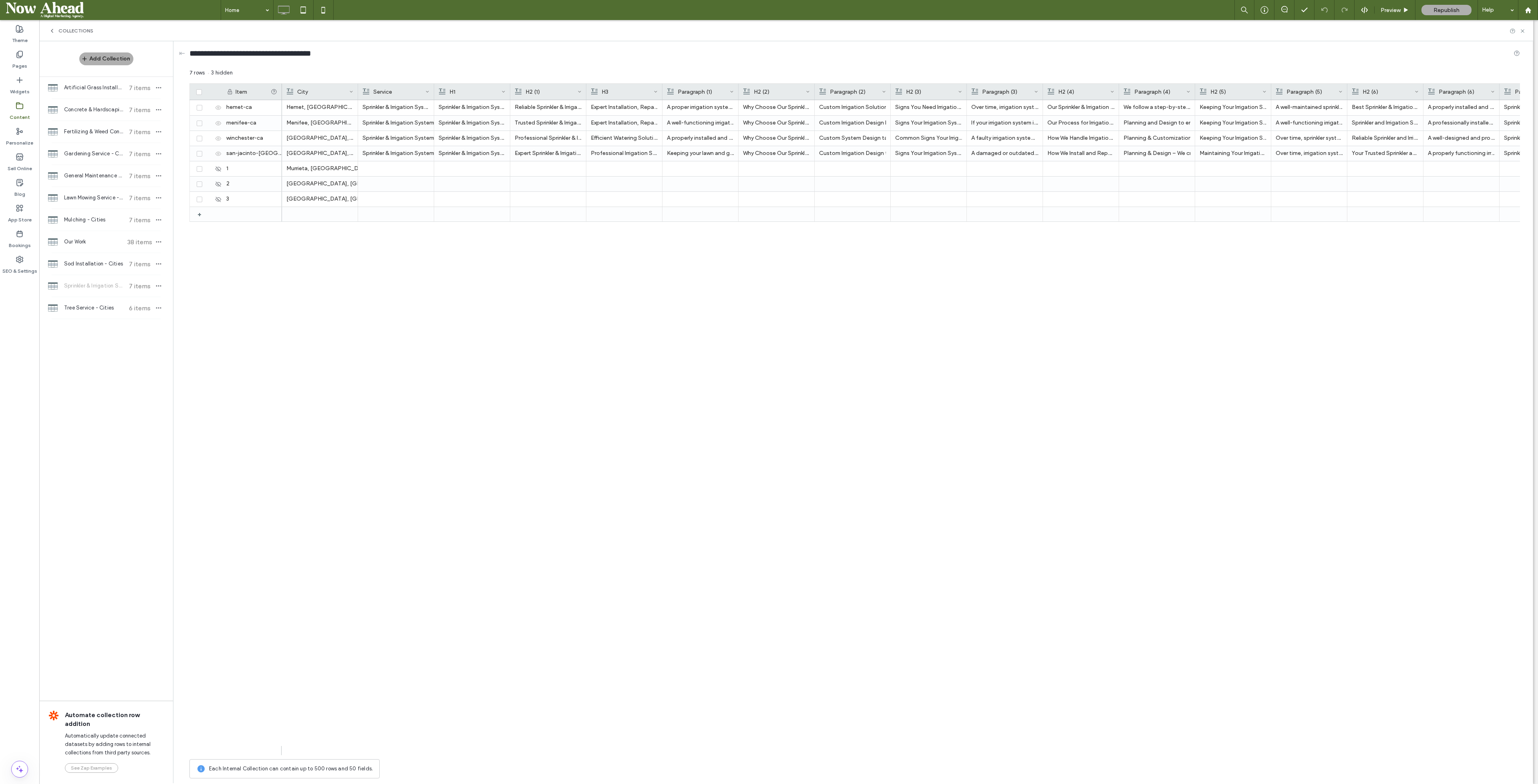
click at [97, 260] on span "Sod Installation - Cities" at bounding box center [94, 263] width 59 height 8
click at [102, 220] on span "Mulching - Cities" at bounding box center [94, 219] width 59 height 8
click at [101, 194] on span "Lawn Mowing Service - Cities" at bounding box center [94, 197] width 59 height 8
click at [102, 177] on span "General Maintenance & Clean up - Cities" at bounding box center [94, 175] width 59 height 8
click at [99, 151] on span "Gardening Service - Cities" at bounding box center [94, 153] width 59 height 8
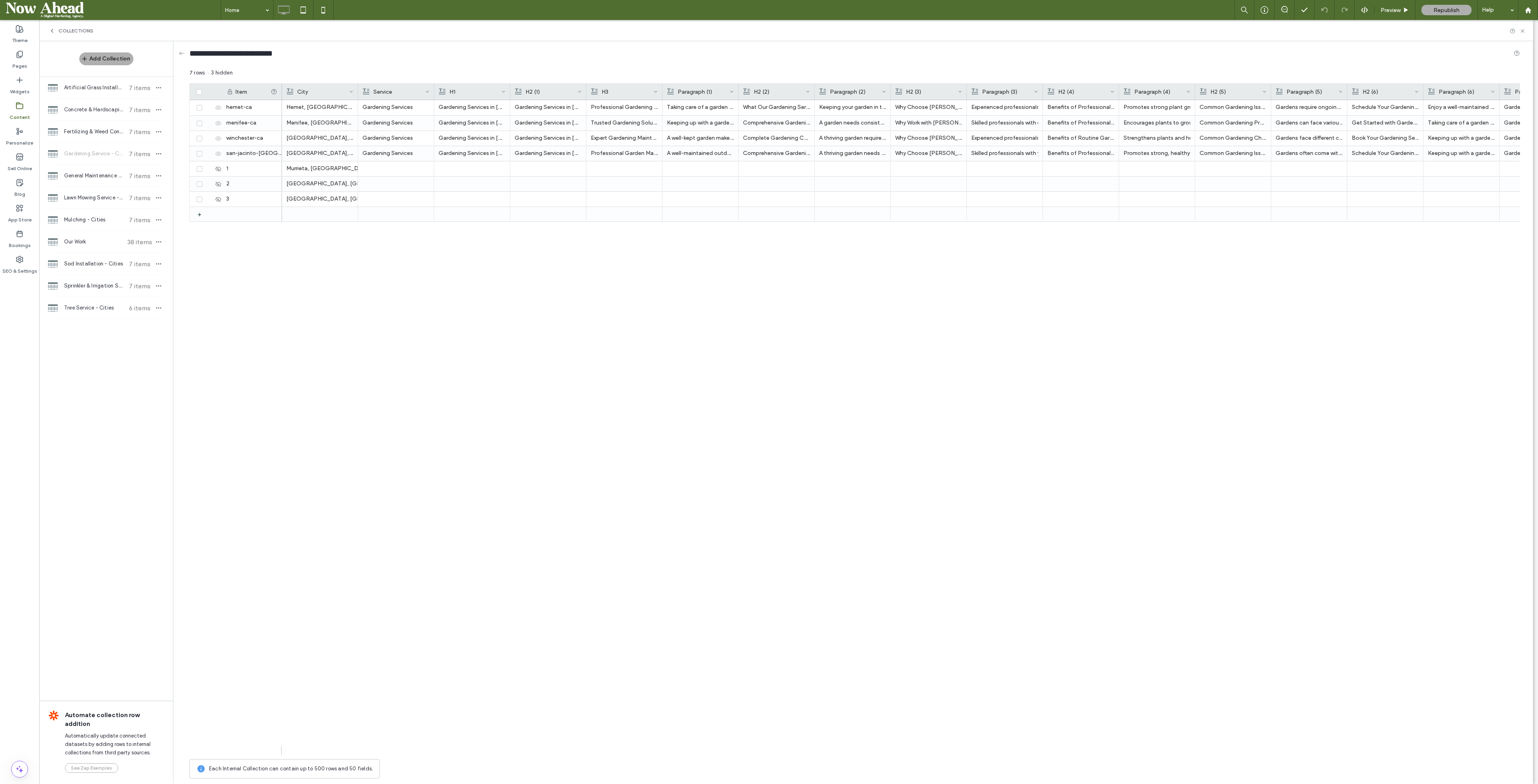
click at [97, 130] on span "Fertilizing & Weed Control - Cities" at bounding box center [94, 131] width 59 height 8
click at [97, 110] on span "Concrete & Hardscaping Services - Cities" at bounding box center [94, 109] width 59 height 8
click at [103, 84] on span "Artificial Grass Installation - Cities" at bounding box center [94, 87] width 59 height 8
click at [257, 168] on div "1" at bounding box center [252, 168] width 60 height 15
click at [260, 197] on div "3" at bounding box center [252, 198] width 60 height 15
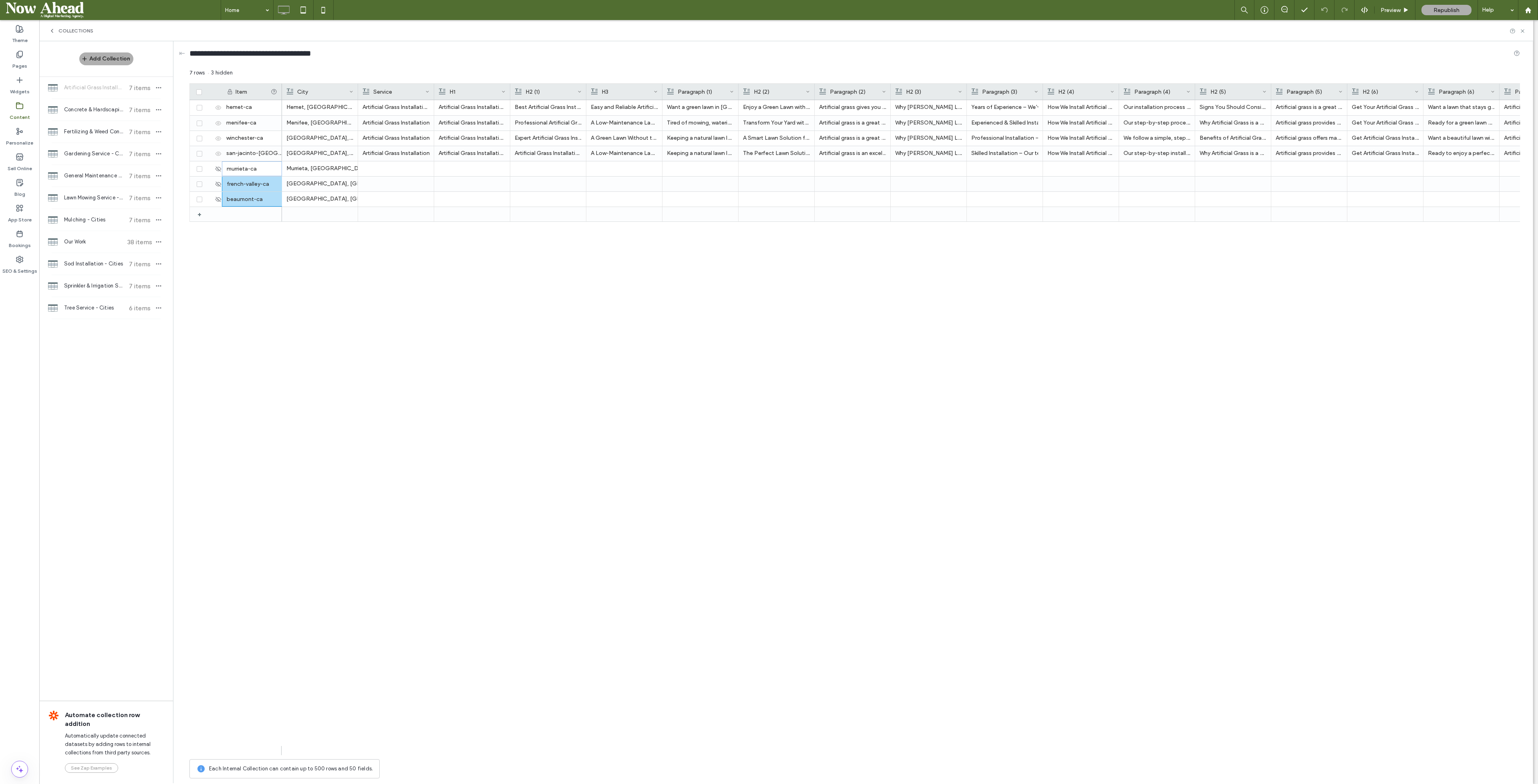
click at [99, 112] on span "Concrete & Hardscaping Services - Cities" at bounding box center [94, 109] width 59 height 8
click at [250, 168] on div "1" at bounding box center [252, 168] width 60 height 15
click at [253, 197] on div "3" at bounding box center [252, 198] width 60 height 15
click at [94, 127] on div "Fertilizing & Weed Control - Cities 7 items" at bounding box center [106, 131] width 134 height 22
click at [236, 168] on div "1" at bounding box center [252, 168] width 60 height 15
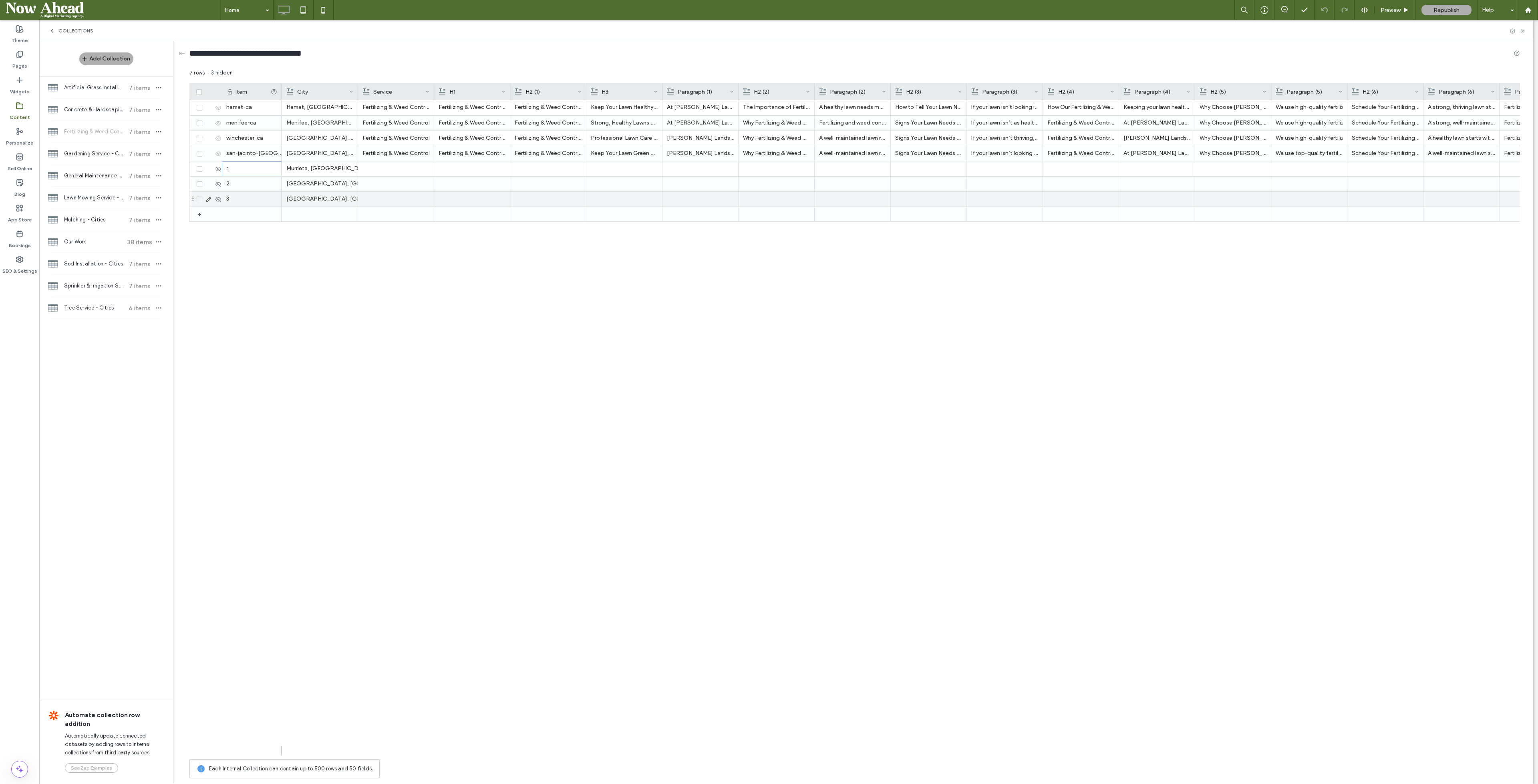
click at [251, 197] on div "3" at bounding box center [252, 198] width 60 height 15
click at [104, 147] on div "Gardening Service - Cities 7 items" at bounding box center [106, 154] width 134 height 22
click at [245, 168] on div "1" at bounding box center [252, 168] width 60 height 15
click at [254, 196] on div "3" at bounding box center [252, 198] width 60 height 15
click at [95, 170] on div "General Maintenance & Clean up - Cities 7 items" at bounding box center [106, 175] width 134 height 22
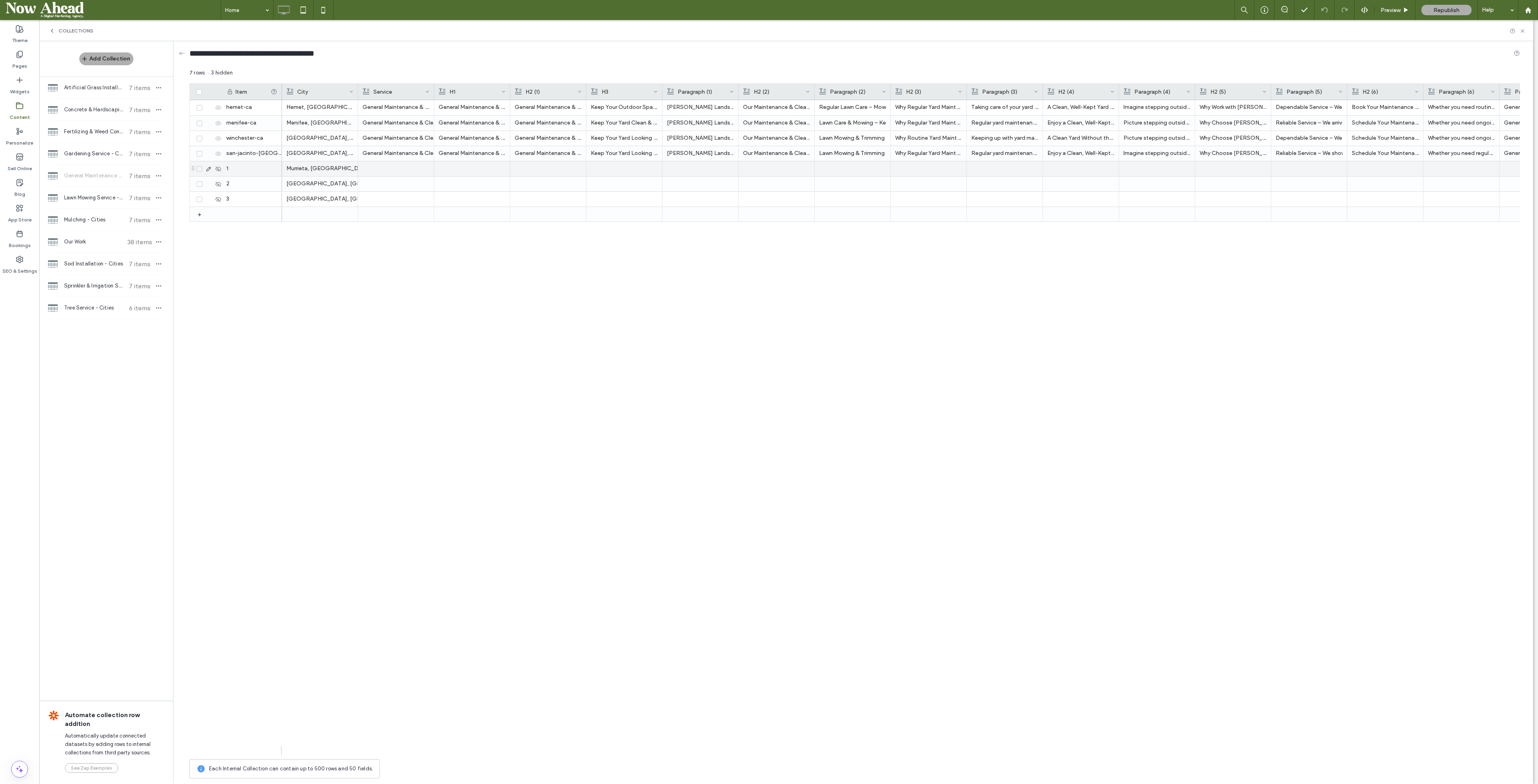
click at [240, 172] on div "1" at bounding box center [252, 168] width 60 height 15
click at [246, 195] on div "3" at bounding box center [252, 198] width 60 height 15
click at [94, 196] on span "Lawn Mowing Service - Cities" at bounding box center [94, 197] width 59 height 8
click at [242, 171] on div "1" at bounding box center [252, 168] width 60 height 15
click at [247, 198] on div "3" at bounding box center [252, 198] width 60 height 15
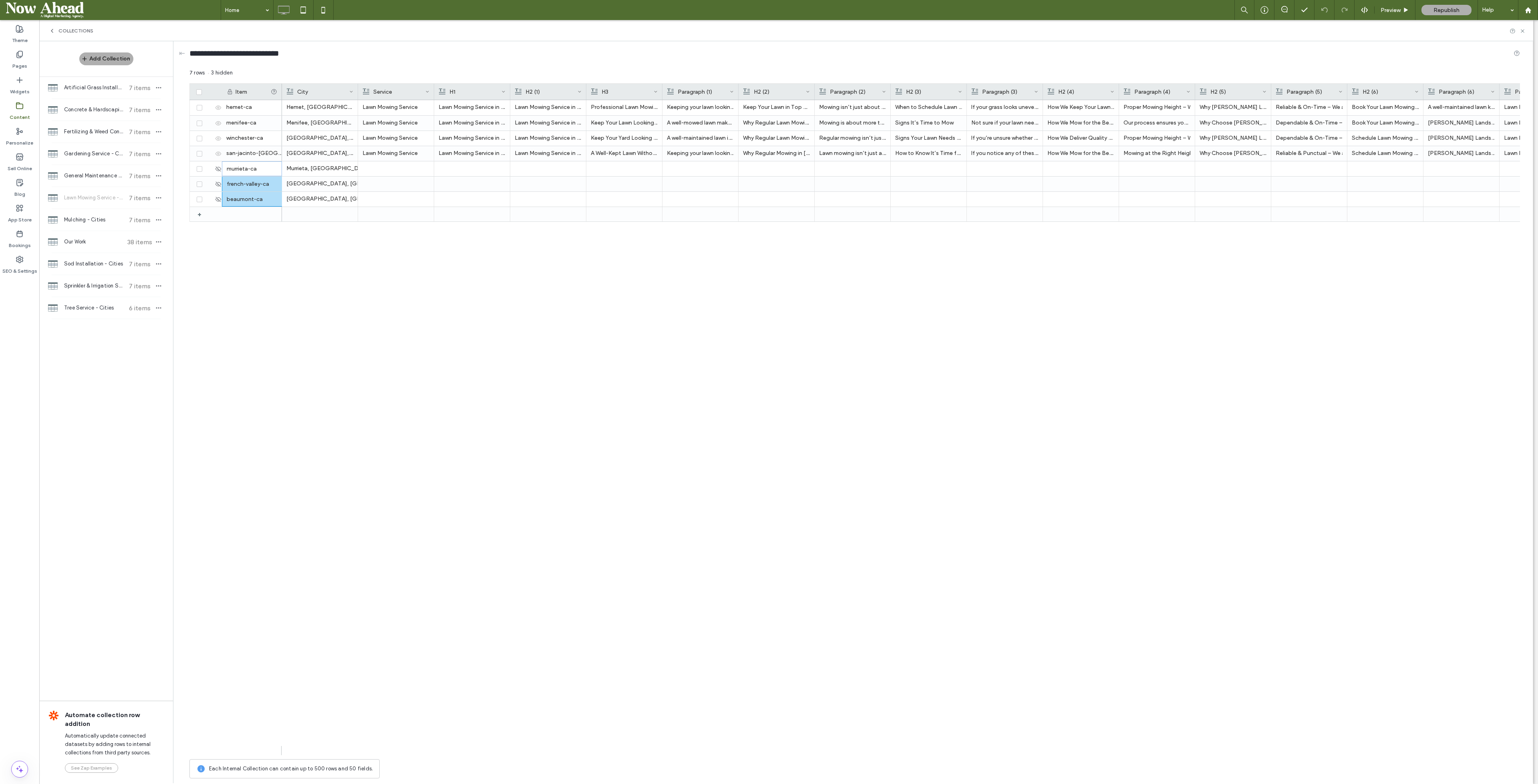
click at [90, 220] on span "Mulching - Cities" at bounding box center [94, 219] width 59 height 8
click at [249, 171] on div "1" at bounding box center [252, 168] width 60 height 15
click at [246, 196] on div "3" at bounding box center [252, 198] width 60 height 15
click at [77, 266] on span "Sod Installation - Cities" at bounding box center [94, 263] width 59 height 8
click at [239, 170] on div "1" at bounding box center [252, 168] width 60 height 15
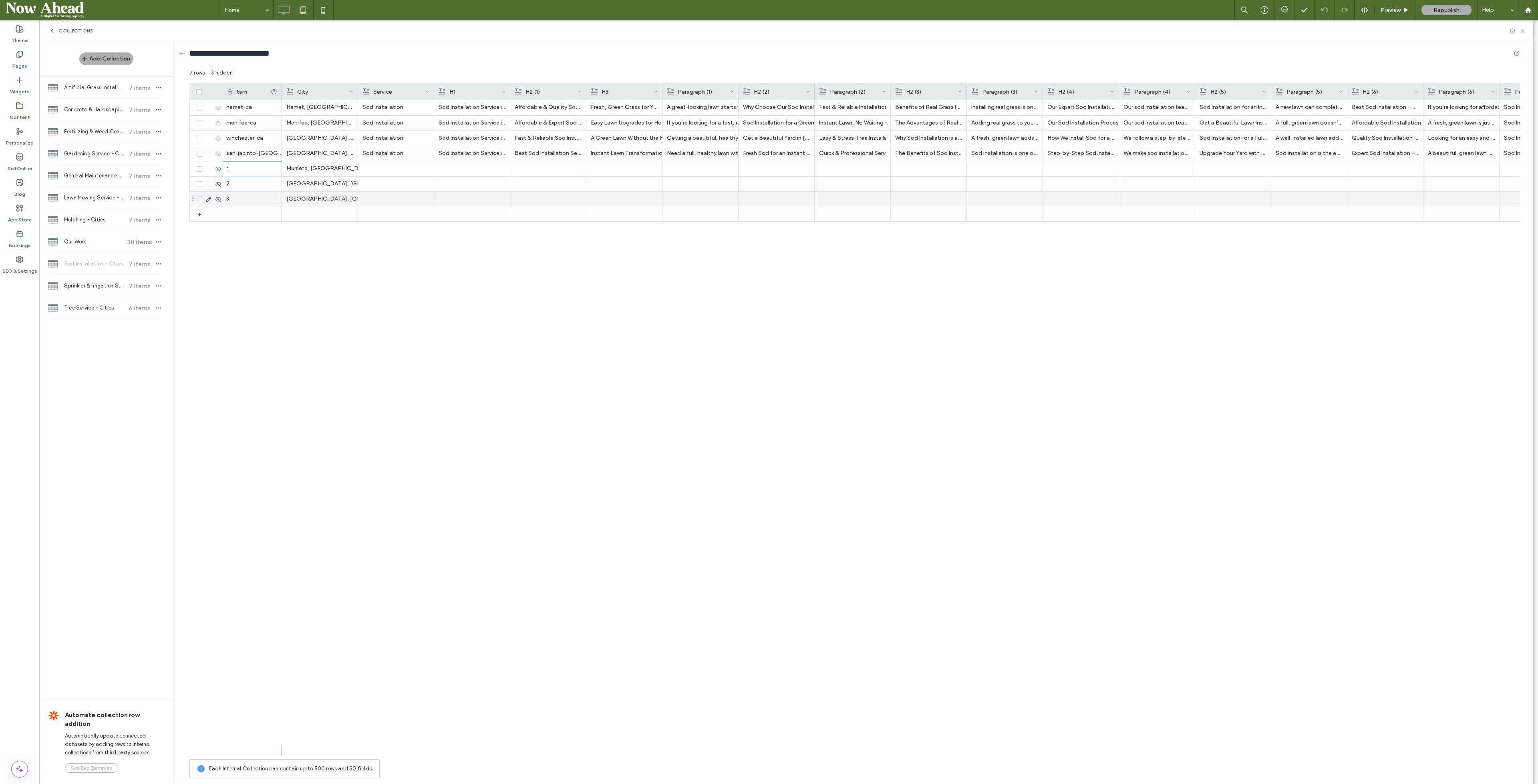
click at [245, 202] on div "3" at bounding box center [252, 198] width 60 height 15
click at [92, 282] on span "Sprinkler & Irrigation System - Cities" at bounding box center [94, 285] width 59 height 8
click at [240, 170] on div "1" at bounding box center [252, 168] width 60 height 15
click at [245, 201] on div "3" at bounding box center [252, 198] width 60 height 15
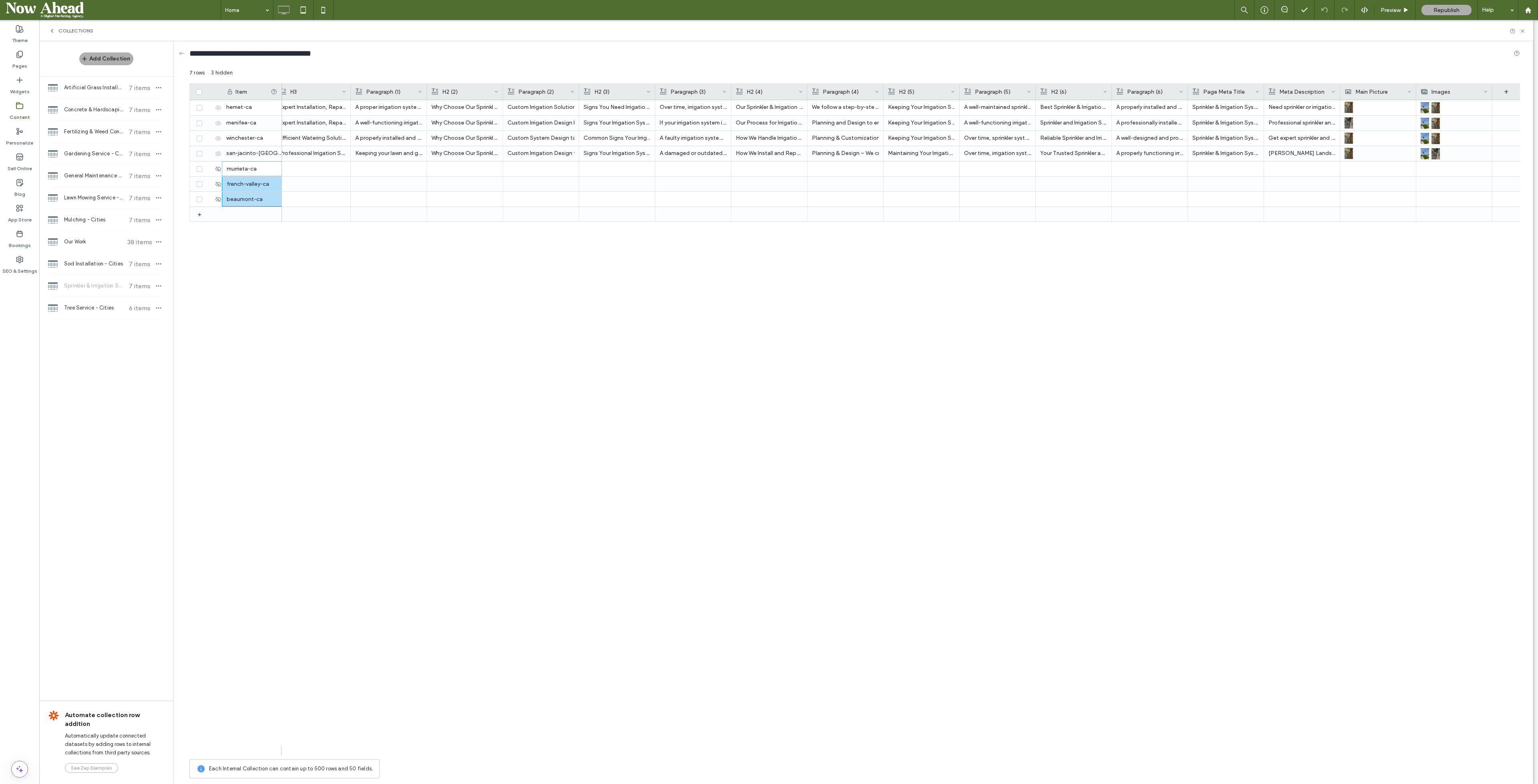
click at [82, 219] on span "Mulching - Cities" at bounding box center [94, 219] width 59 height 8
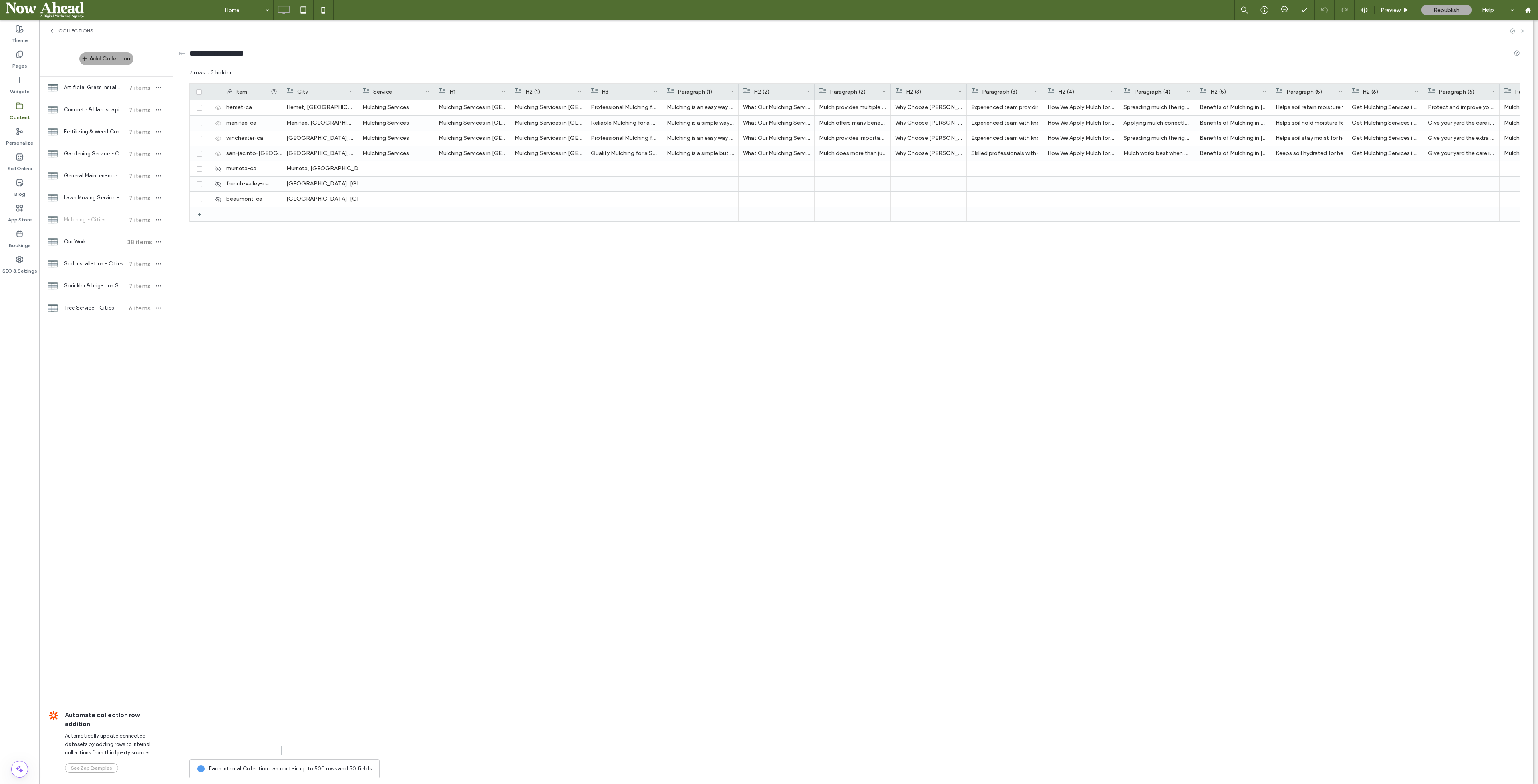
click at [88, 194] on span "Lawn Mowing Service - Cities" at bounding box center [94, 197] width 59 height 8
click at [85, 177] on span "General Maintenance & Clean up - Cities" at bounding box center [94, 175] width 59 height 8
click at [84, 152] on span "Gardening Service - Cities" at bounding box center [94, 153] width 59 height 8
click at [89, 133] on span "Fertilizing & Weed Control - Cities" at bounding box center [94, 131] width 59 height 8
click at [95, 110] on span "Concrete & Hardscaping Services - Cities" at bounding box center [94, 109] width 59 height 8
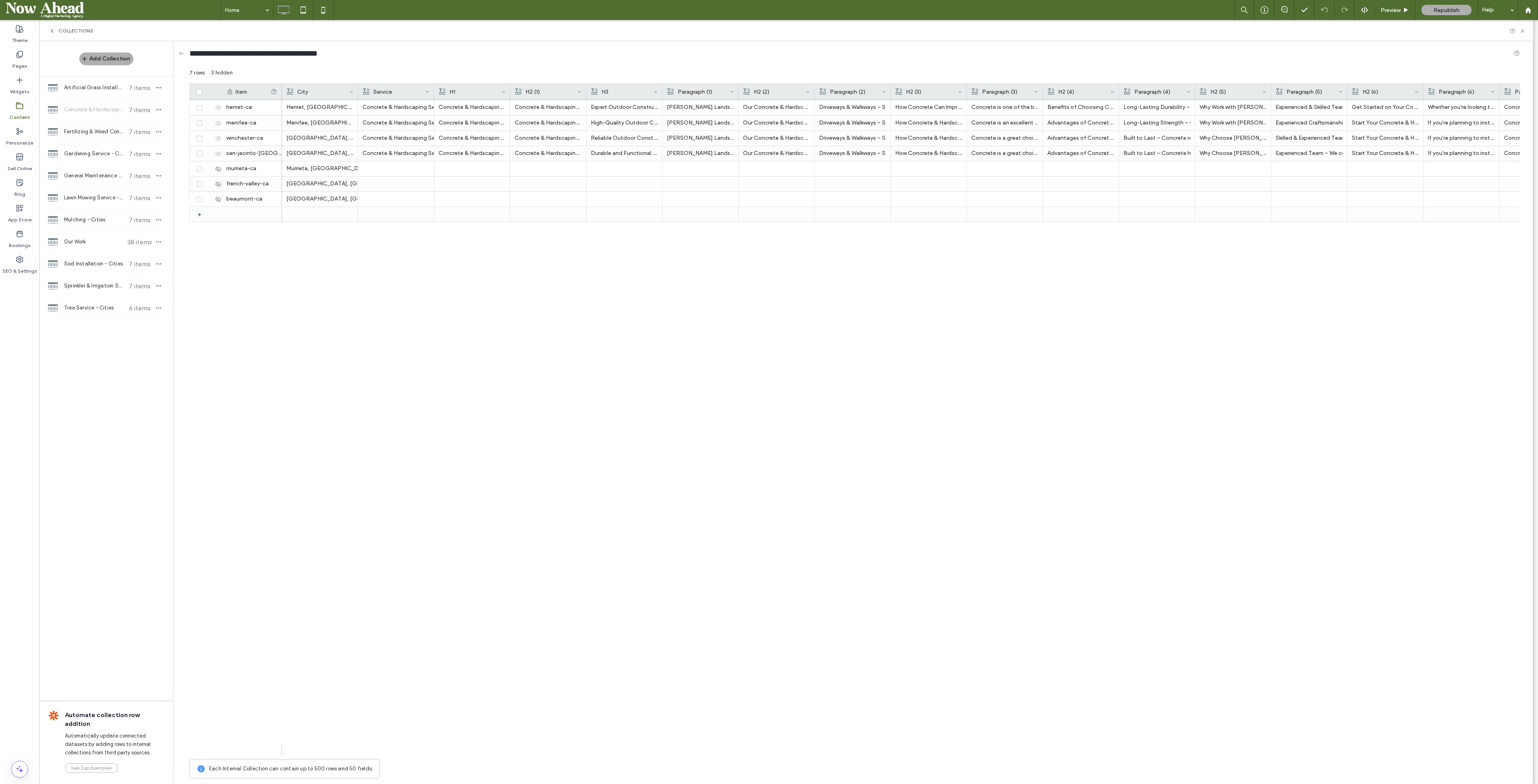
click at [94, 92] on span "Artificial Grass Installation - Cities" at bounding box center [94, 87] width 59 height 8
drag, startPoint x: 433, startPoint y: 87, endPoint x: 501, endPoint y: 94, distance: 68.4
click at [501, 94] on div at bounding box center [502, 92] width 3 height 16
click at [397, 120] on div "Artificial Grass Installation" at bounding box center [430, 123] width 135 height 15
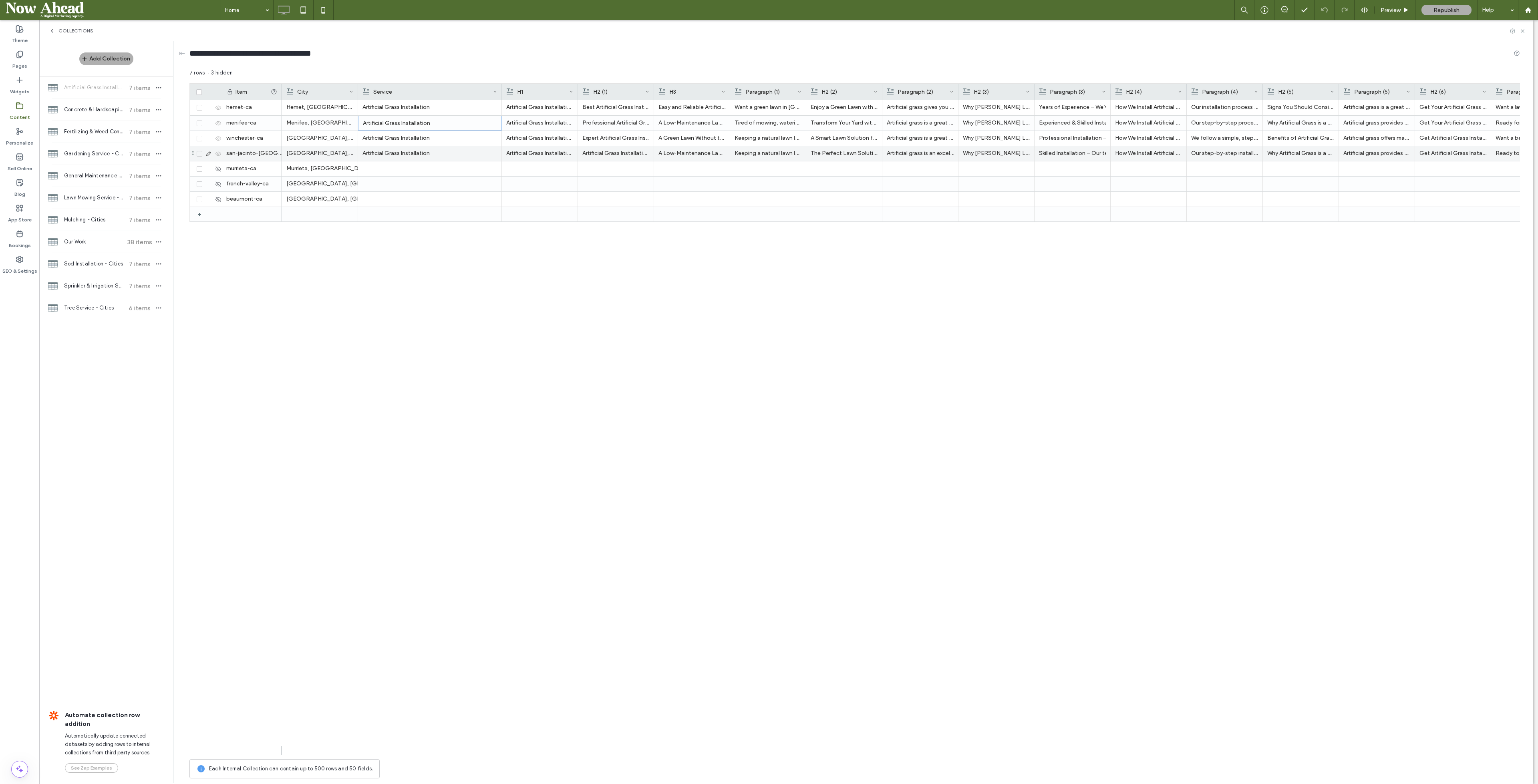
click at [397, 149] on div "Artificial Grass Installation" at bounding box center [430, 153] width 135 height 15
click at [400, 168] on div at bounding box center [430, 168] width 135 height 15
click at [402, 201] on div at bounding box center [430, 198] width 135 height 15
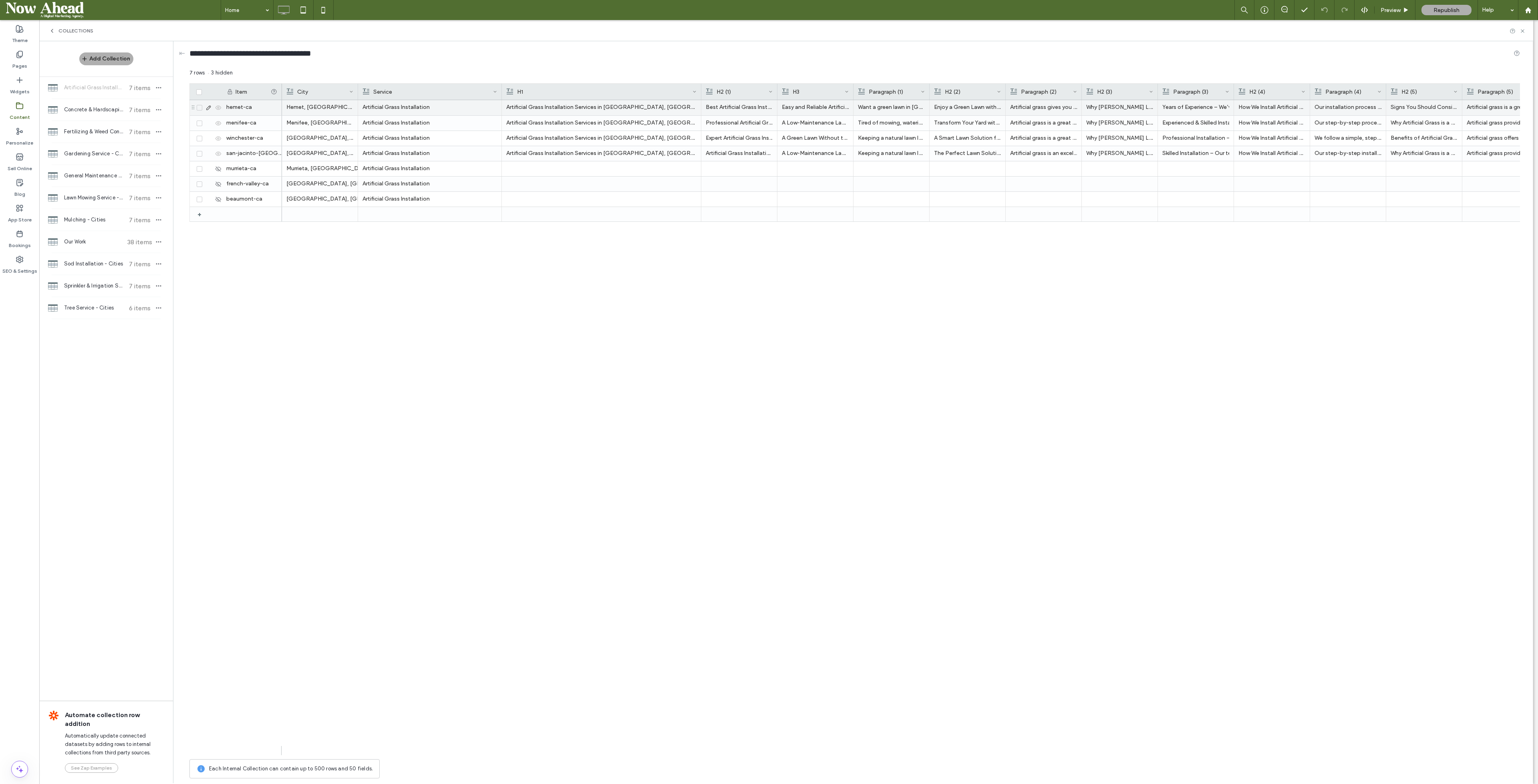
drag, startPoint x: 577, startPoint y: 90, endPoint x: 700, endPoint y: 104, distance: 123.8
click at [700, 104] on div "Item City Service H1 H2 (1) H3 Paragraph (1) H2 (2) Paragraph (2) H2 (3)" at bounding box center [855, 419] width 1331 height 672
click at [543, 169] on div at bounding box center [601, 168] width 190 height 15
click at [545, 197] on div at bounding box center [601, 198] width 190 height 15
click at [81, 110] on span "Concrete & Hardscaping Services - Cities" at bounding box center [94, 109] width 59 height 8
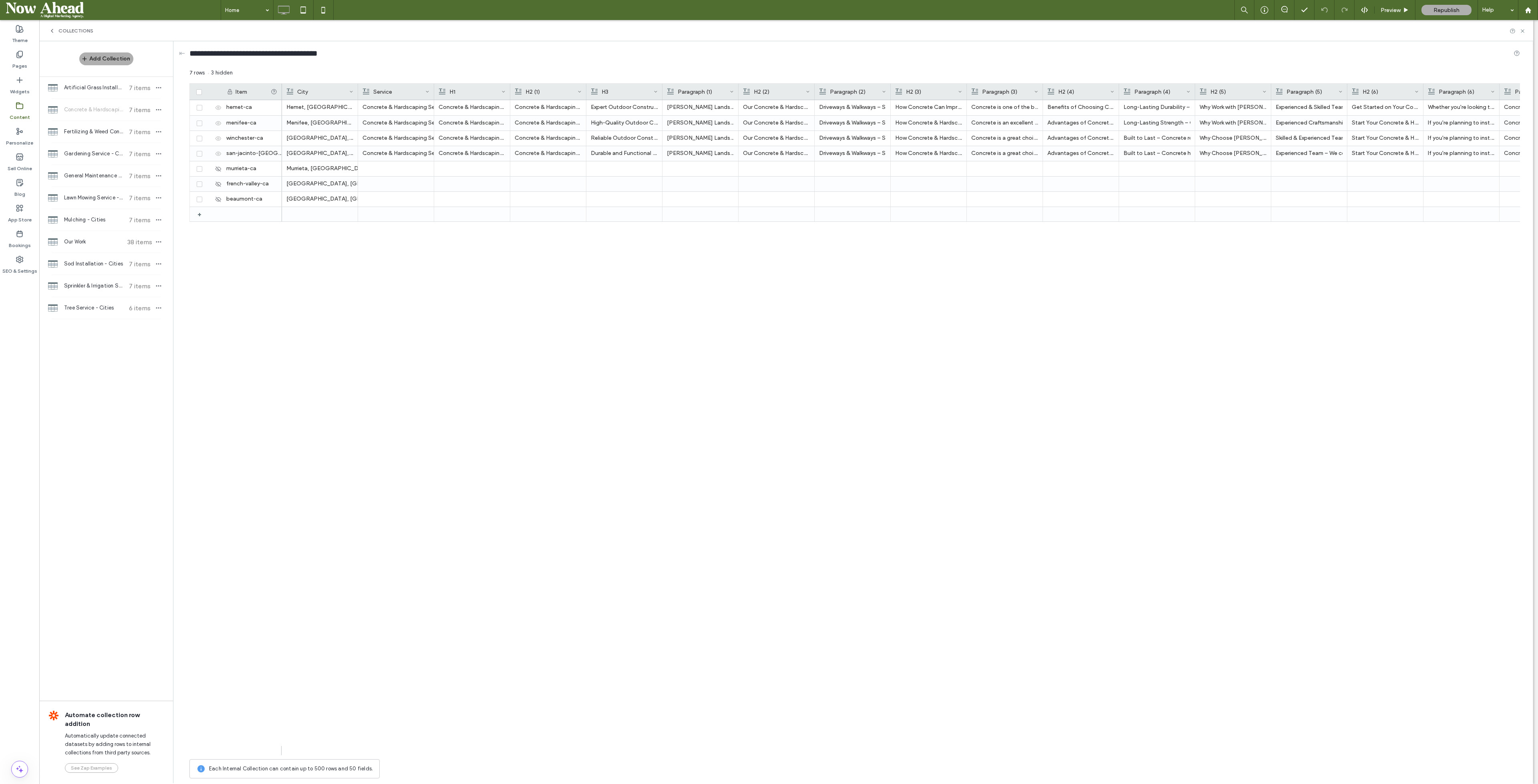
click at [434, 87] on div at bounding box center [434, 92] width 3 height 16
click at [412, 120] on div "Concrete & Hardscaping Services" at bounding box center [410, 123] width 96 height 15
click at [415, 153] on div "Concrete & Hardscaping Services" at bounding box center [410, 153] width 96 height 15
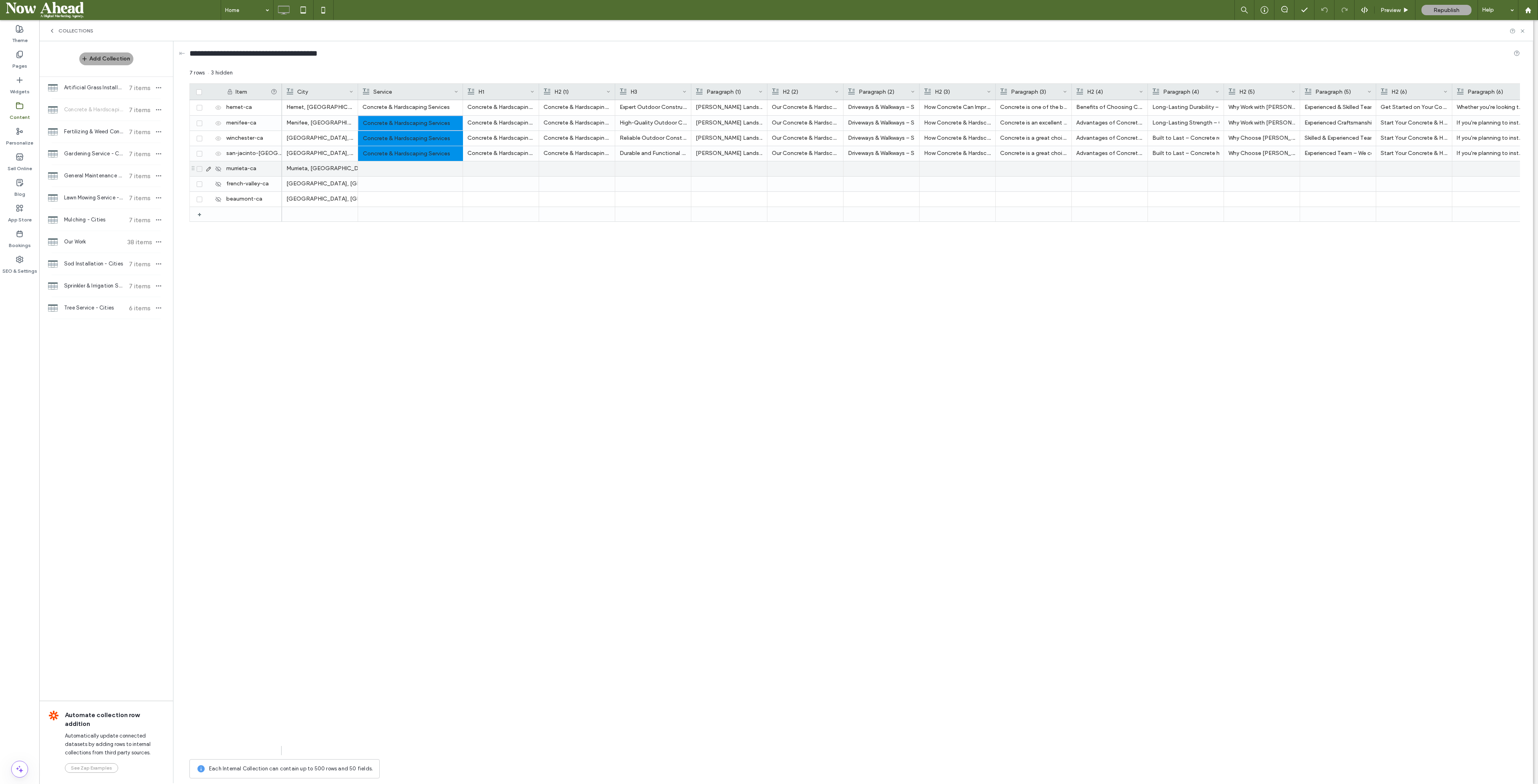
click at [410, 173] on div at bounding box center [410, 168] width 96 height 15
click at [406, 196] on div at bounding box center [410, 198] width 96 height 15
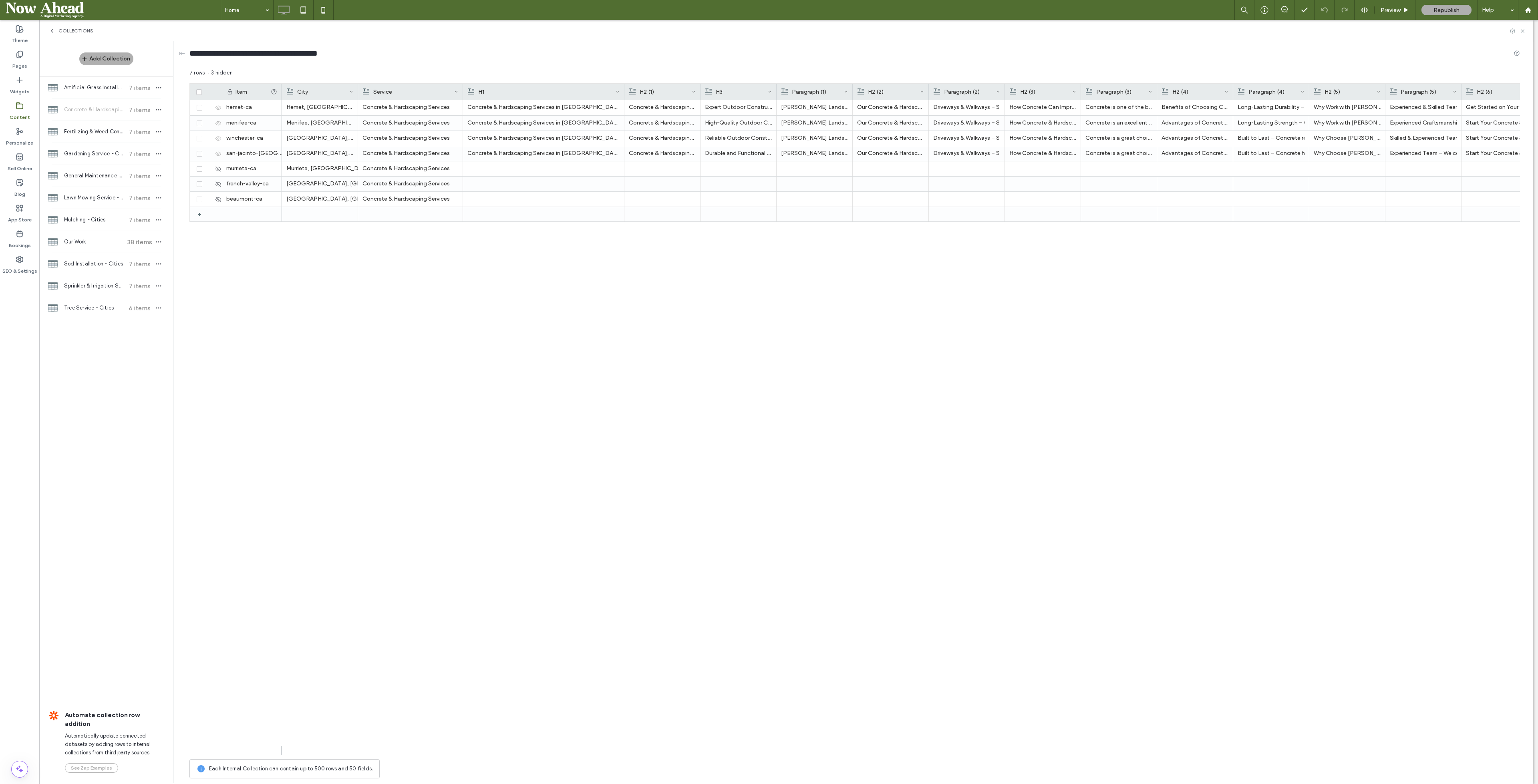
drag, startPoint x: 538, startPoint y: 92, endPoint x: 624, endPoint y: 90, distance: 86.0
click at [624, 90] on div at bounding box center [624, 92] width 3 height 16
click at [503, 163] on div at bounding box center [544, 168] width 152 height 15
click at [526, 202] on div at bounding box center [544, 198] width 152 height 15
click at [96, 131] on span "Fertilizing & Weed Control - Cities" at bounding box center [94, 131] width 59 height 8
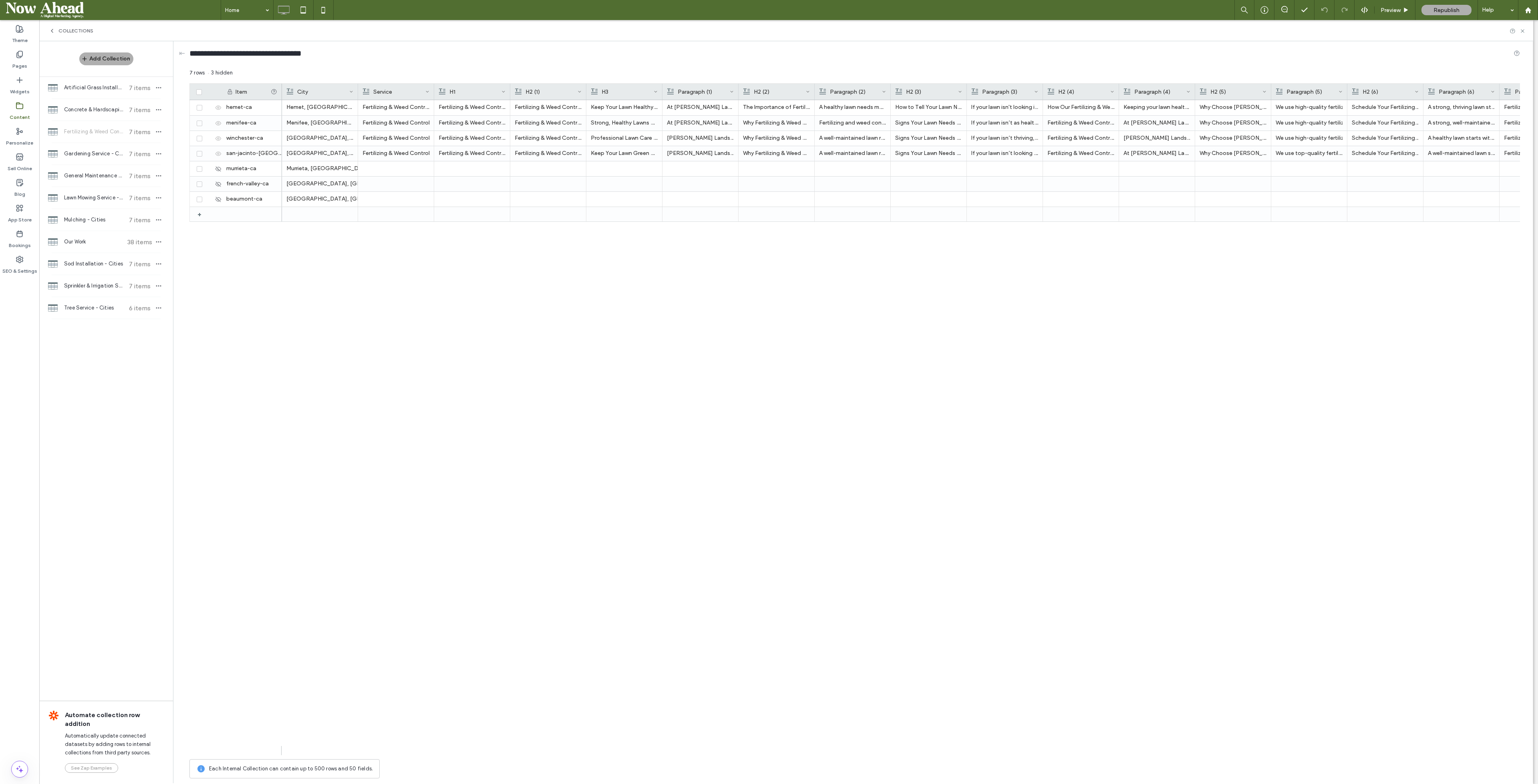
click at [433, 90] on div at bounding box center [434, 92] width 3 height 16
click at [410, 125] on div "Fertilizing & Weed Control" at bounding box center [401, 123] width 76 height 15
click at [409, 152] on div "Fertilizing & Weed Control" at bounding box center [401, 153] width 76 height 15
click at [394, 169] on div at bounding box center [401, 168] width 76 height 15
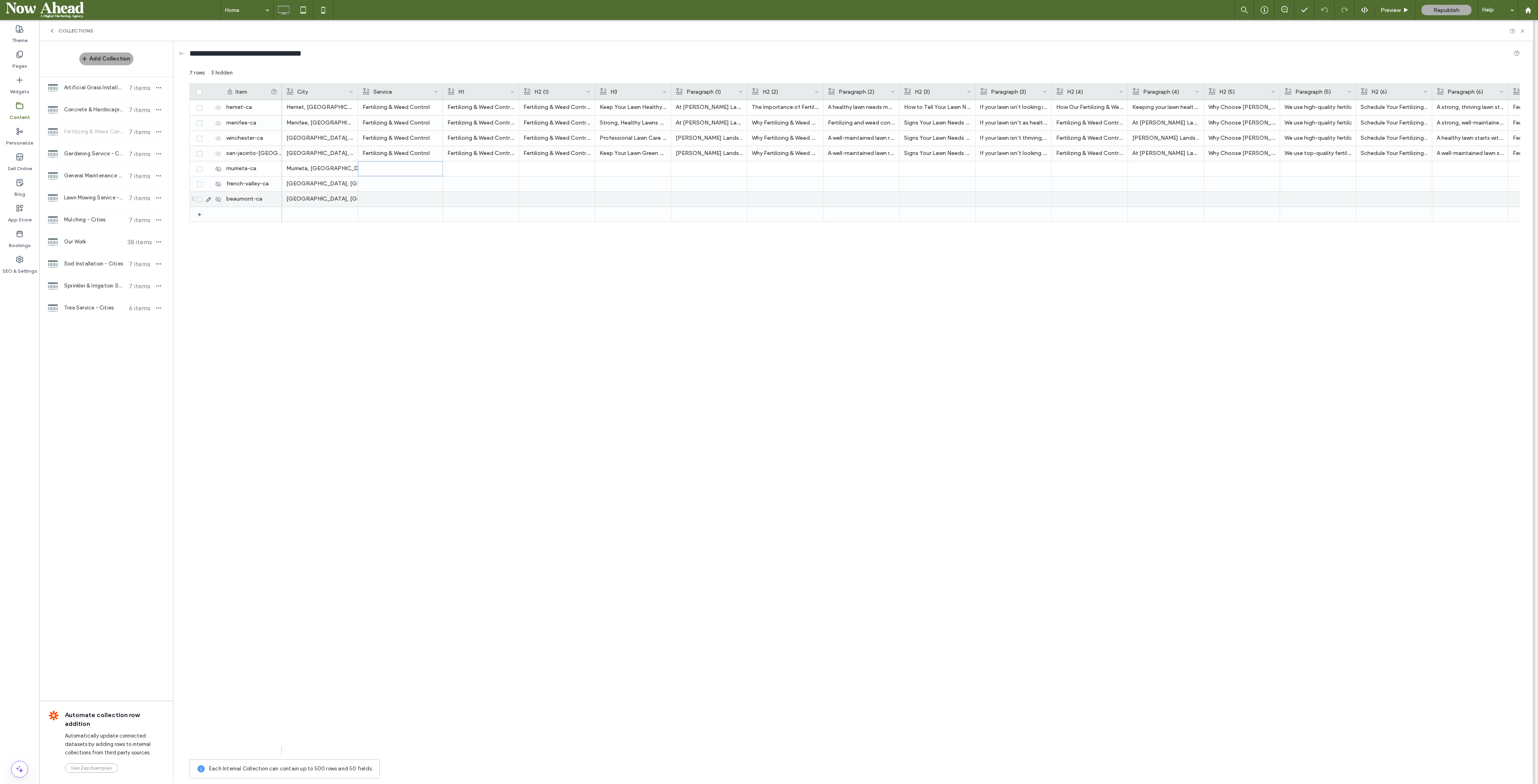
click at [398, 196] on div at bounding box center [401, 198] width 76 height 15
click at [517, 89] on div "H1" at bounding box center [481, 92] width 76 height 16
click at [517, 89] on div at bounding box center [519, 92] width 3 height 16
click at [489, 166] on div at bounding box center [521, 168] width 148 height 15
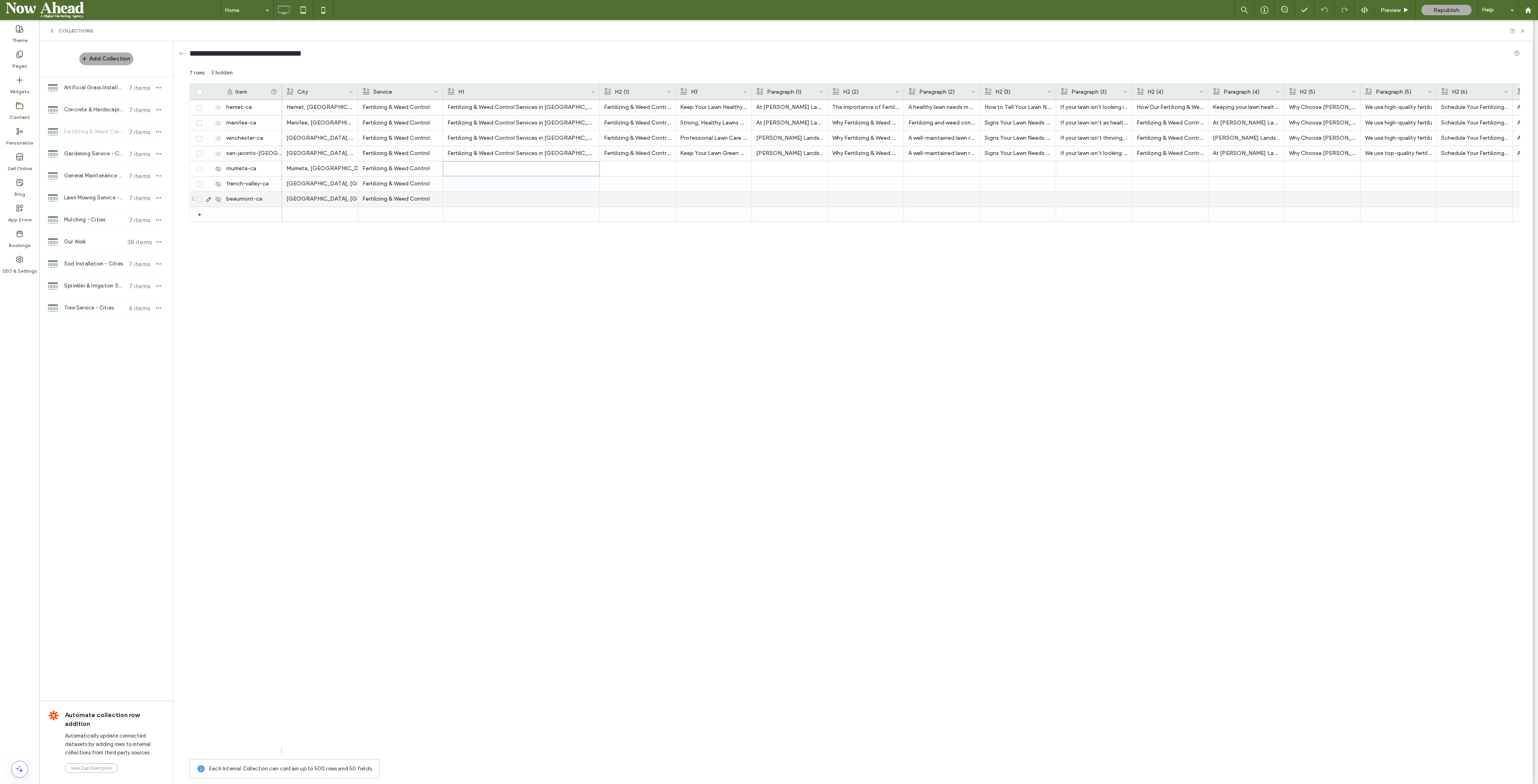
click at [494, 198] on div at bounding box center [521, 198] width 148 height 15
click at [89, 153] on span "Gardening Service - Cities" at bounding box center [94, 153] width 59 height 8
click at [395, 126] on div "Gardening Services" at bounding box center [396, 123] width 67 height 15
click at [396, 151] on div "Gardening Services" at bounding box center [396, 153] width 67 height 15
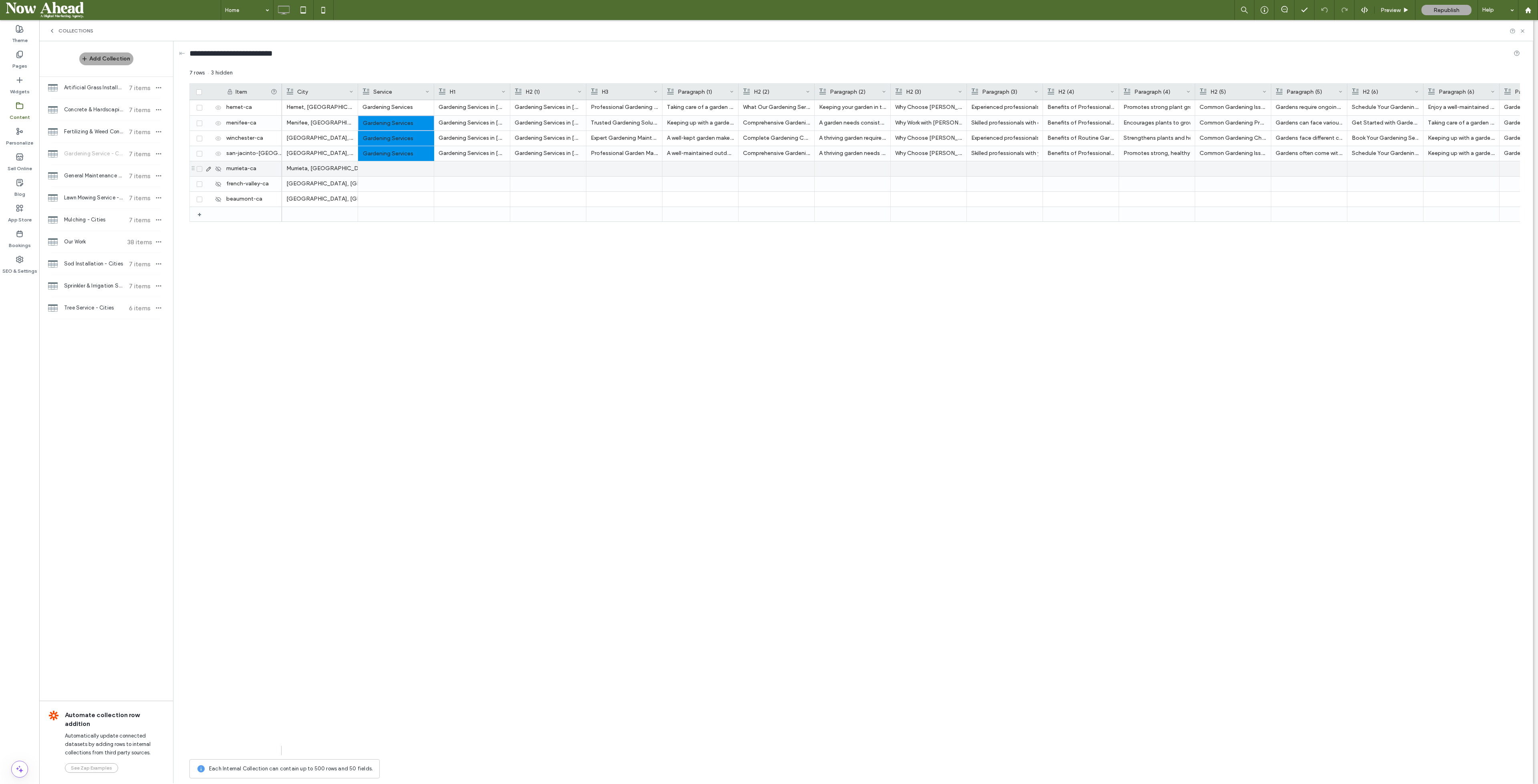
click at [391, 171] on div at bounding box center [396, 168] width 67 height 15
click at [393, 194] on div at bounding box center [396, 198] width 67 height 15
click at [510, 87] on div at bounding box center [510, 92] width 3 height 16
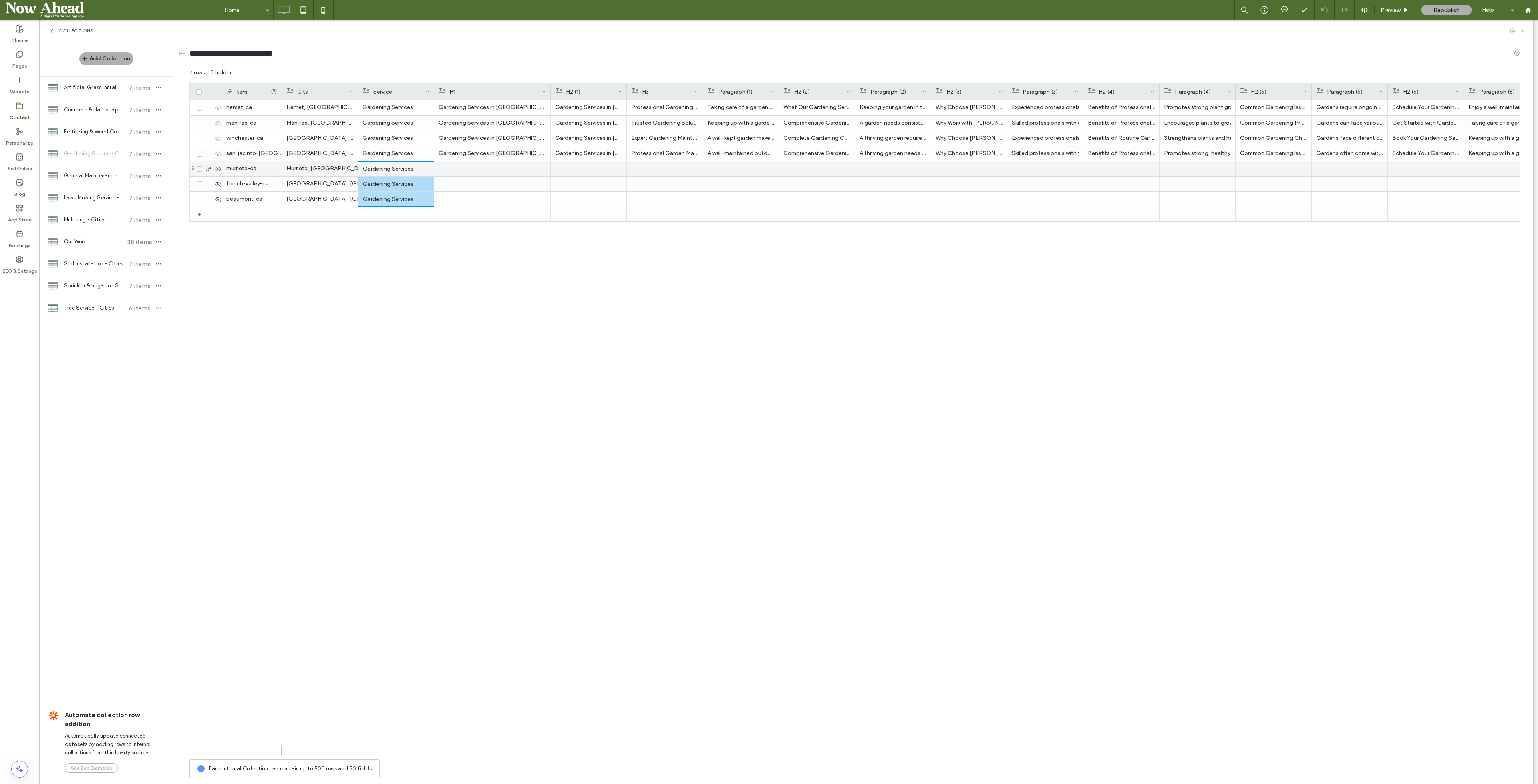
click at [468, 166] on div at bounding box center [492, 168] width 108 height 15
click at [479, 201] on div at bounding box center [492, 198] width 108 height 15
click at [84, 173] on span "General Maintenance & Clean up - Cities" at bounding box center [94, 175] width 59 height 8
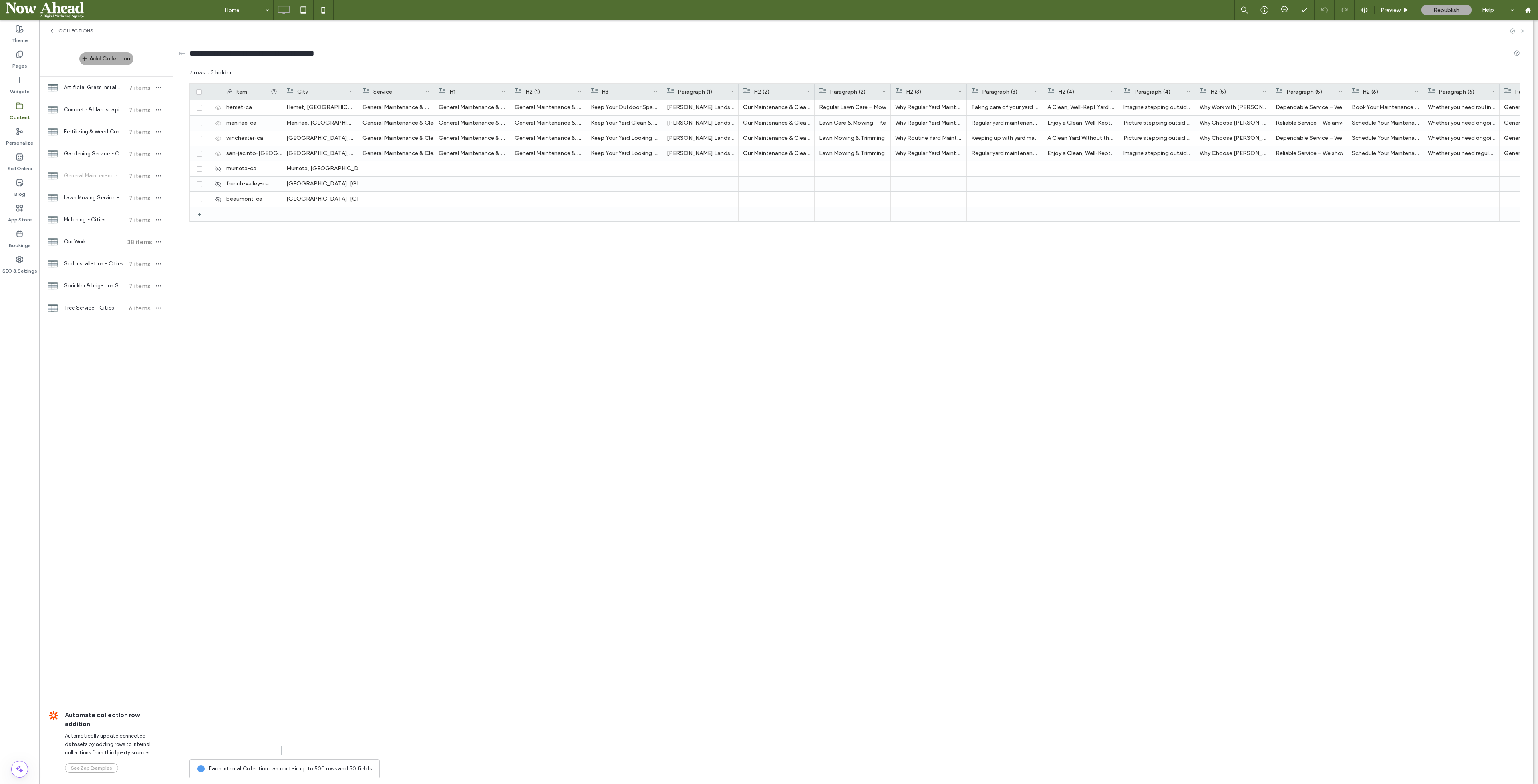
click at [434, 87] on div at bounding box center [434, 92] width 3 height 16
click at [408, 124] on div "General Maintenance & Clean-Up" at bounding box center [411, 123] width 96 height 15
click at [415, 152] on div "General Maintenance & Clean-Up" at bounding box center [411, 153] width 96 height 15
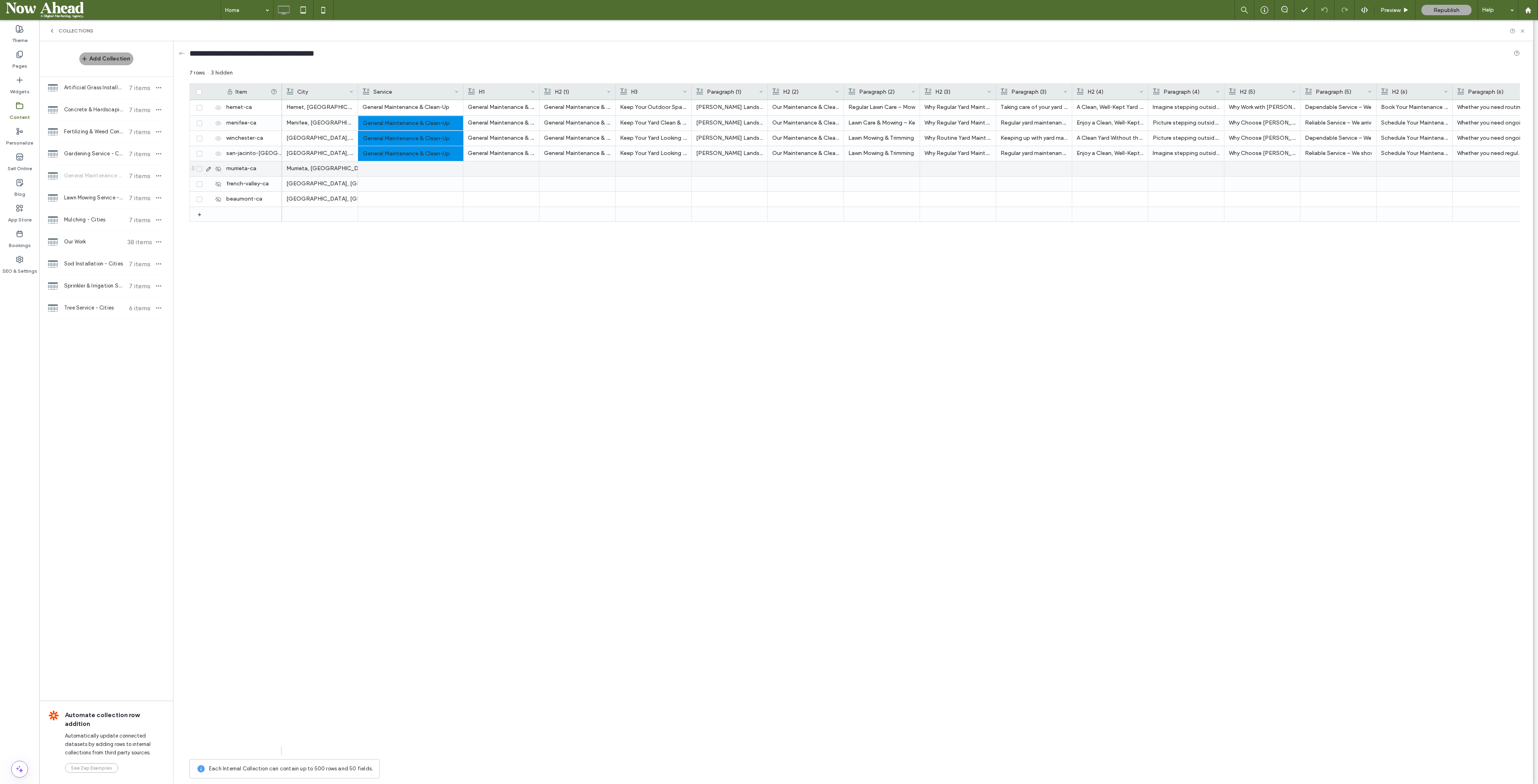
click at [408, 172] on div at bounding box center [411, 168] width 96 height 15
click at [405, 196] on div at bounding box center [411, 198] width 96 height 15
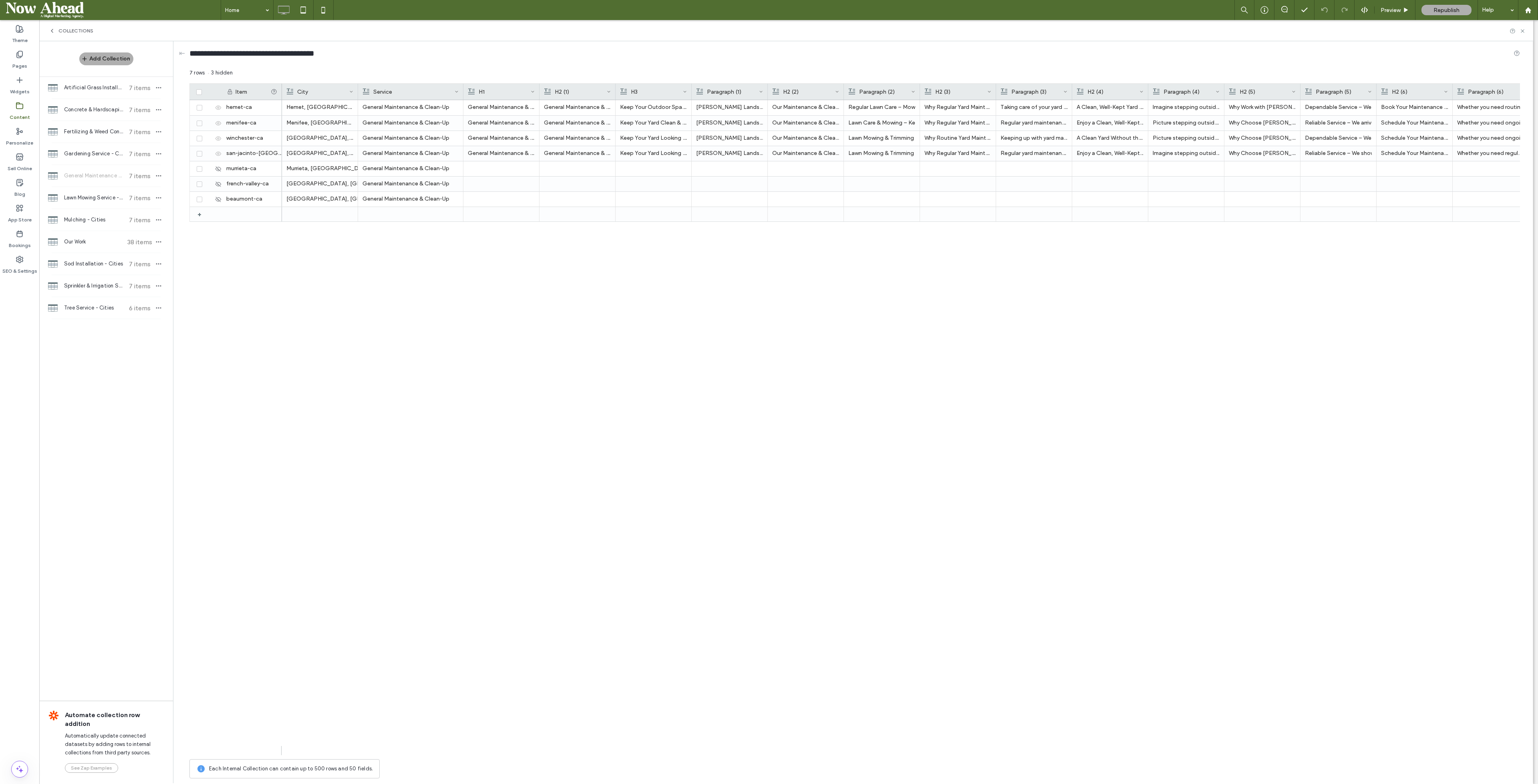
click at [538, 90] on div at bounding box center [540, 92] width 3 height 16
click at [521, 168] on div at bounding box center [552, 168] width 168 height 15
click at [519, 194] on div at bounding box center [552, 198] width 168 height 15
click at [99, 202] on div "Lawn Mowing Service - Cities 7 items" at bounding box center [106, 198] width 134 height 22
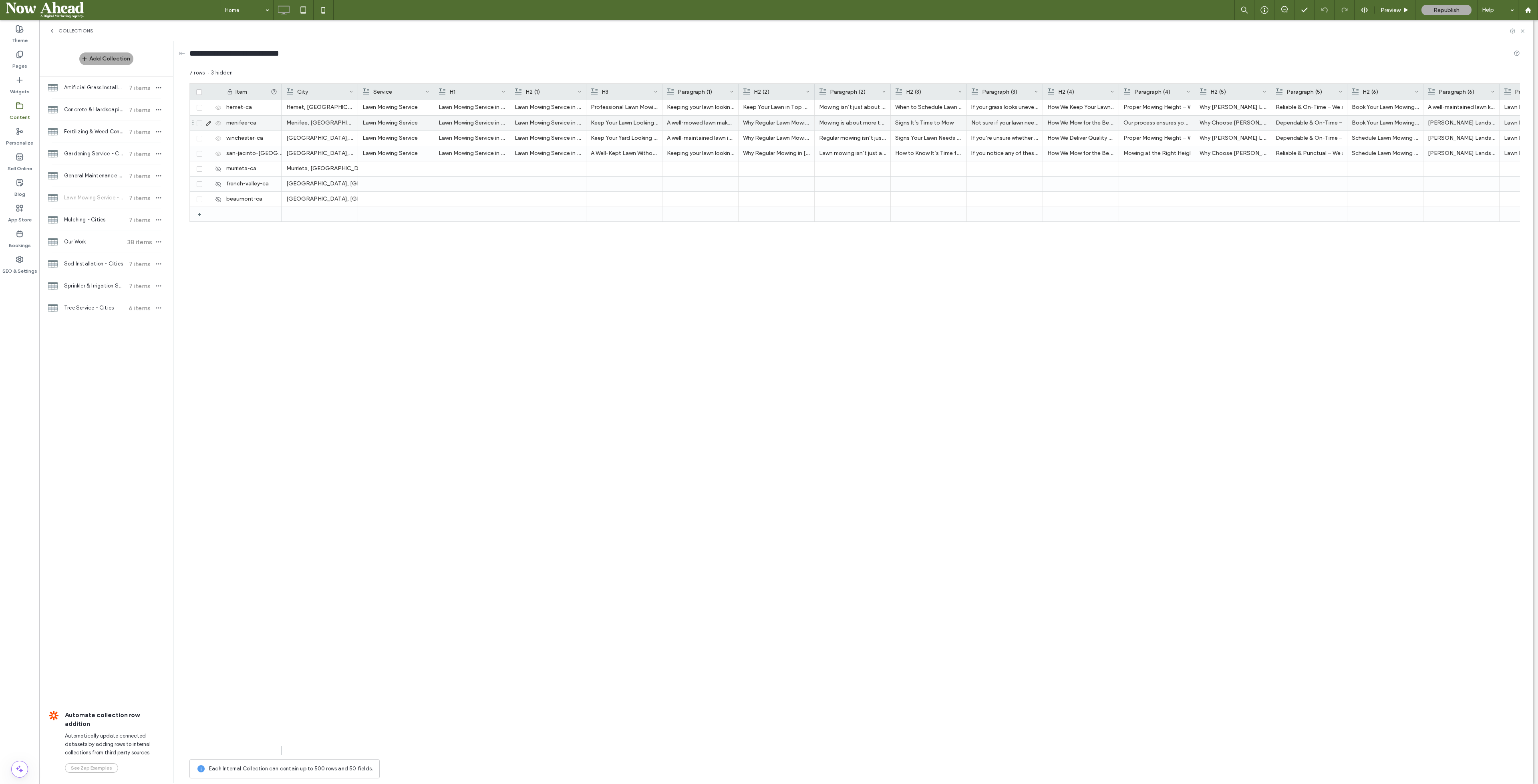
click at [403, 125] on div "Lawn Mowing Service" at bounding box center [396, 123] width 67 height 15
click at [403, 152] on div "Lawn Mowing Service" at bounding box center [396, 153] width 67 height 15
click at [396, 168] on div at bounding box center [396, 168] width 67 height 15
click at [393, 202] on div at bounding box center [396, 198] width 67 height 15
click at [510, 89] on div at bounding box center [510, 92] width 3 height 16
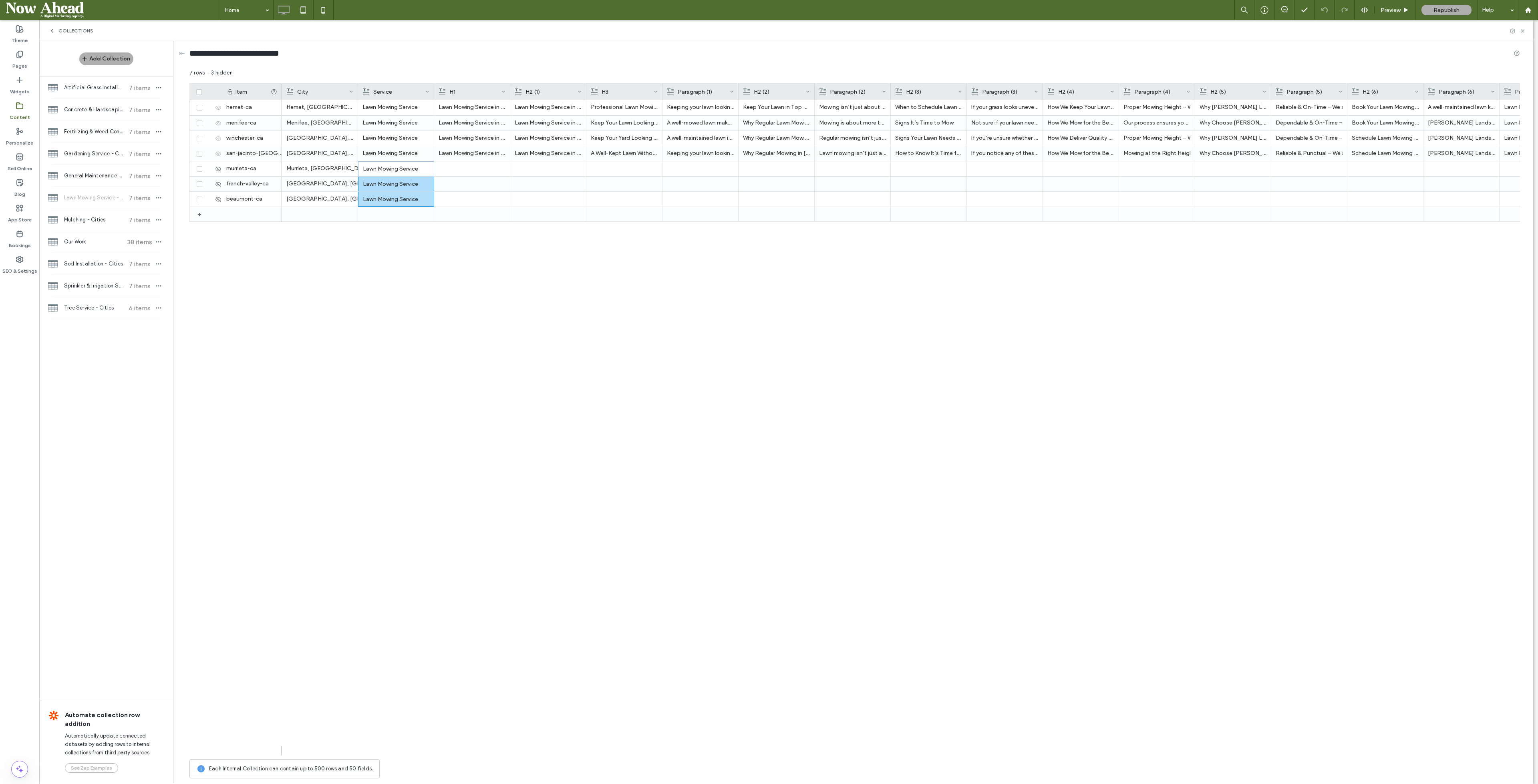
click at [510, 89] on div at bounding box center [510, 92] width 3 height 16
click at [516, 73] on div "7 rows 3 hidden" at bounding box center [855, 76] width 1331 height 15
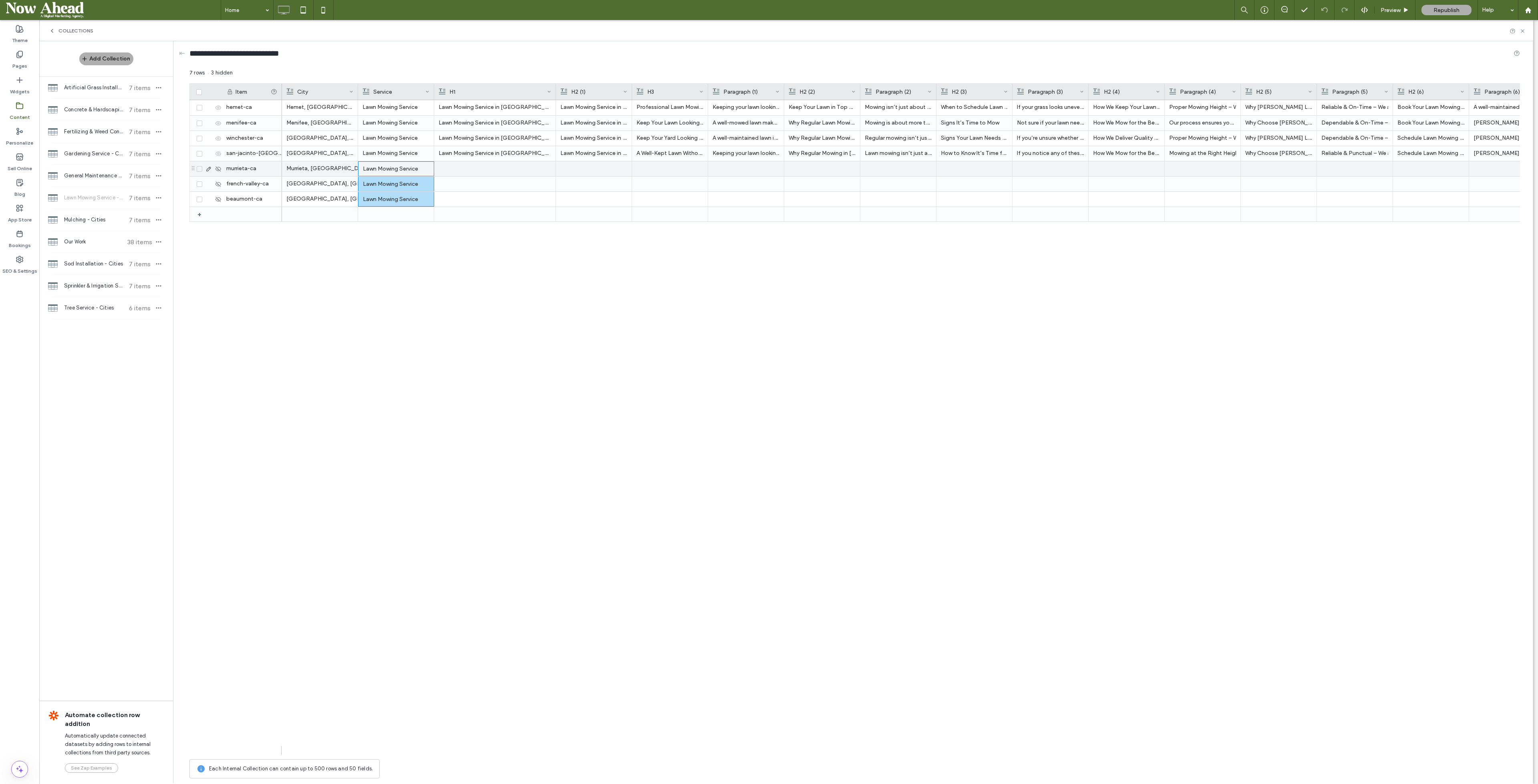
click at [483, 168] on div at bounding box center [494, 168] width 113 height 15
click at [489, 203] on div at bounding box center [494, 198] width 113 height 15
click at [84, 213] on div "Mulching - Cities 7 items" at bounding box center [106, 219] width 134 height 22
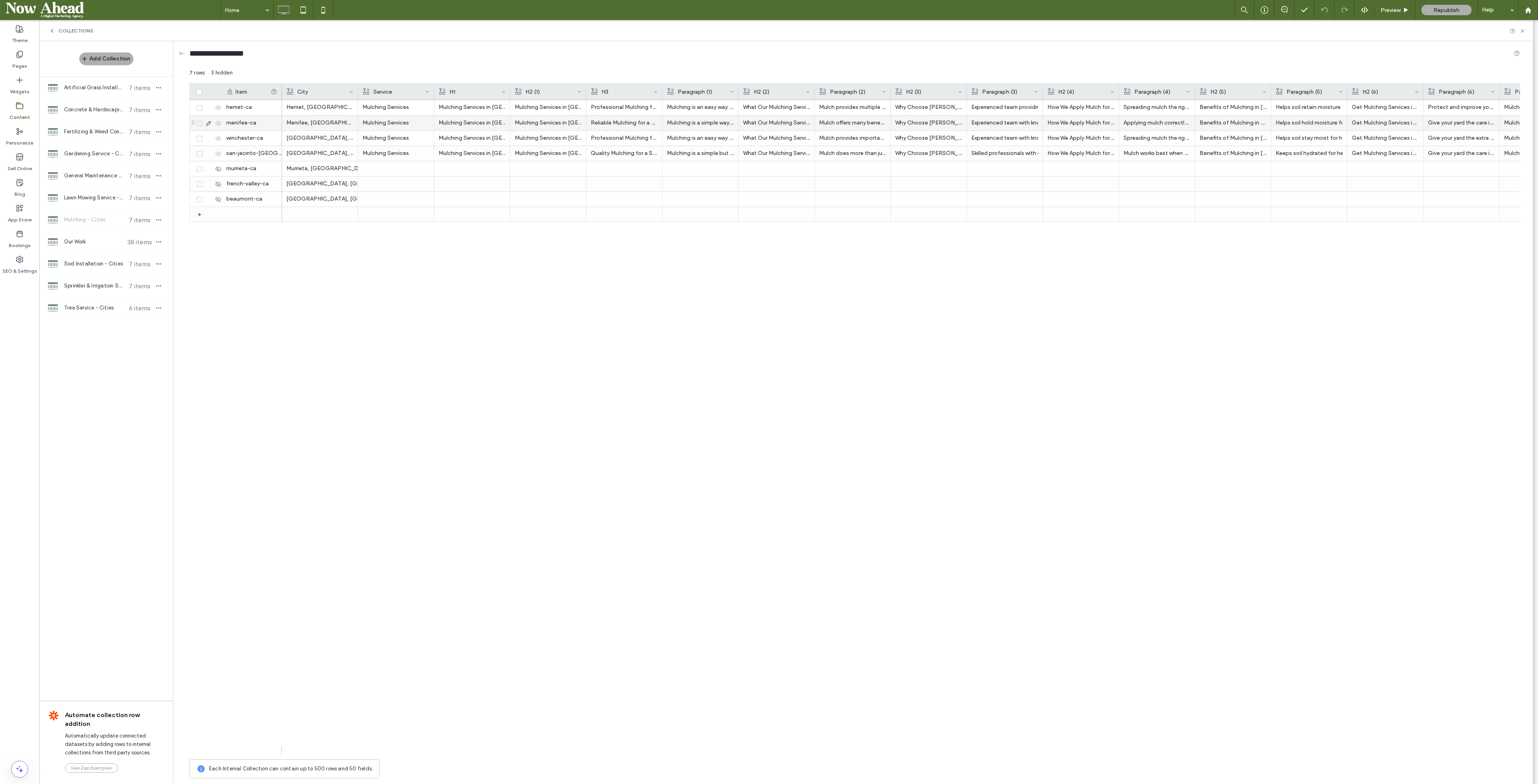
click at [391, 126] on div "Mulching Services" at bounding box center [396, 123] width 67 height 15
click at [390, 151] on div "Mulching Services" at bounding box center [396, 153] width 67 height 15
click at [387, 171] on div at bounding box center [396, 168] width 67 height 15
click at [391, 203] on div at bounding box center [396, 198] width 67 height 15
click at [510, 85] on div at bounding box center [510, 92] width 3 height 16
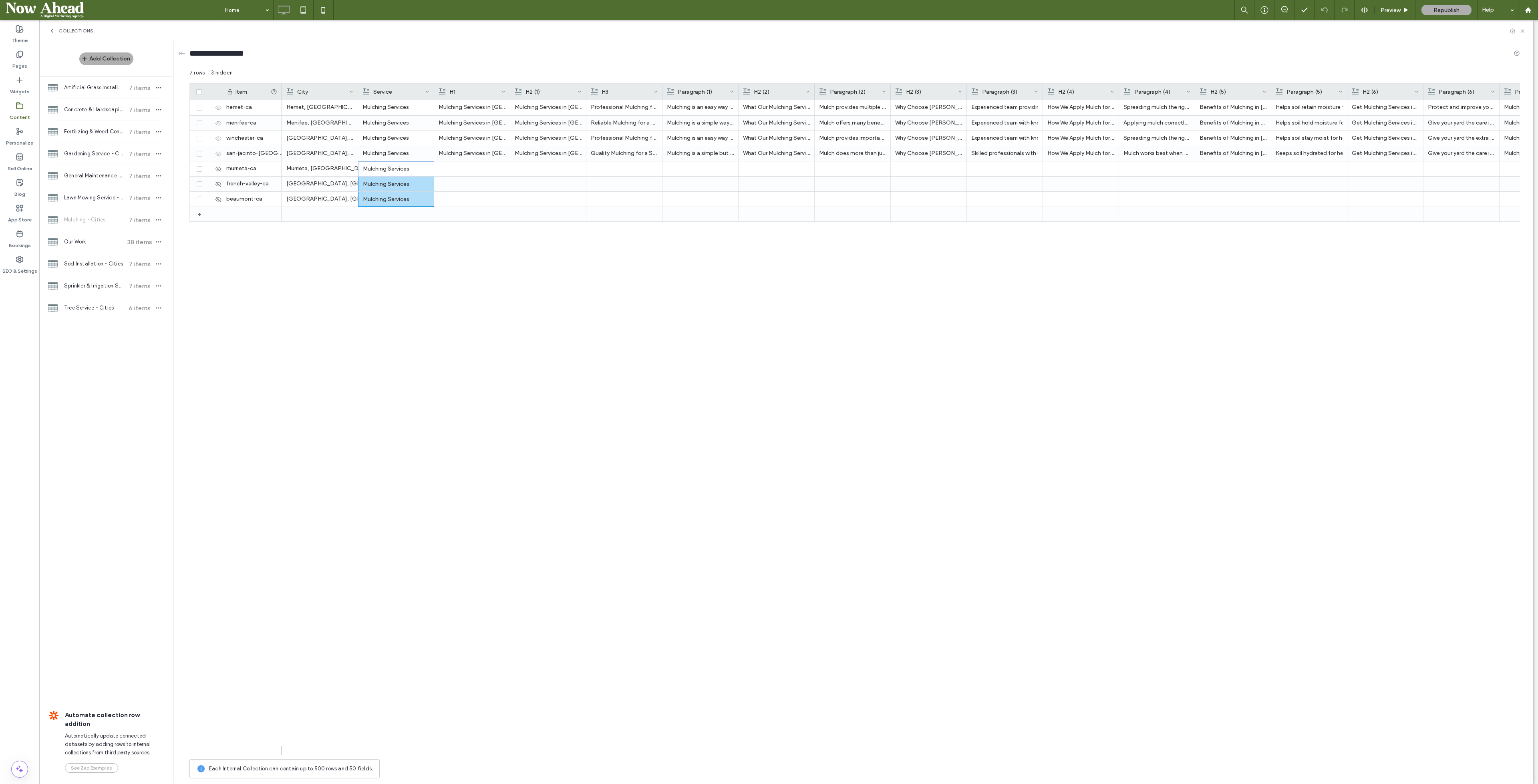
click at [510, 85] on div at bounding box center [510, 92] width 3 height 16
click at [490, 166] on div at bounding box center [490, 168] width 103 height 15
click at [493, 204] on div at bounding box center [490, 198] width 103 height 15
click at [87, 264] on span "Sod Installation - Cities" at bounding box center [94, 263] width 59 height 8
click at [509, 89] on div at bounding box center [510, 92] width 3 height 16
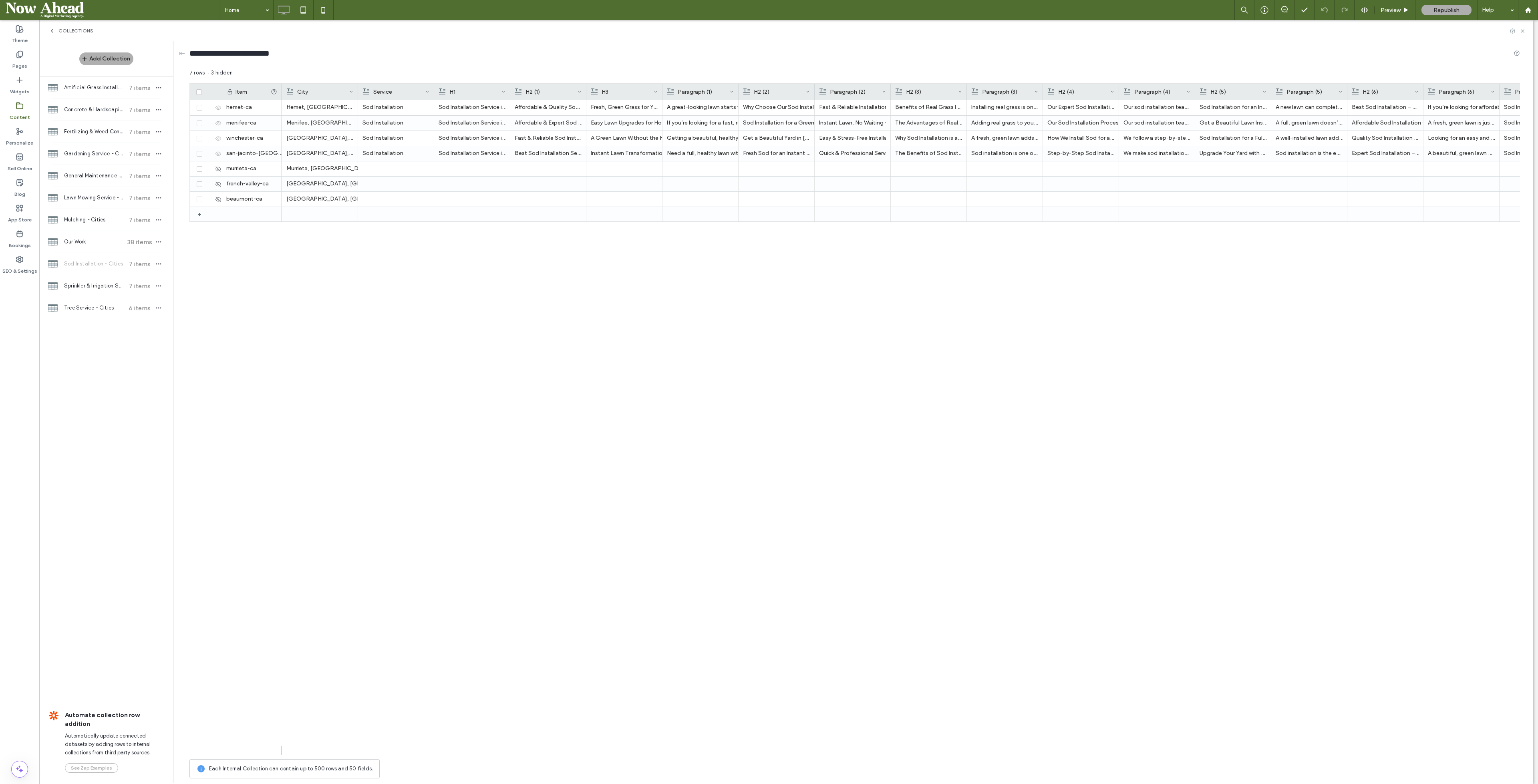
click at [509, 89] on div at bounding box center [510, 92] width 3 height 16
click at [403, 120] on div "Sod Installation" at bounding box center [396, 123] width 67 height 15
click at [406, 154] on div "Sod Installation" at bounding box center [396, 153] width 67 height 15
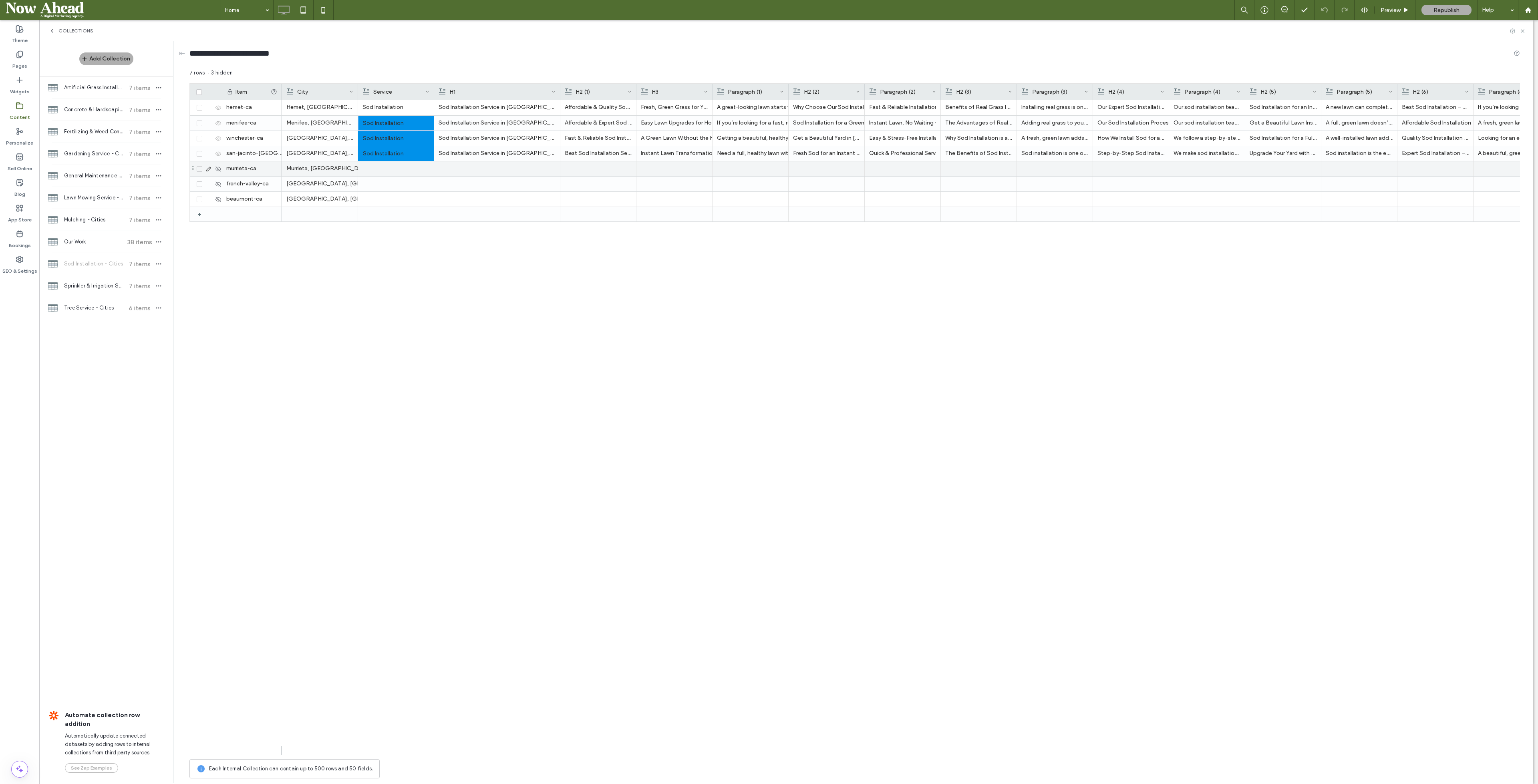
click at [399, 173] on div at bounding box center [396, 168] width 67 height 15
click at [400, 198] on div at bounding box center [396, 198] width 67 height 15
click at [464, 168] on div at bounding box center [496, 168] width 117 height 15
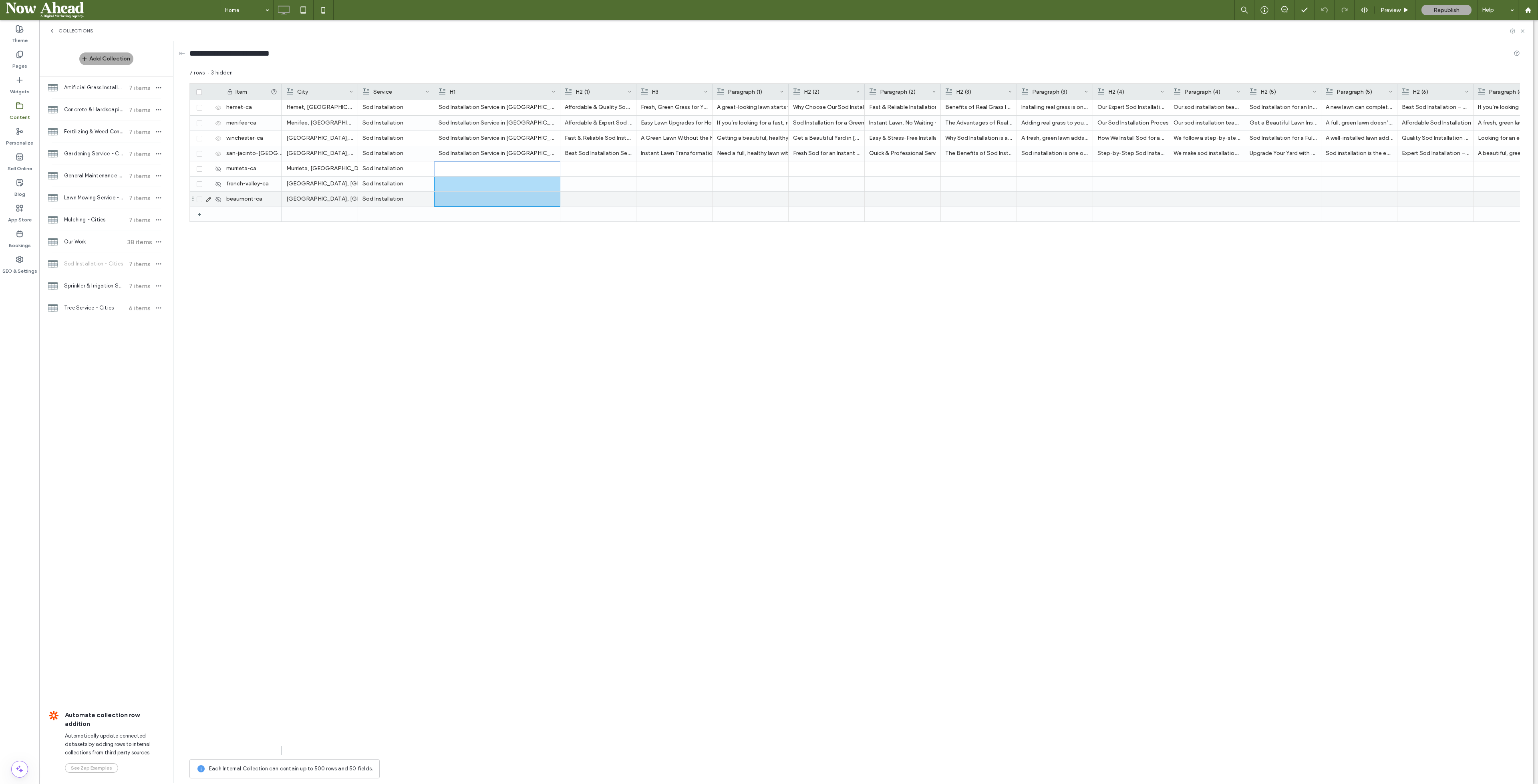
click at [468, 196] on div at bounding box center [497, 199] width 117 height 14
click at [89, 284] on span "Sprinkler & Irrigation System - Cities" at bounding box center [94, 285] width 59 height 8
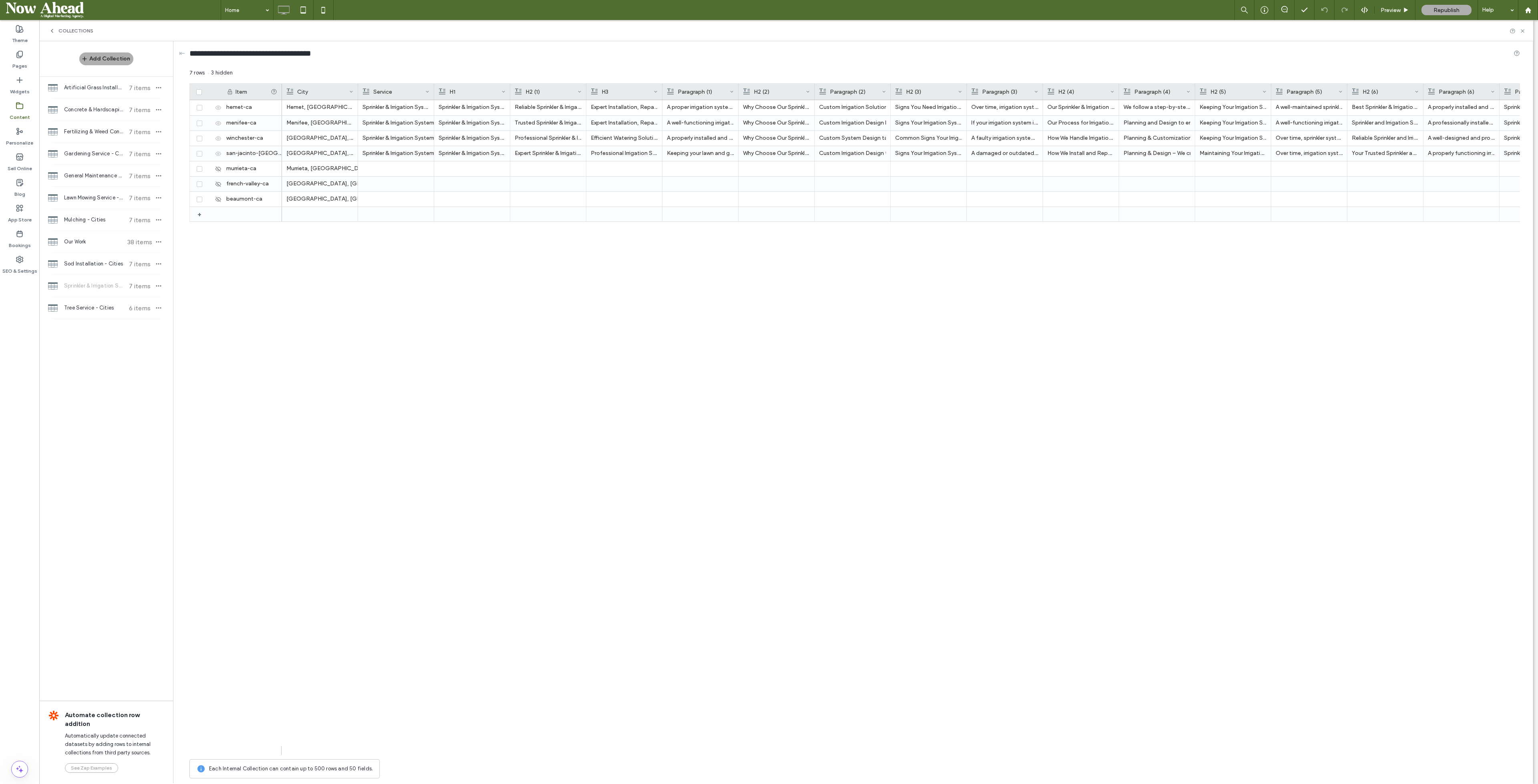
click at [434, 87] on div at bounding box center [434, 92] width 3 height 16
click at [408, 125] on div "Sprinkler & Irrigation System" at bounding box center [403, 123] width 81 height 15
click at [410, 150] on div "Sprinkler & Irrigation System" at bounding box center [403, 153] width 81 height 15
click at [405, 171] on div at bounding box center [403, 168] width 81 height 15
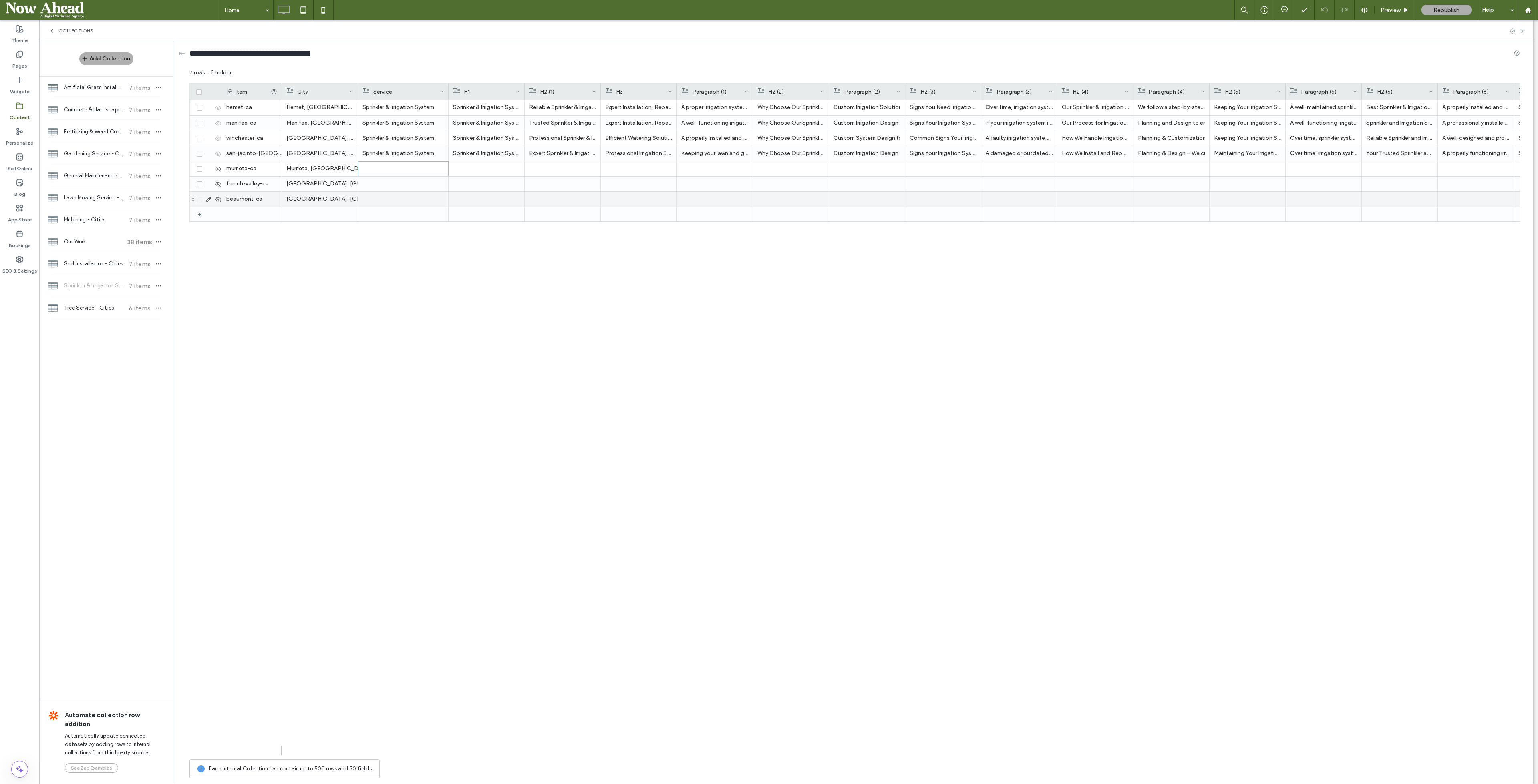
click at [400, 196] on div at bounding box center [403, 198] width 81 height 15
click at [525, 89] on div "H2 (1)" at bounding box center [563, 92] width 76 height 16
click at [524, 89] on div at bounding box center [524, 92] width 3 height 16
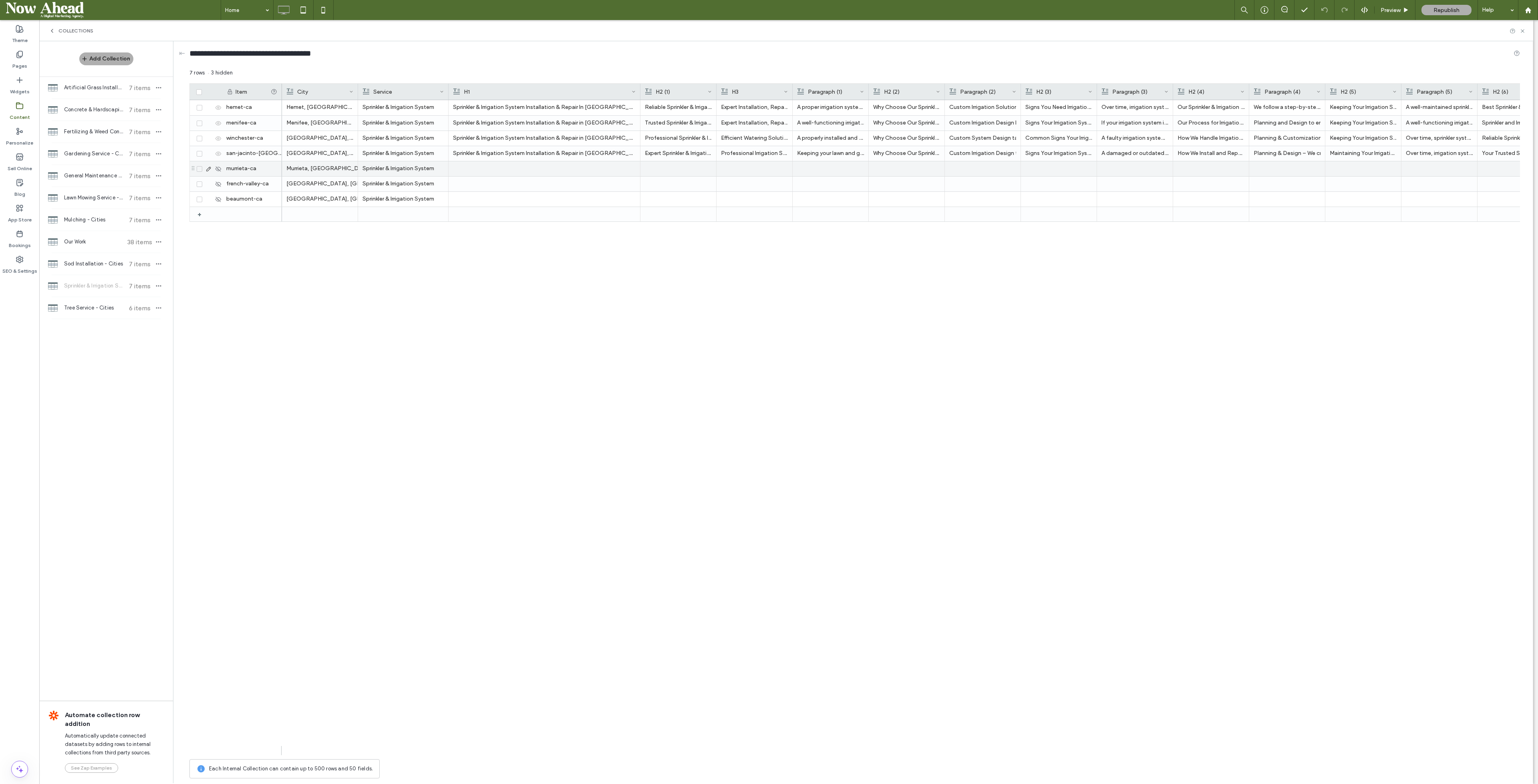
click at [482, 166] on div at bounding box center [544, 168] width 182 height 15
click at [498, 201] on div at bounding box center [544, 198] width 182 height 15
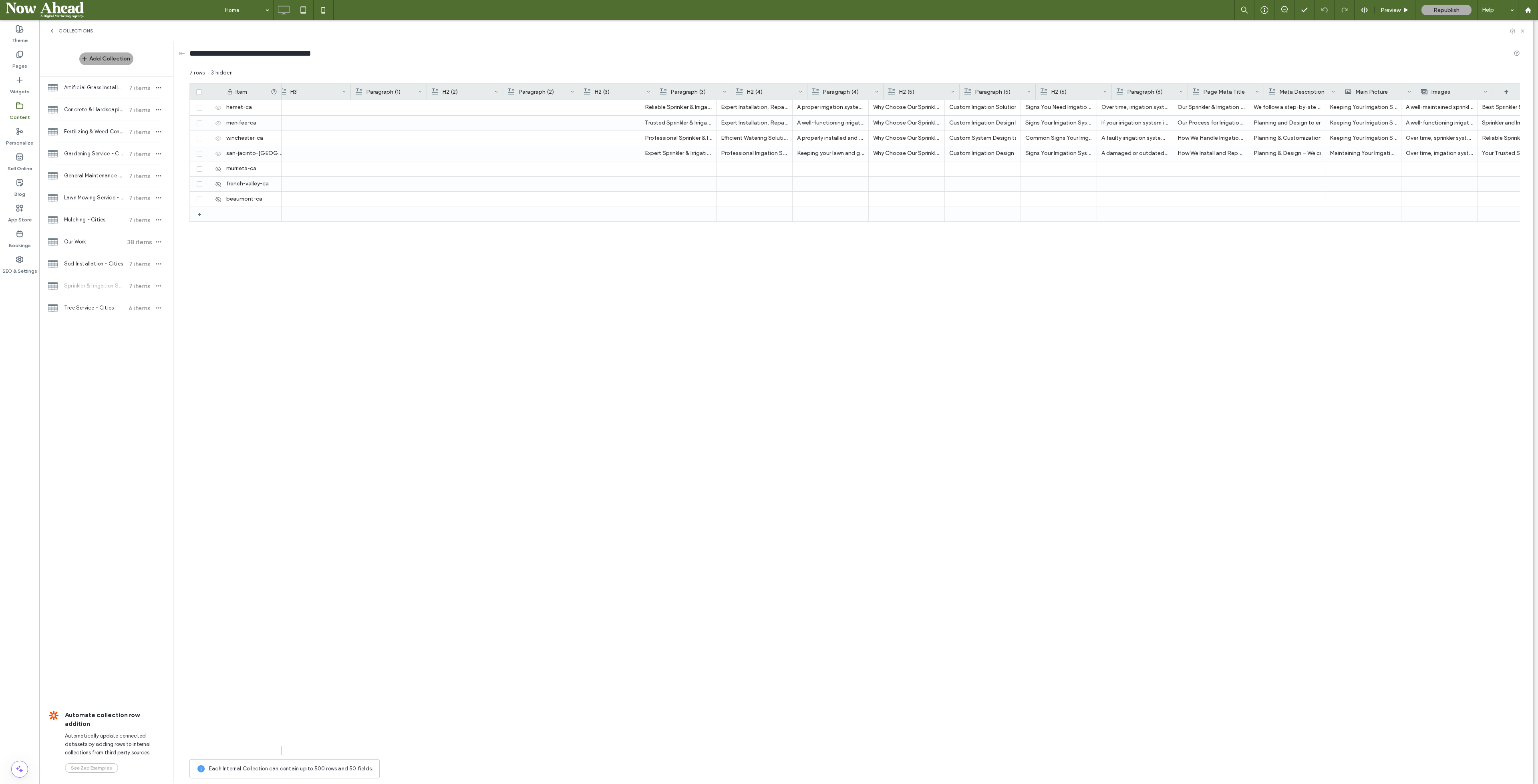
scroll to position [0, 442]
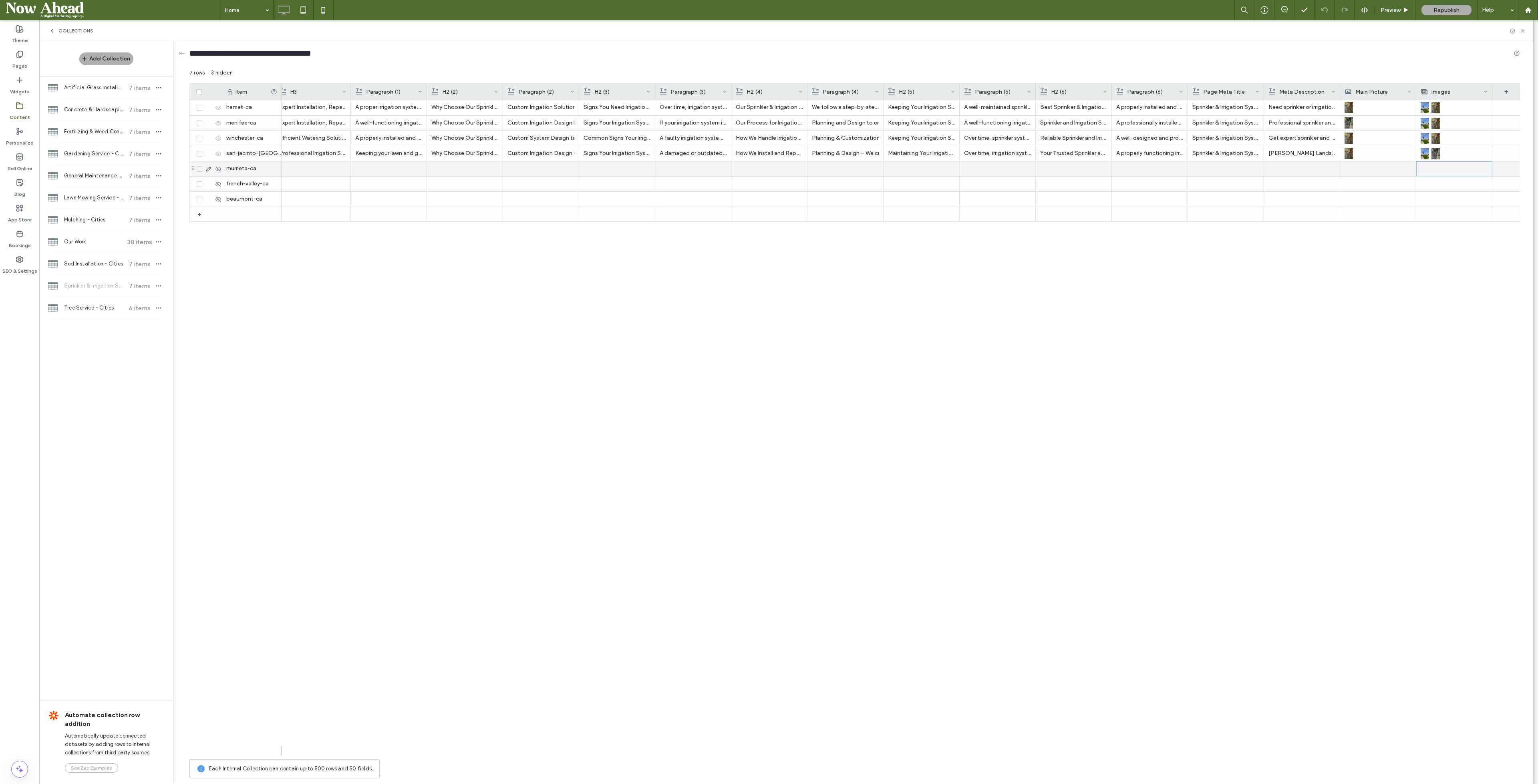
click at [1448, 173] on div at bounding box center [1454, 168] width 66 height 14
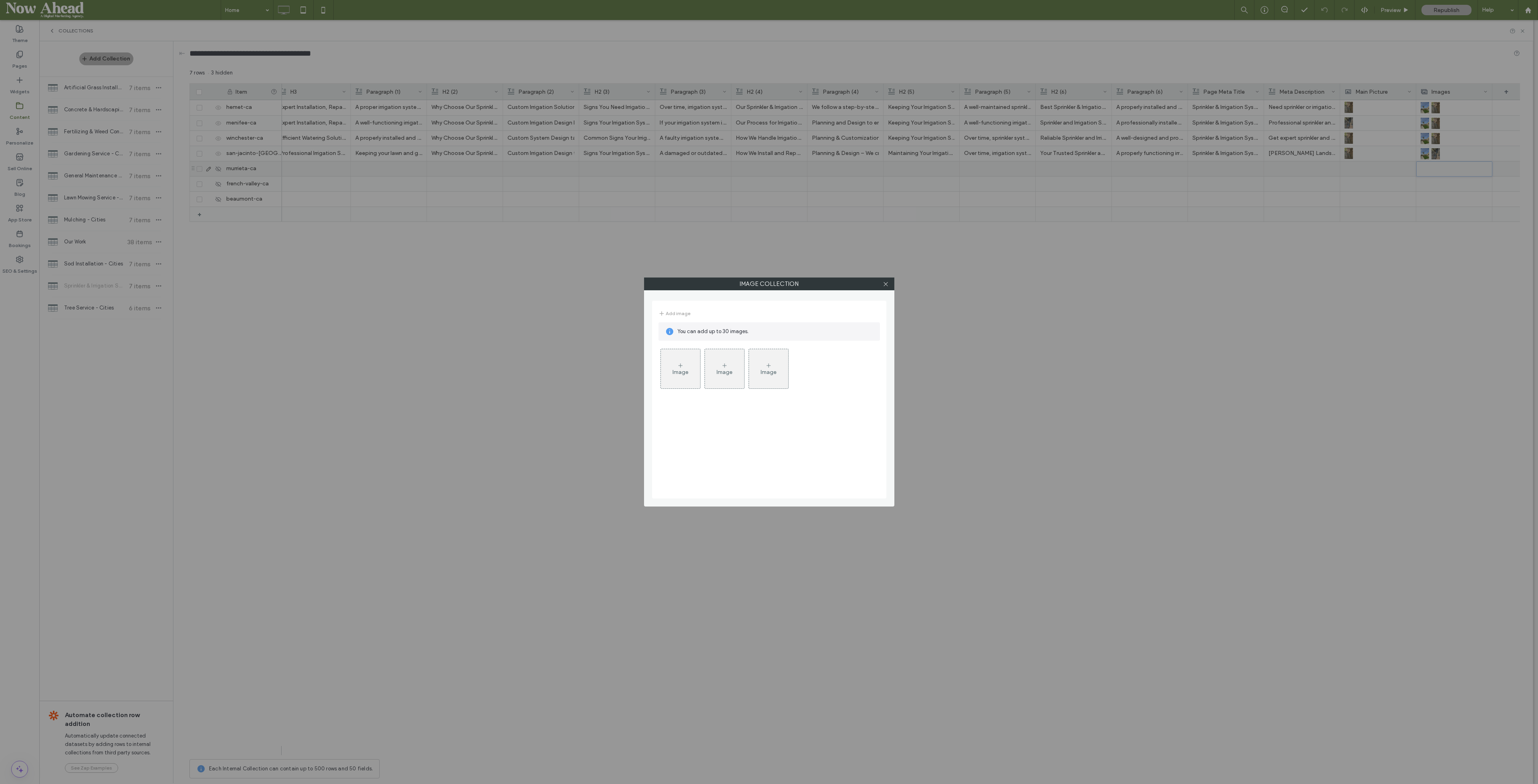
click at [885, 283] on icon at bounding box center [886, 284] width 6 height 6
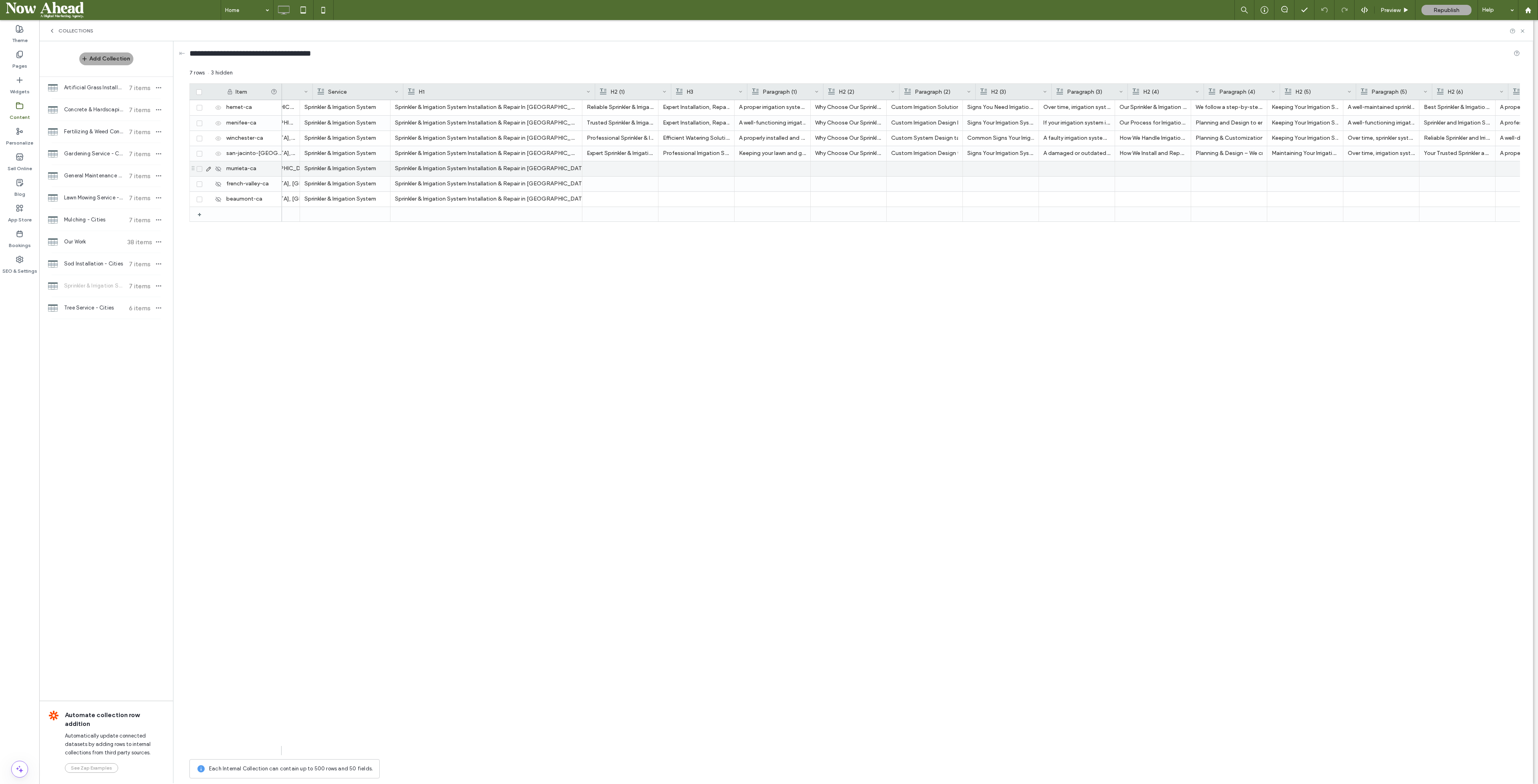
scroll to position [0, 0]
click at [70, 87] on span "Artificial Grass Installation - Cities" at bounding box center [94, 87] width 59 height 8
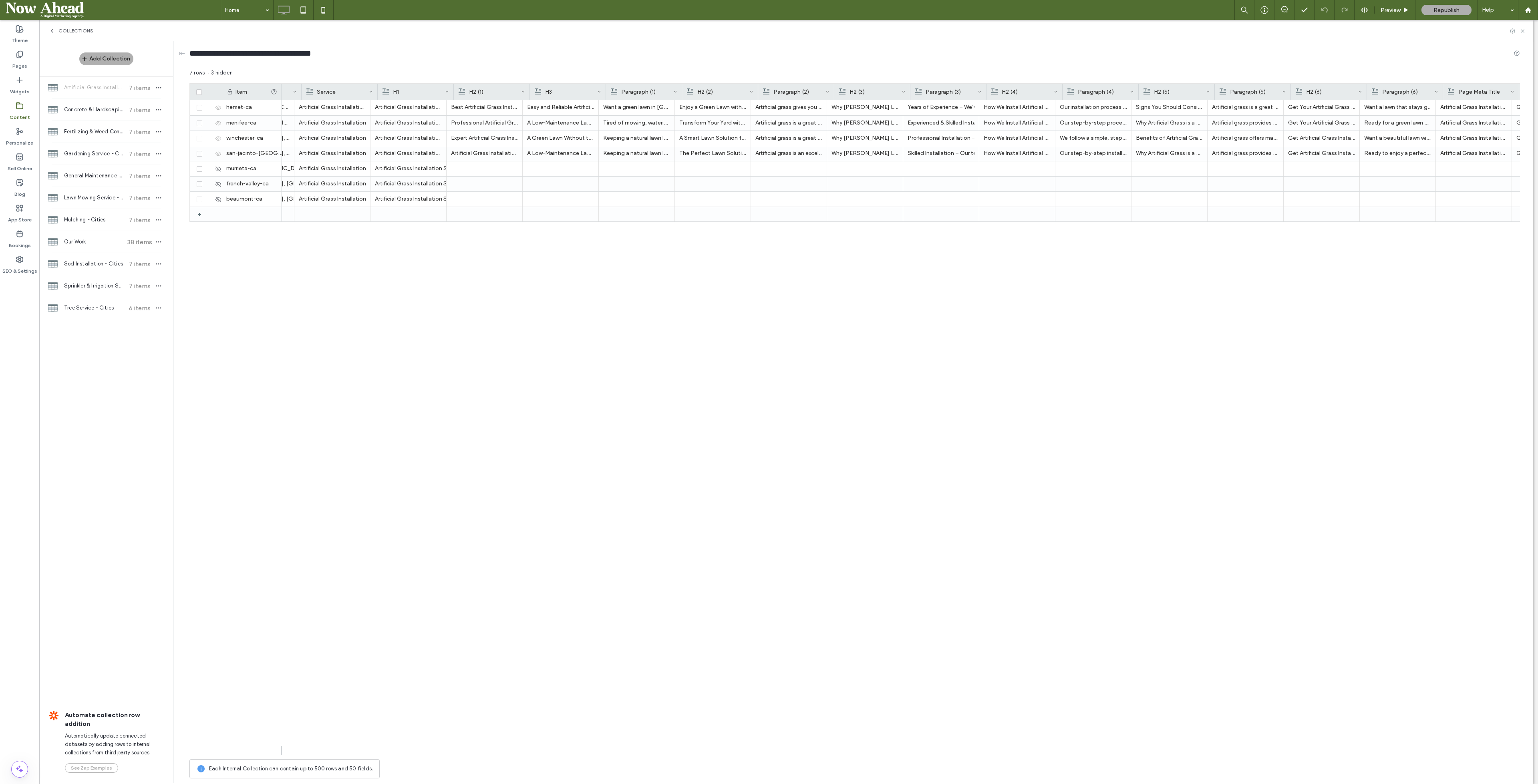
scroll to position [0, 45]
click at [541, 87] on div at bounding box center [542, 92] width 3 height 16
click at [688, 87] on div "Paragraph (1)" at bounding box center [726, 92] width 76 height 16
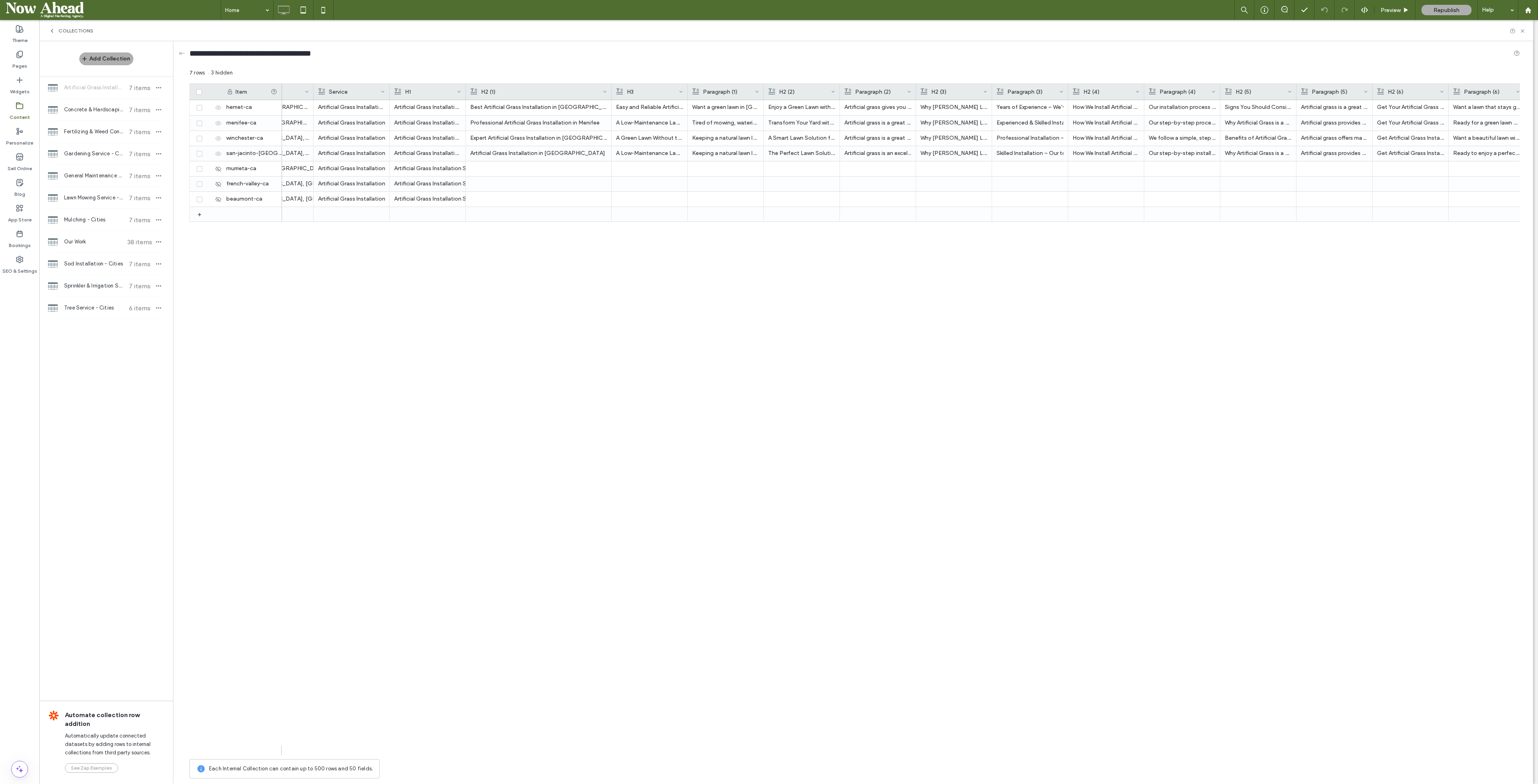
click at [687, 89] on div at bounding box center [688, 92] width 3 height 16
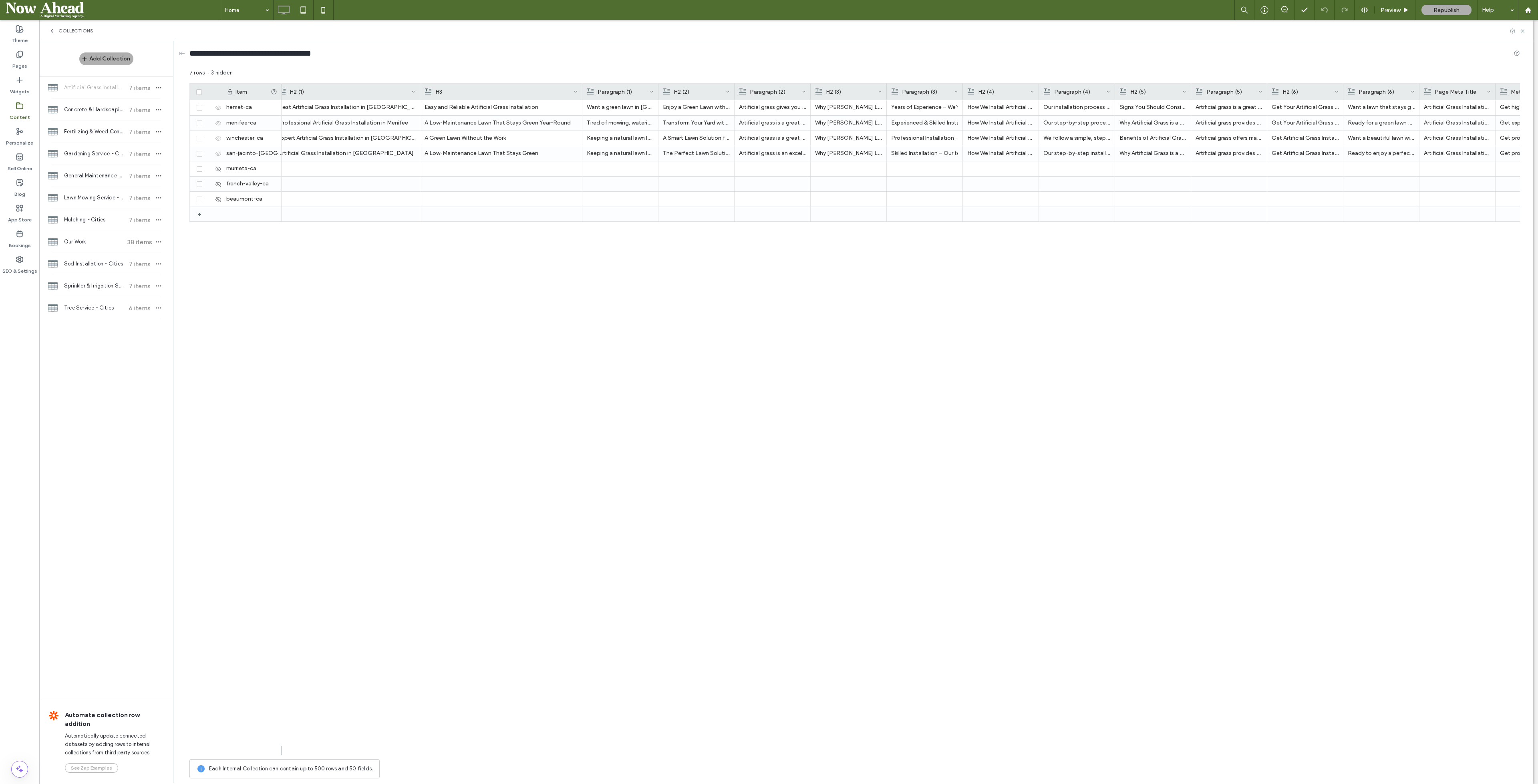
click at [657, 89] on div at bounding box center [659, 92] width 3 height 16
click at [210, 106] on icon at bounding box center [208, 108] width 6 height 6
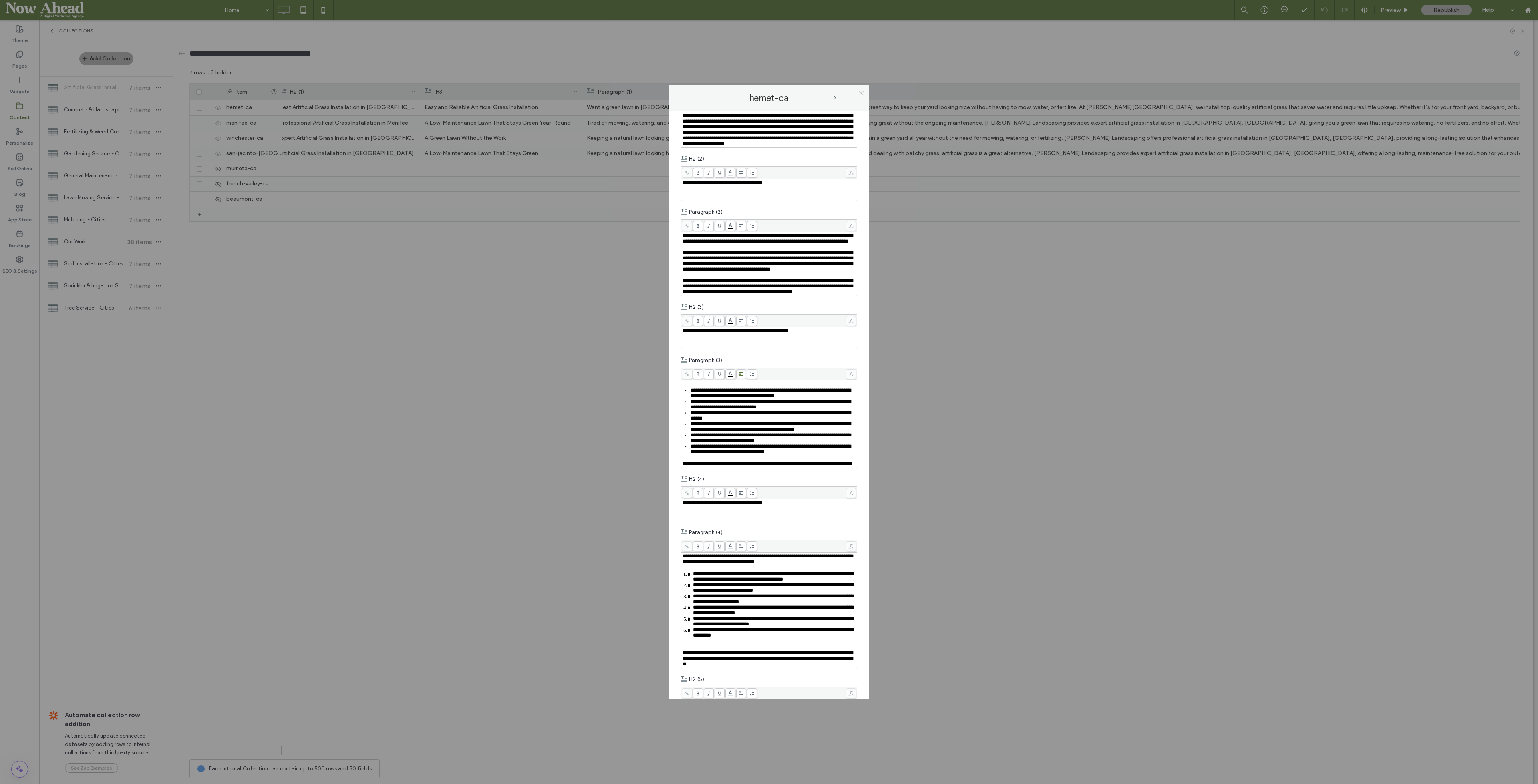
scroll to position [62, 0]
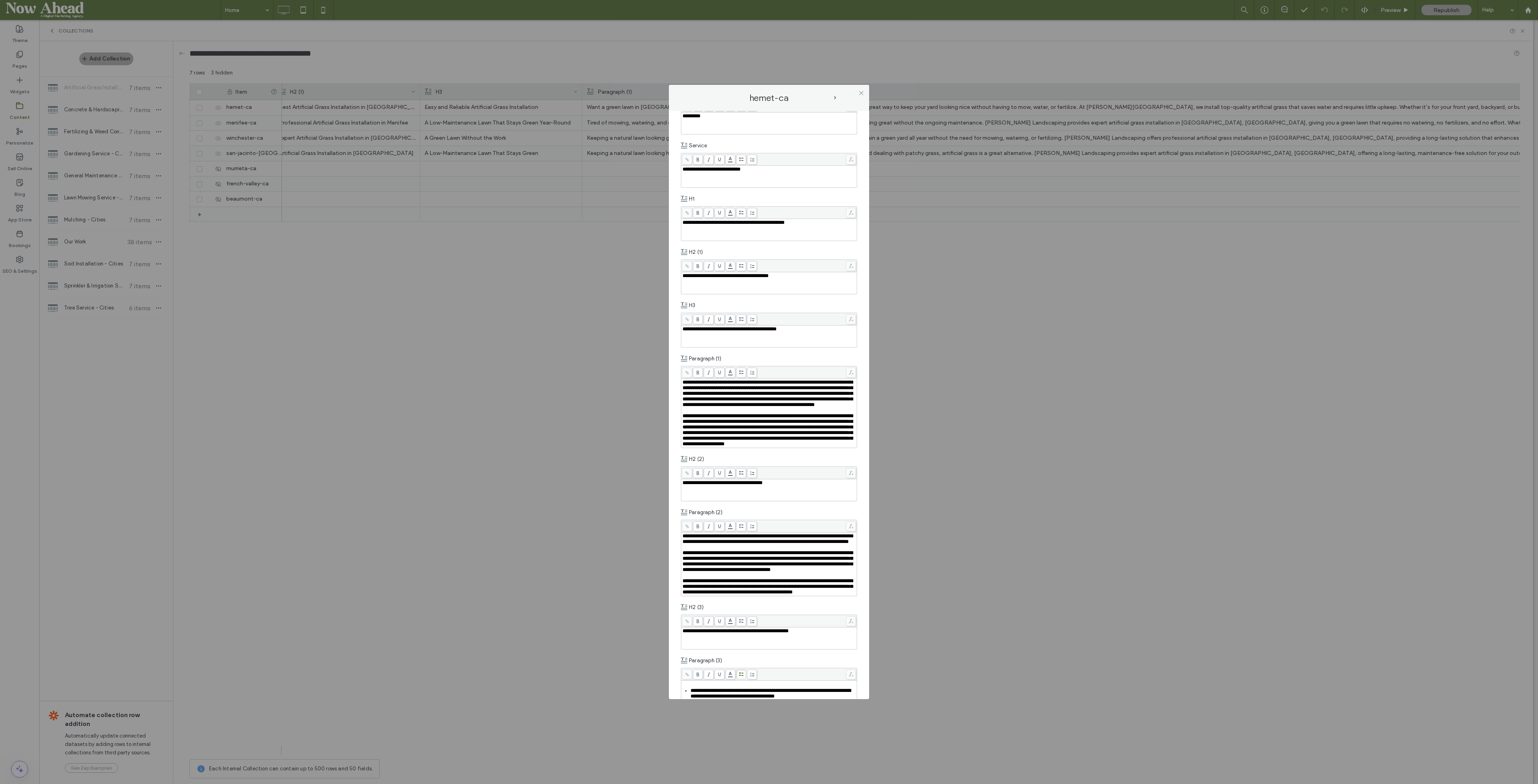
click at [861, 92] on icon at bounding box center [861, 93] width 6 height 6
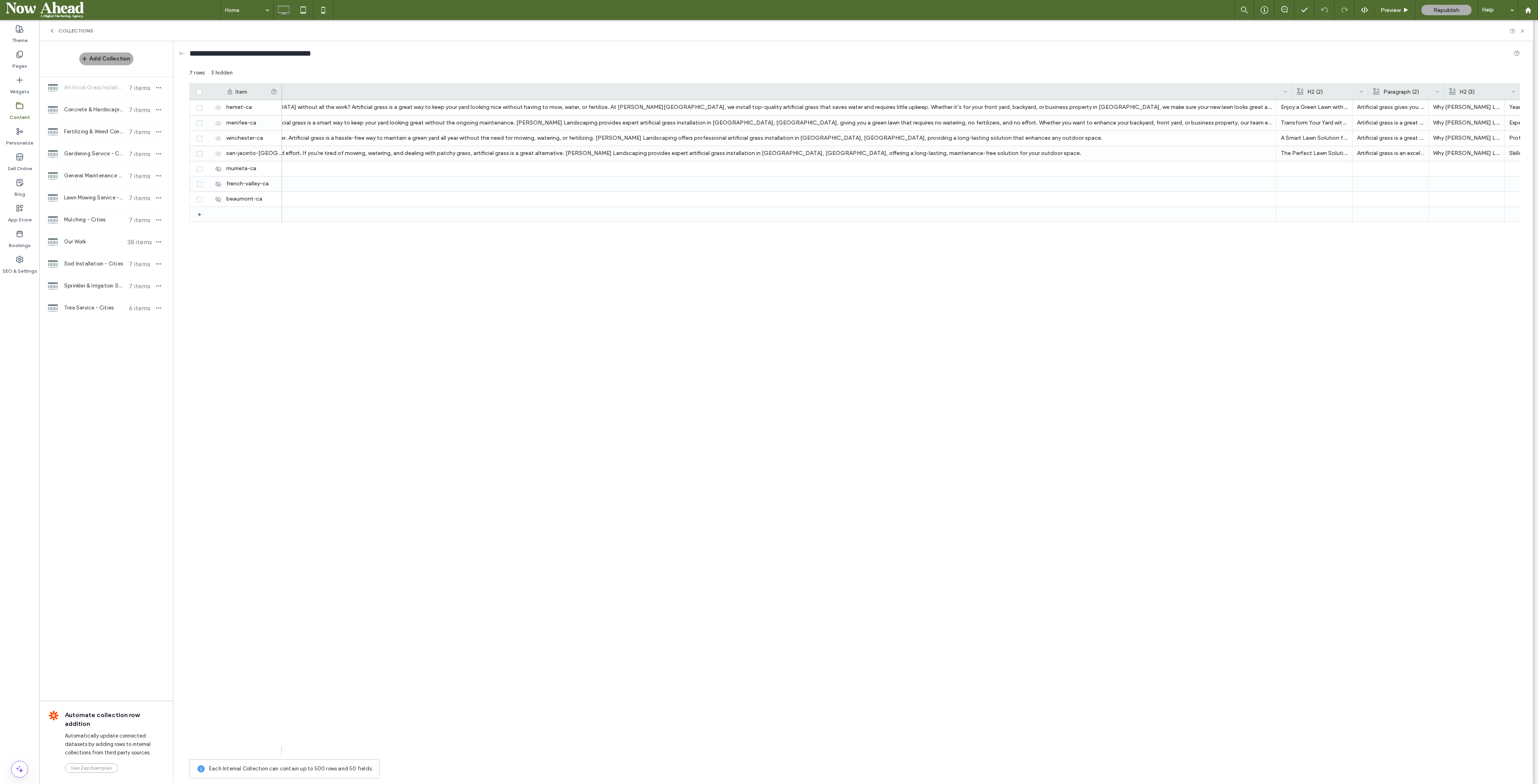
scroll to position [0, 707]
click at [1272, 89] on div at bounding box center [1274, 92] width 3 height 16
click at [440, 103] on p "Want a green lawn in Hemet, CA without all the work? Artificial grass is a grea…" at bounding box center [692, 107] width 1154 height 15
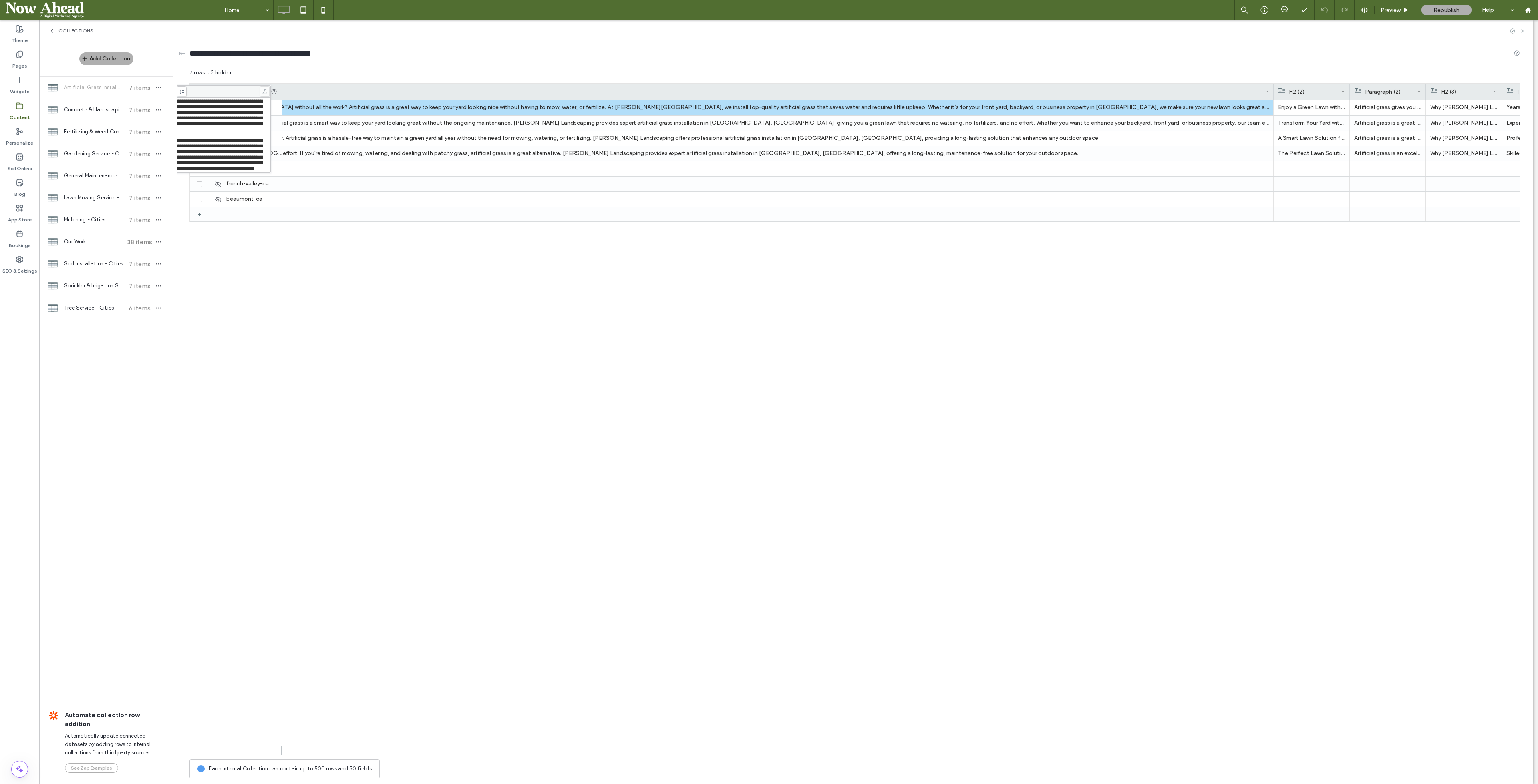
click at [355, 289] on div "Want a green lawn in Hemet, CA without all the work? Artificial grass is a grea…" at bounding box center [900, 427] width 1238 height 655
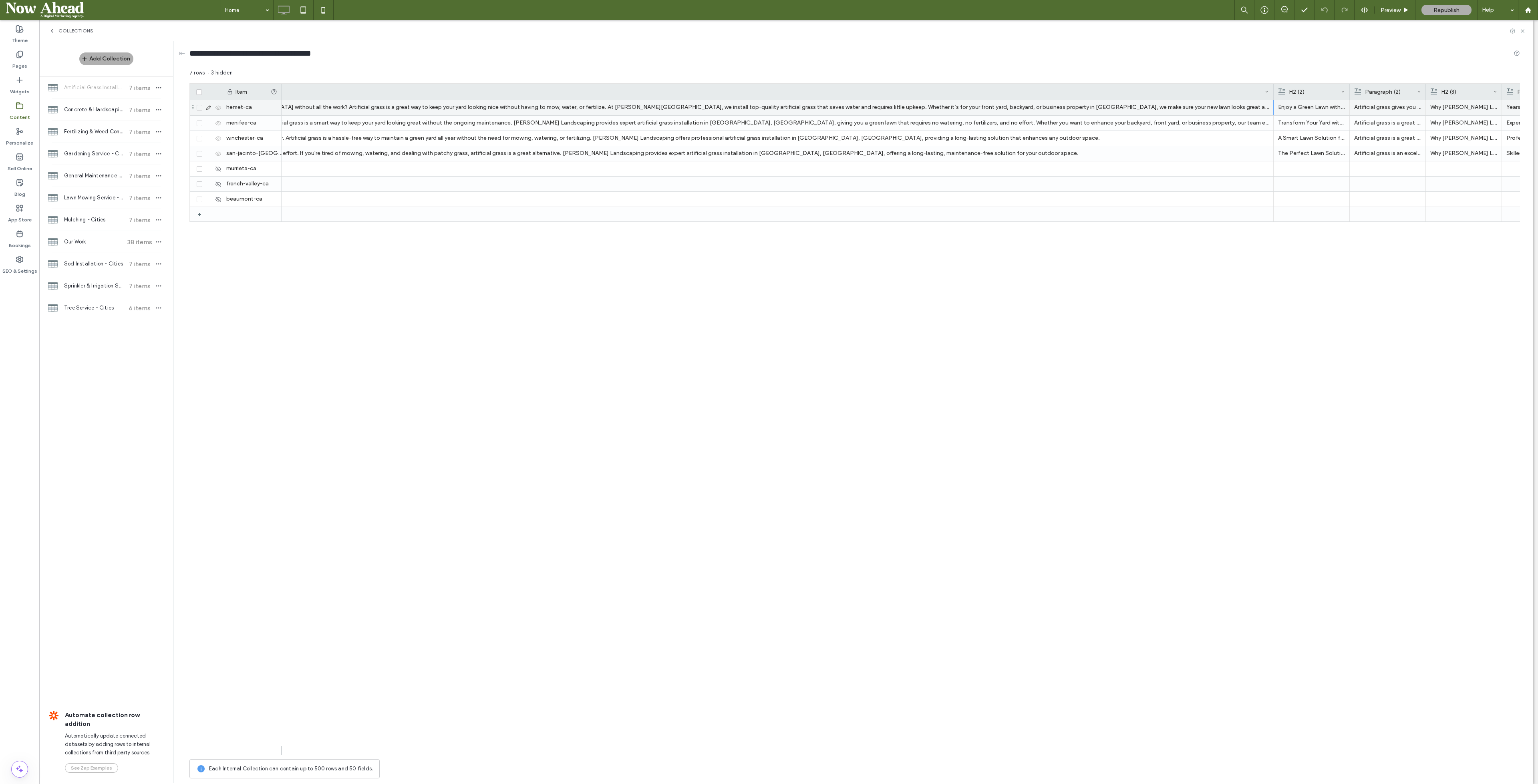
click at [206, 106] on icon at bounding box center [208, 108] width 6 height 6
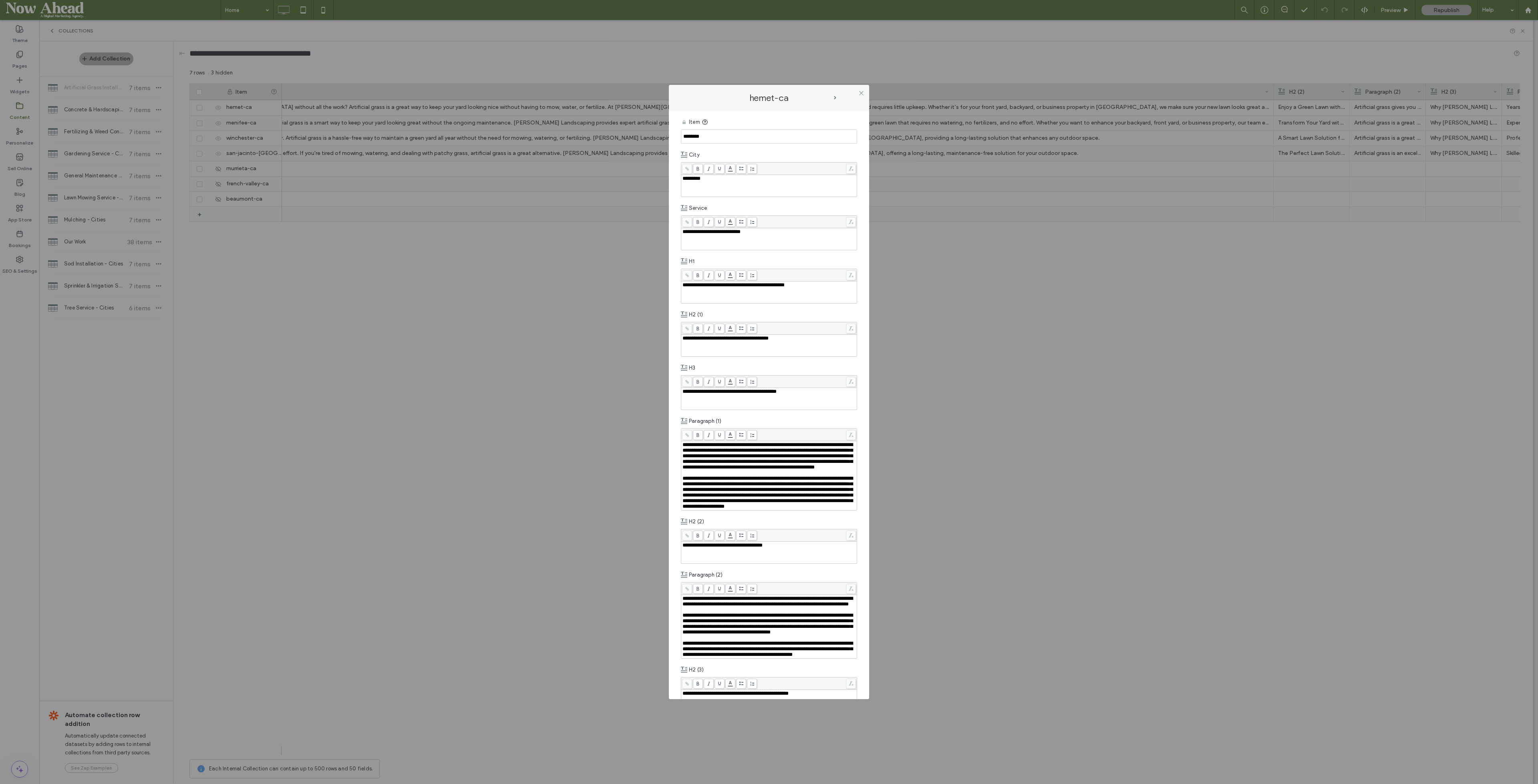
click at [863, 92] on use at bounding box center [861, 93] width 4 height 4
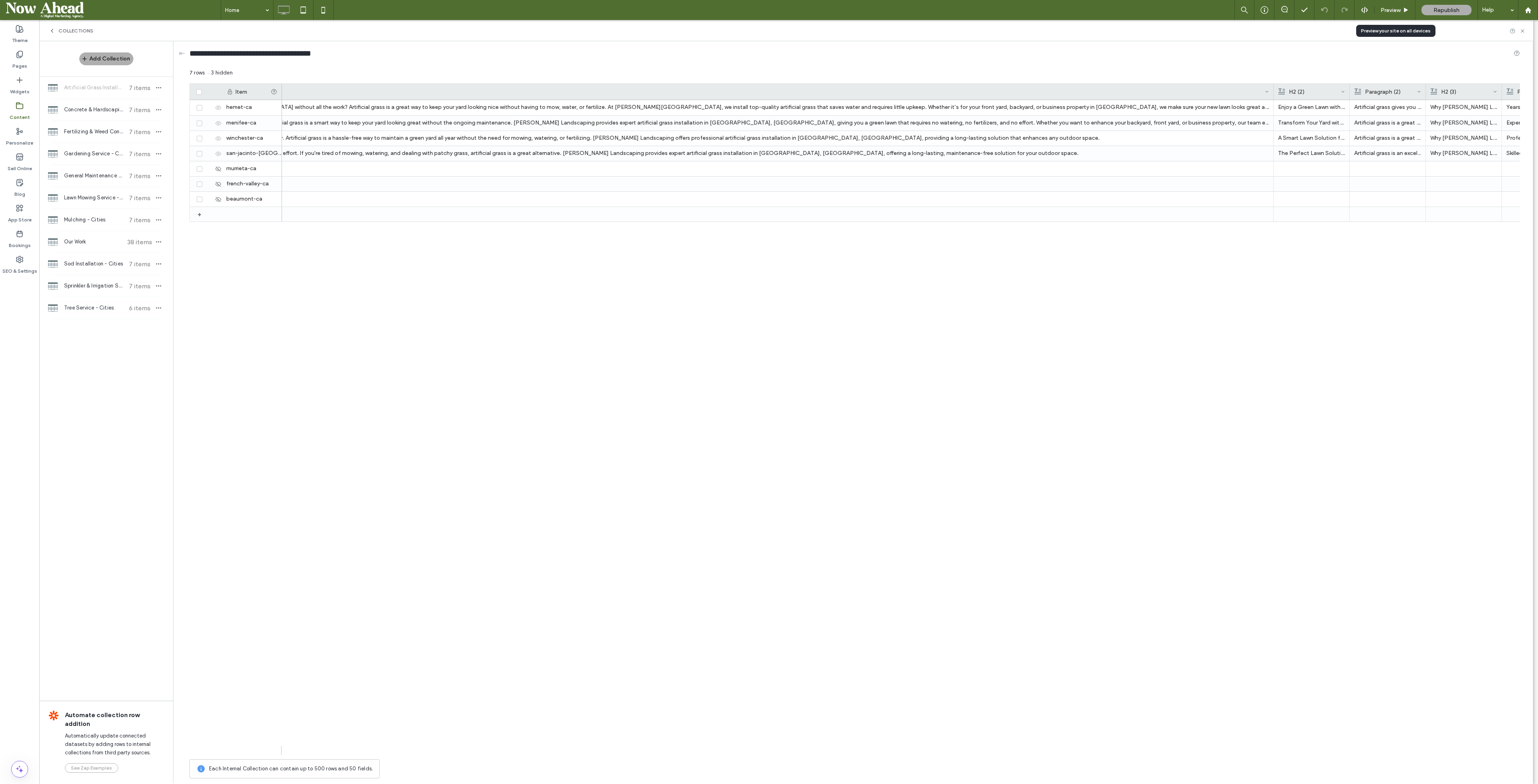
click at [1404, 10] on use at bounding box center [1407, 10] width 4 height 4
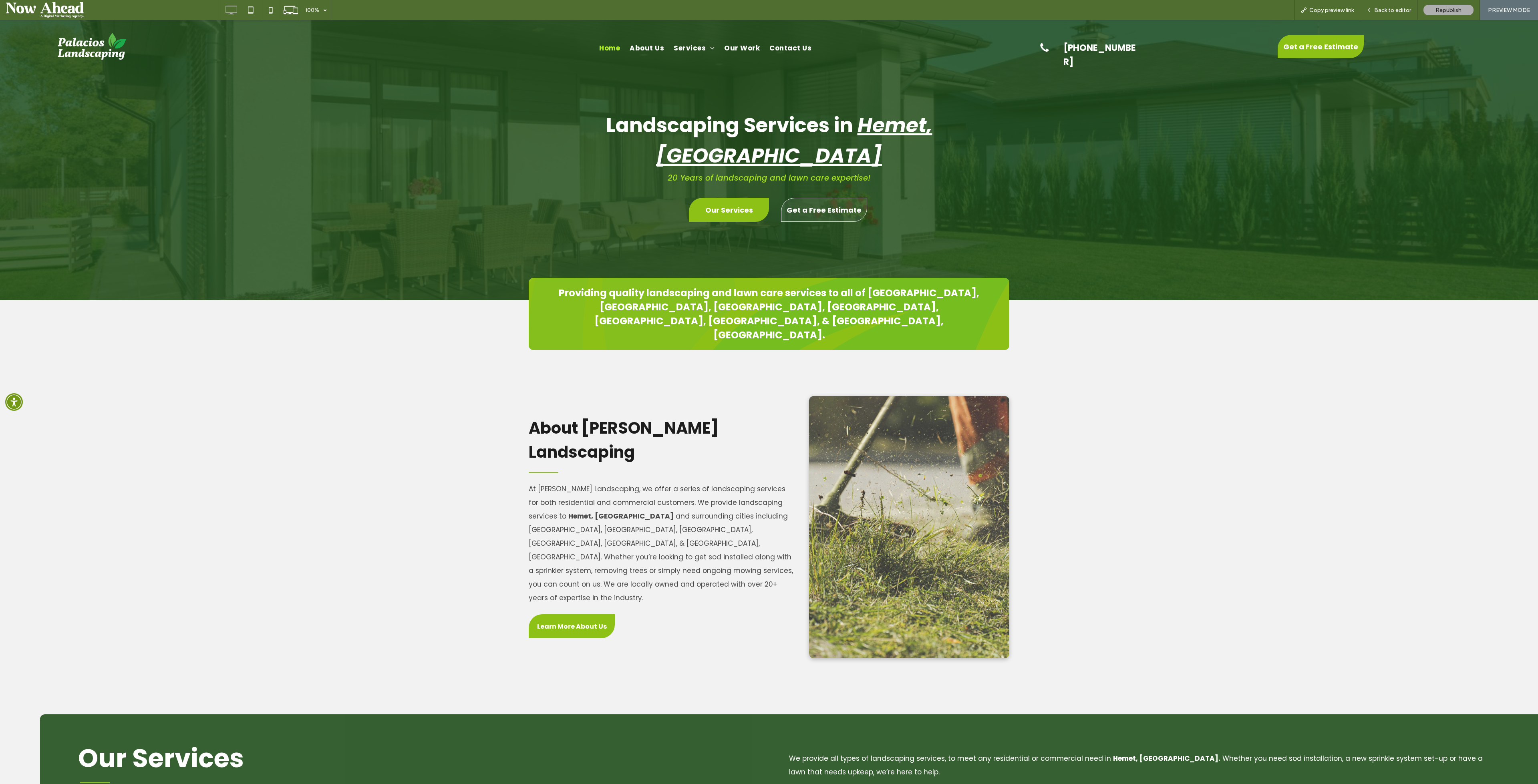
click at [1387, 8] on span "Back to editor" at bounding box center [1393, 10] width 37 height 7
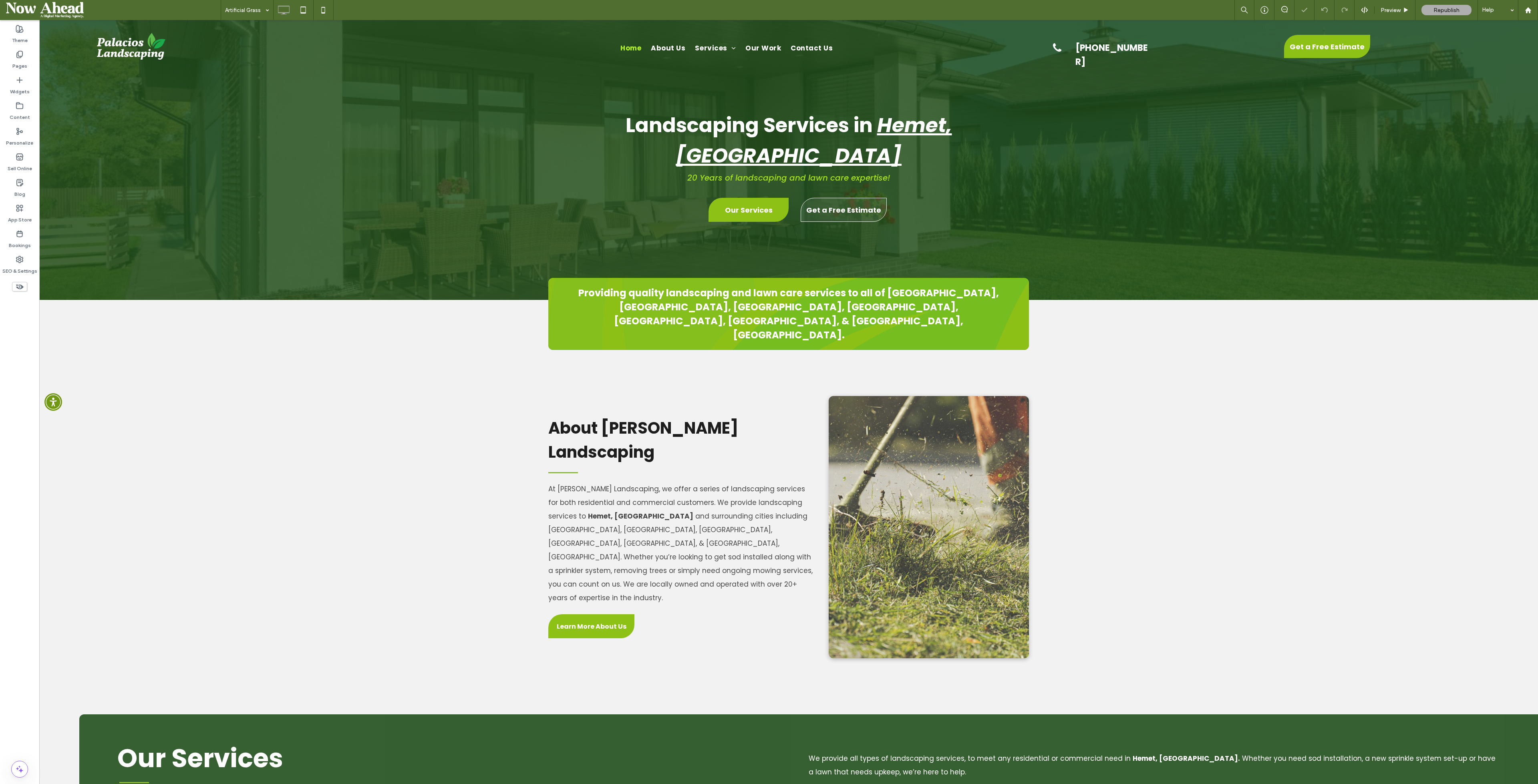
click at [20, 102] on icon at bounding box center [19, 106] width 8 height 8
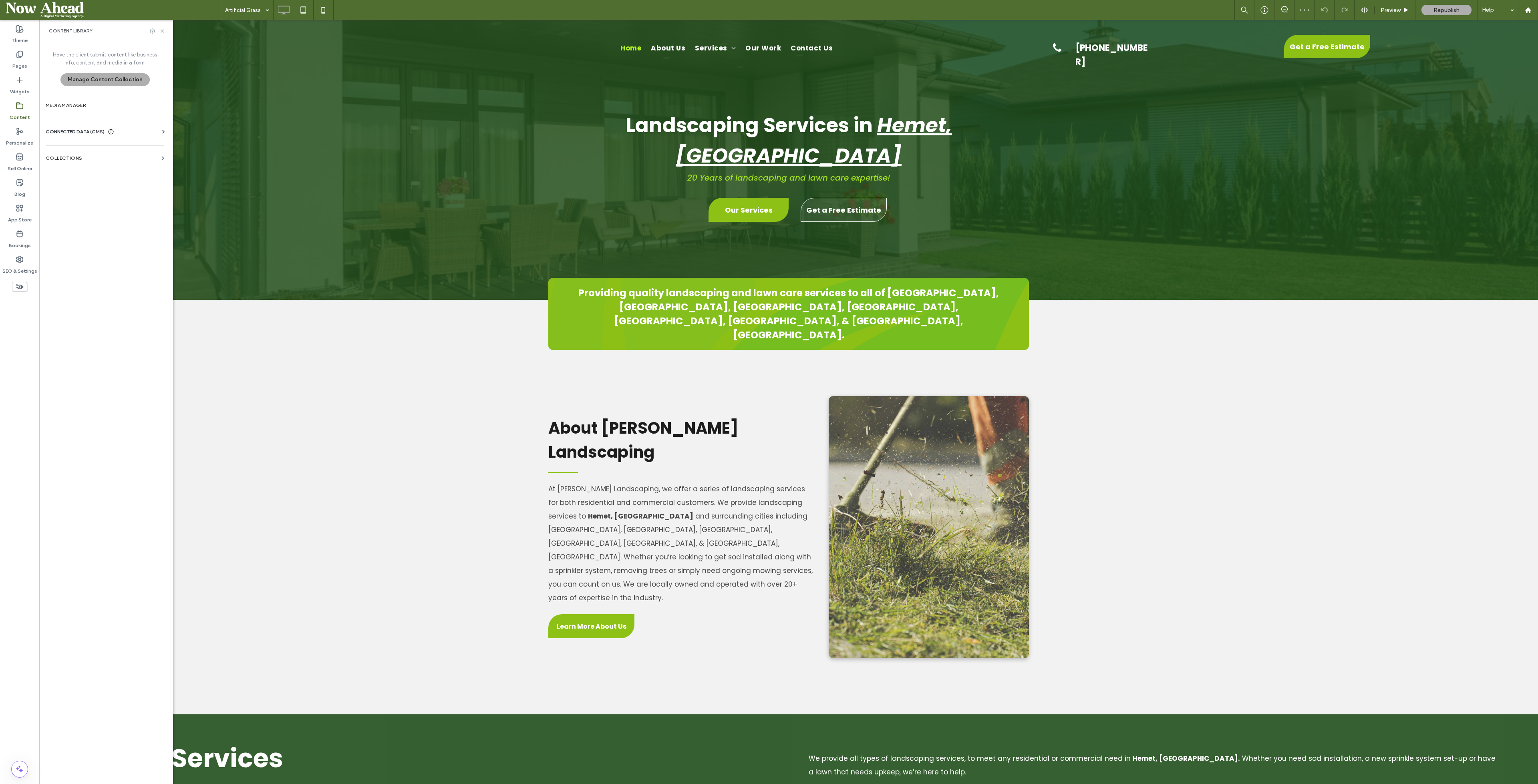
click at [82, 155] on label "Collections" at bounding box center [102, 158] width 113 height 6
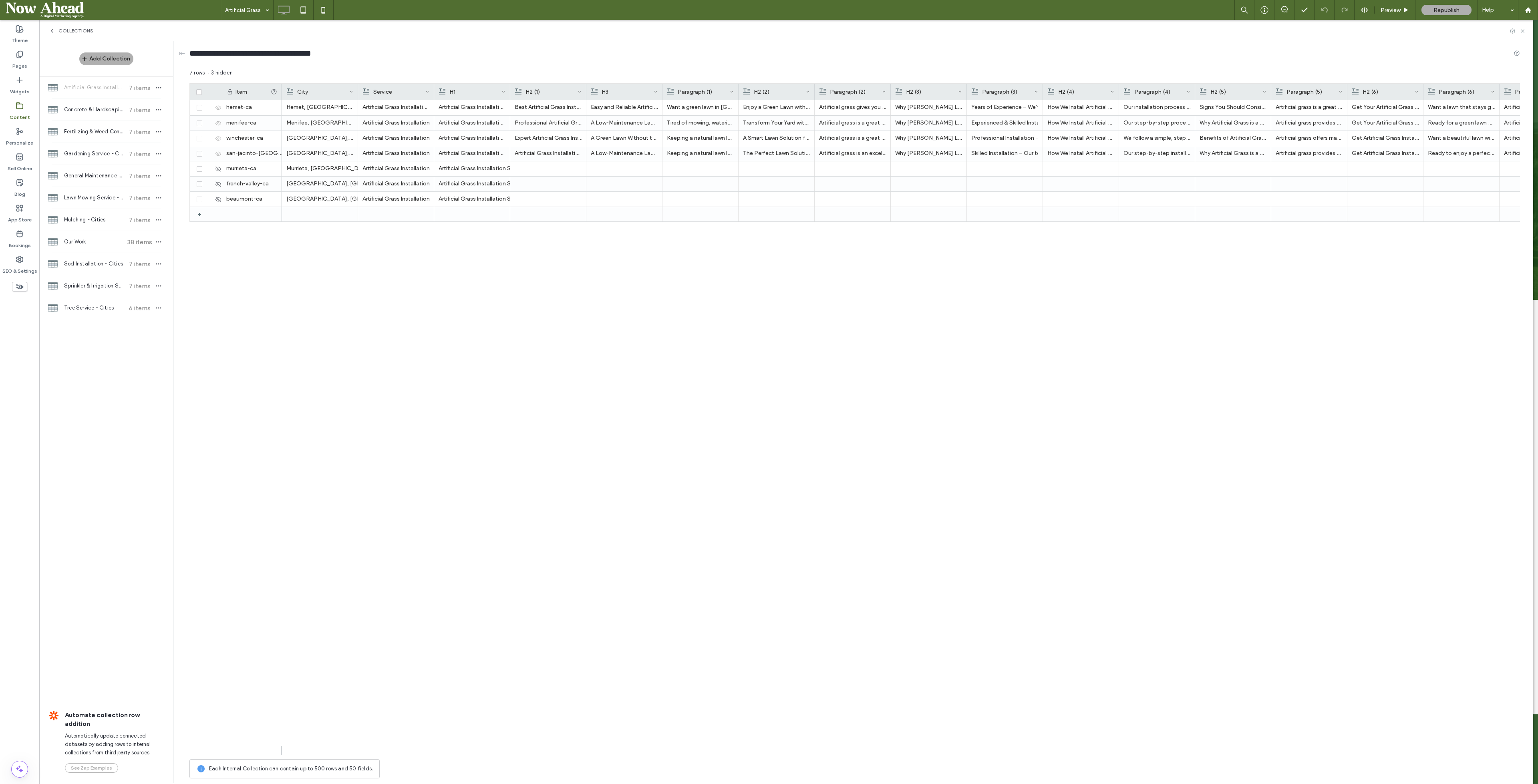
click at [75, 11] on span at bounding box center [88, 10] width 164 height 16
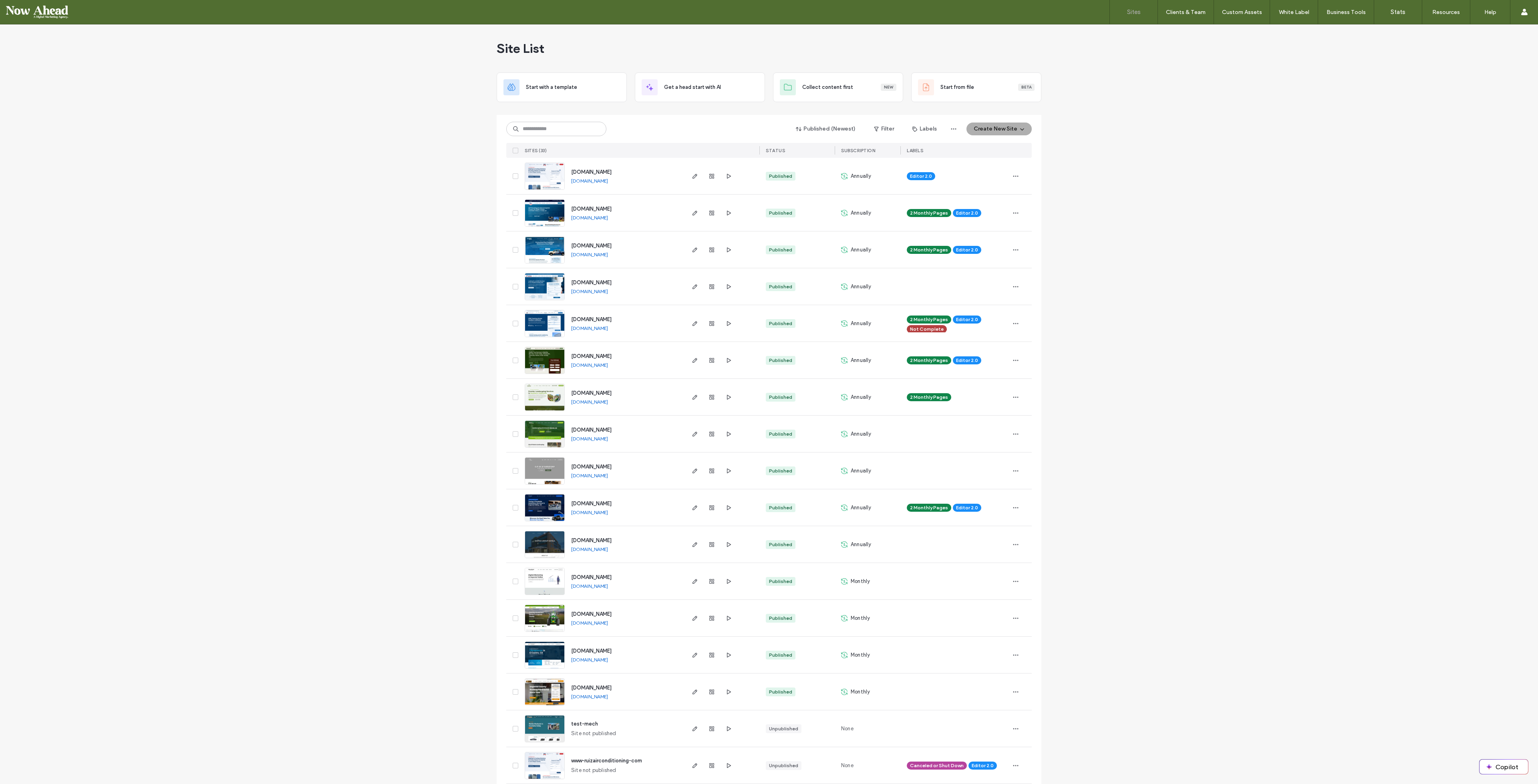
click at [1500, 61] on link "Sign Out" at bounding box center [1500, 66] width 78 height 16
